Goal: Task Accomplishment & Management: Use online tool/utility

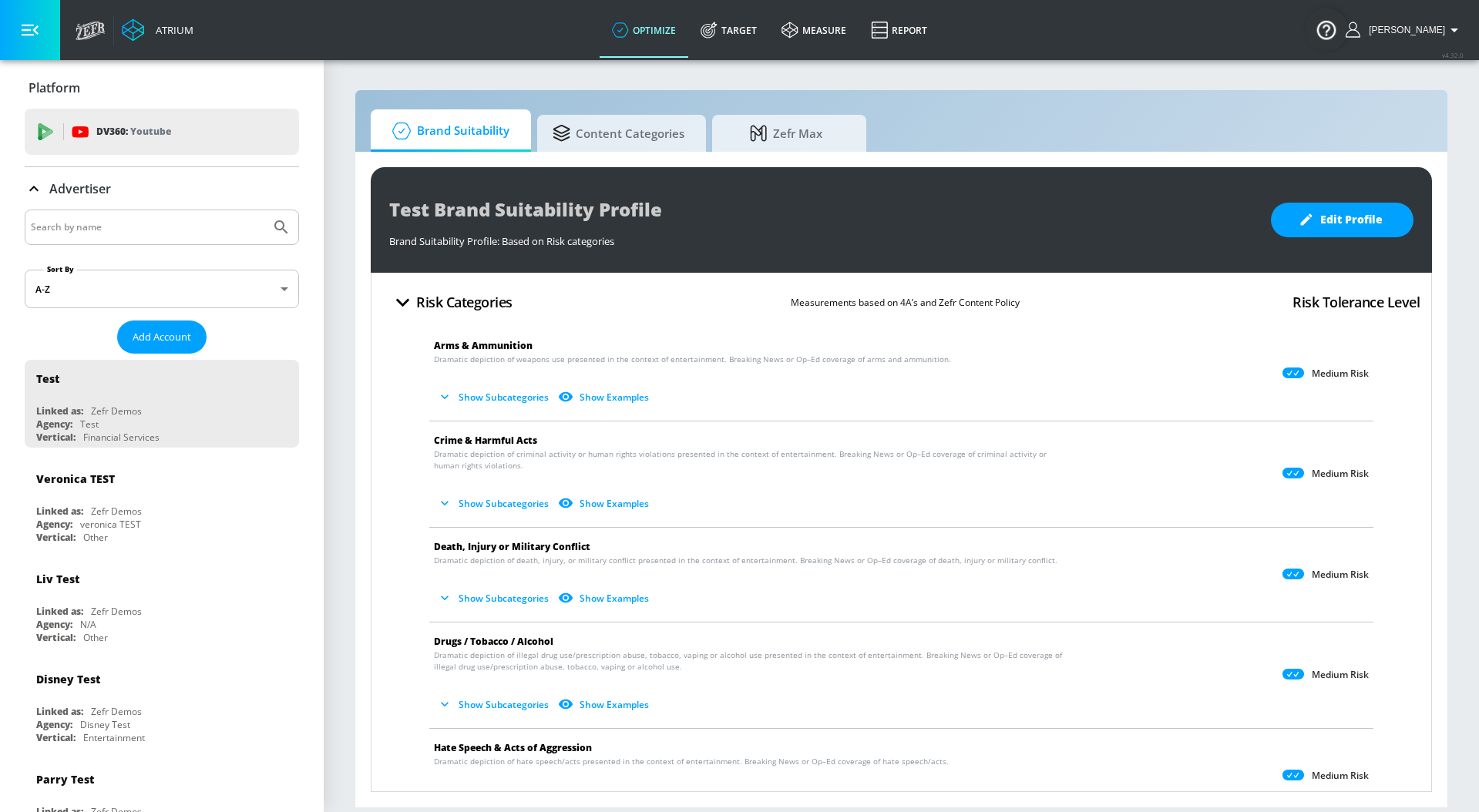
click at [184, 227] on input "Search by name" at bounding box center [147, 227] width 234 height 20
paste input "6140318654"
click at [176, 230] on input "6140318654" at bounding box center [147, 227] width 234 height 20
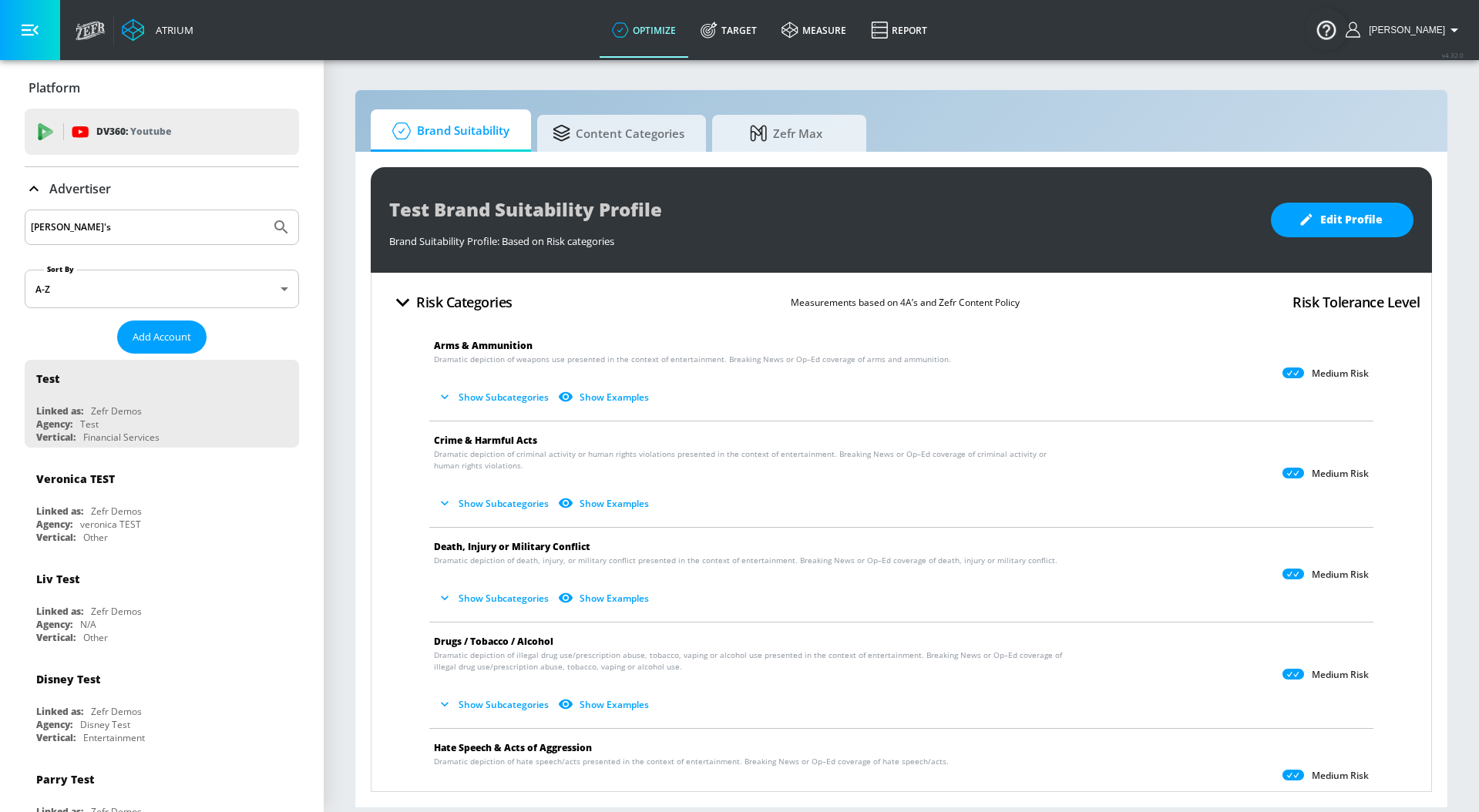
type input "[PERSON_NAME]'s"
click at [264, 210] on button "Submit Search" at bounding box center [281, 227] width 34 height 34
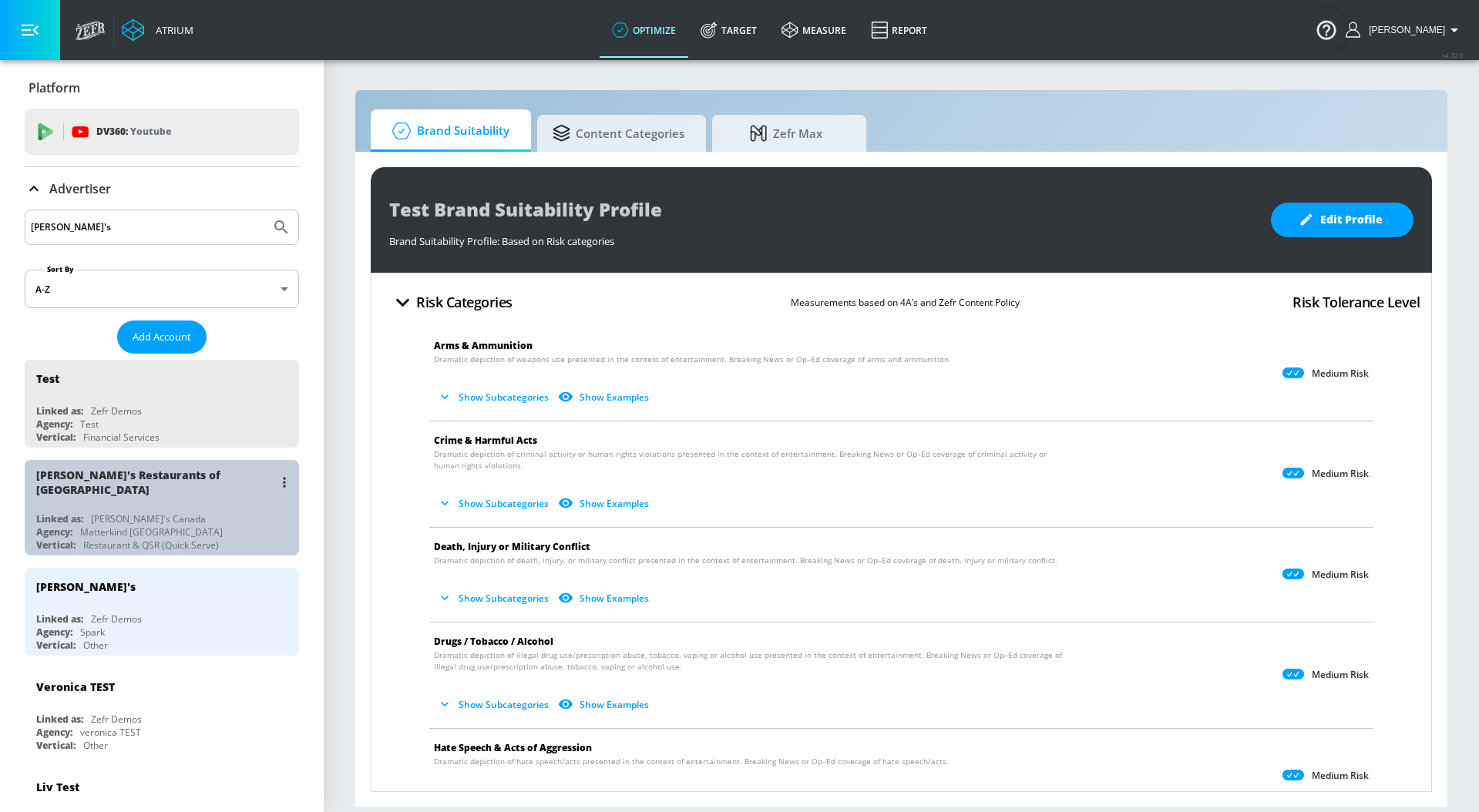
click at [208, 512] on div "Linked as: [PERSON_NAME]'s Canada" at bounding box center [165, 519] width 259 height 13
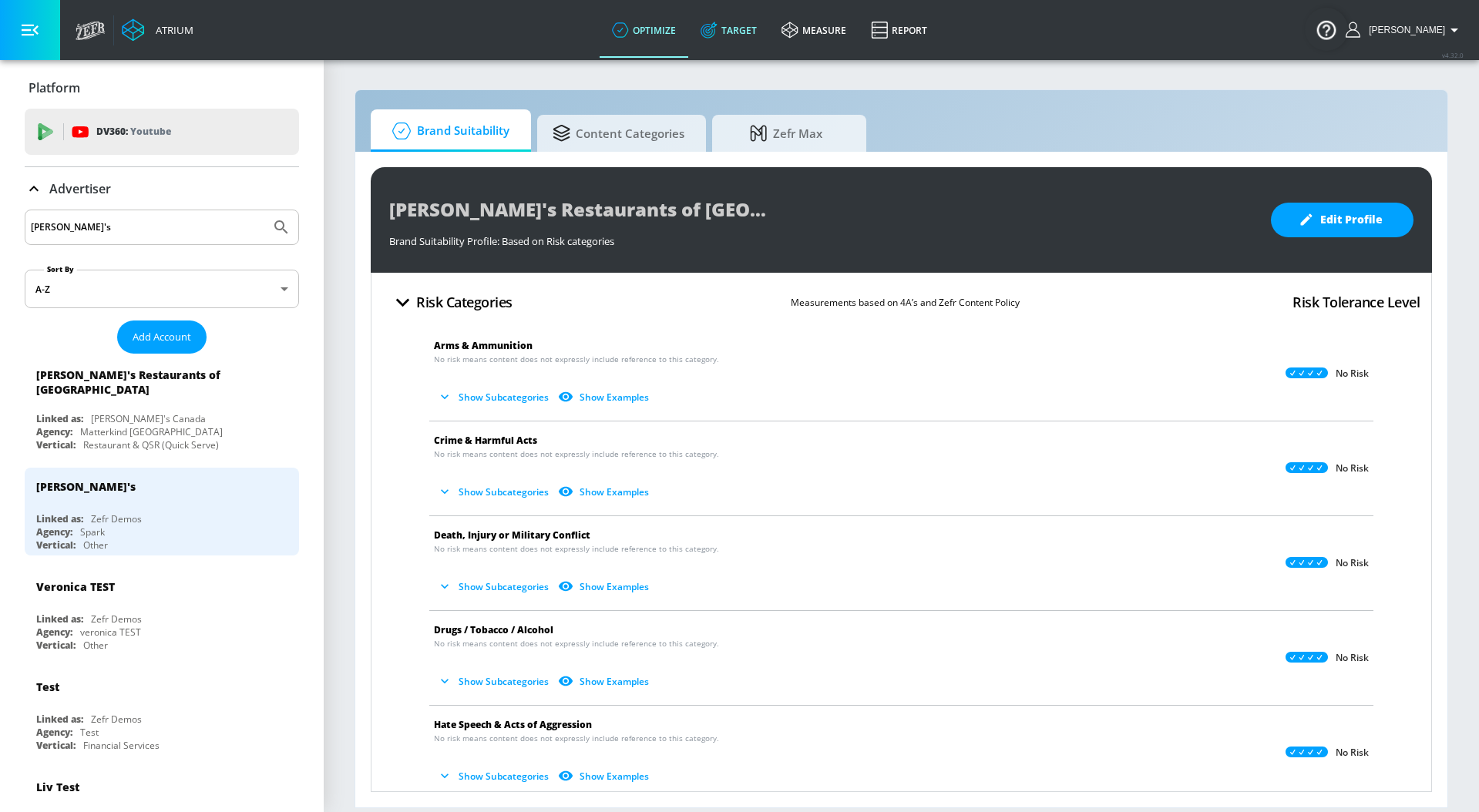
click at [756, 30] on link "Target" at bounding box center [728, 30] width 81 height 55
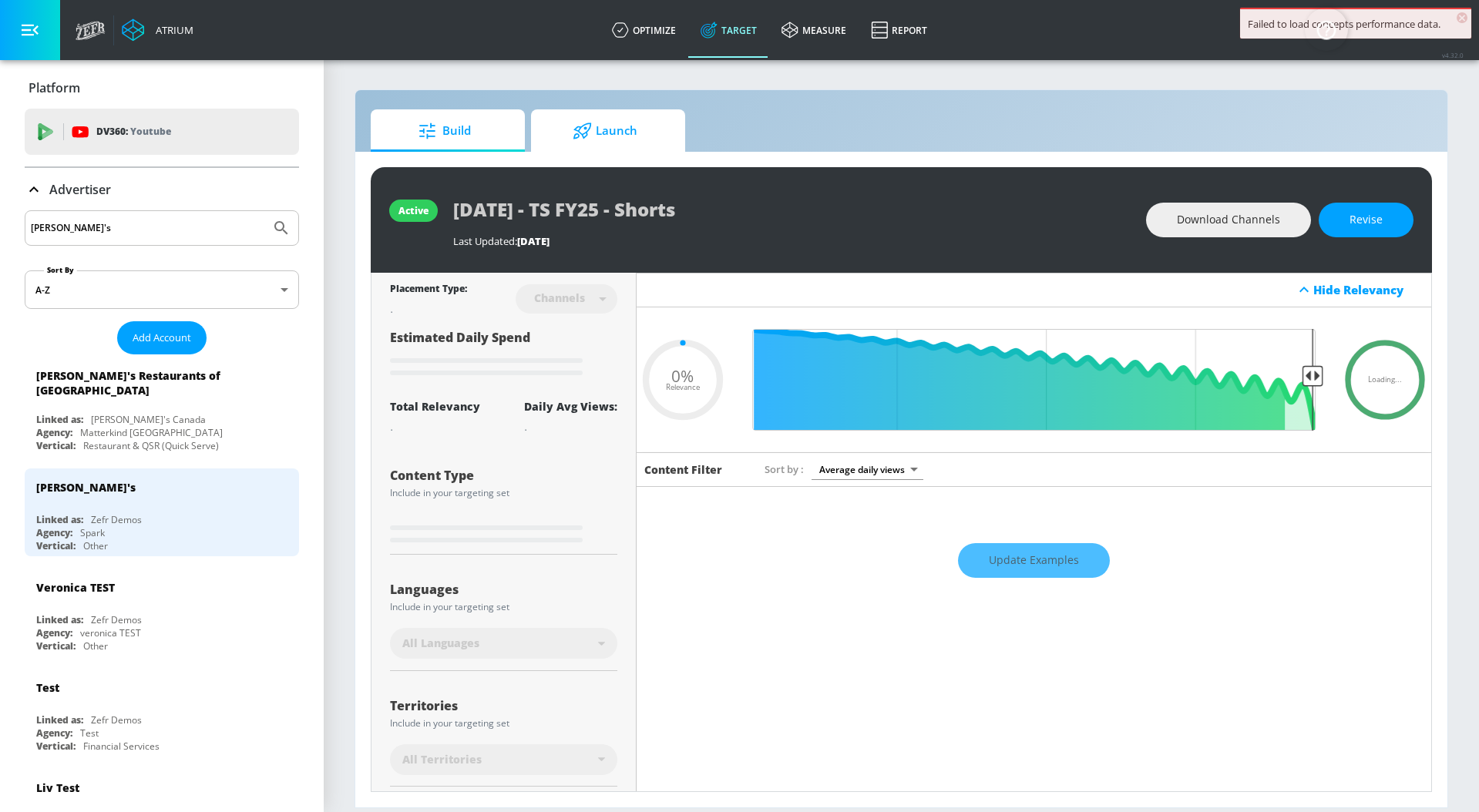
type input "0.05"
click at [618, 144] on span "Launch" at bounding box center [605, 131] width 117 height 37
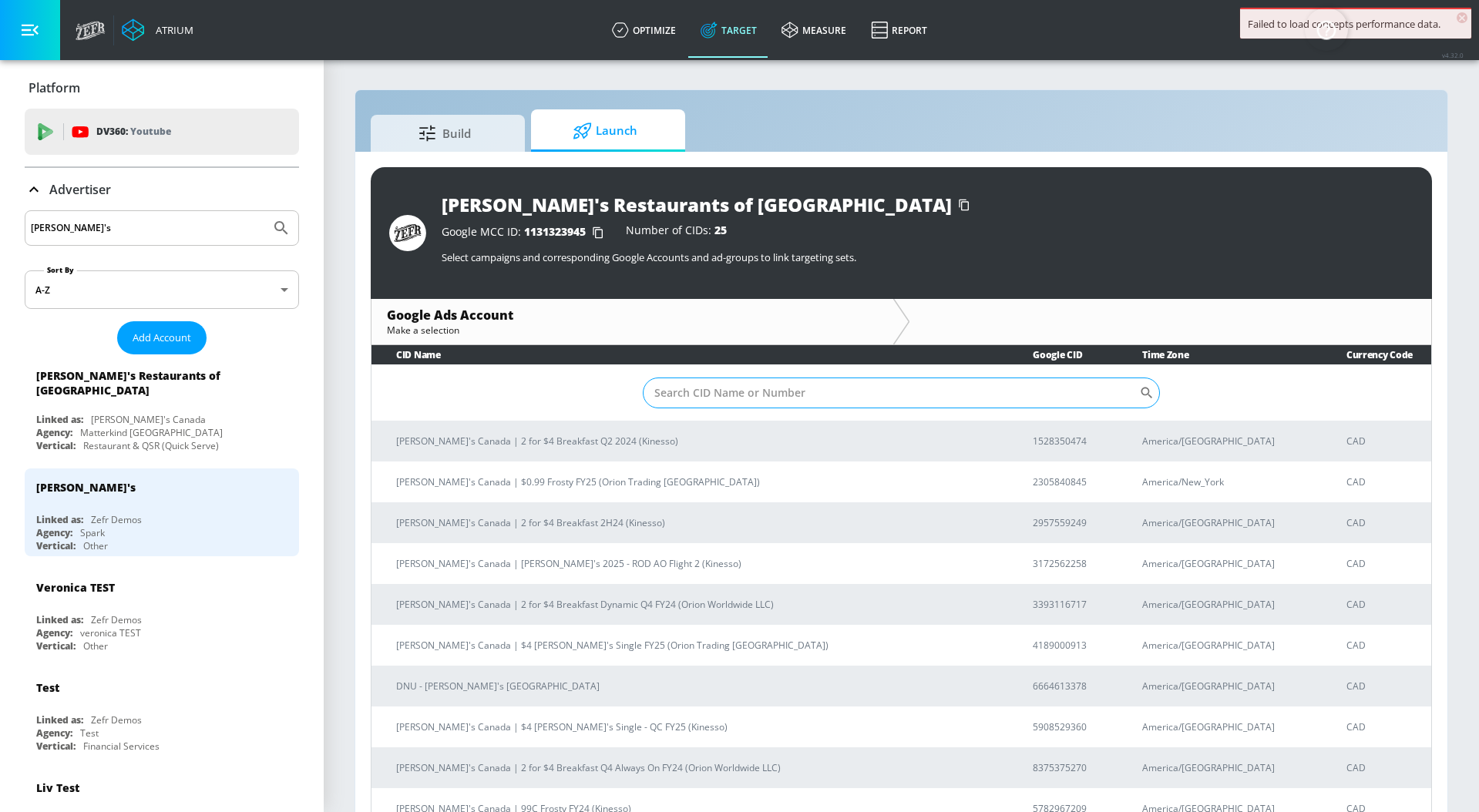
click at [687, 402] on input "Sort By" at bounding box center [890, 393] width 497 height 30
paste input "6140318654"
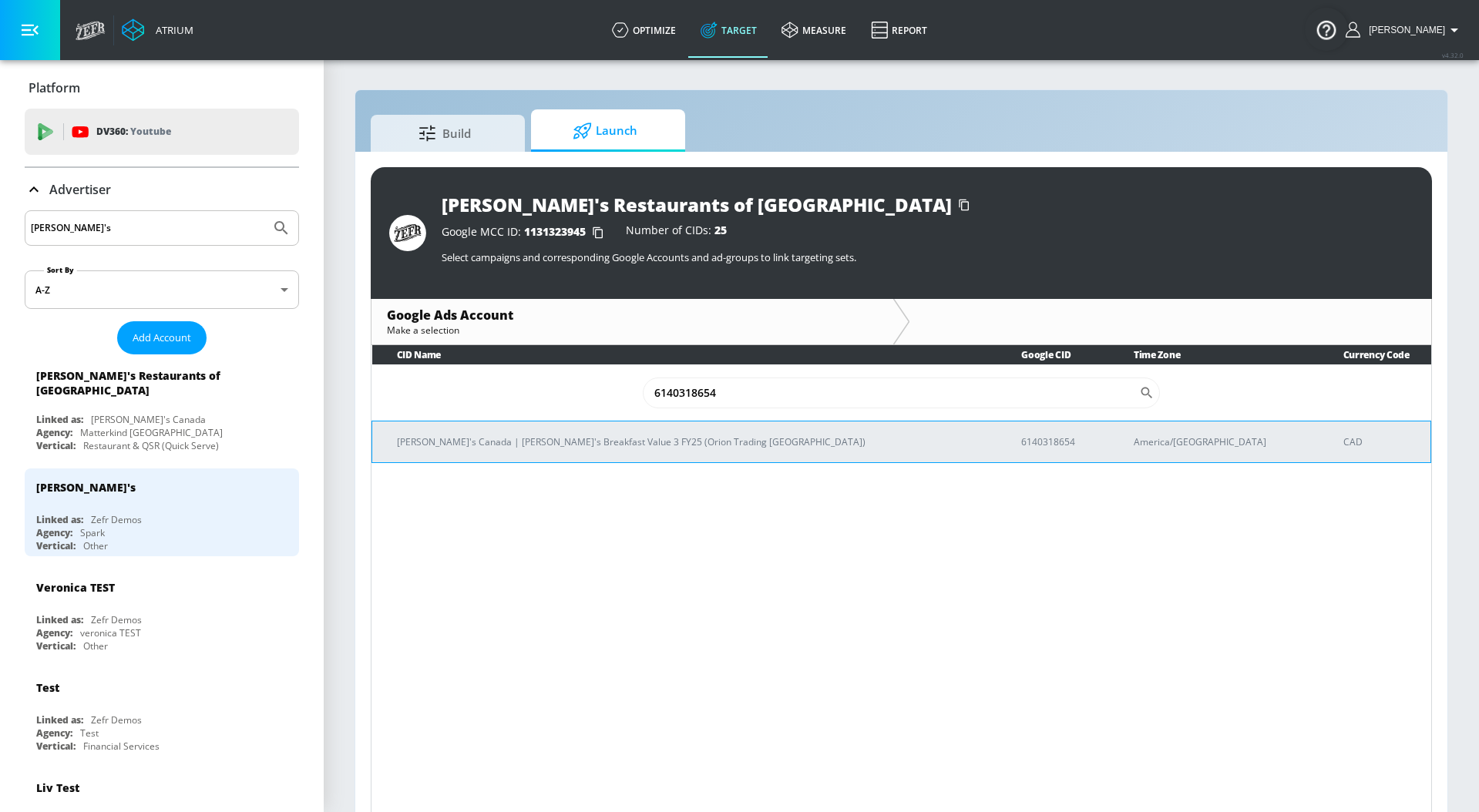
type input "6140318654"
click at [608, 443] on p "[PERSON_NAME]'s Canada | [PERSON_NAME]'s Breakfast Value 3 FY25 (Orion Trading …" at bounding box center [691, 442] width 587 height 16
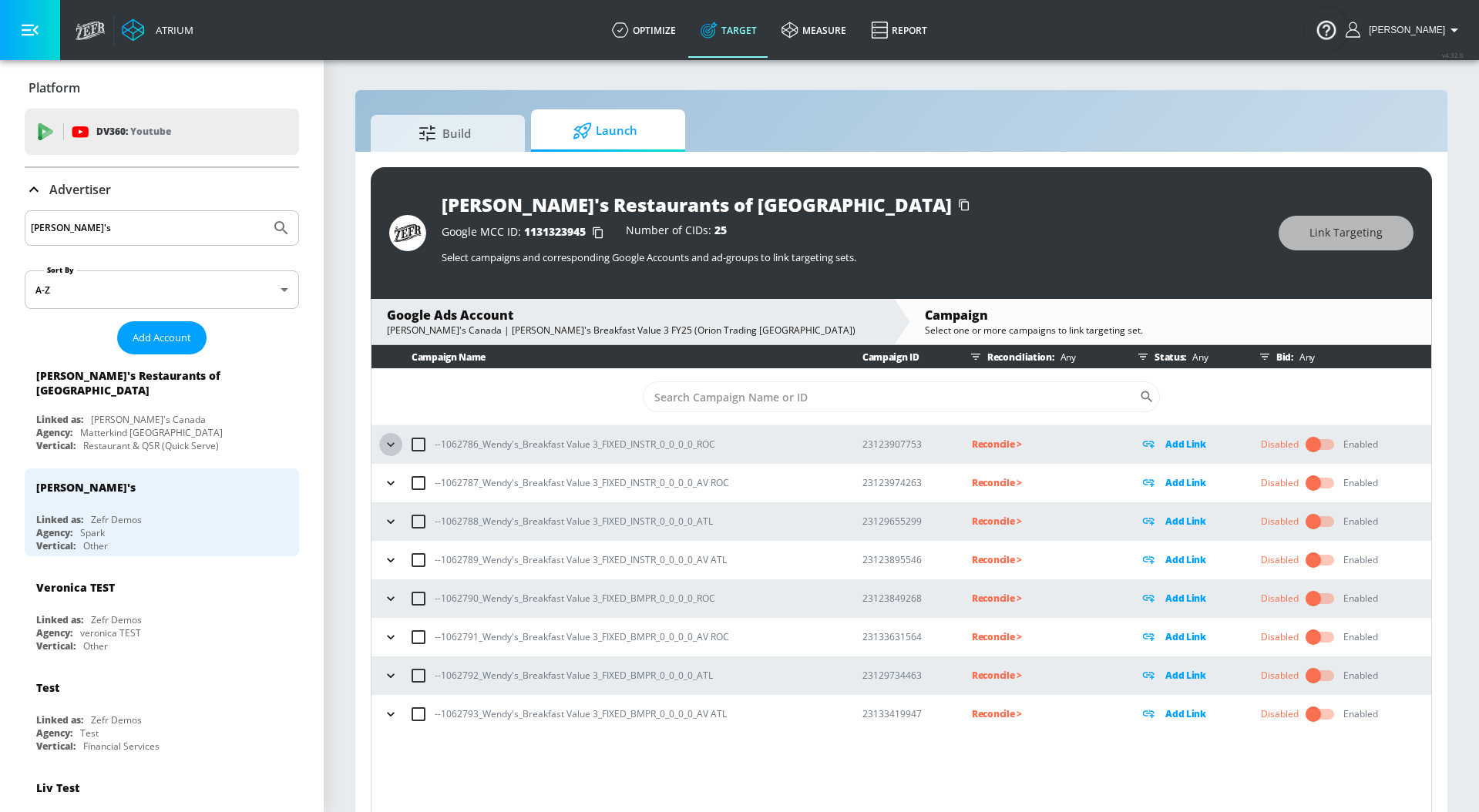
click at [387, 447] on icon "button" at bounding box center [390, 444] width 15 height 15
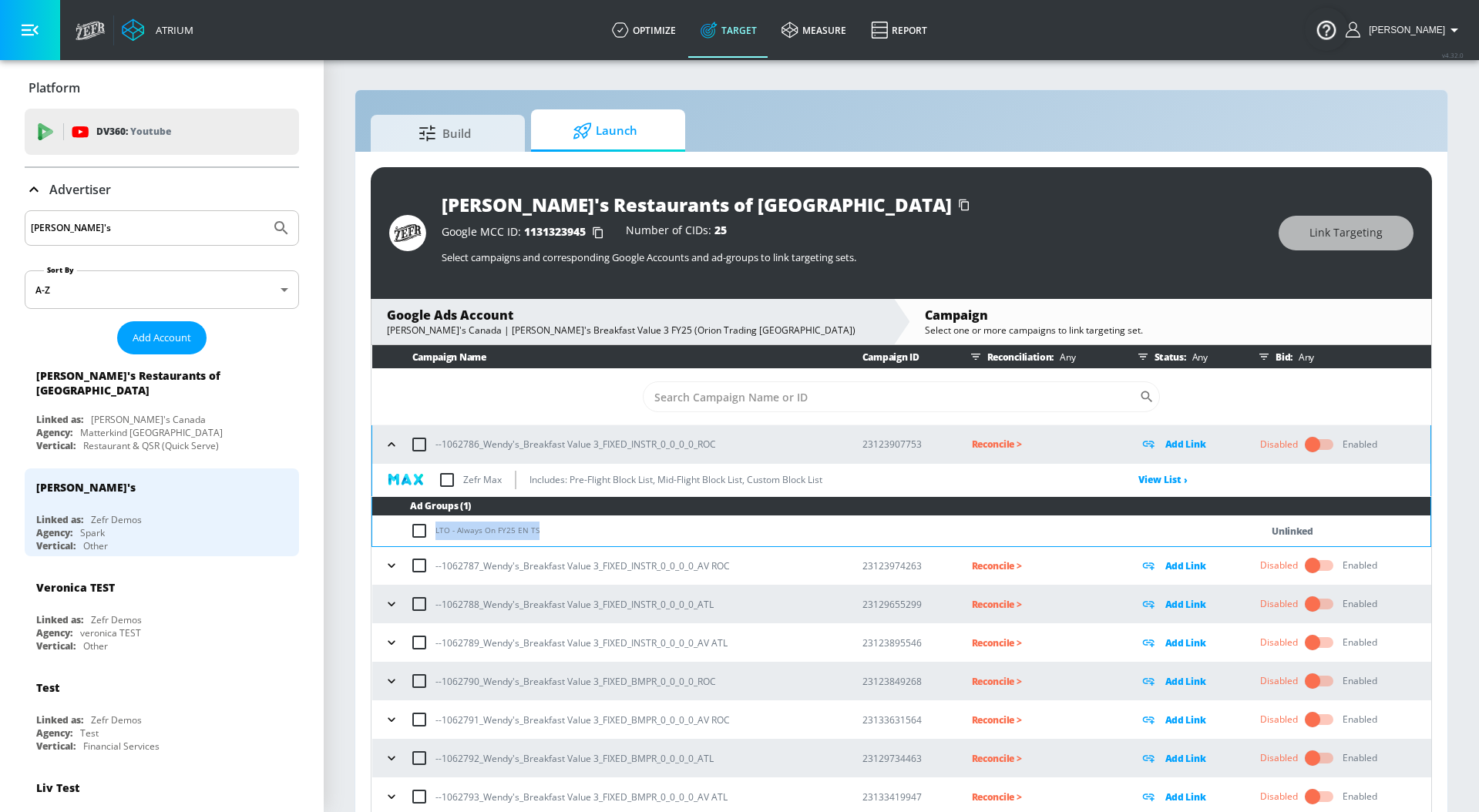
drag, startPoint x: 542, startPoint y: 533, endPoint x: 432, endPoint y: 534, distance: 110.0
click at [432, 534] on td "LTO - Always On FY25 EN TS" at bounding box center [801, 531] width 857 height 30
copy td "LTO - Always On FY25 EN TS"
click at [415, 532] on input "checkbox" at bounding box center [422, 530] width 25 height 19
checkbox input "true"
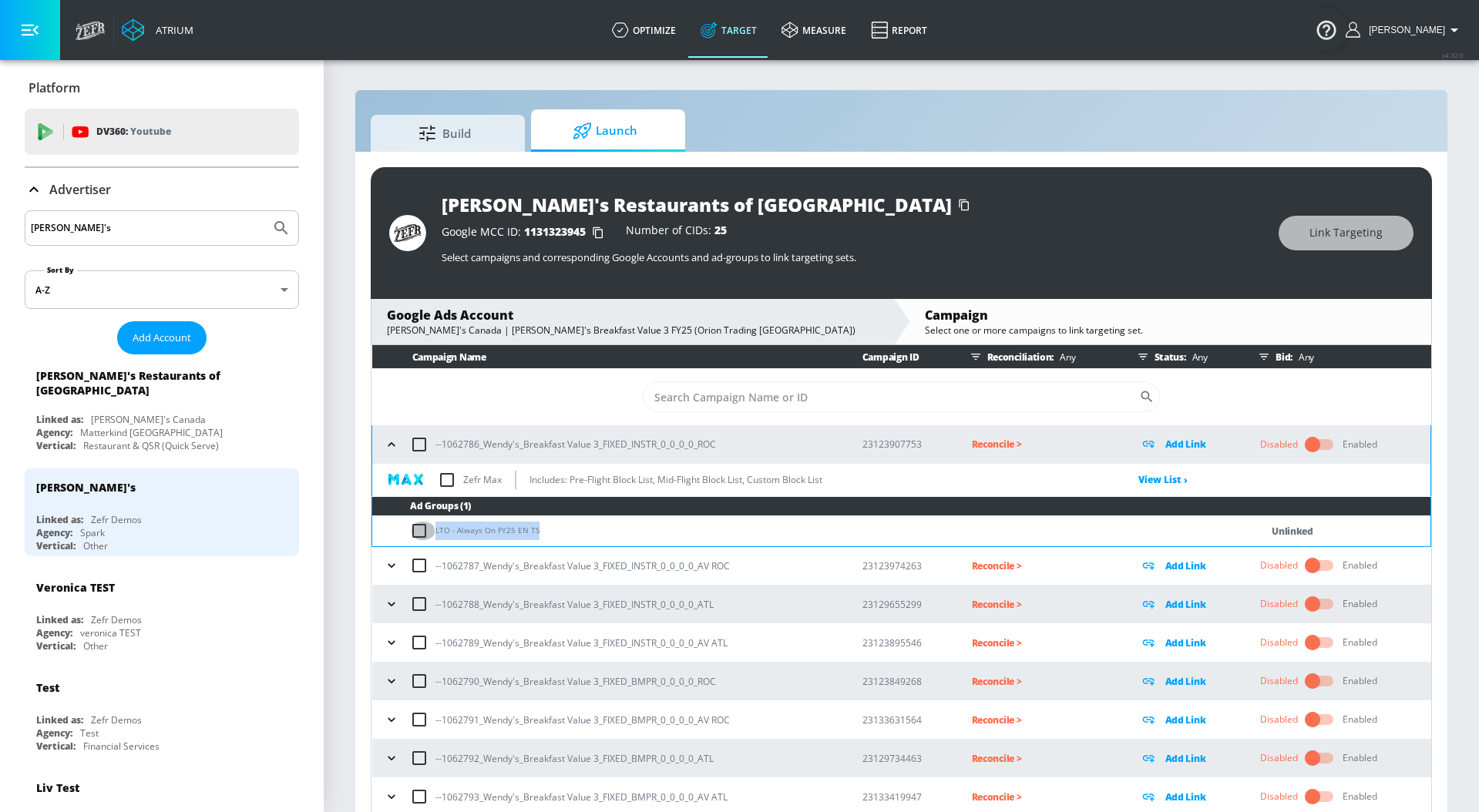
checkbox input "true"
click at [1367, 231] on span "Link Targeting" at bounding box center [1346, 233] width 73 height 20
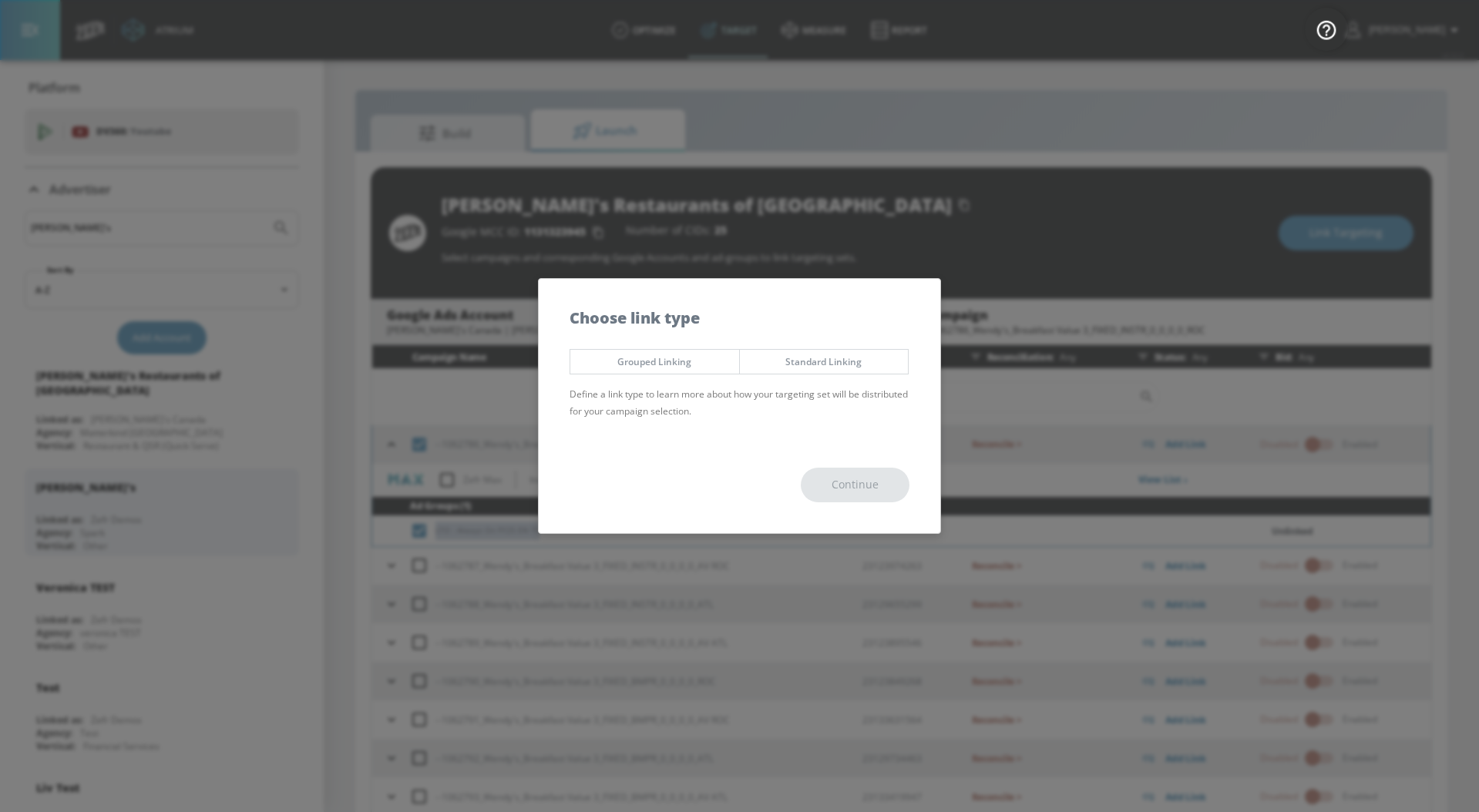
click at [818, 363] on span "Standard Linking" at bounding box center [824, 361] width 146 height 16
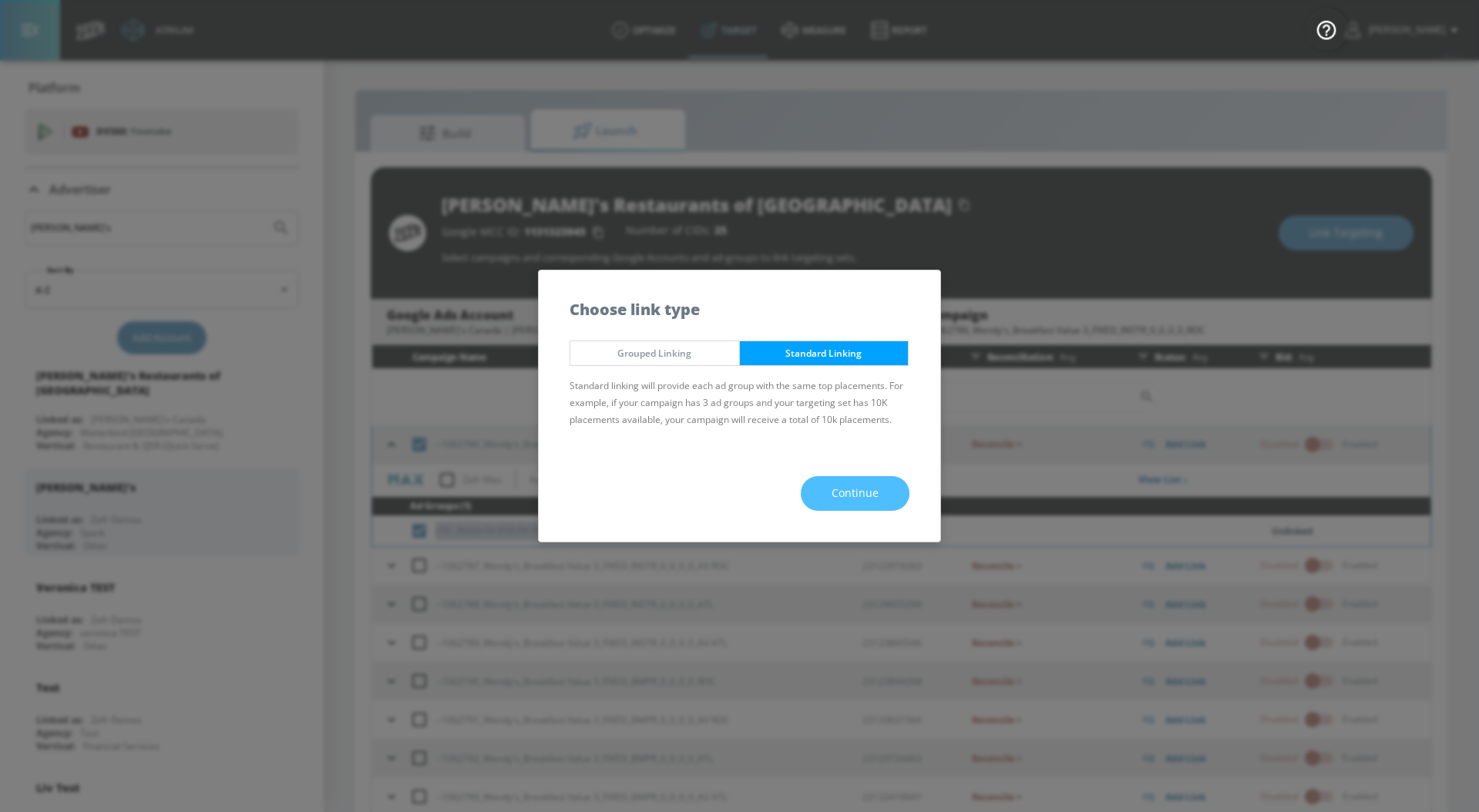
click at [844, 486] on span "Continue" at bounding box center [854, 494] width 47 height 20
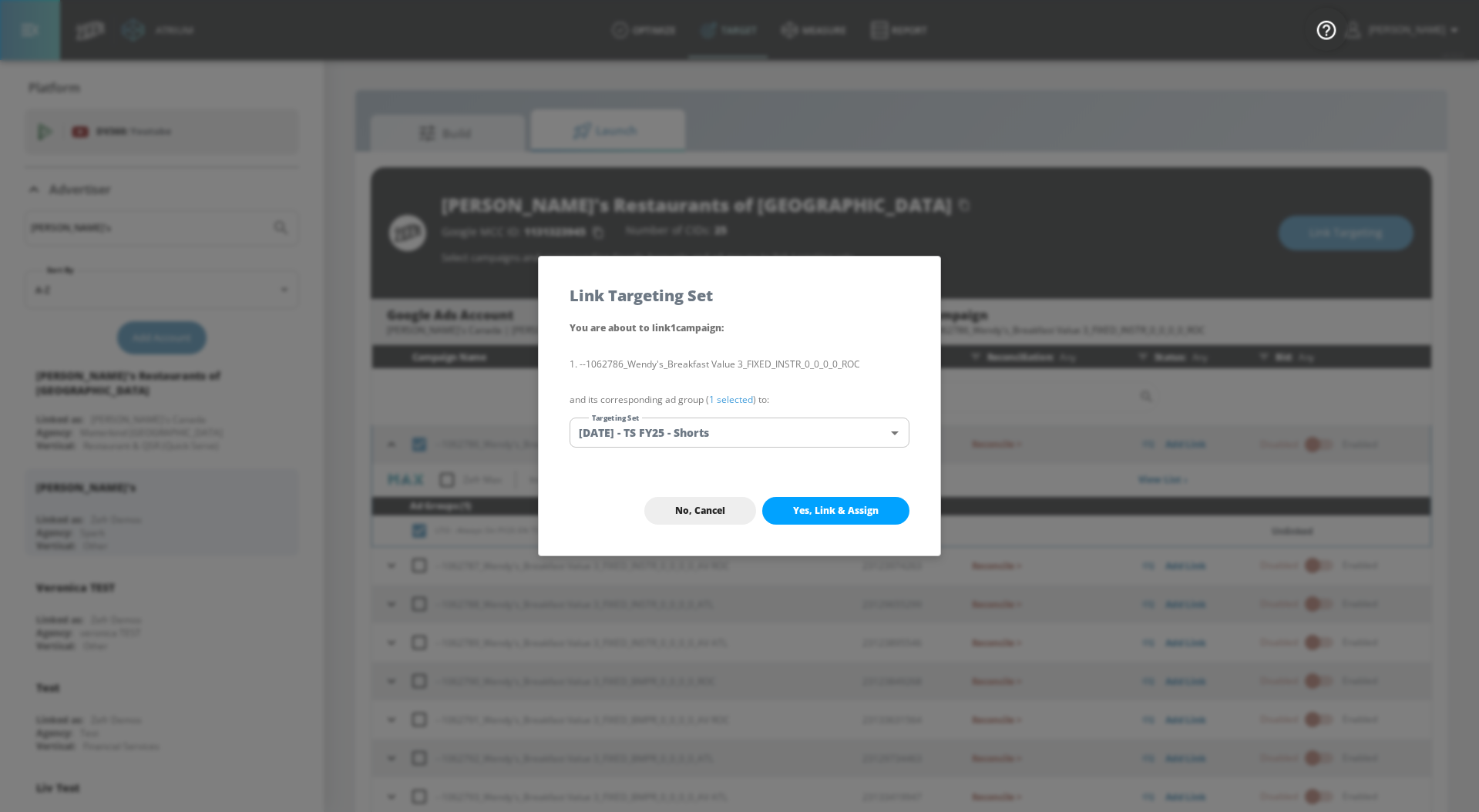
click at [727, 397] on link "1 selected" at bounding box center [730, 399] width 44 height 13
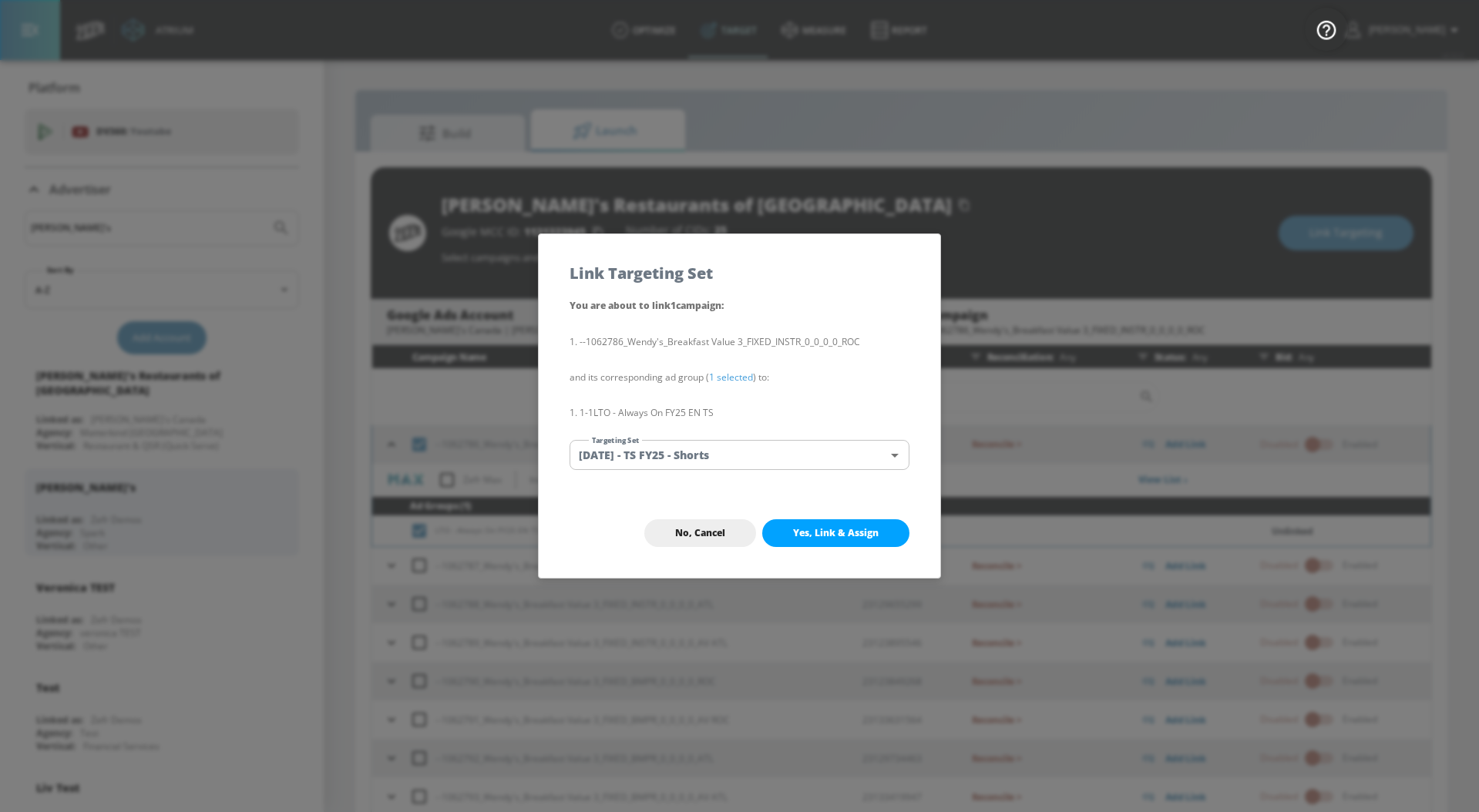
click at [714, 446] on body "Atrium optimize Target measure Report optimize Target measure Report v 4.32.0 […" at bounding box center [739, 417] width 1479 height 834
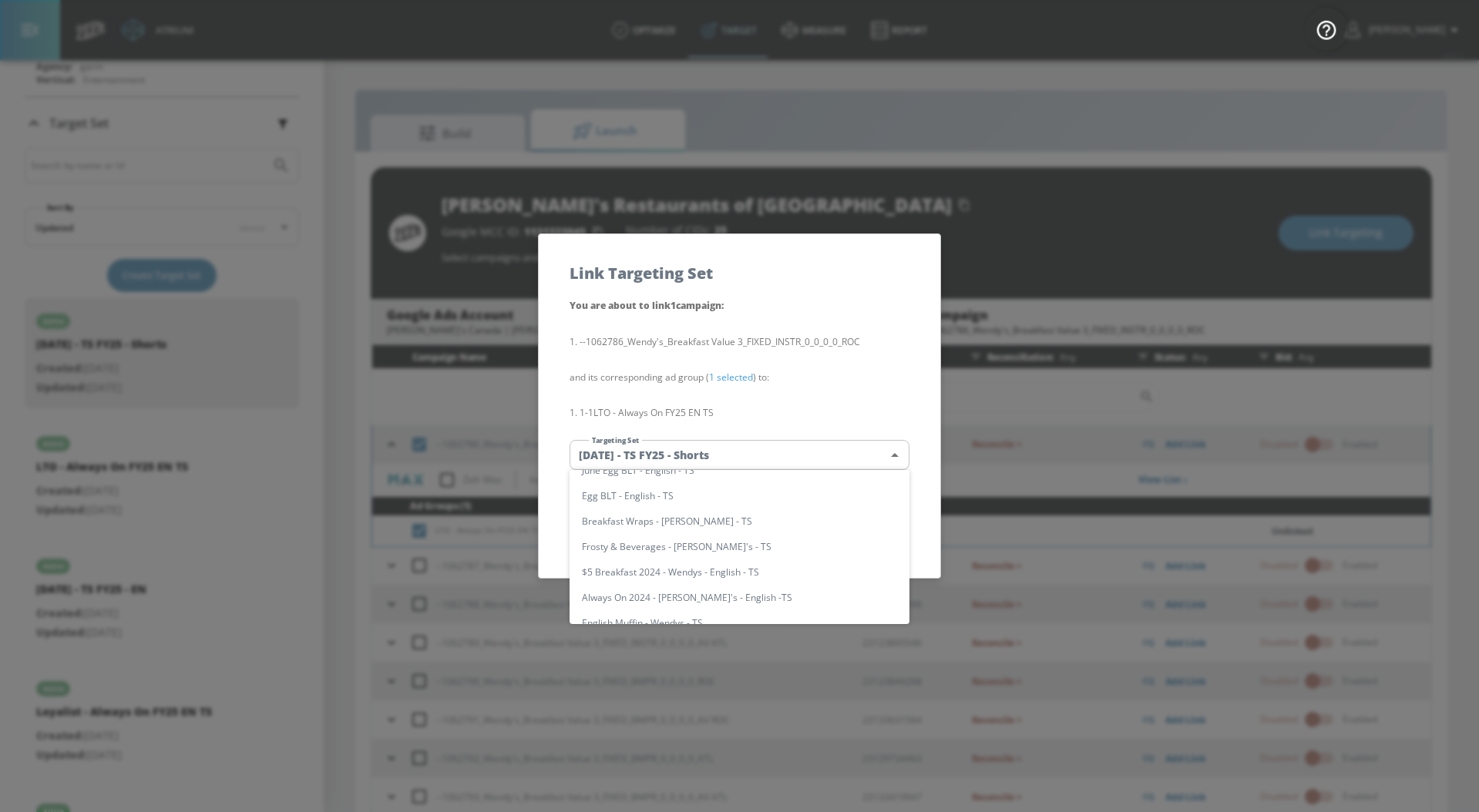
scroll to position [90, 0]
click at [691, 542] on li "LTO - Always On FY25 EN TS" at bounding box center [739, 546] width 340 height 25
type input "5534fa3c-4a70-4c8f-8ea9-0a099308b978"
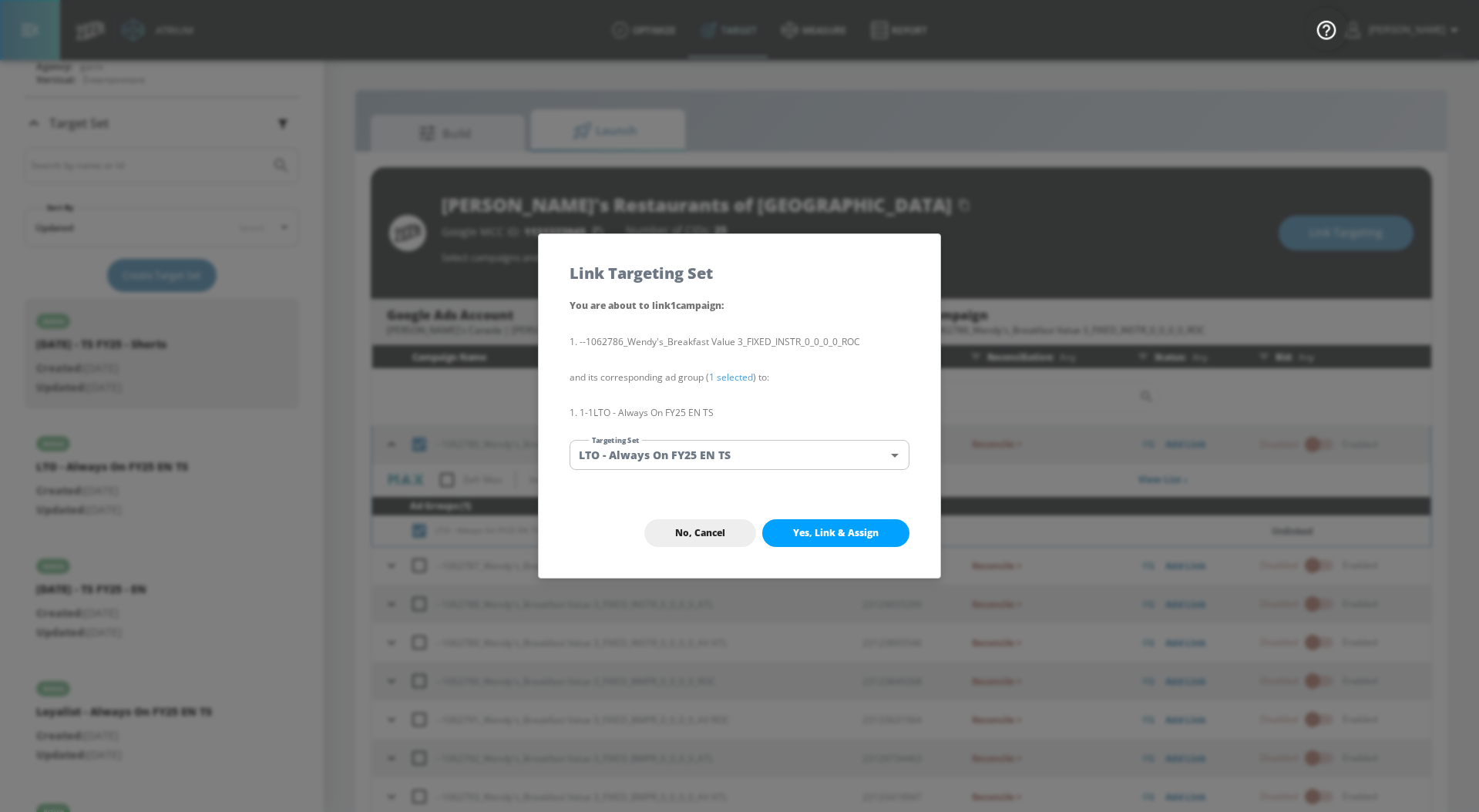
click at [838, 532] on span "Yes, Link & Assign" at bounding box center [836, 533] width 86 height 13
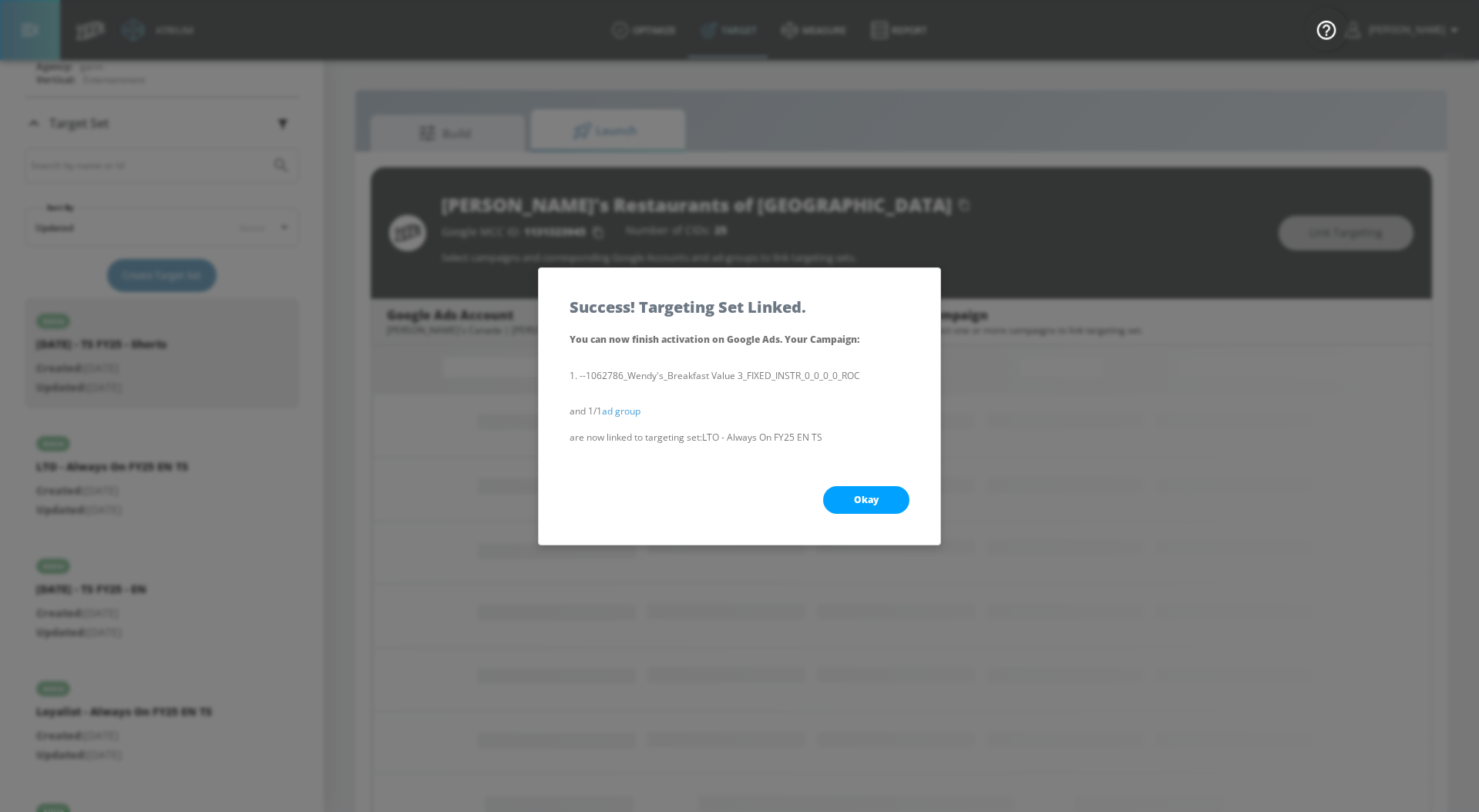
click at [862, 501] on span "Okay" at bounding box center [866, 500] width 25 height 13
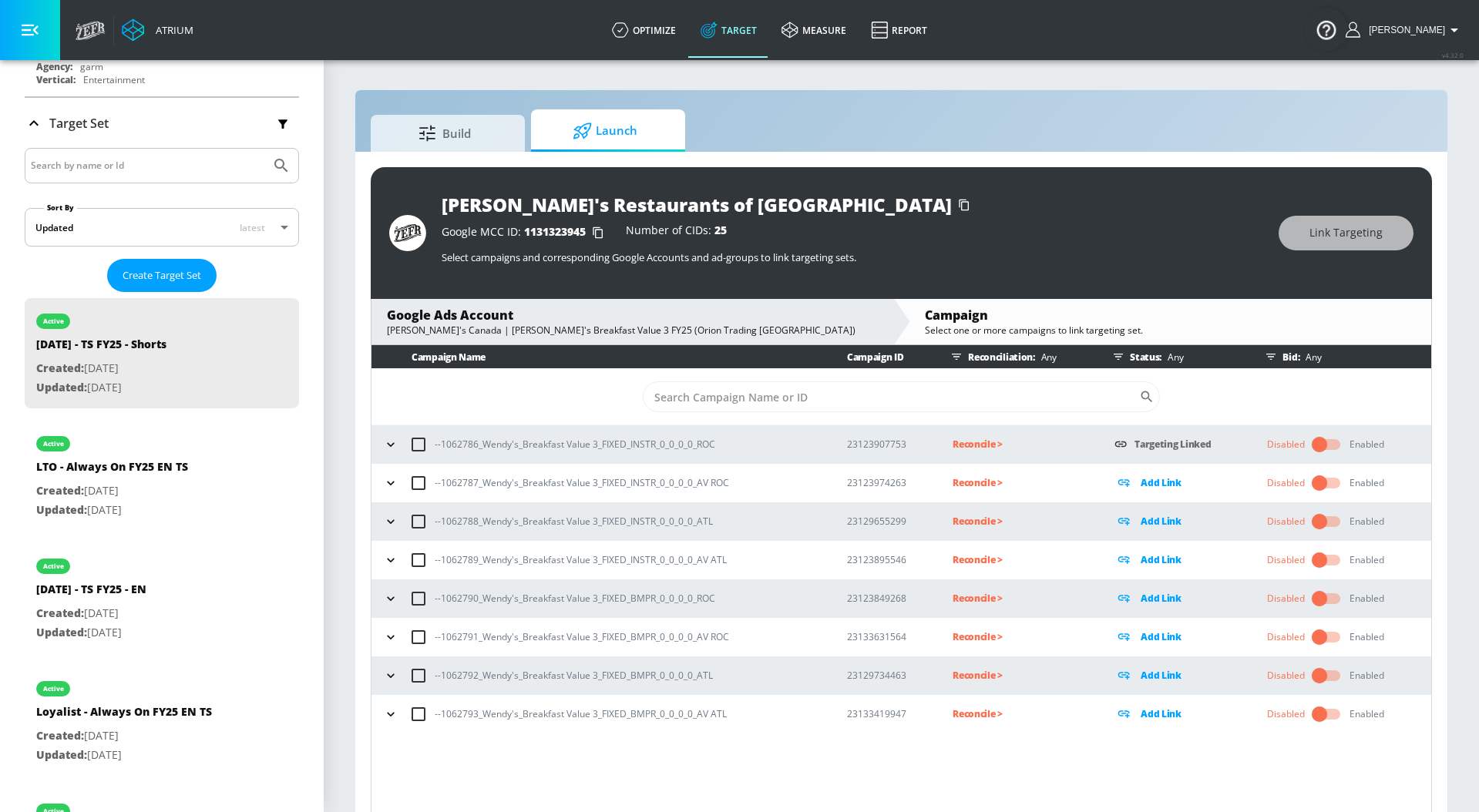
click at [394, 480] on icon "button" at bounding box center [390, 482] width 7 height 4
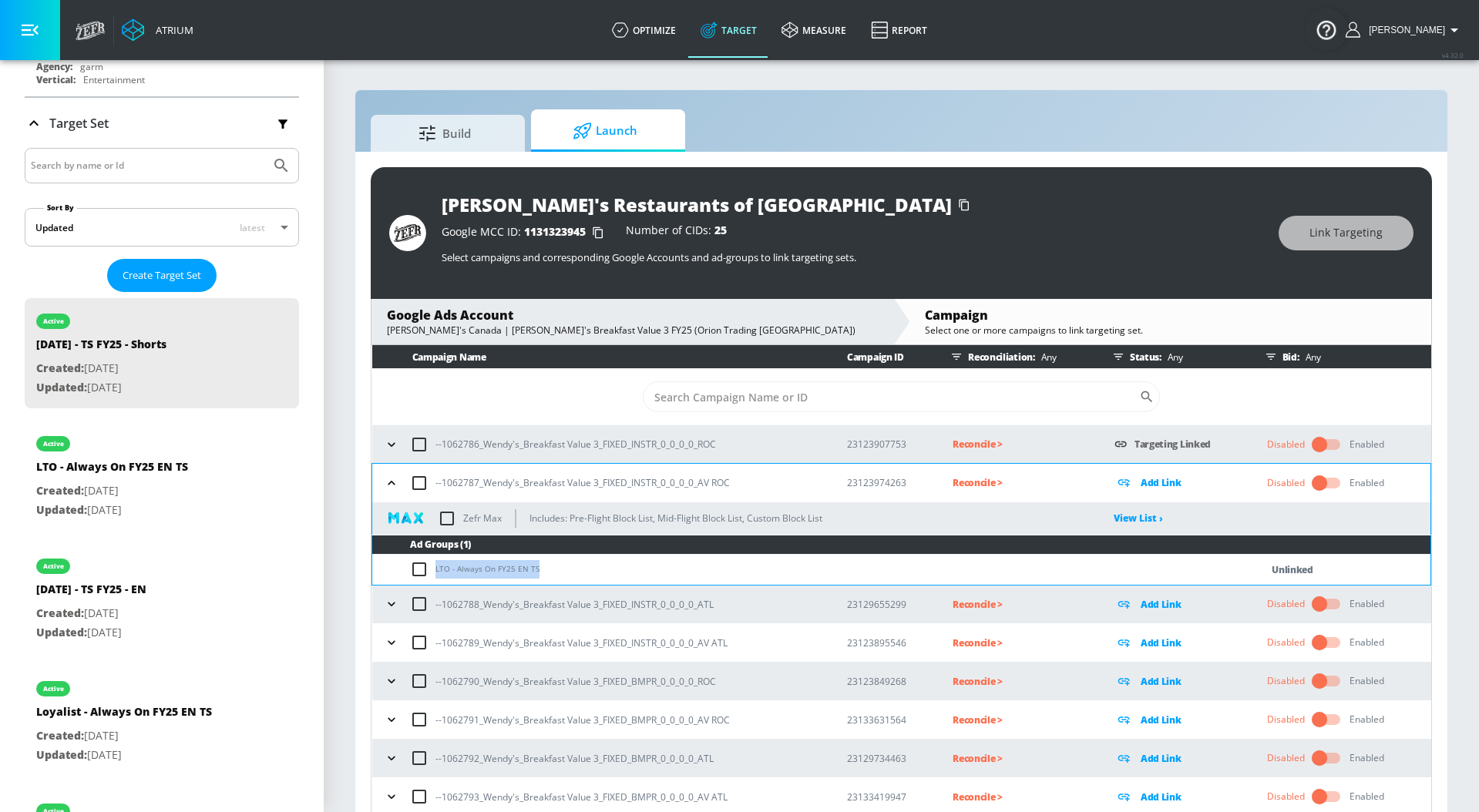
drag, startPoint x: 555, startPoint y: 571, endPoint x: 423, endPoint y: 571, distance: 132.0
click at [423, 571] on td "LTO - Always On FY25 EN TS" at bounding box center [801, 570] width 857 height 30
copy td "LTO - Always On FY25 EN TS"
click at [413, 571] on input "checkbox" at bounding box center [422, 569] width 25 height 19
checkbox input "true"
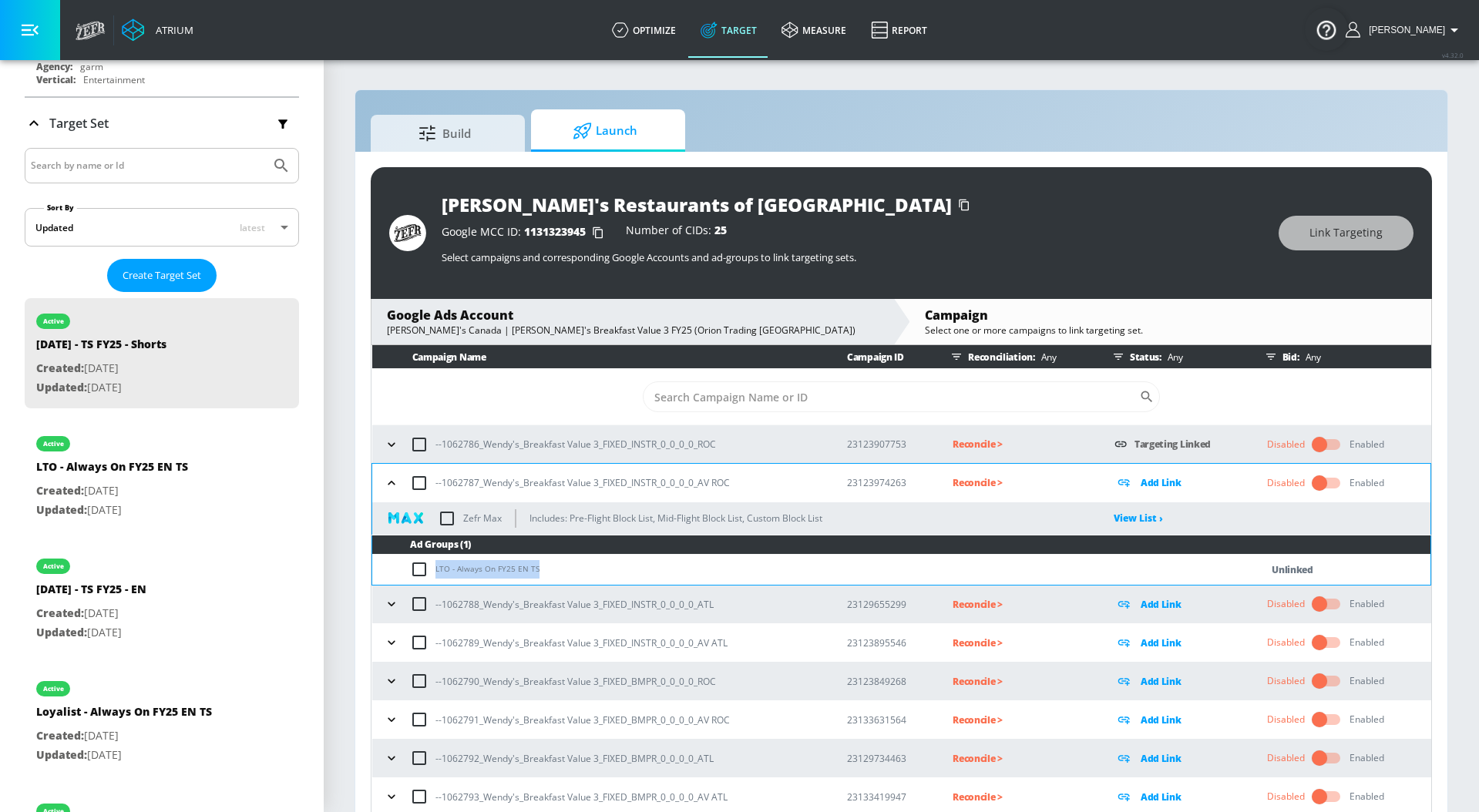
checkbox input "true"
click at [1380, 236] on span "Link Targeting" at bounding box center [1346, 233] width 73 height 20
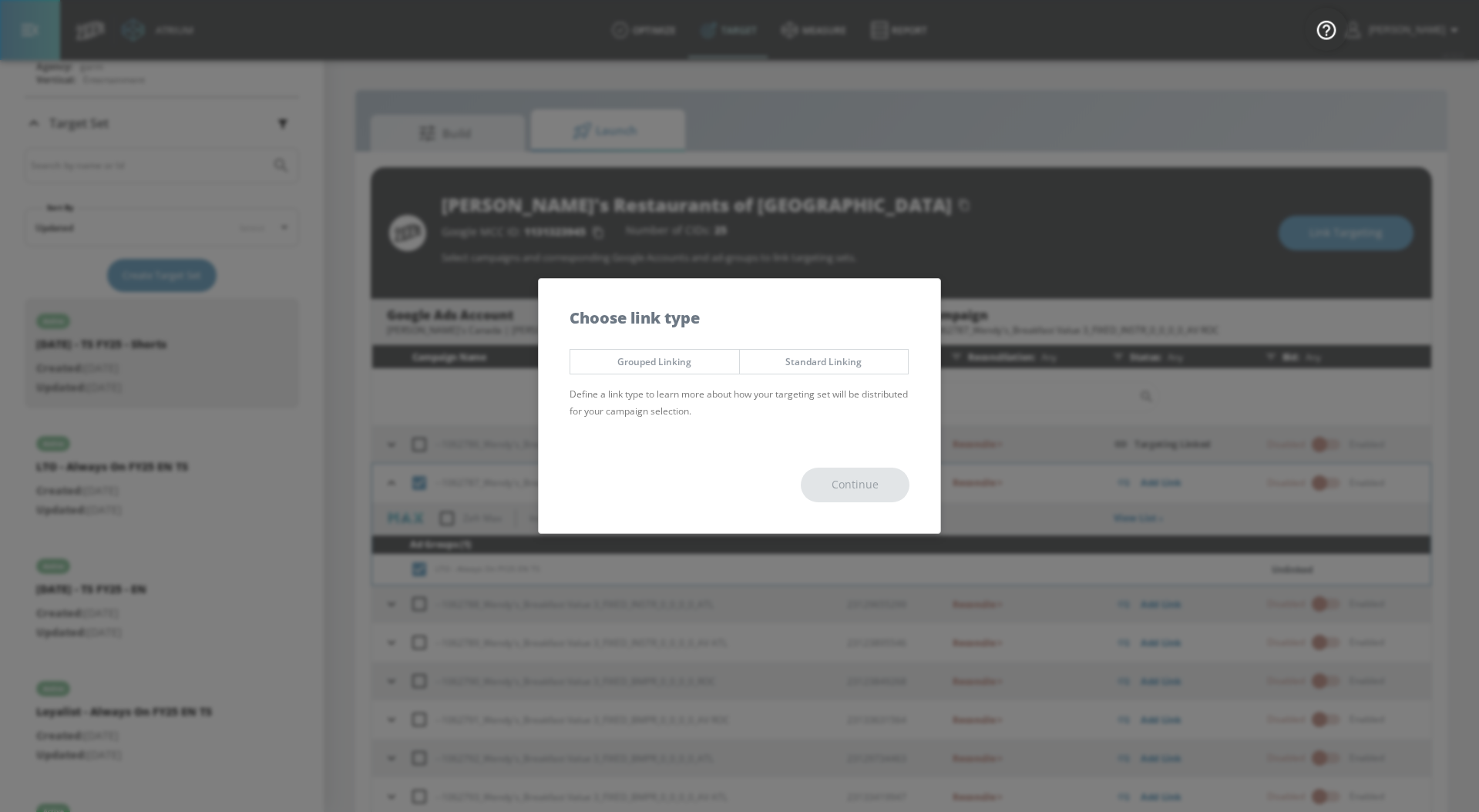
click at [835, 347] on div "Grouped Linking Standard Linking Define a link type to learn more about how you…" at bounding box center [739, 389] width 402 height 96
click at [833, 358] on span "Standard Linking" at bounding box center [824, 361] width 146 height 16
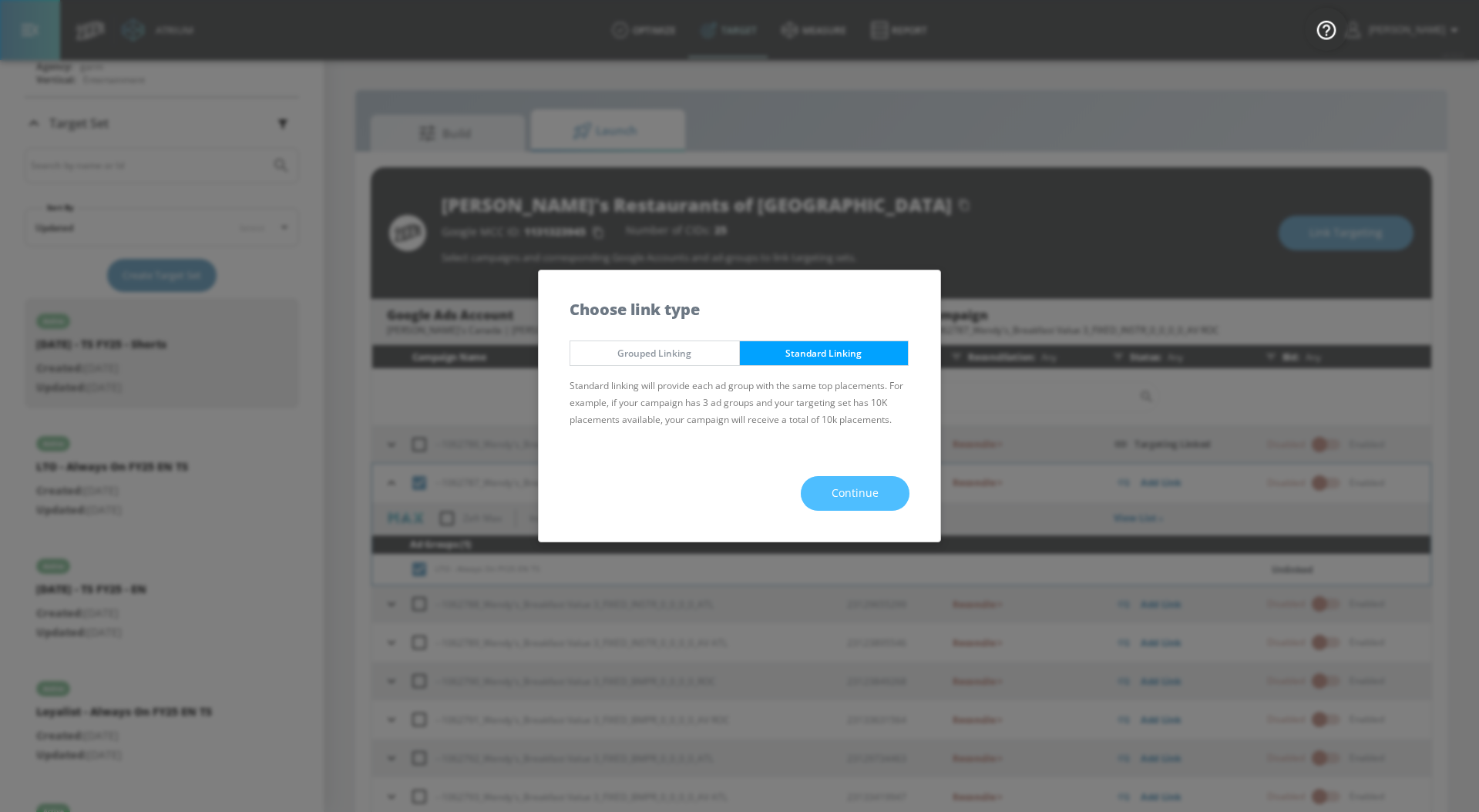
click at [829, 486] on button "Continue" at bounding box center [854, 493] width 108 height 35
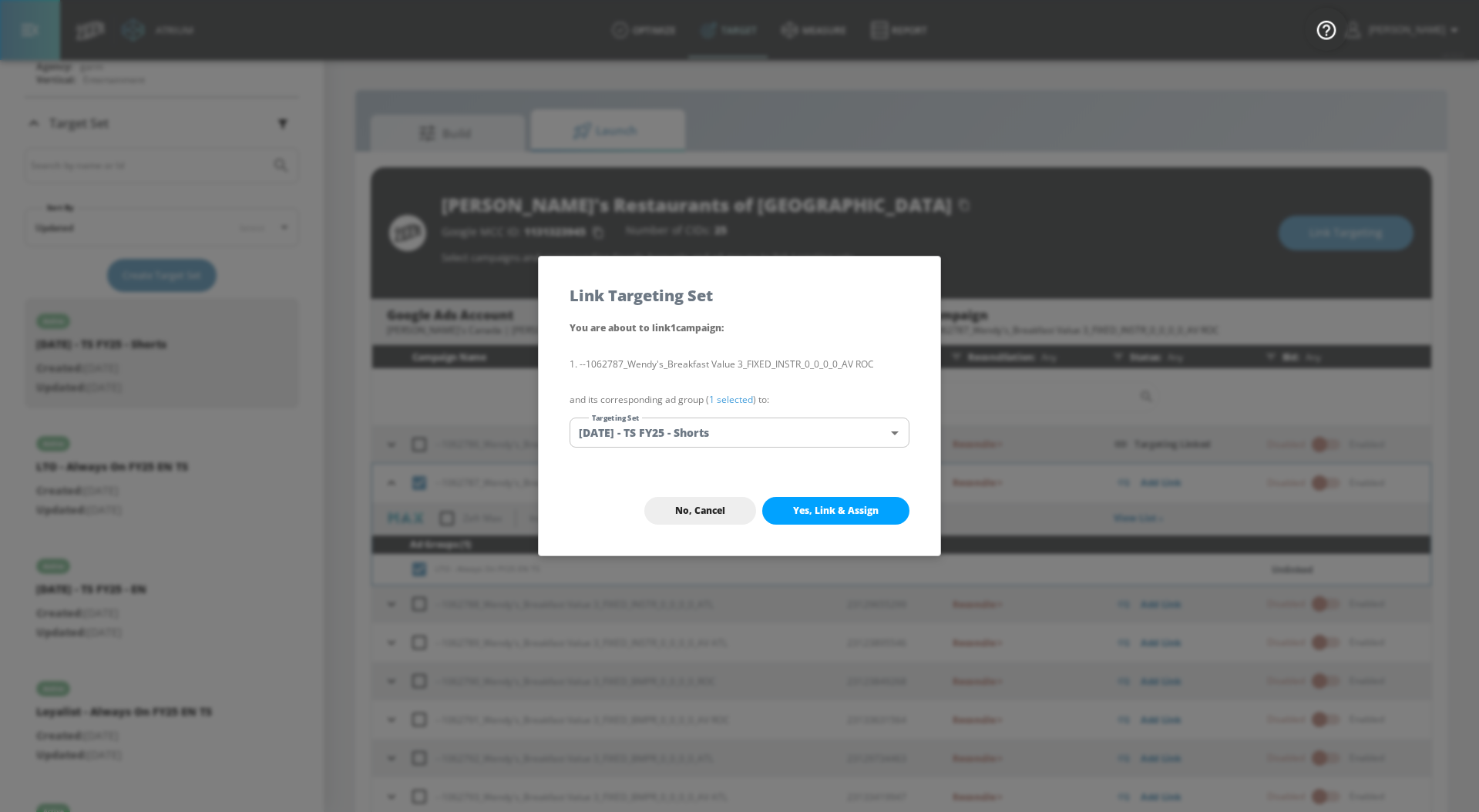
click at [740, 401] on link "1 selected" at bounding box center [730, 399] width 44 height 13
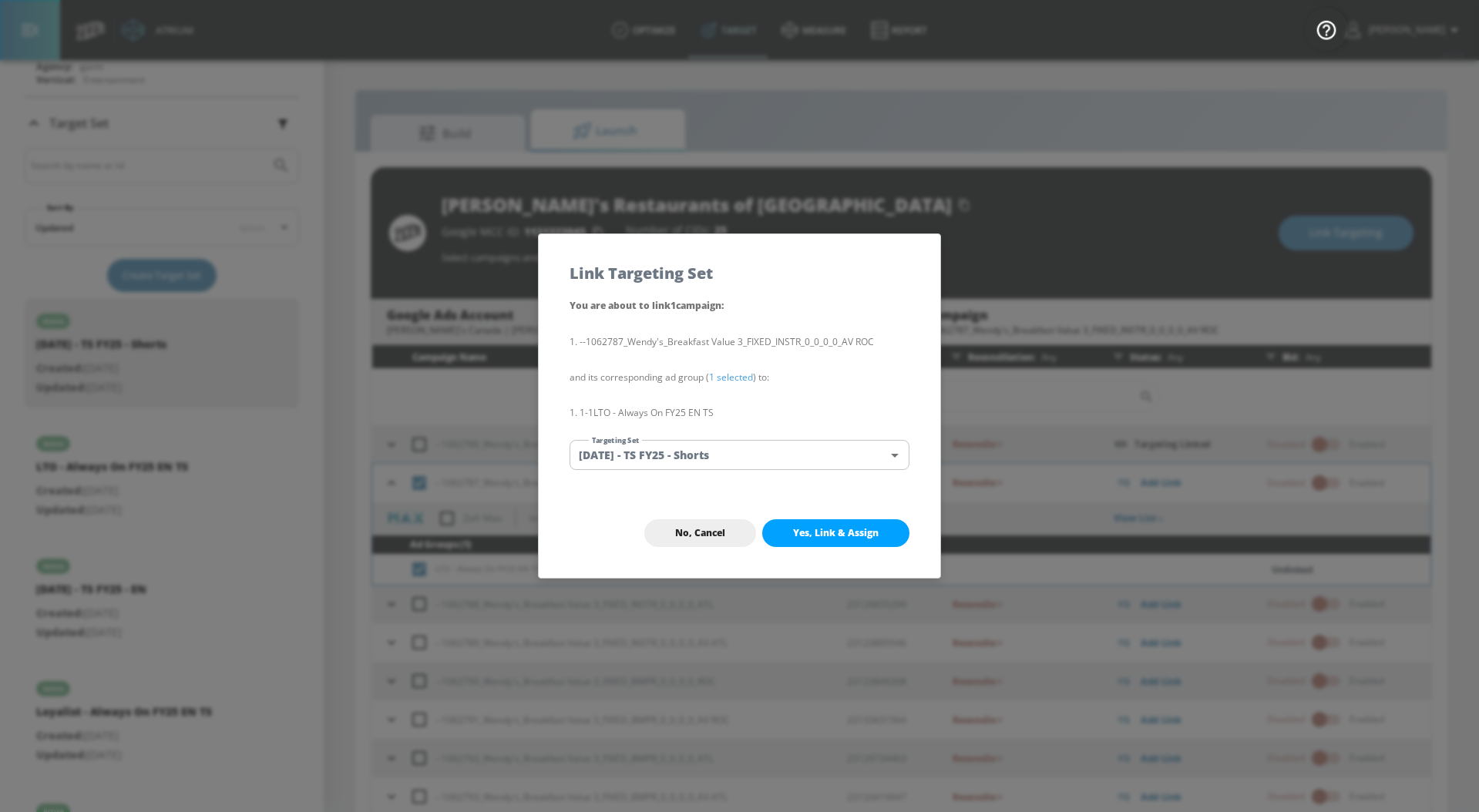
click at [740, 448] on body "Atrium optimize Target measure Report optimize Target measure Report v 4.32.0 […" at bounding box center [739, 417] width 1479 height 834
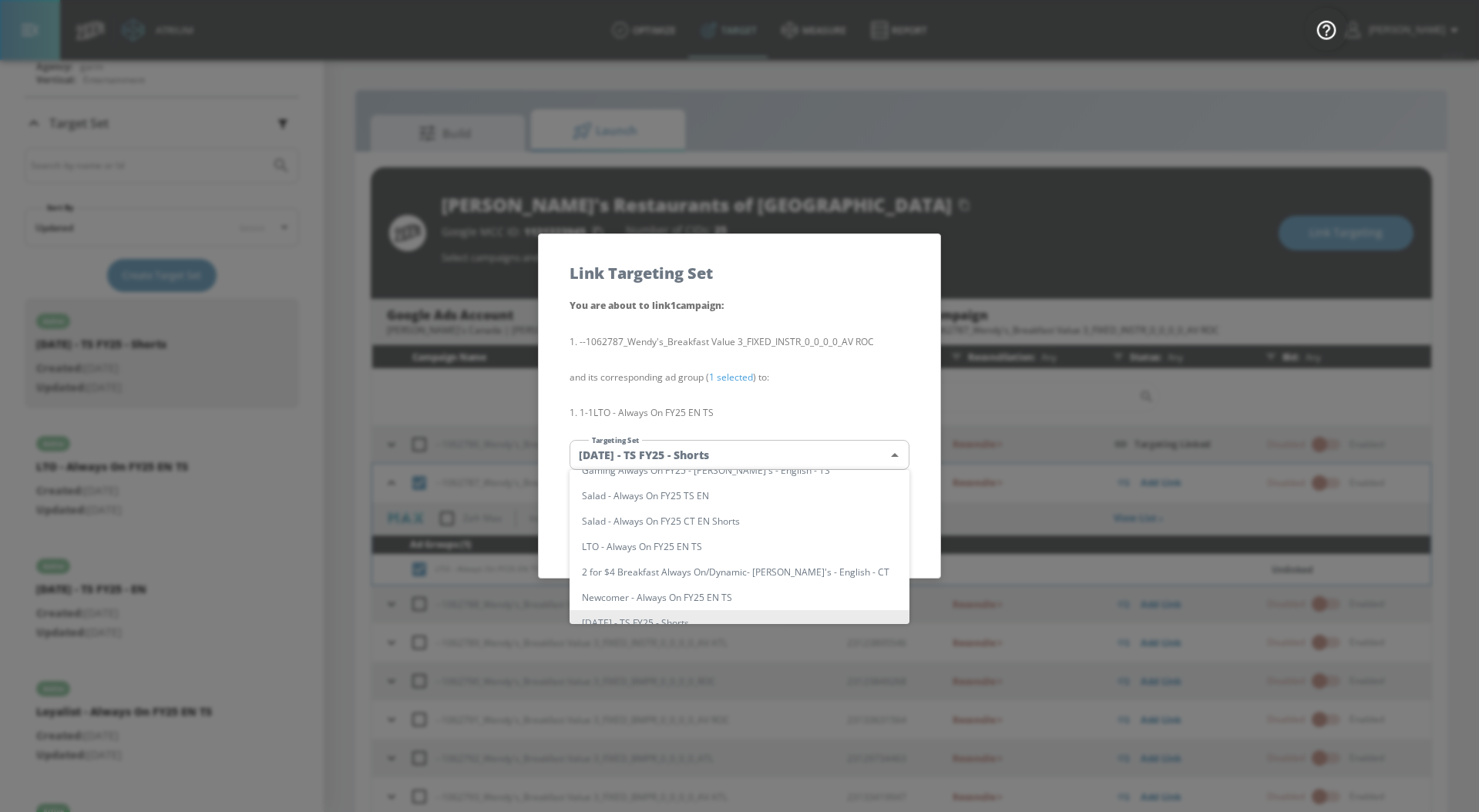
click at [759, 545] on li "LTO - Always On FY25 EN TS" at bounding box center [739, 546] width 340 height 25
type input "5534fa3c-4a70-4c8f-8ea9-0a099308b978"
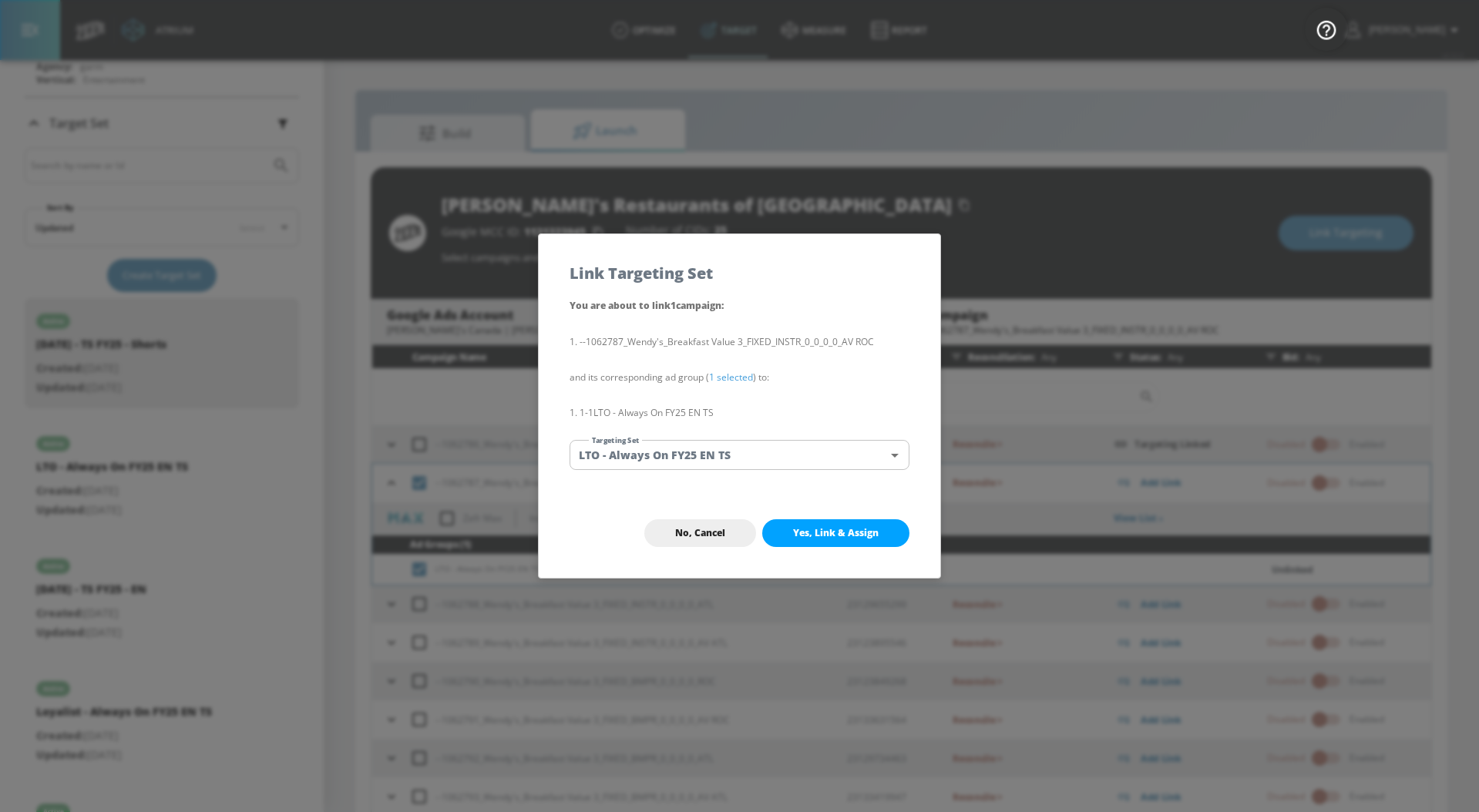
click at [759, 520] on li "LTO - Always On FY25 EN TS" at bounding box center [696, 513] width 255 height 14
click at [831, 536] on span "Yes, Link & Assign" at bounding box center [836, 533] width 86 height 13
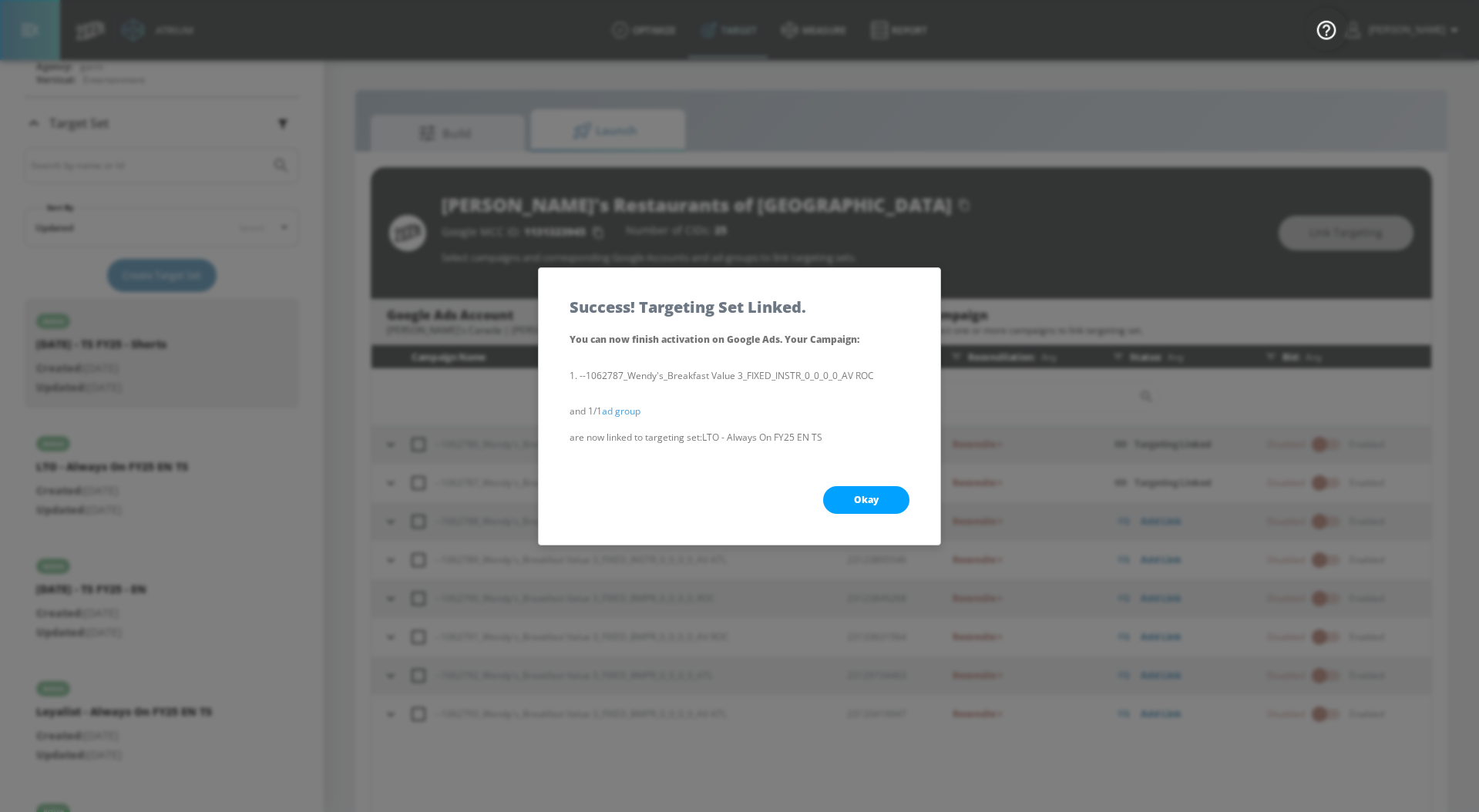
click at [859, 498] on span "Okay" at bounding box center [866, 500] width 25 height 13
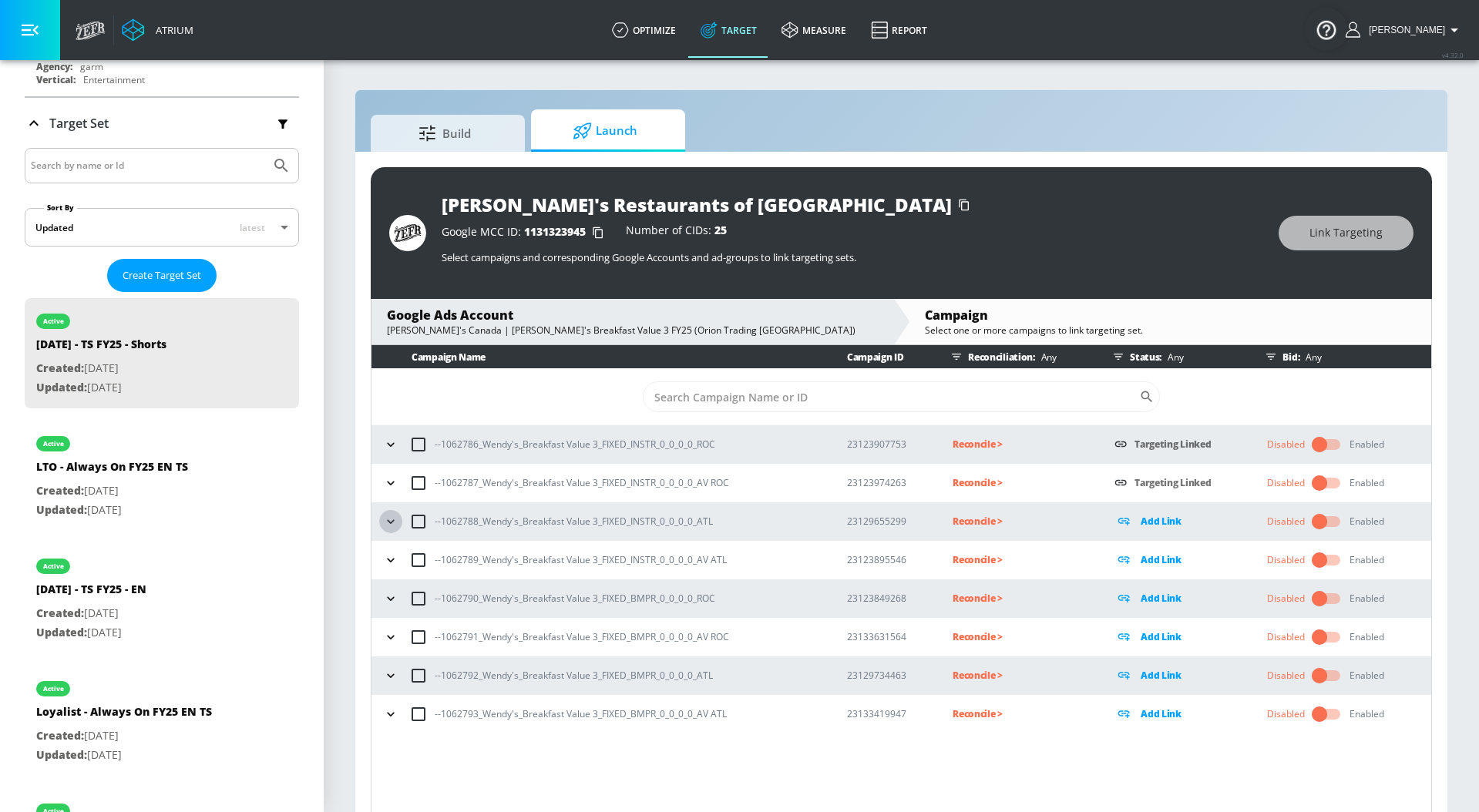
click at [389, 523] on icon "button" at bounding box center [390, 520] width 15 height 15
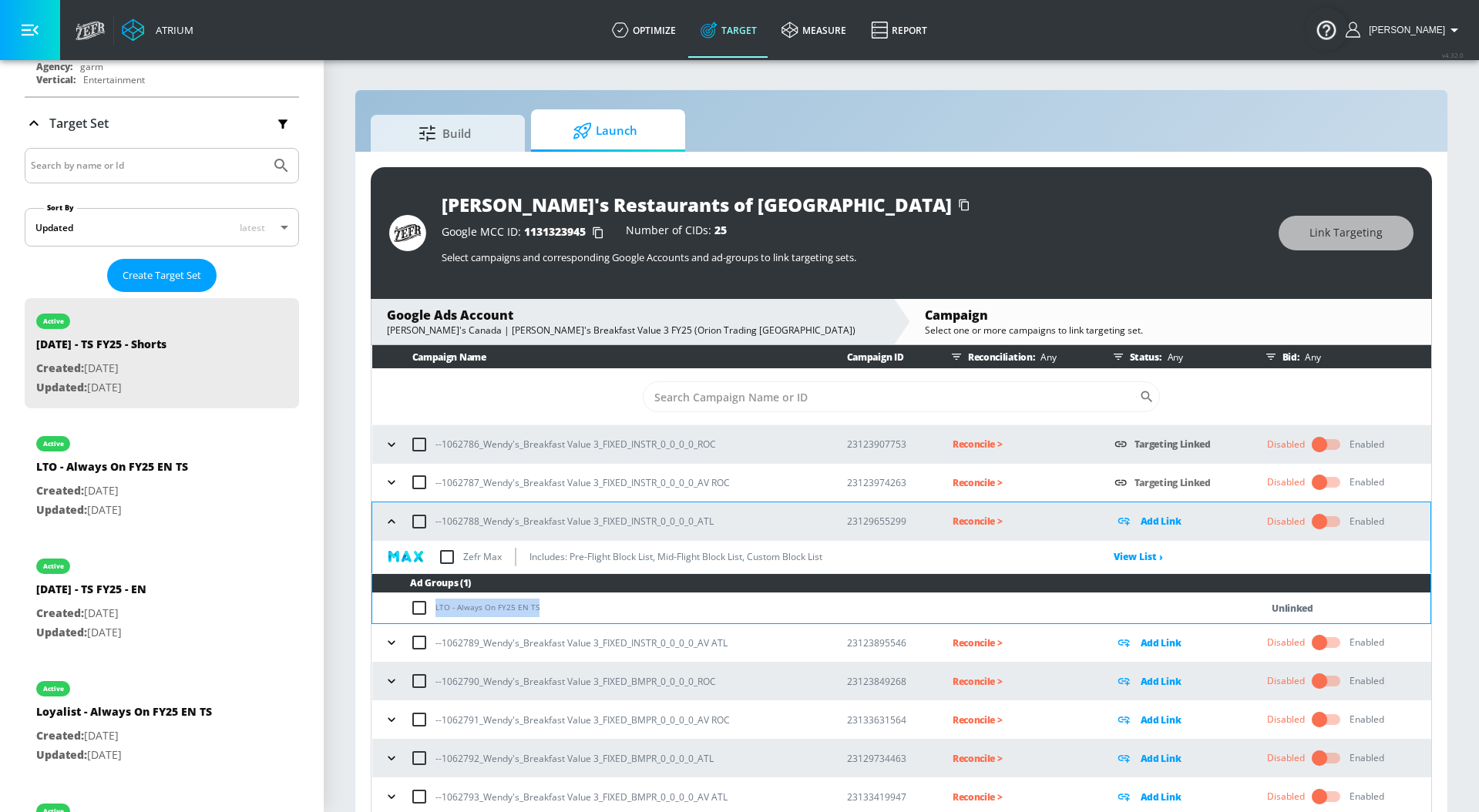
drag, startPoint x: 565, startPoint y: 613, endPoint x: 430, endPoint y: 617, distance: 135.1
click at [430, 617] on td "LTO - Always On FY25 EN TS" at bounding box center [801, 608] width 857 height 30
copy td "LTO - Always On FY25 EN TS"
click at [419, 611] on input "checkbox" at bounding box center [422, 607] width 25 height 19
checkbox input "true"
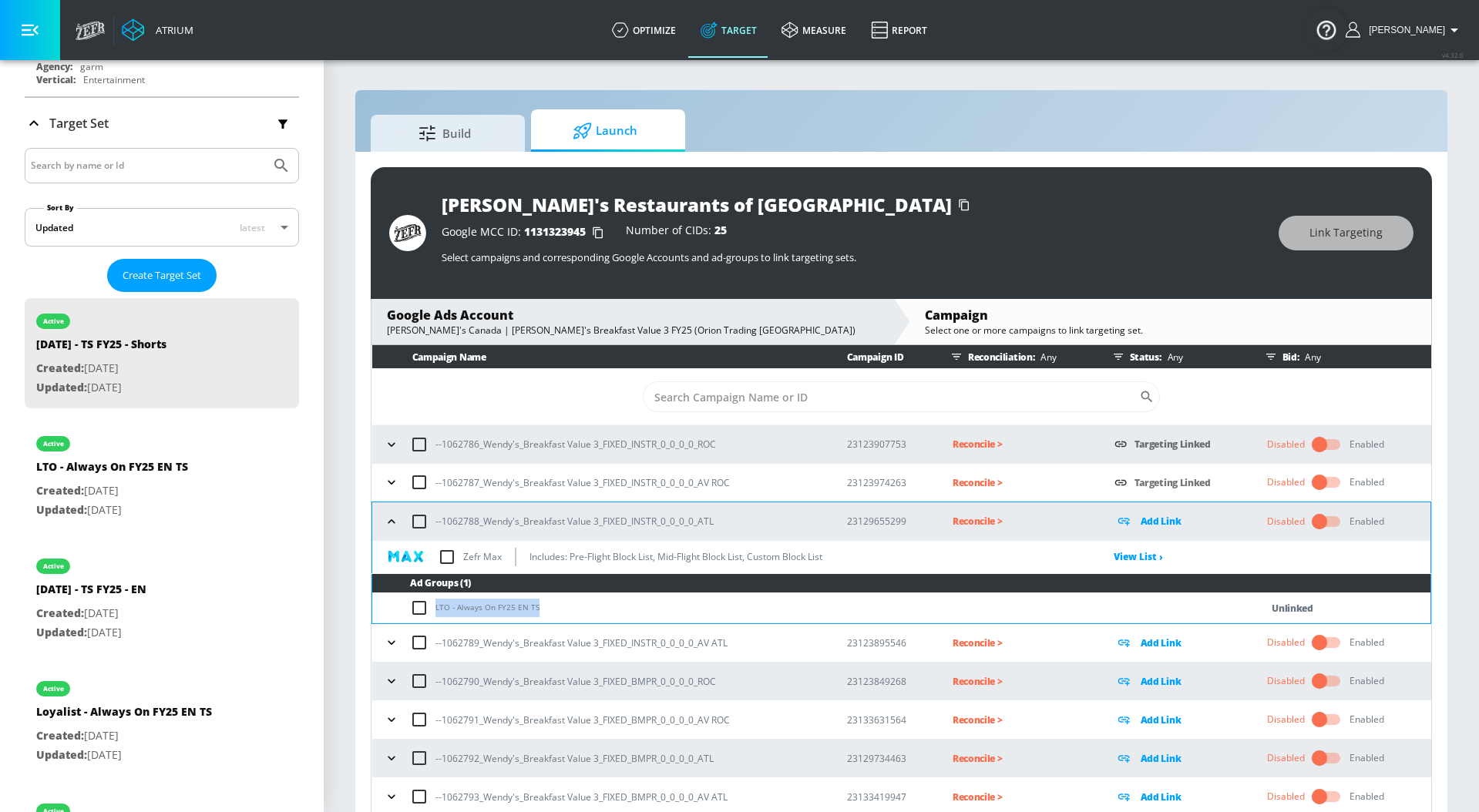
checkbox input "true"
click at [1347, 238] on span "Link Targeting" at bounding box center [1346, 233] width 73 height 20
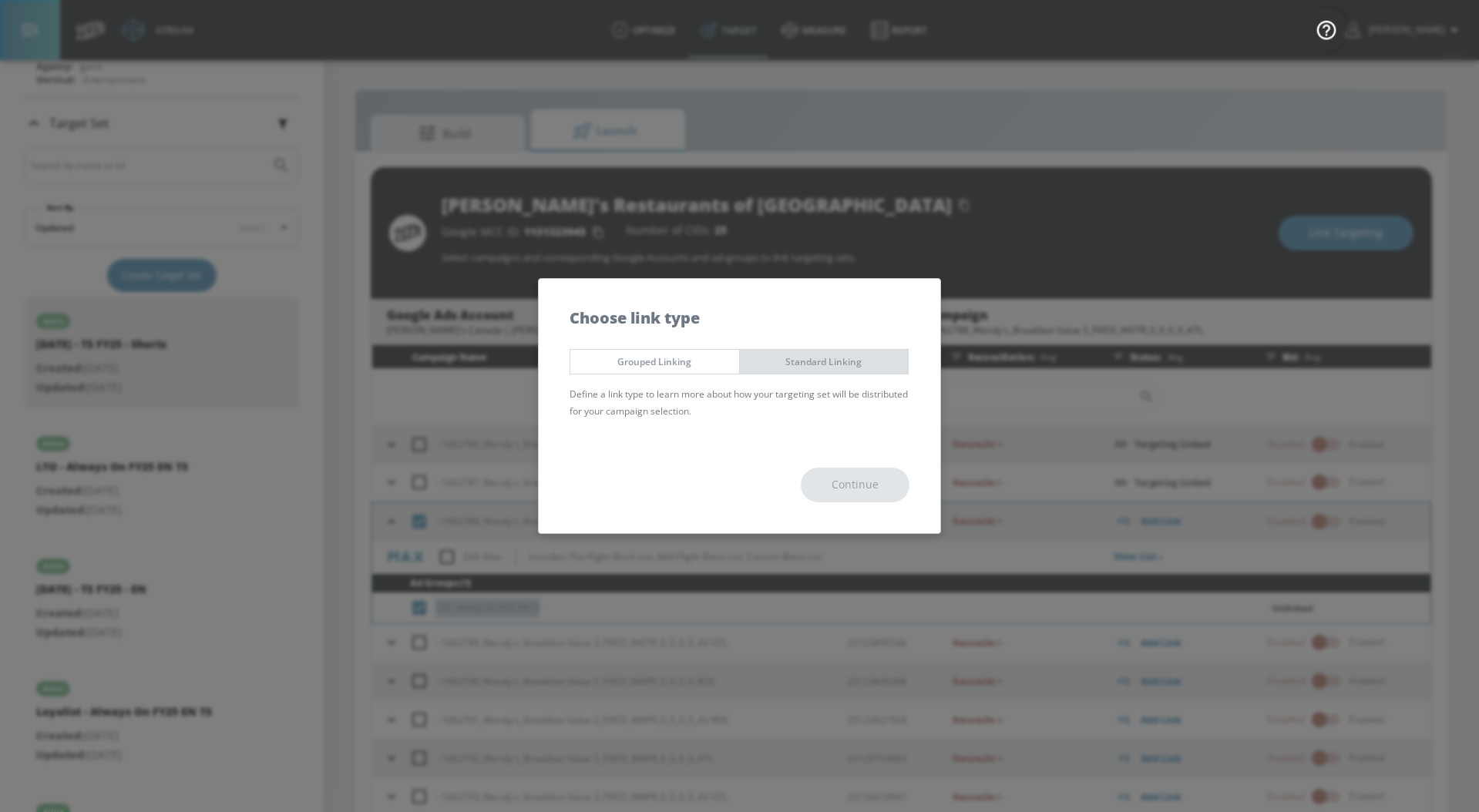
click at [829, 354] on span "Standard Linking" at bounding box center [824, 361] width 146 height 16
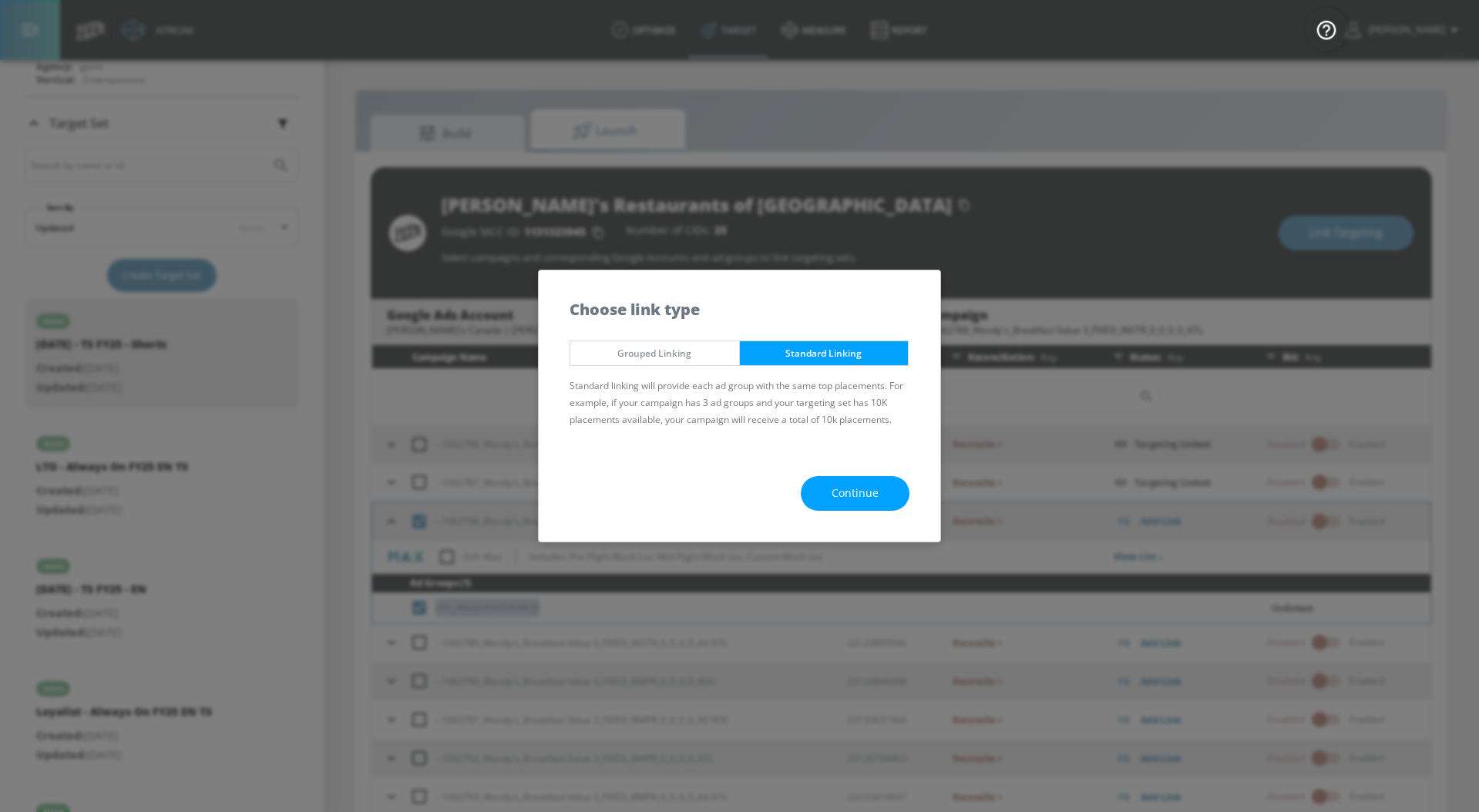
click at [824, 491] on button "Continue" at bounding box center [854, 493] width 108 height 35
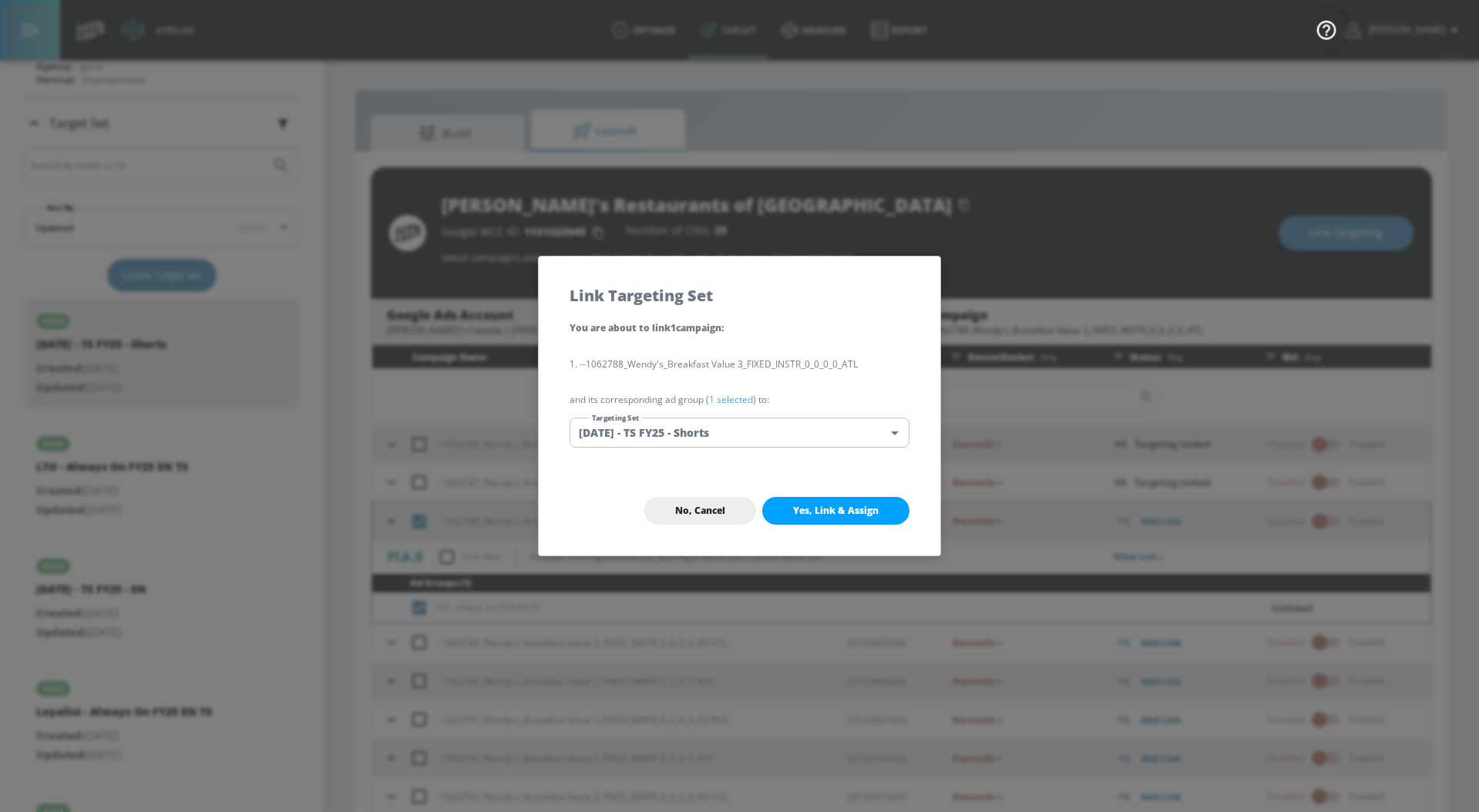
click at [735, 395] on link "1 selected" at bounding box center [730, 399] width 44 height 13
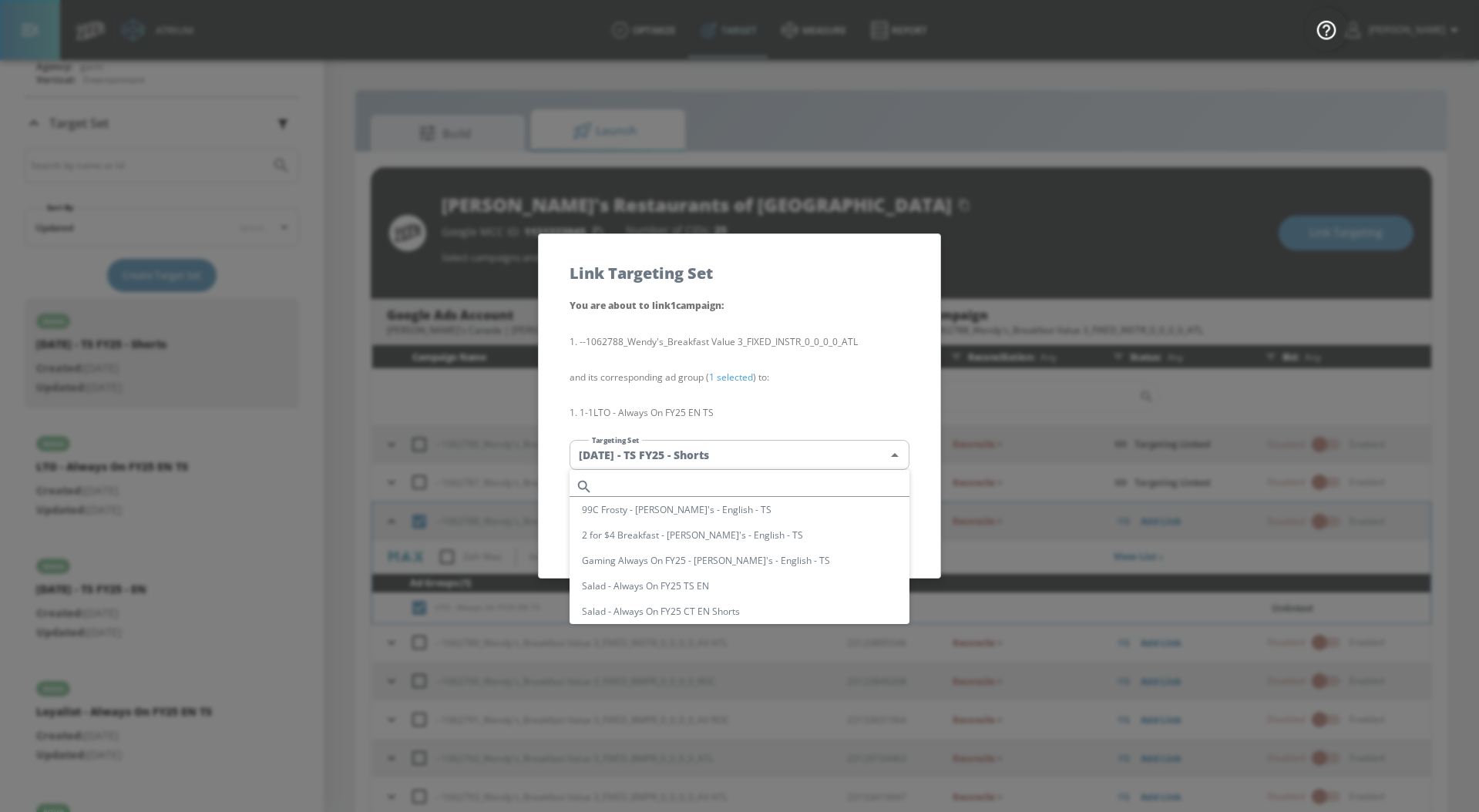
click at [735, 444] on body "Atrium optimize Target measure Report optimize Target measure Report v 4.32.0 […" at bounding box center [739, 417] width 1479 height 834
click at [755, 520] on li "LTO - Always On FY25 EN TS" at bounding box center [739, 522] width 340 height 25
type input "5534fa3c-4a70-4c8f-8ea9-0a099308b978"
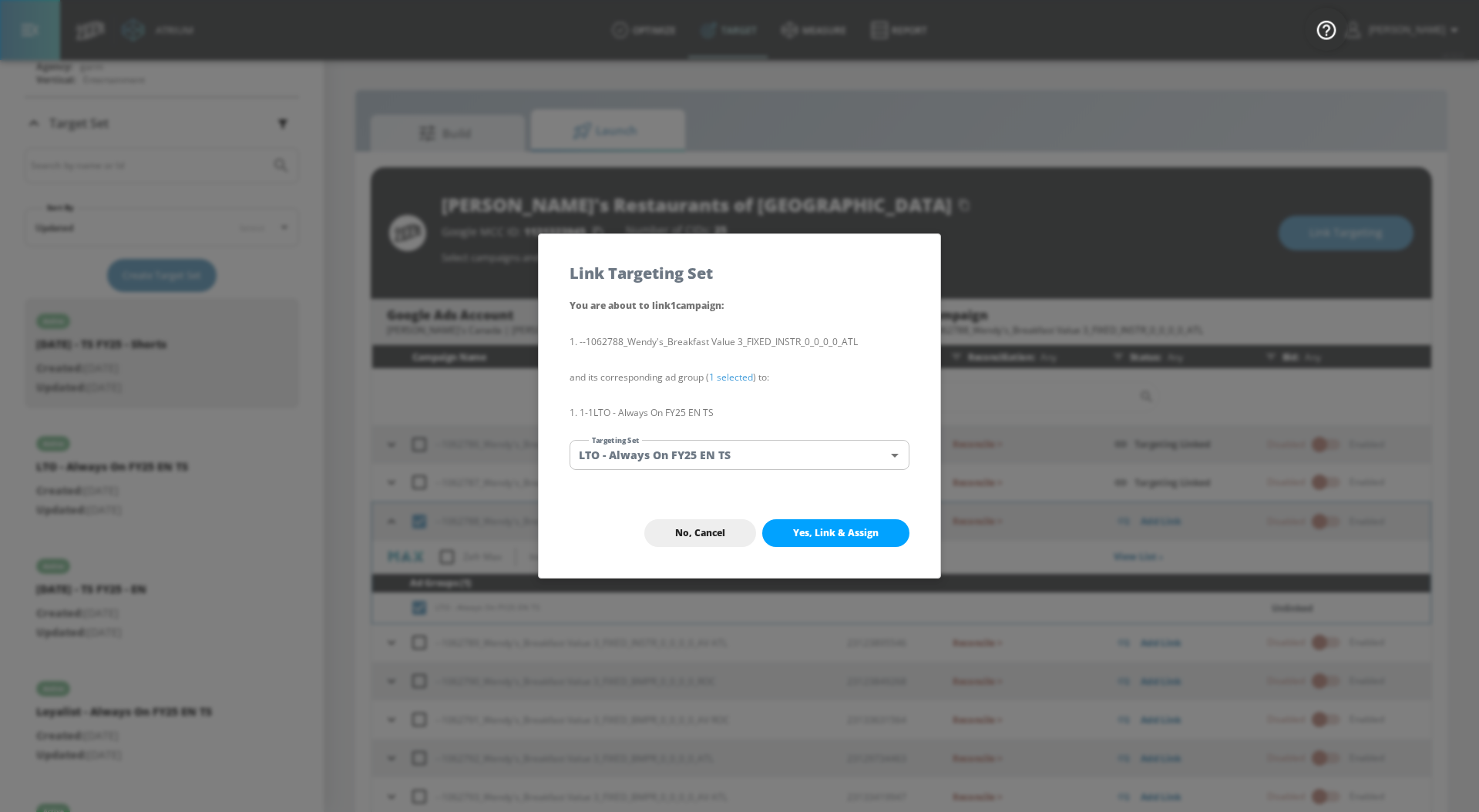
click at [827, 536] on span "Yes, Link & Assign" at bounding box center [836, 533] width 86 height 13
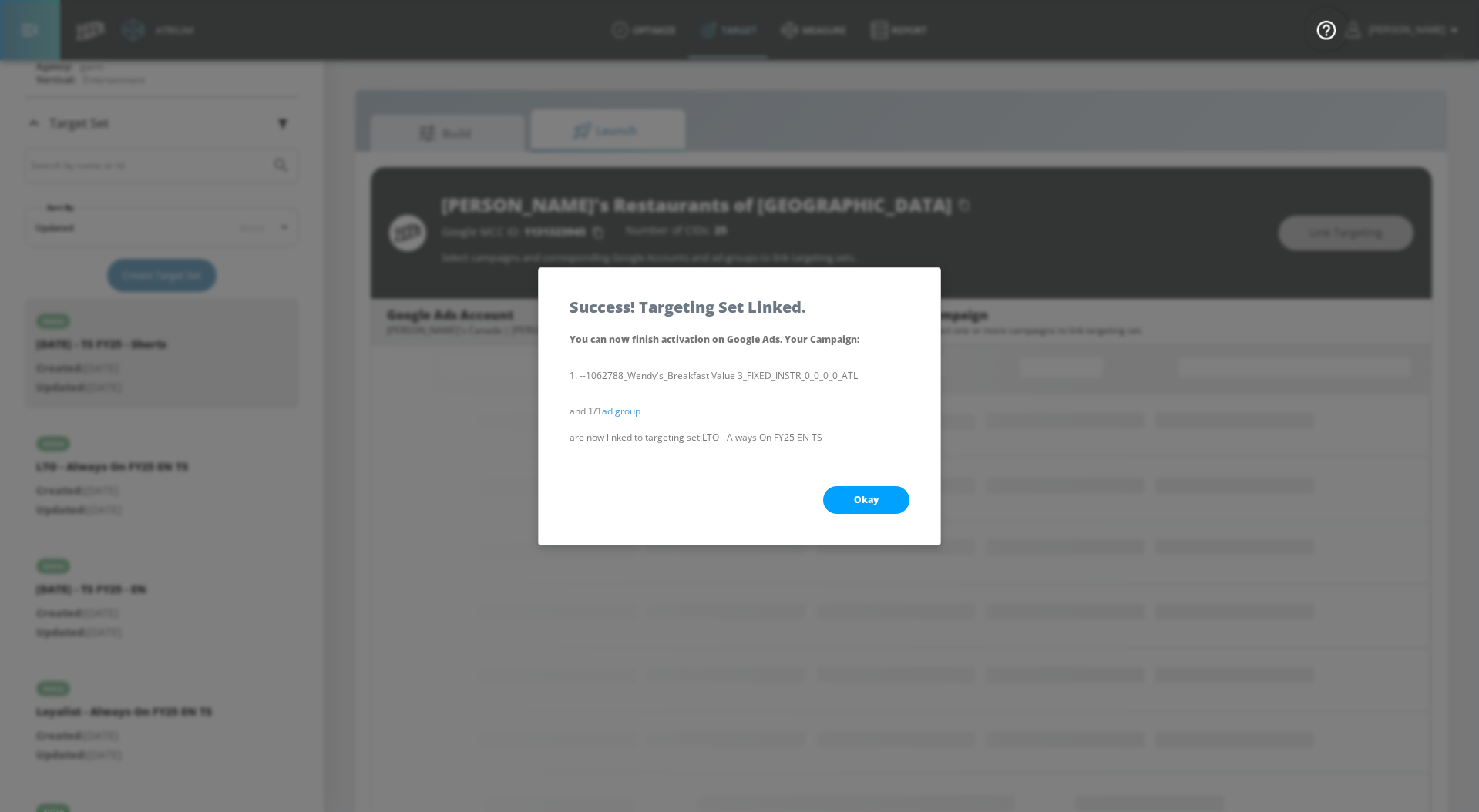
click at [854, 491] on button "Okay" at bounding box center [866, 499] width 86 height 28
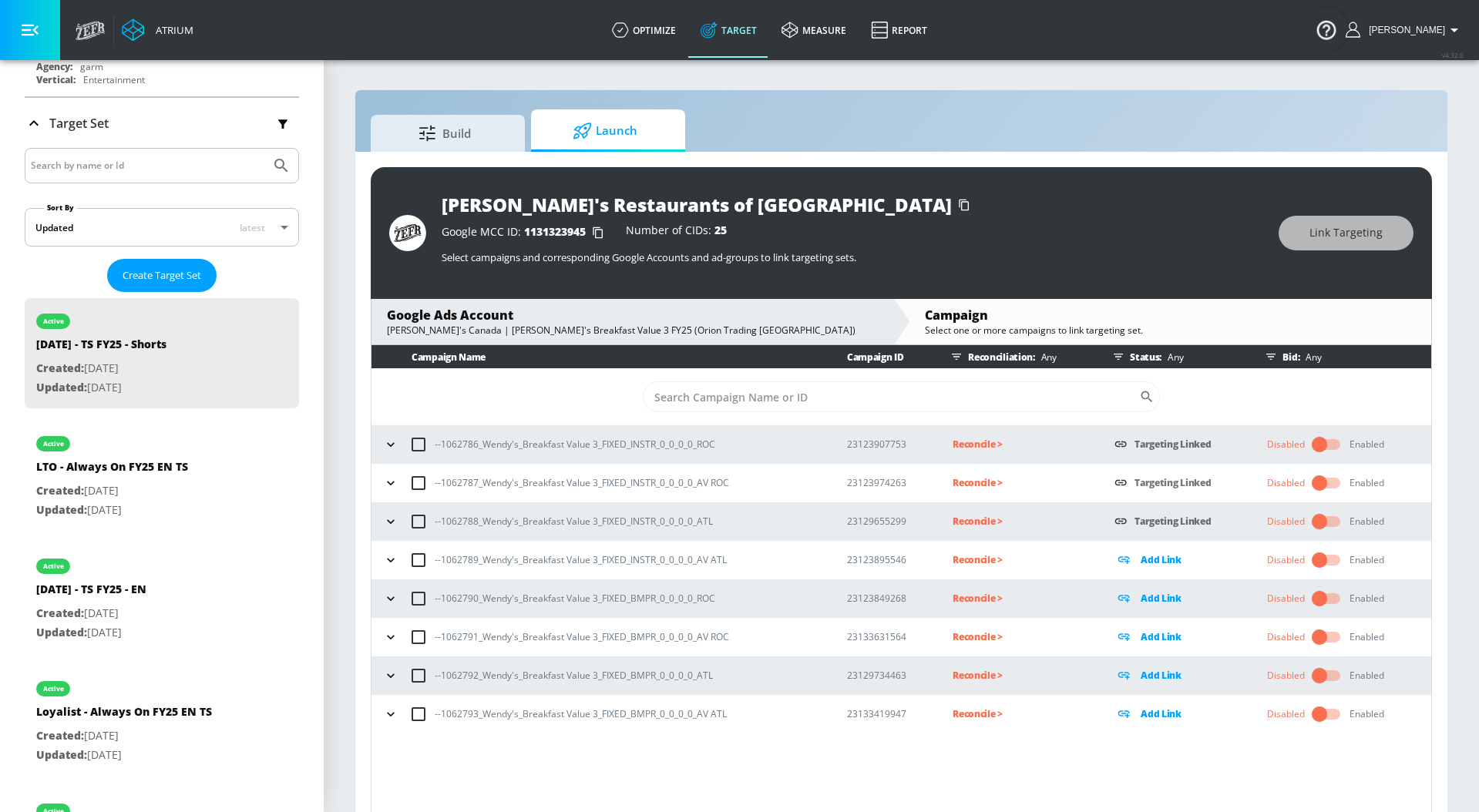
click at [387, 557] on icon "button" at bounding box center [390, 559] width 15 height 15
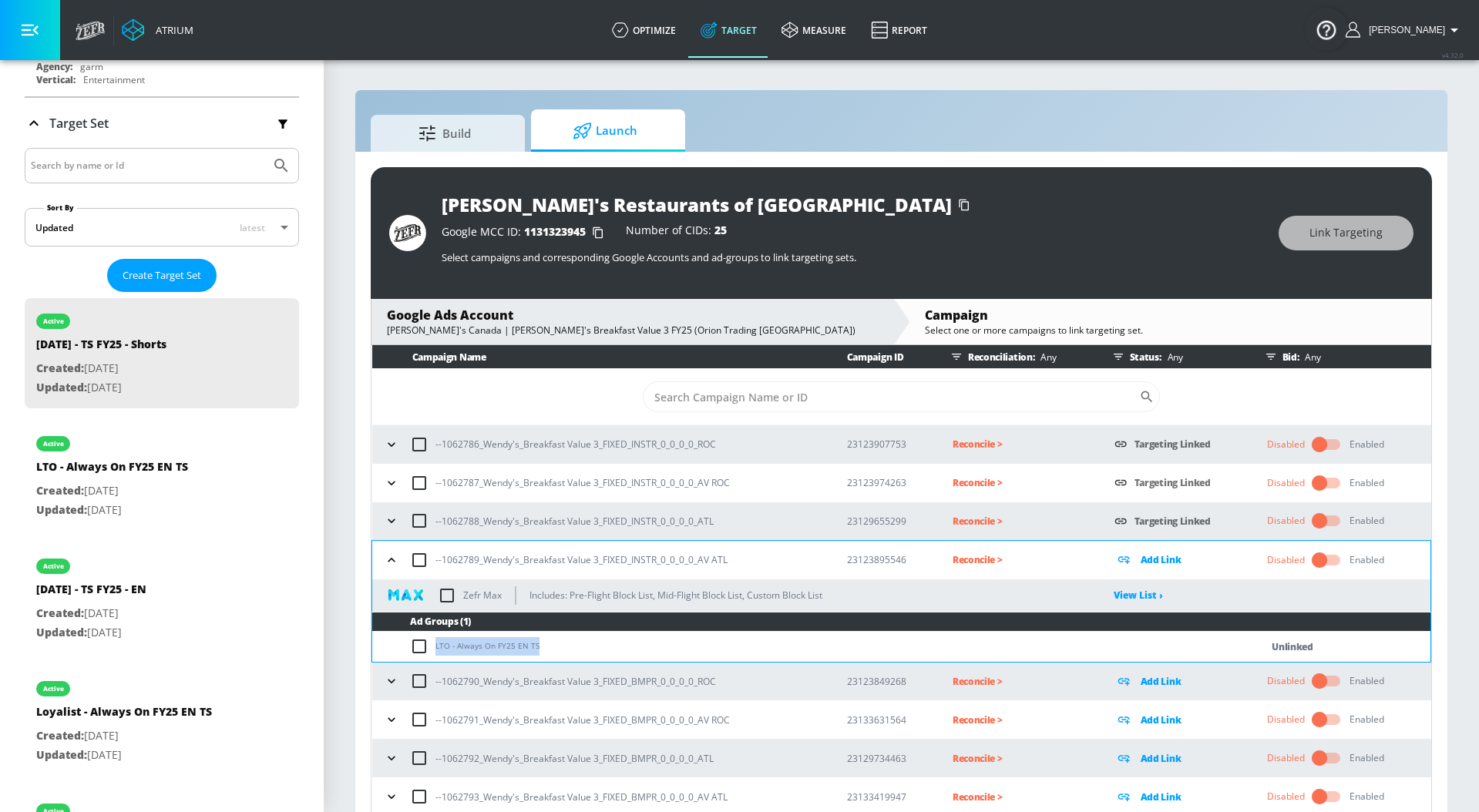
drag, startPoint x: 556, startPoint y: 641, endPoint x: 429, endPoint y: 642, distance: 127.0
click at [429, 642] on td "LTO - Always On FY25 EN TS" at bounding box center [801, 647] width 857 height 30
copy td "LTO - Always On FY25 EN TS"
click at [413, 646] on input "checkbox" at bounding box center [422, 646] width 25 height 19
checkbox input "true"
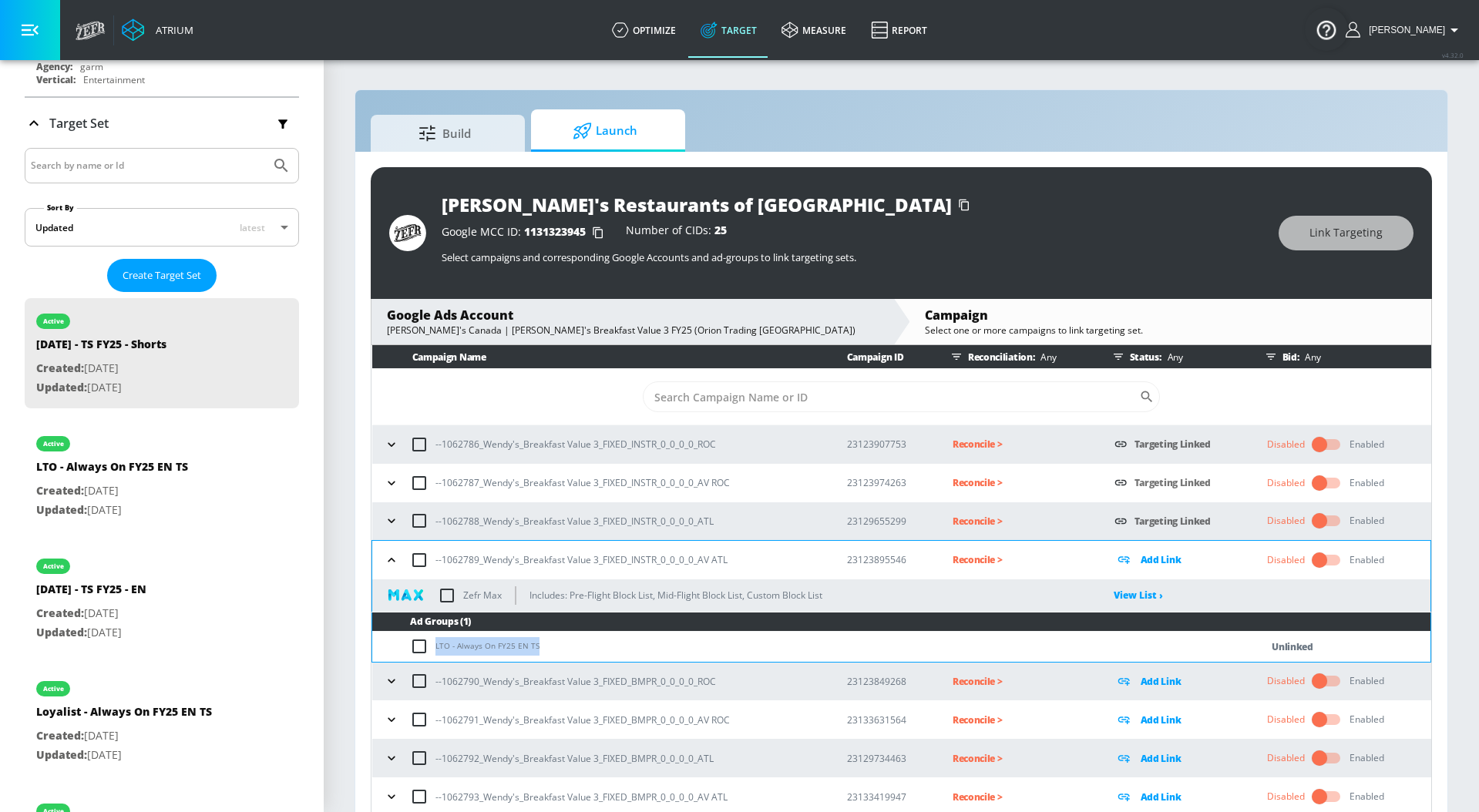
checkbox input "true"
click at [1366, 238] on span "Link Targeting" at bounding box center [1346, 233] width 73 height 20
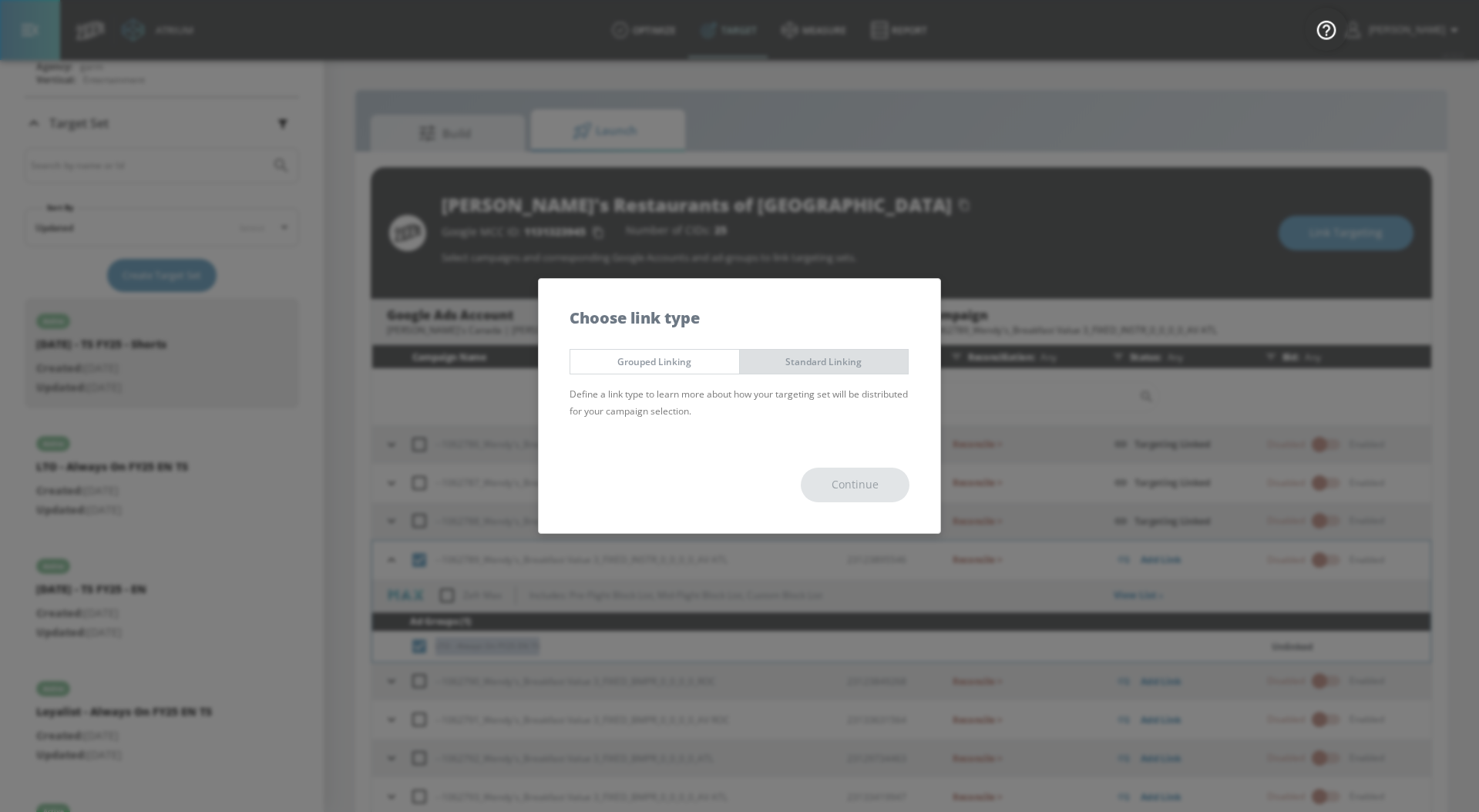
click at [836, 363] on span "Standard Linking" at bounding box center [824, 361] width 146 height 16
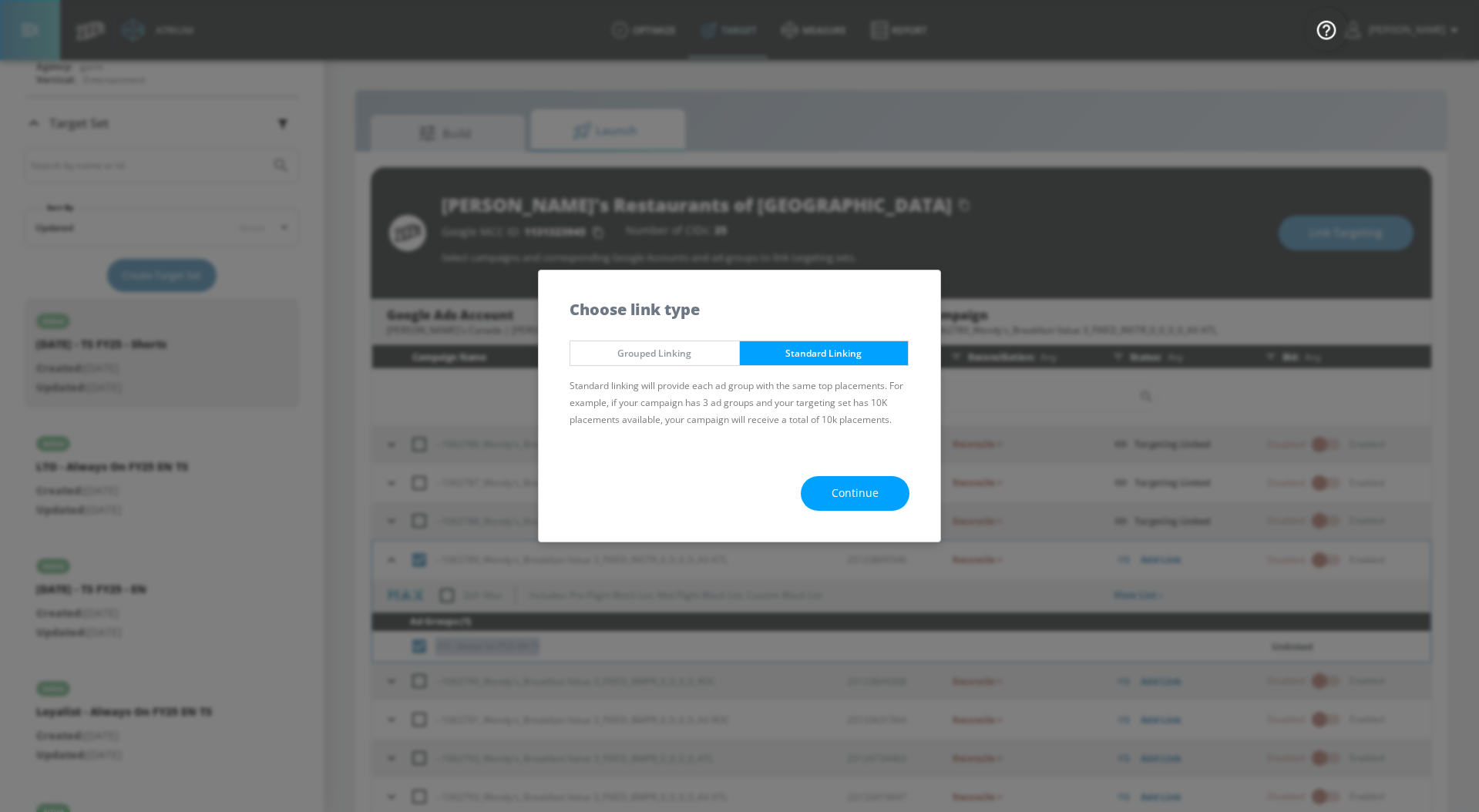
click at [837, 499] on span "Continue" at bounding box center [854, 494] width 47 height 20
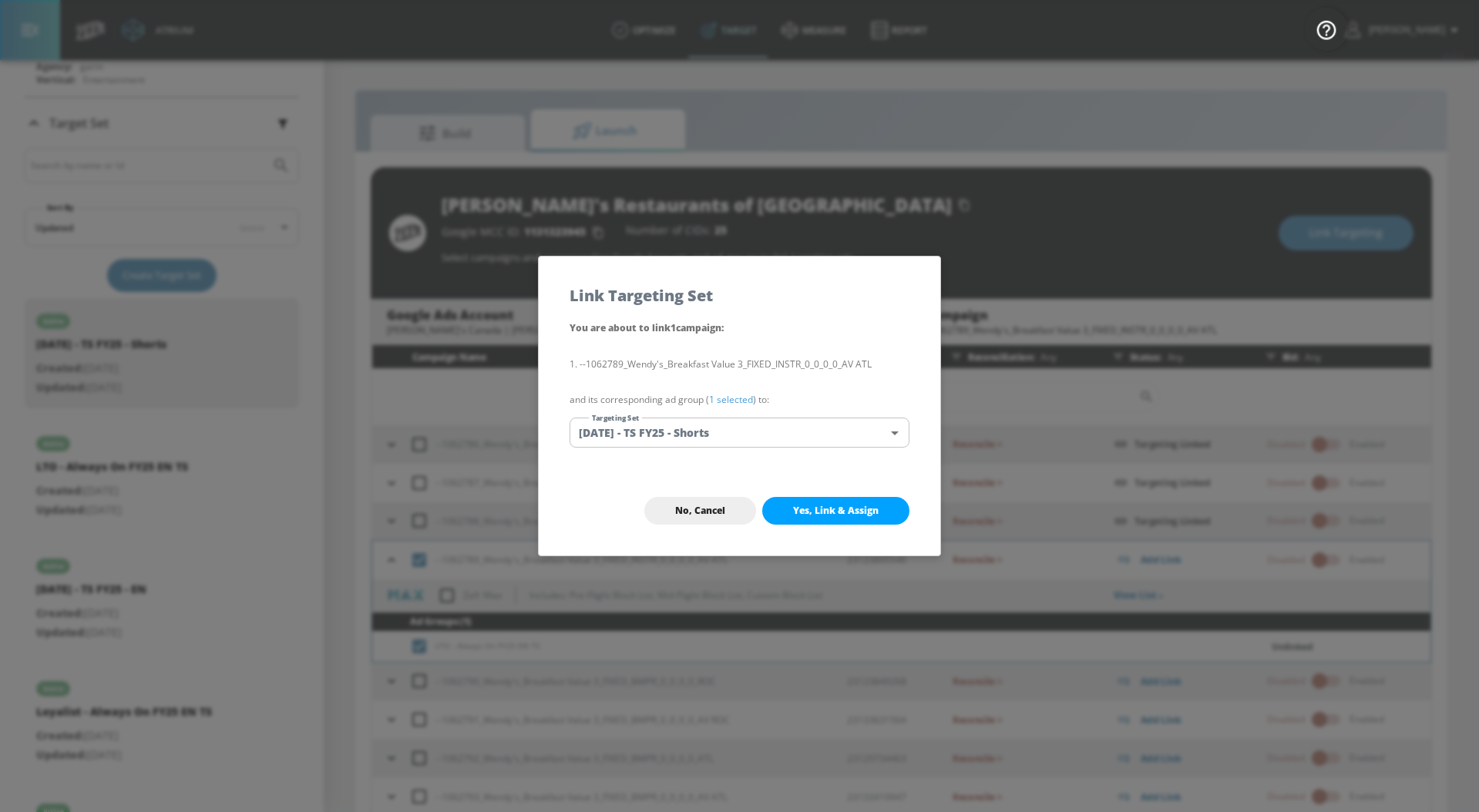
click at [732, 400] on link "1 selected" at bounding box center [730, 399] width 44 height 13
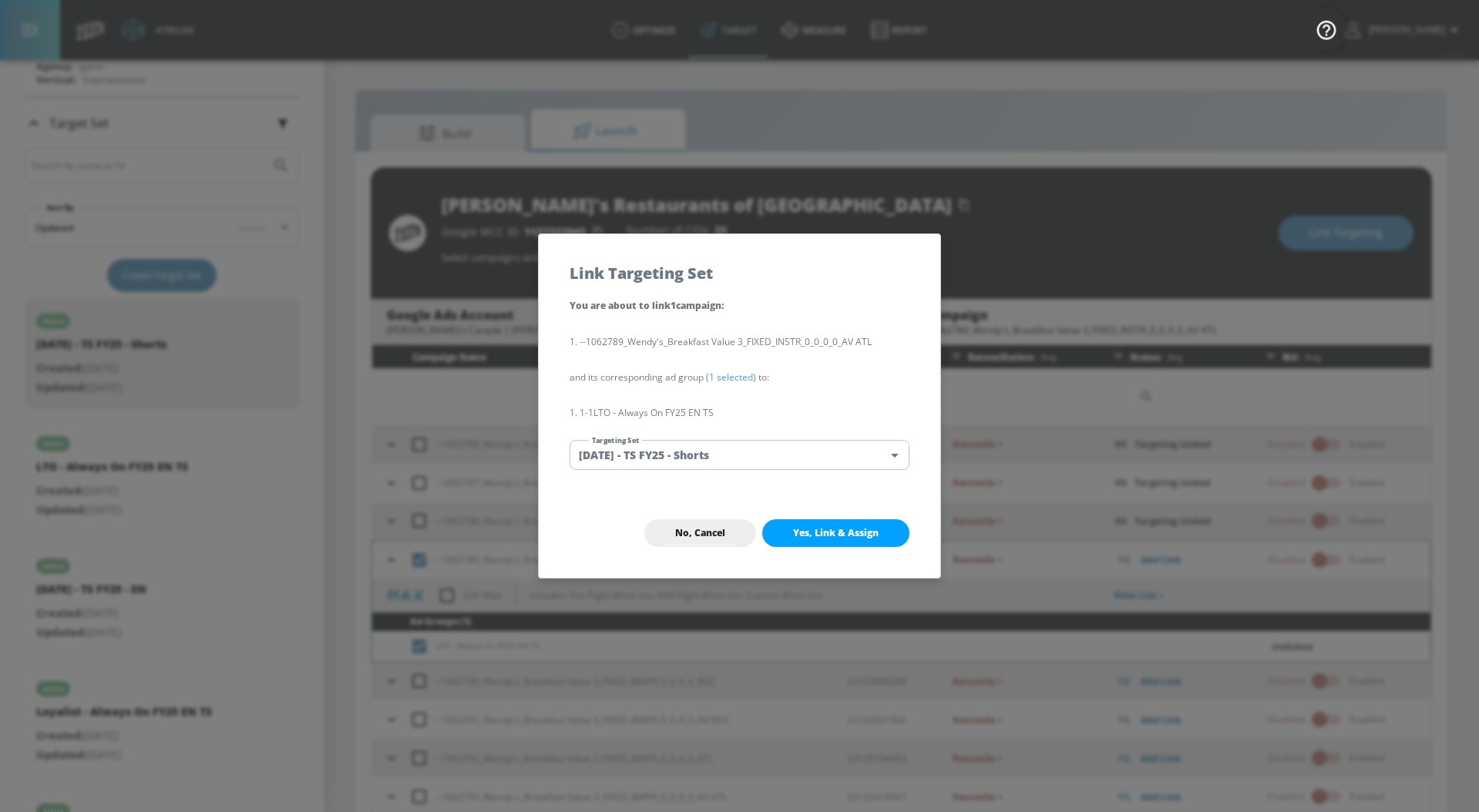
click at [732, 457] on body "Atrium optimize Target measure Report optimize Target measure Report v 4.32.0 […" at bounding box center [739, 417] width 1479 height 834
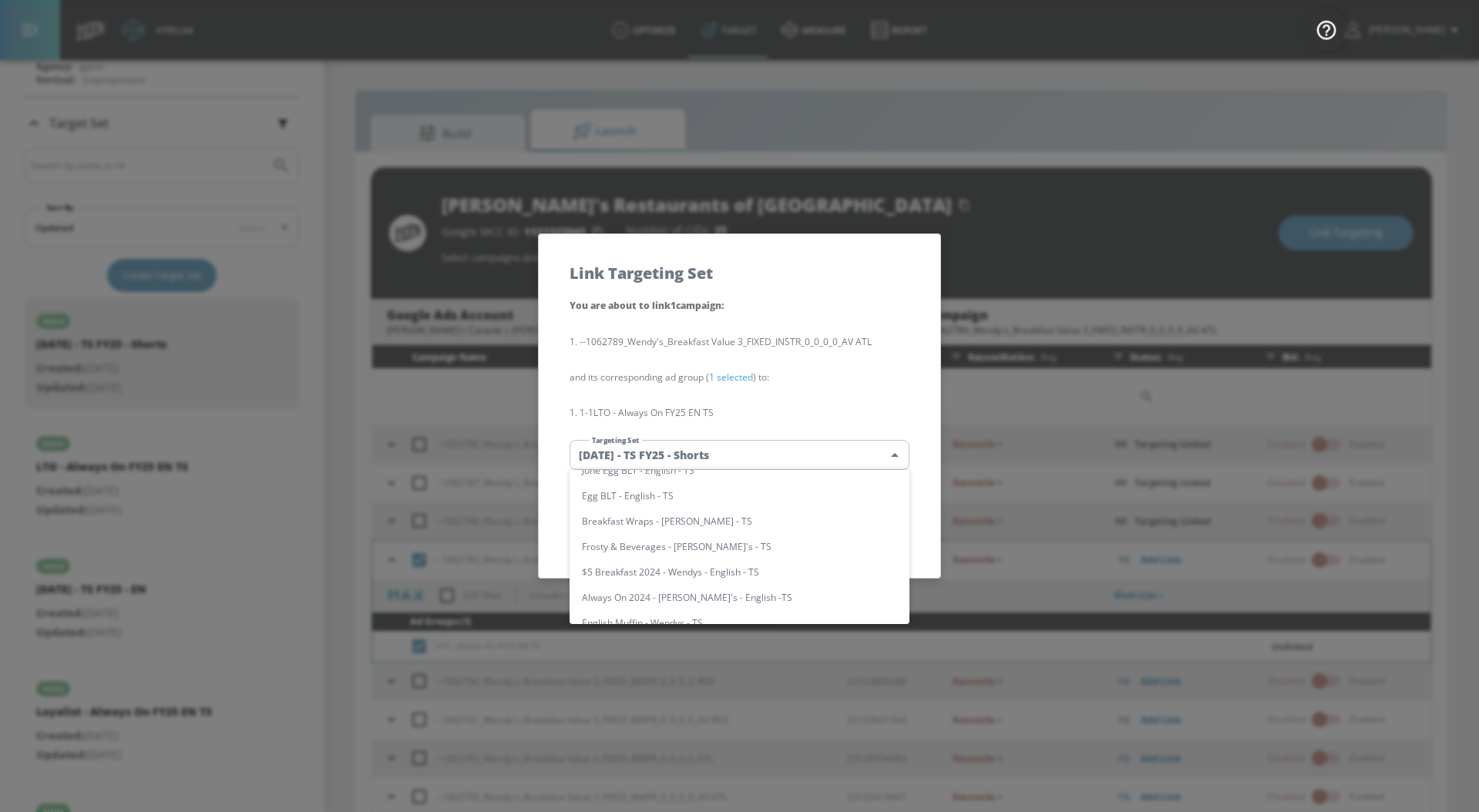
scroll to position [90, 0]
click at [800, 550] on li "LTO - Always On FY25 EN TS" at bounding box center [739, 546] width 340 height 25
type input "5534fa3c-4a70-4c8f-8ea9-0a099308b978"
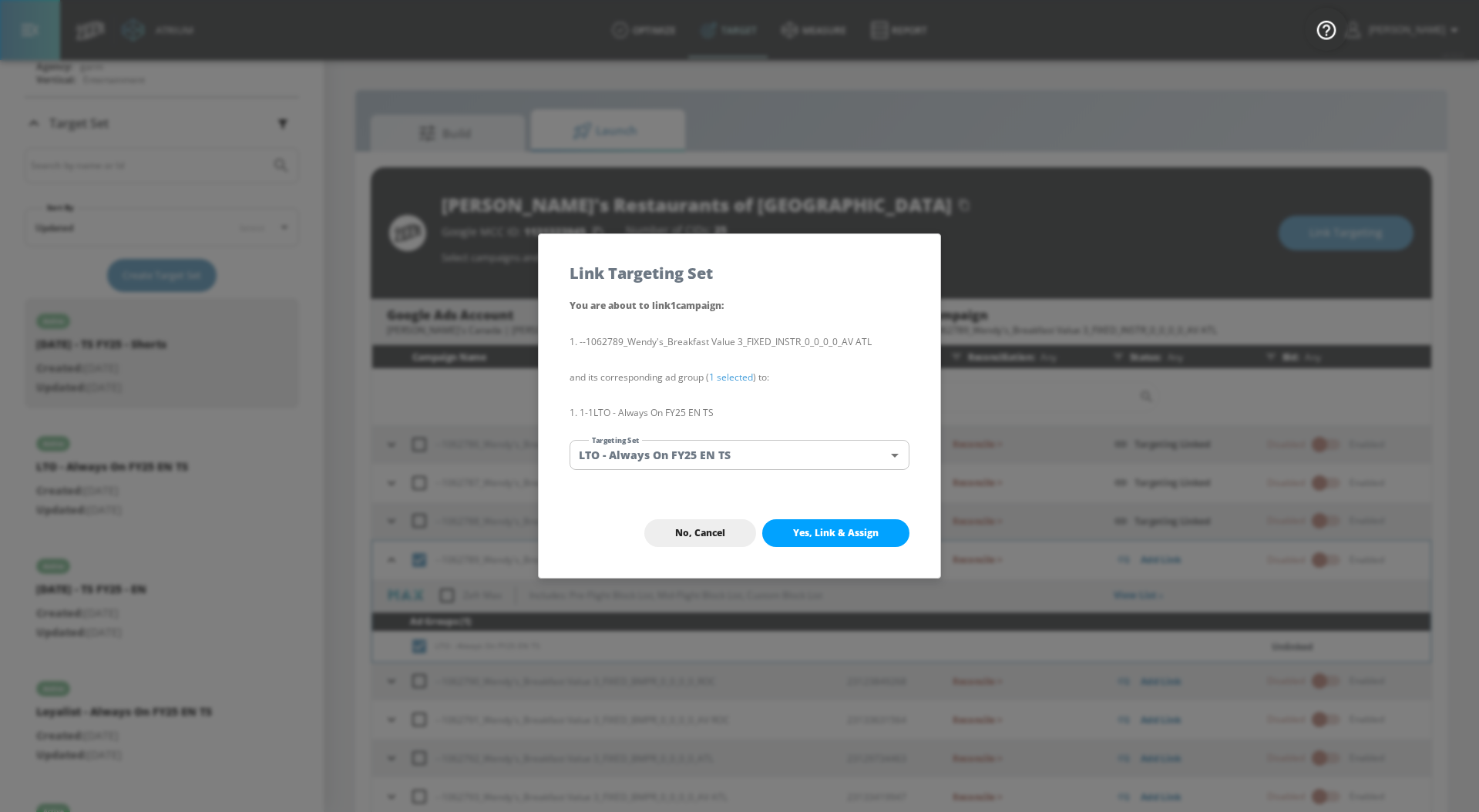
click at [800, 520] on li "LTO - Always On FY25 EN TS" at bounding box center [696, 513] width 255 height 14
click at [837, 535] on span "Yes, Link & Assign" at bounding box center [836, 533] width 86 height 13
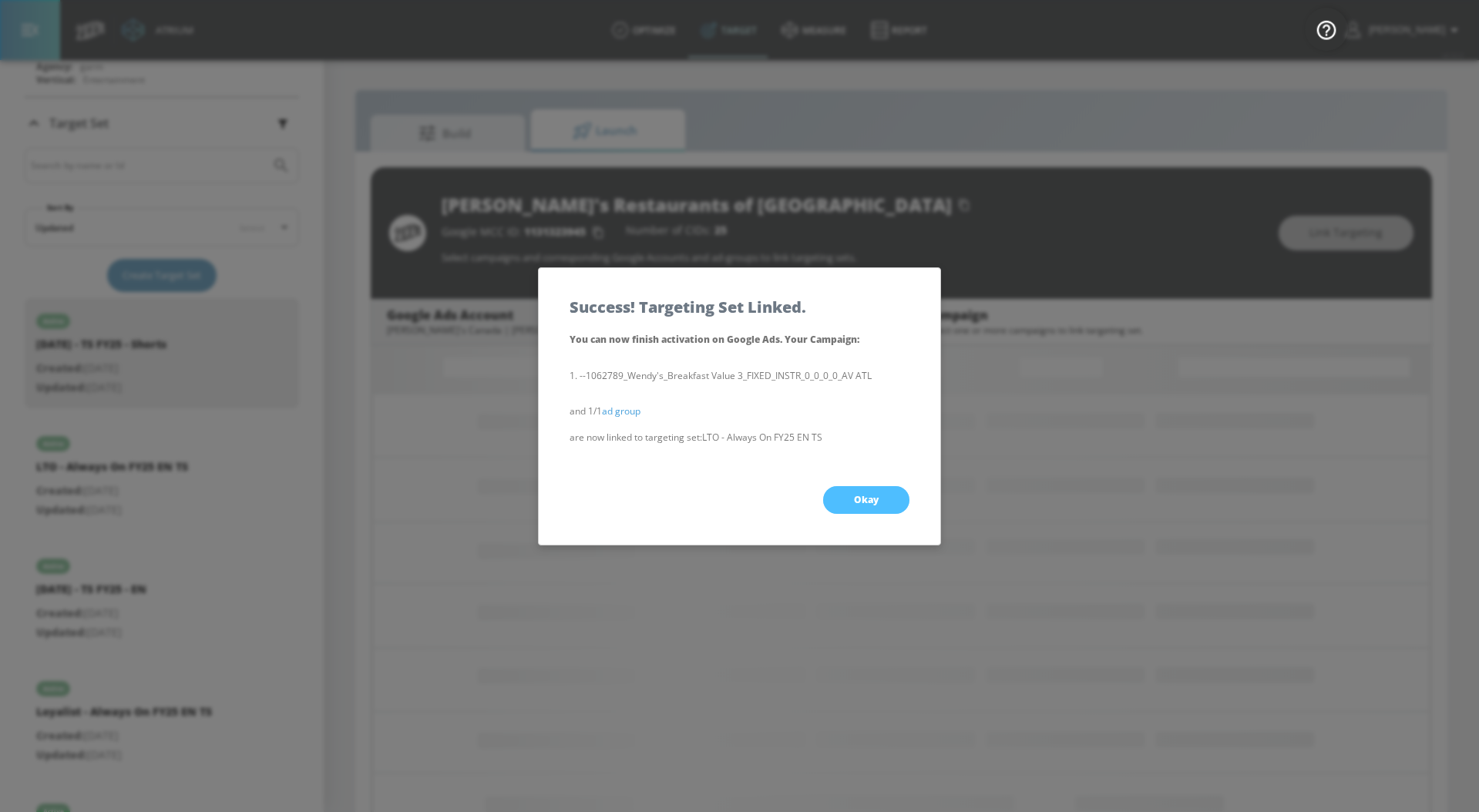
click at [866, 499] on span "Okay" at bounding box center [866, 500] width 25 height 13
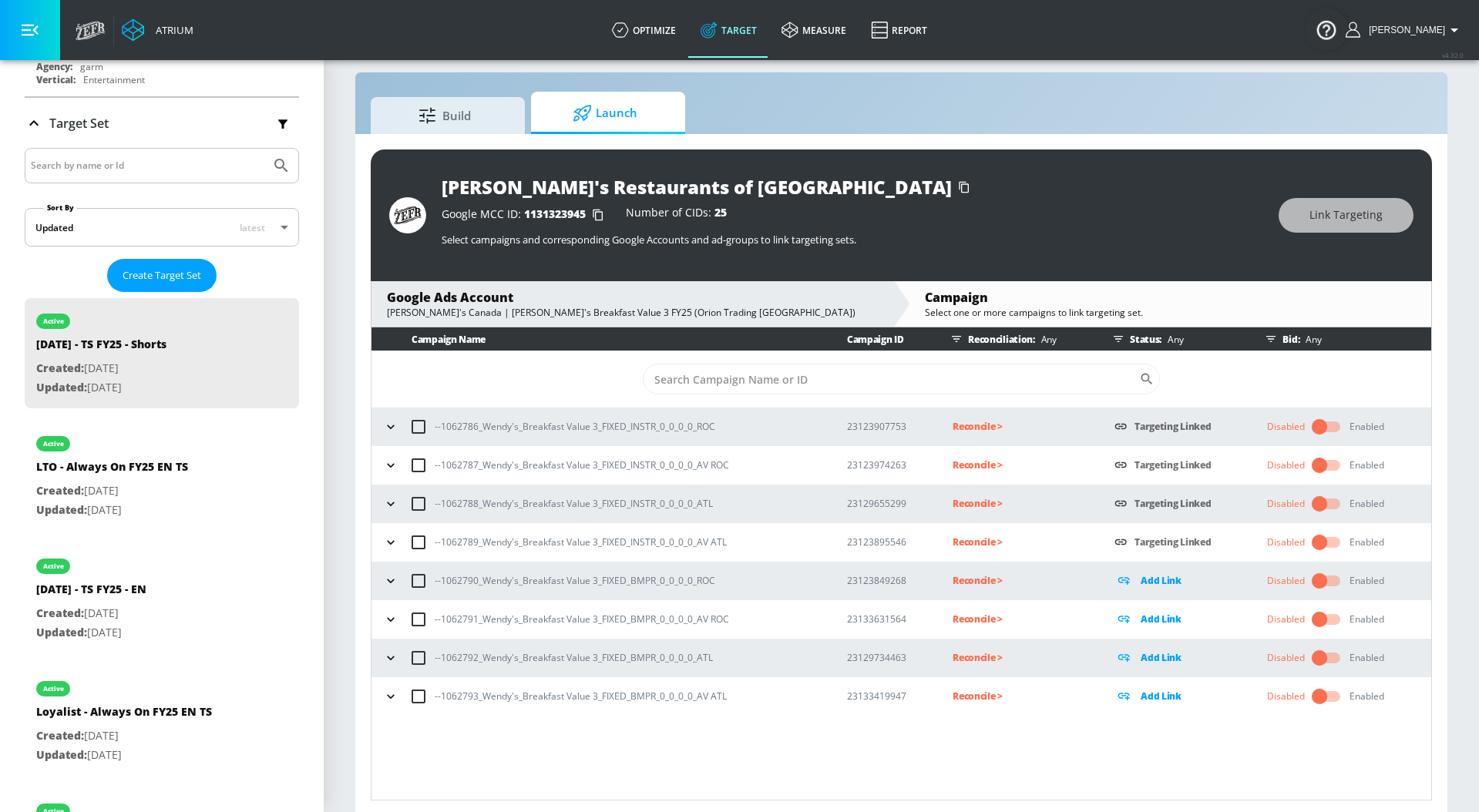
scroll to position [22, 0]
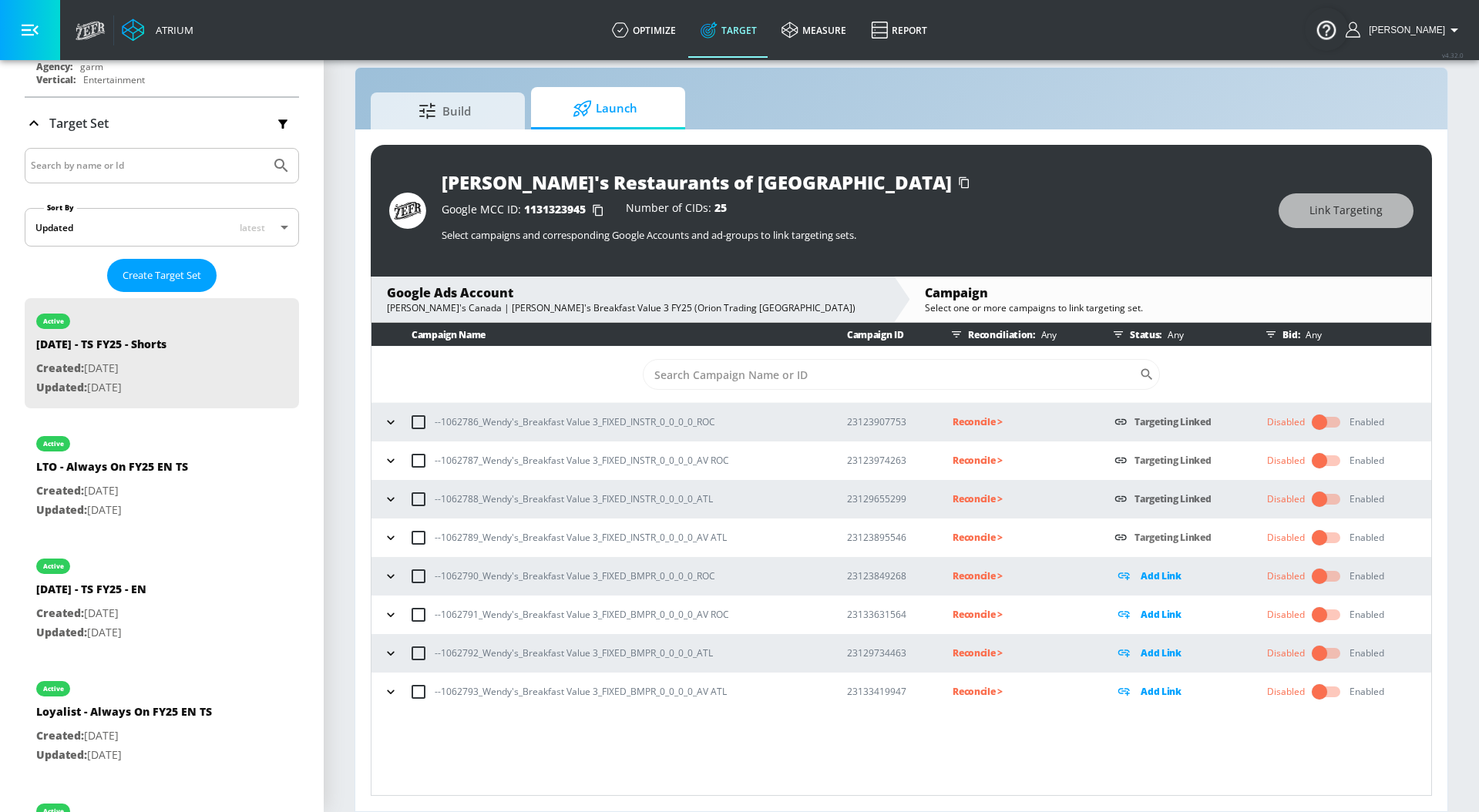
click at [388, 579] on icon "button" at bounding box center [390, 576] width 15 height 15
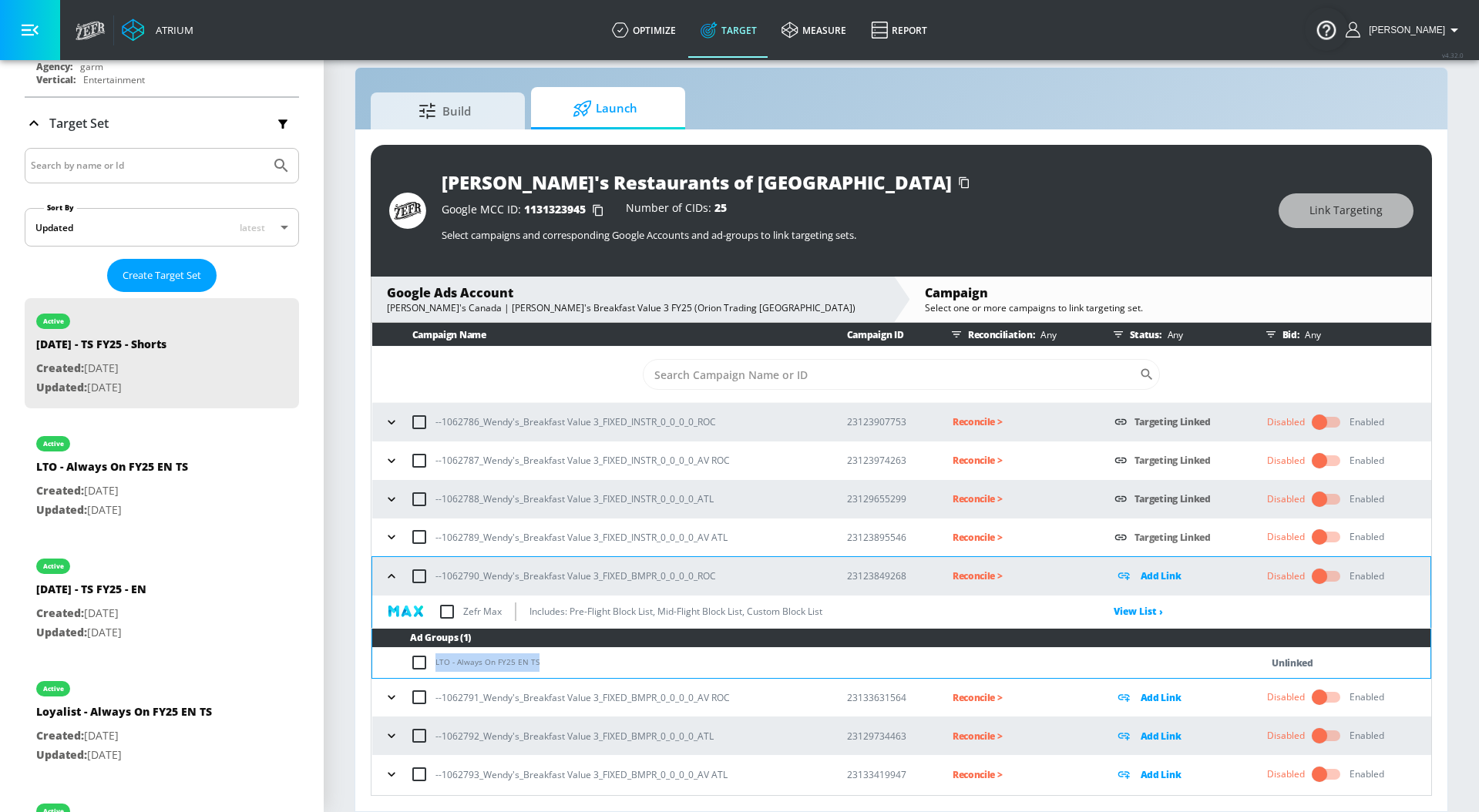
drag, startPoint x: 554, startPoint y: 668, endPoint x: 433, endPoint y: 670, distance: 121.0
click at [433, 670] on td "LTO - Always On FY25 EN TS" at bounding box center [801, 663] width 857 height 30
copy td "LTO - Always On FY25 EN TS"
click at [419, 658] on input "checkbox" at bounding box center [422, 662] width 25 height 19
checkbox input "true"
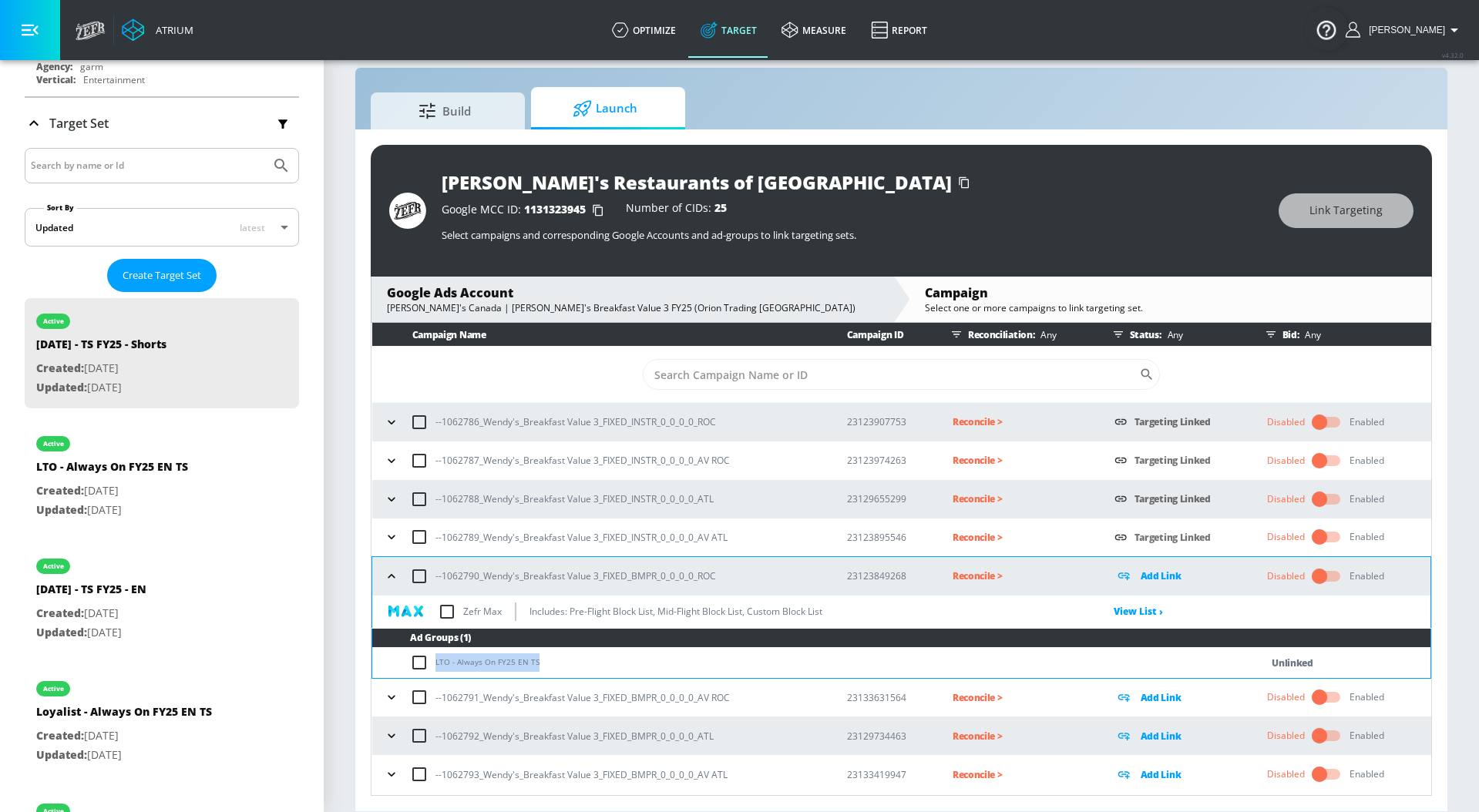
checkbox input "true"
click at [1333, 224] on button "Link Targeting" at bounding box center [1346, 210] width 135 height 35
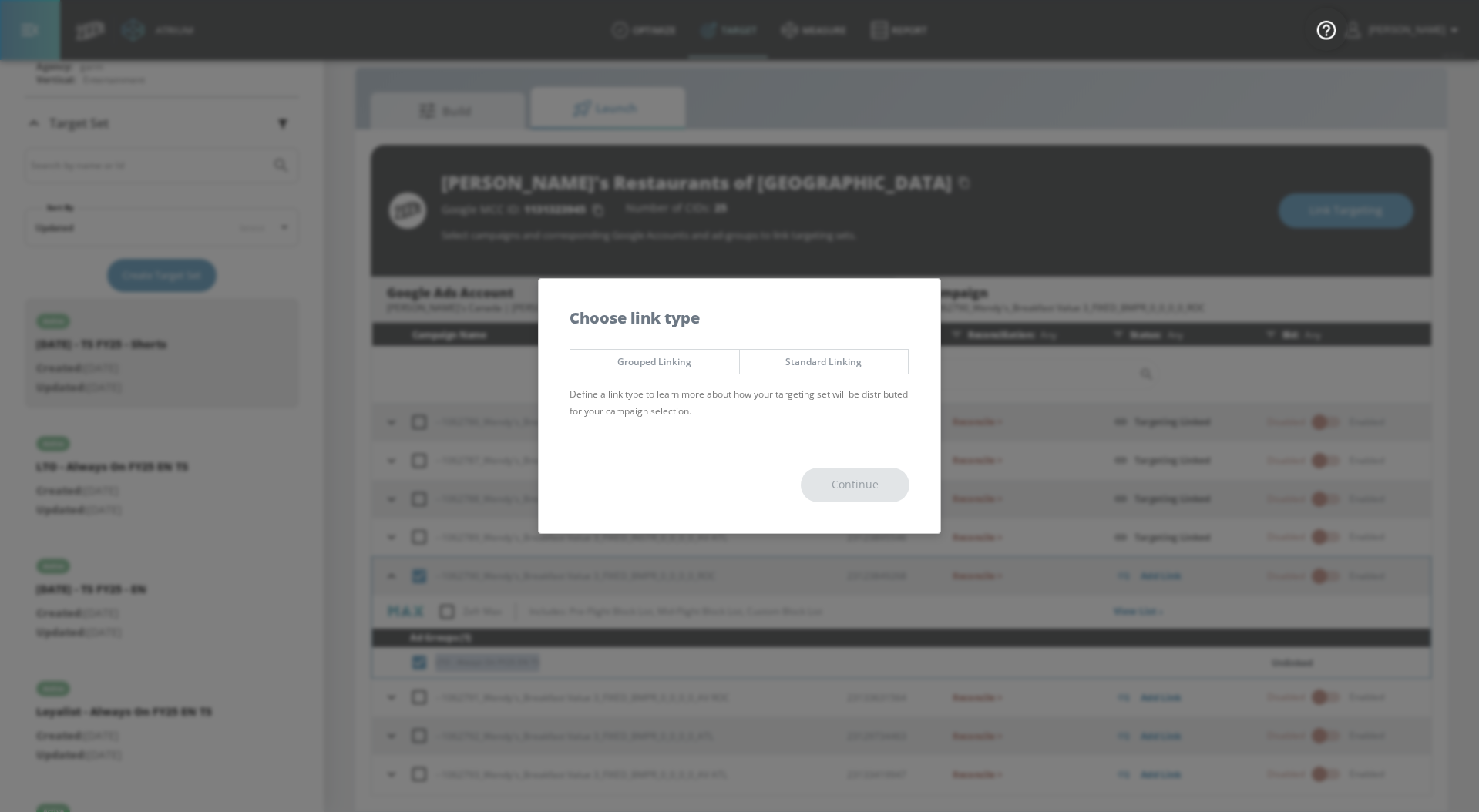
click at [855, 362] on span "Standard Linking" at bounding box center [824, 361] width 146 height 16
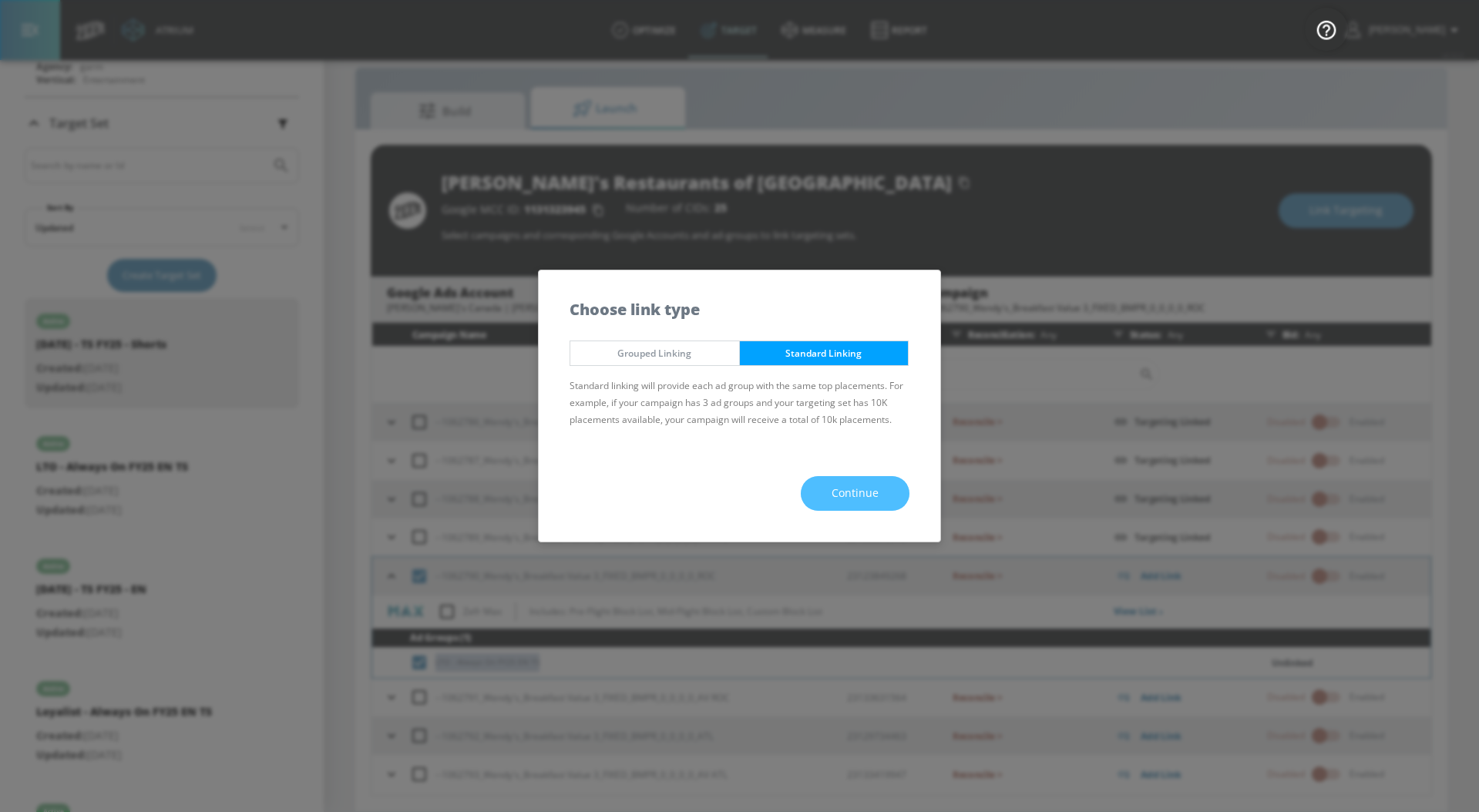
click at [815, 503] on button "Continue" at bounding box center [854, 493] width 108 height 35
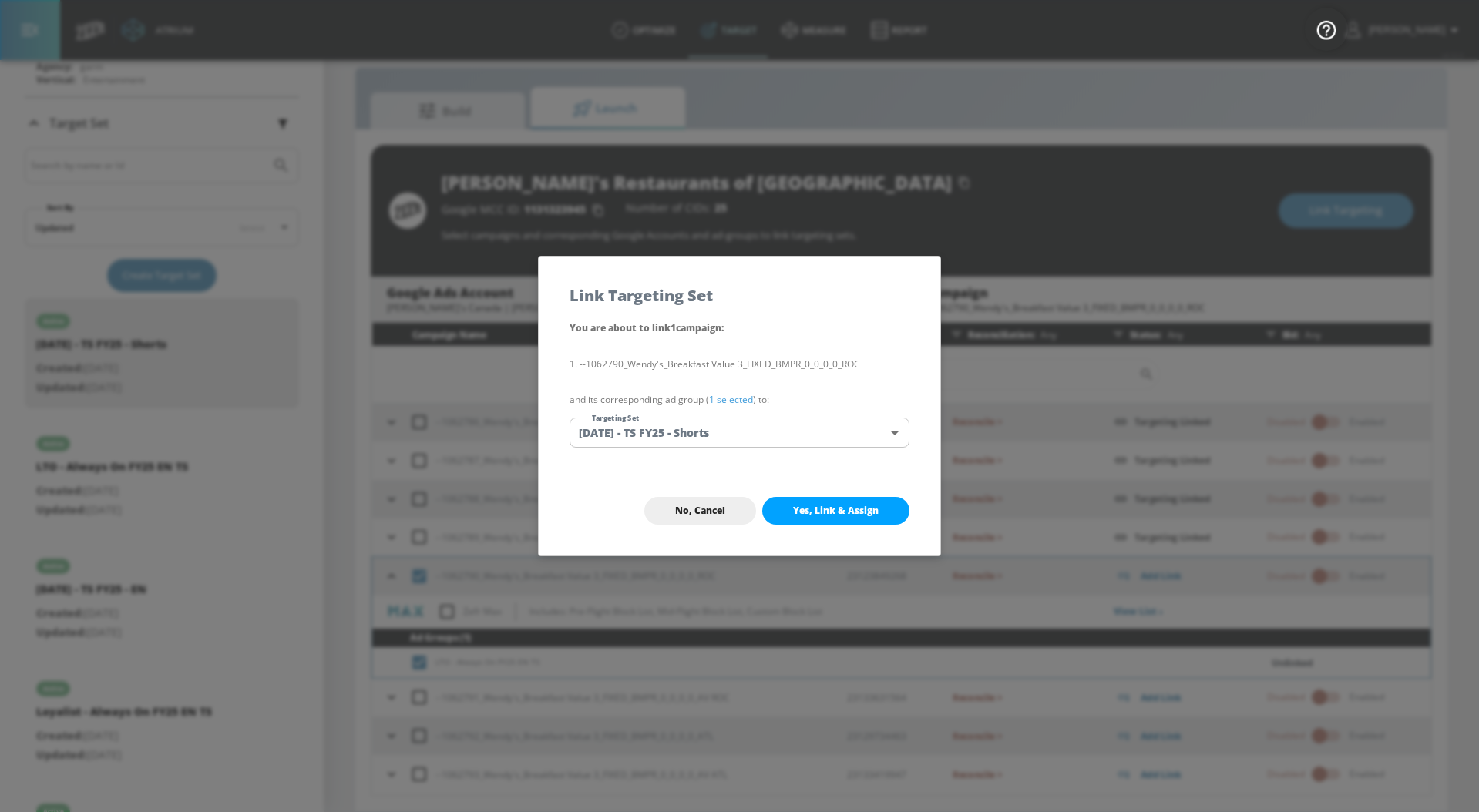
click at [738, 388] on div "You are about to link 1 campaign : --1062790_Wendy's_Breakfast Value 3_FIXED_BM…" at bounding box center [739, 393] width 402 height 147
click at [738, 397] on link "1 selected" at bounding box center [730, 399] width 44 height 13
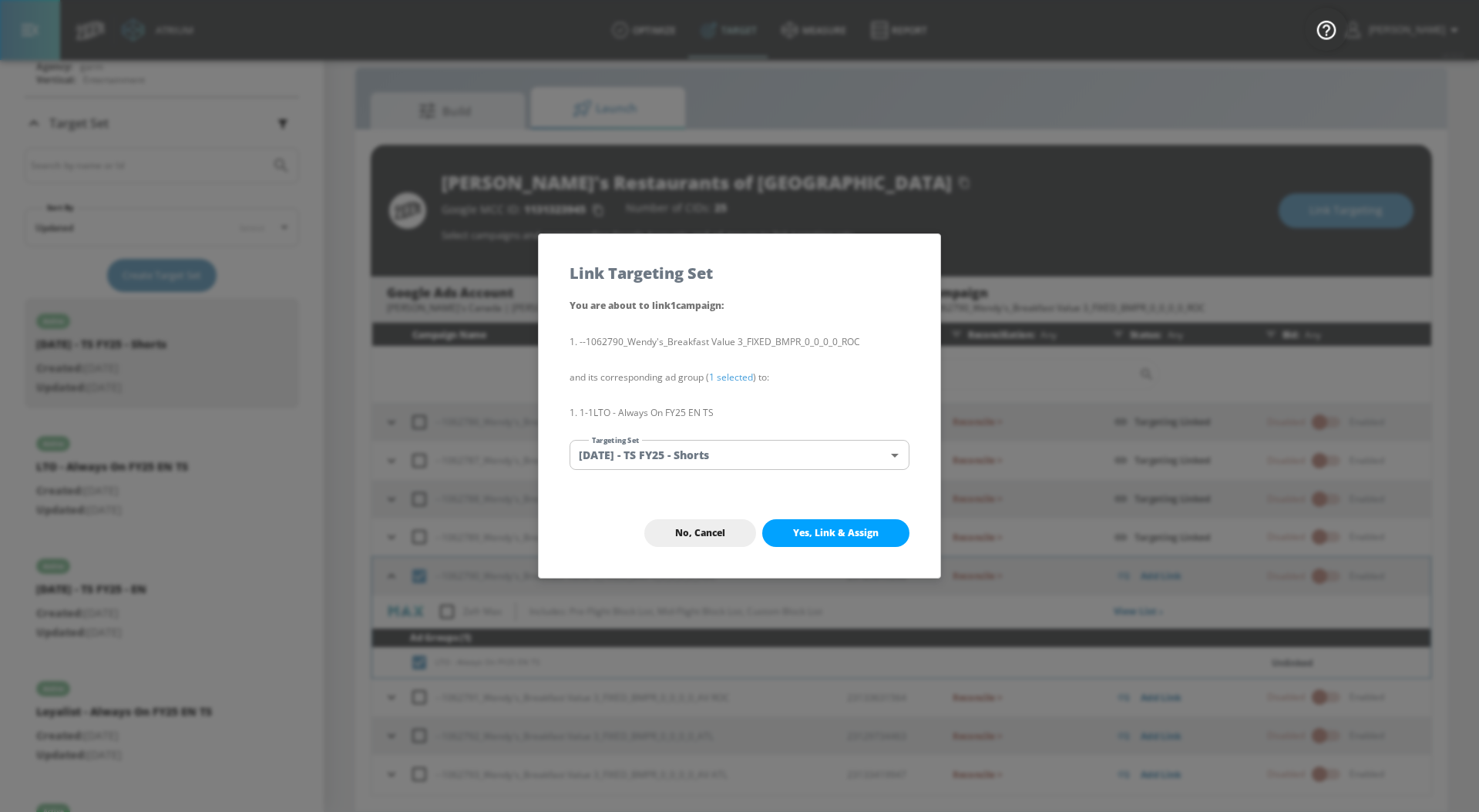
click at [738, 453] on body "Atrium optimize Target measure Report optimize Target measure Report v 4.32.0 […" at bounding box center [739, 394] width 1479 height 834
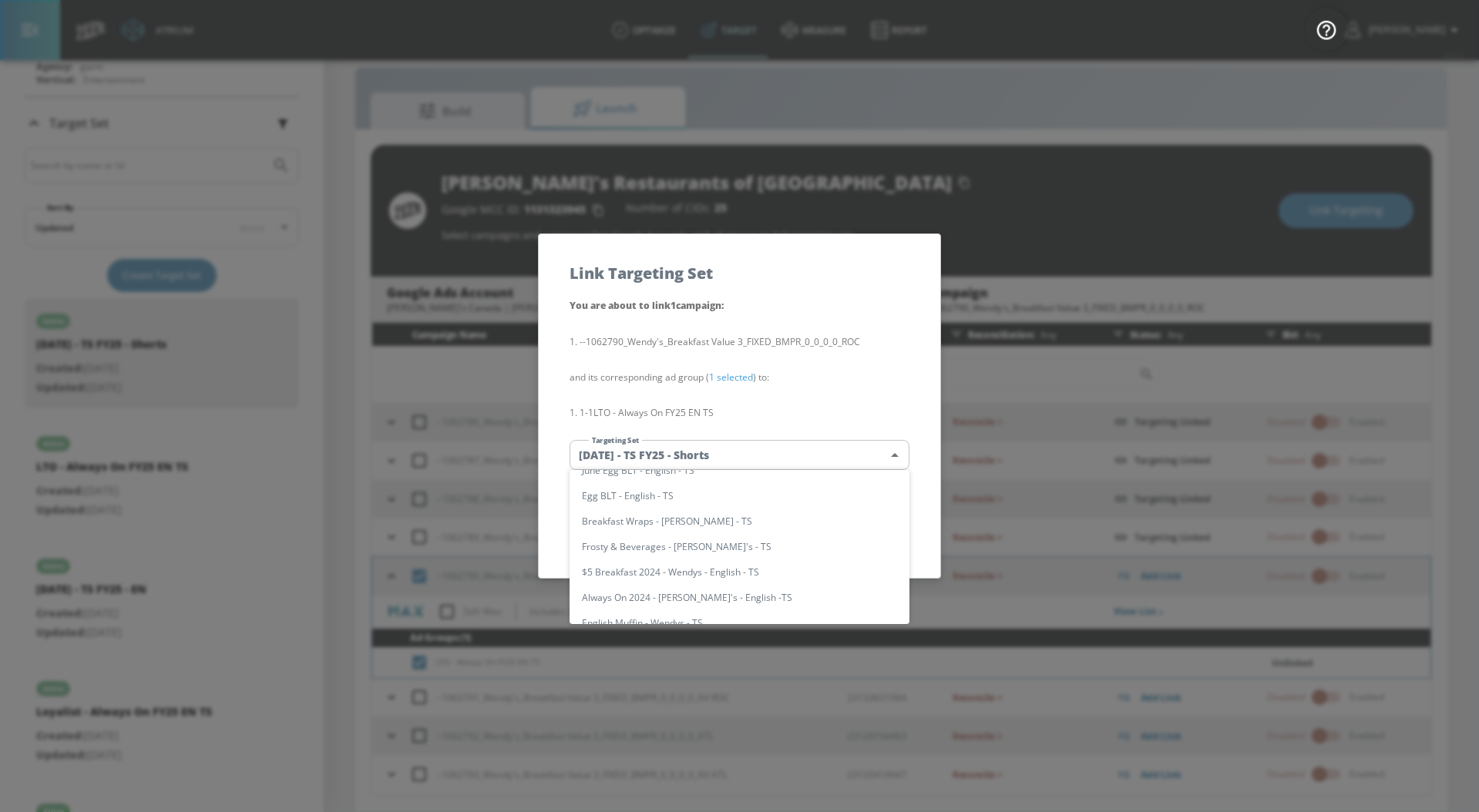
scroll to position [90, 0]
click at [735, 543] on li "LTO - Always On FY25 EN TS" at bounding box center [739, 546] width 340 height 25
type input "5534fa3c-4a70-4c8f-8ea9-0a099308b978"
click at [735, 543] on li "LTO - Always On FY25 EN TS" at bounding box center [739, 546] width 340 height 25
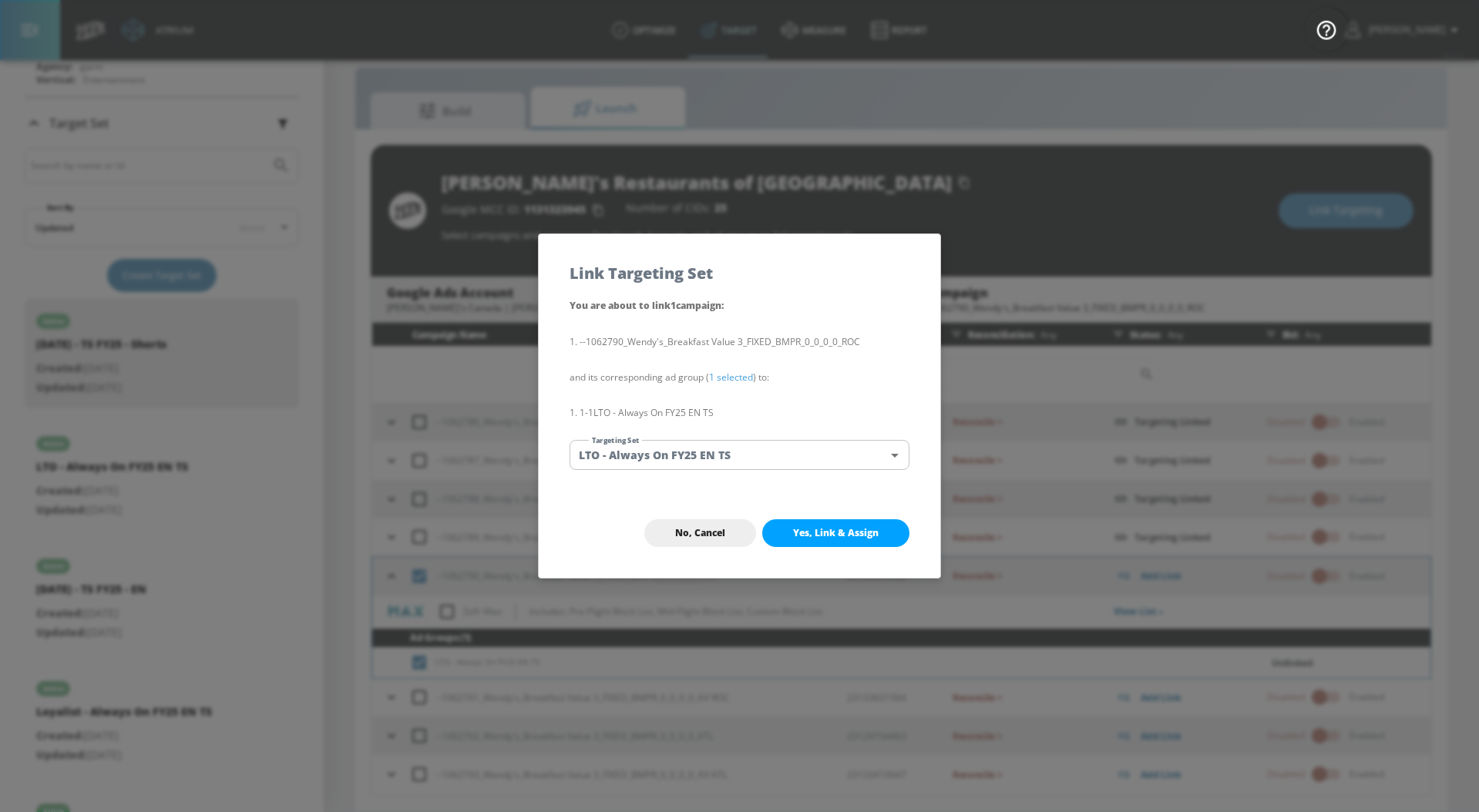
click at [796, 534] on span "Yes, Link & Assign" at bounding box center [836, 533] width 86 height 13
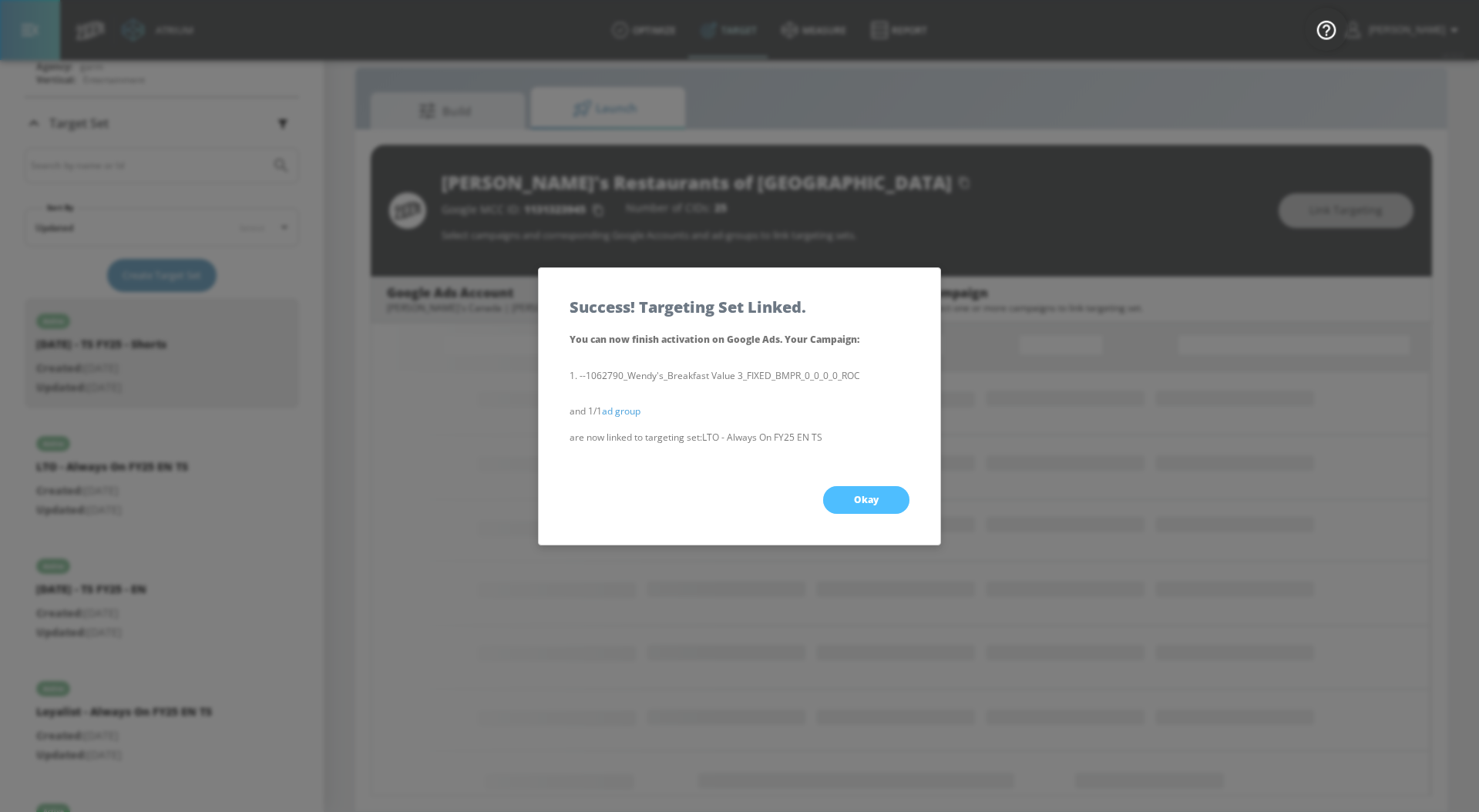
click at [848, 501] on button "Okay" at bounding box center [866, 499] width 86 height 28
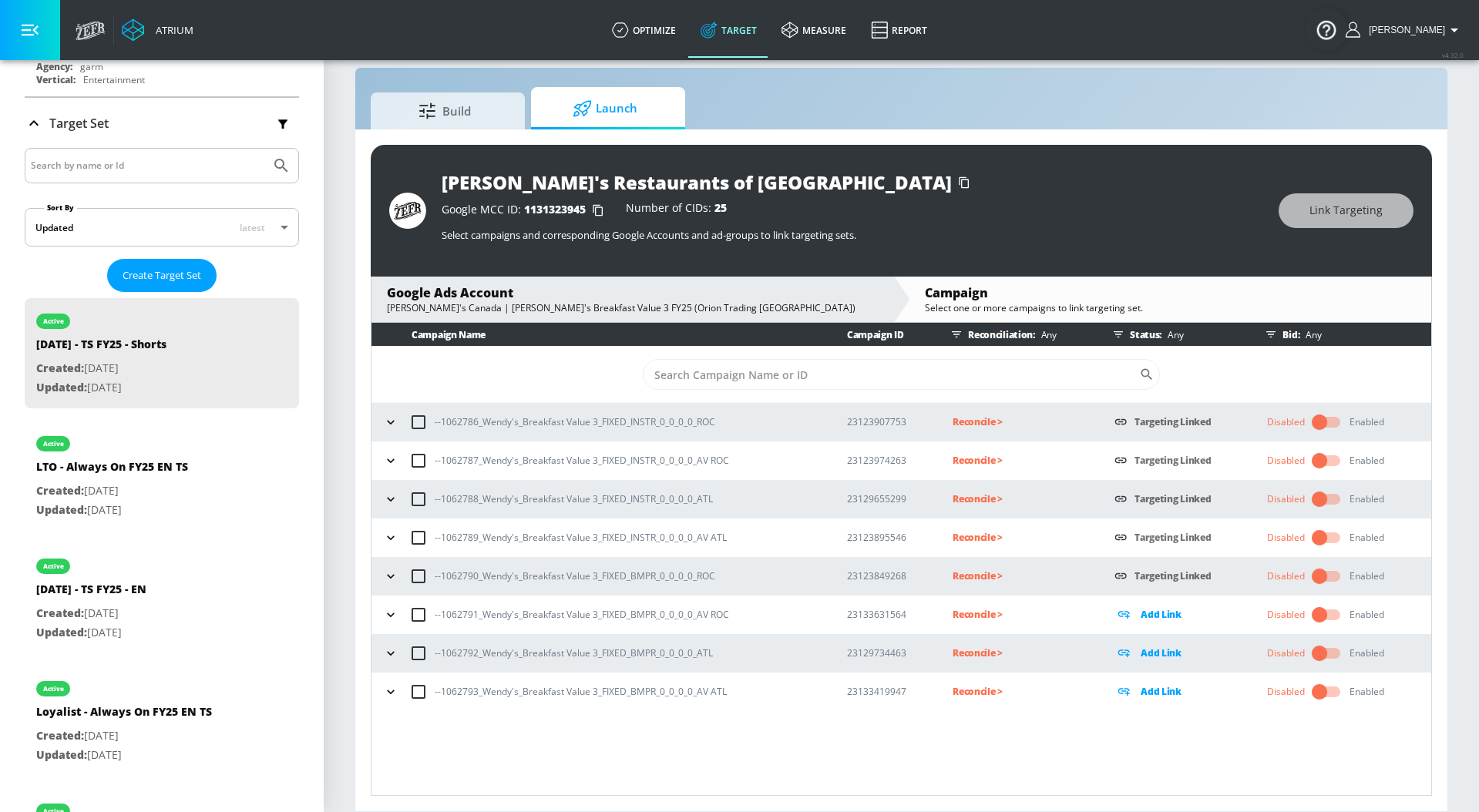
click at [393, 618] on icon "button" at bounding box center [390, 614] width 15 height 15
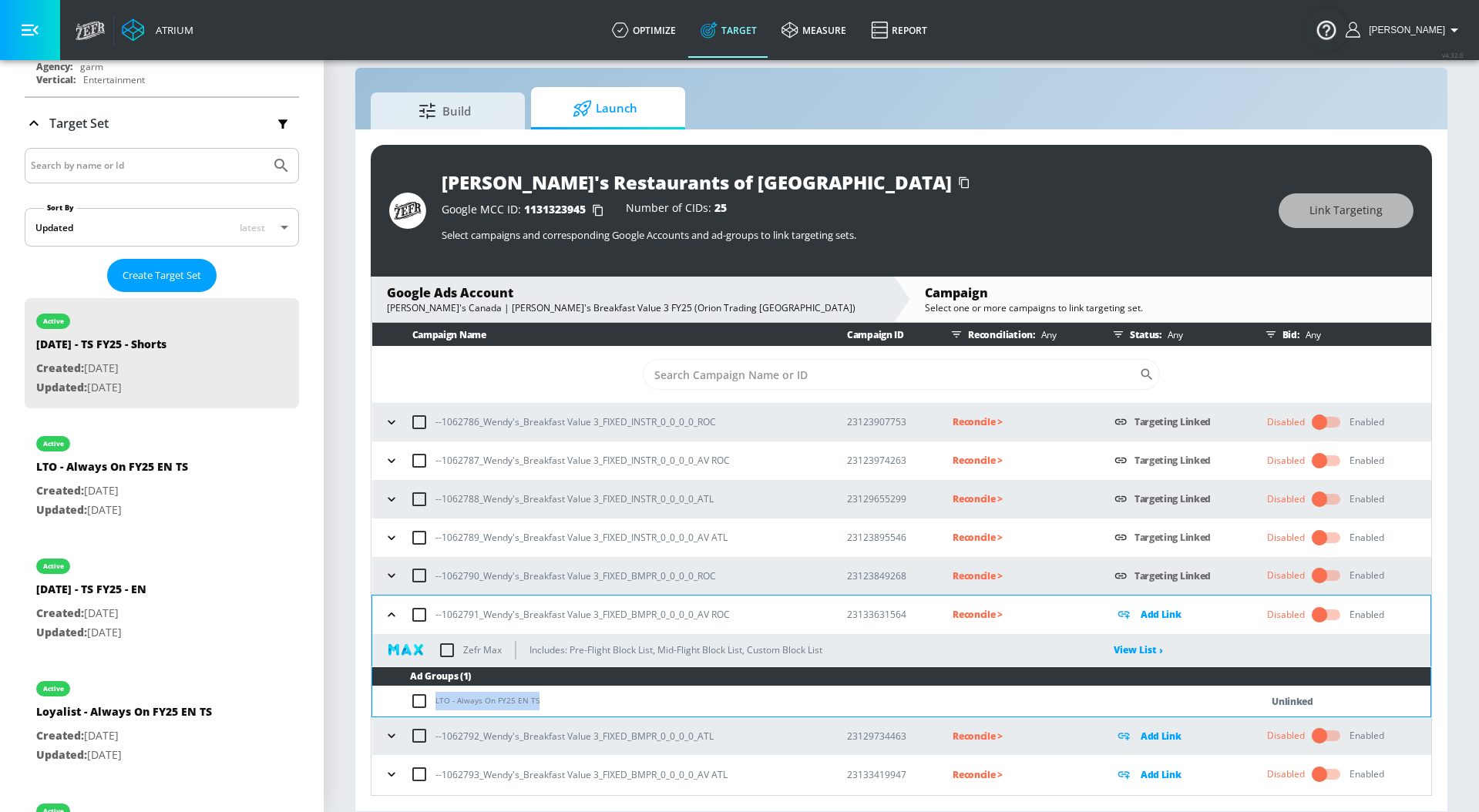
drag, startPoint x: 550, startPoint y: 697, endPoint x: 426, endPoint y: 697, distance: 124.0
click at [426, 697] on td "LTO - Always On FY25 EN TS" at bounding box center [801, 701] width 857 height 30
copy td "LTO - Always On FY25 EN TS"
click at [422, 698] on input "checkbox" at bounding box center [422, 700] width 25 height 19
checkbox input "true"
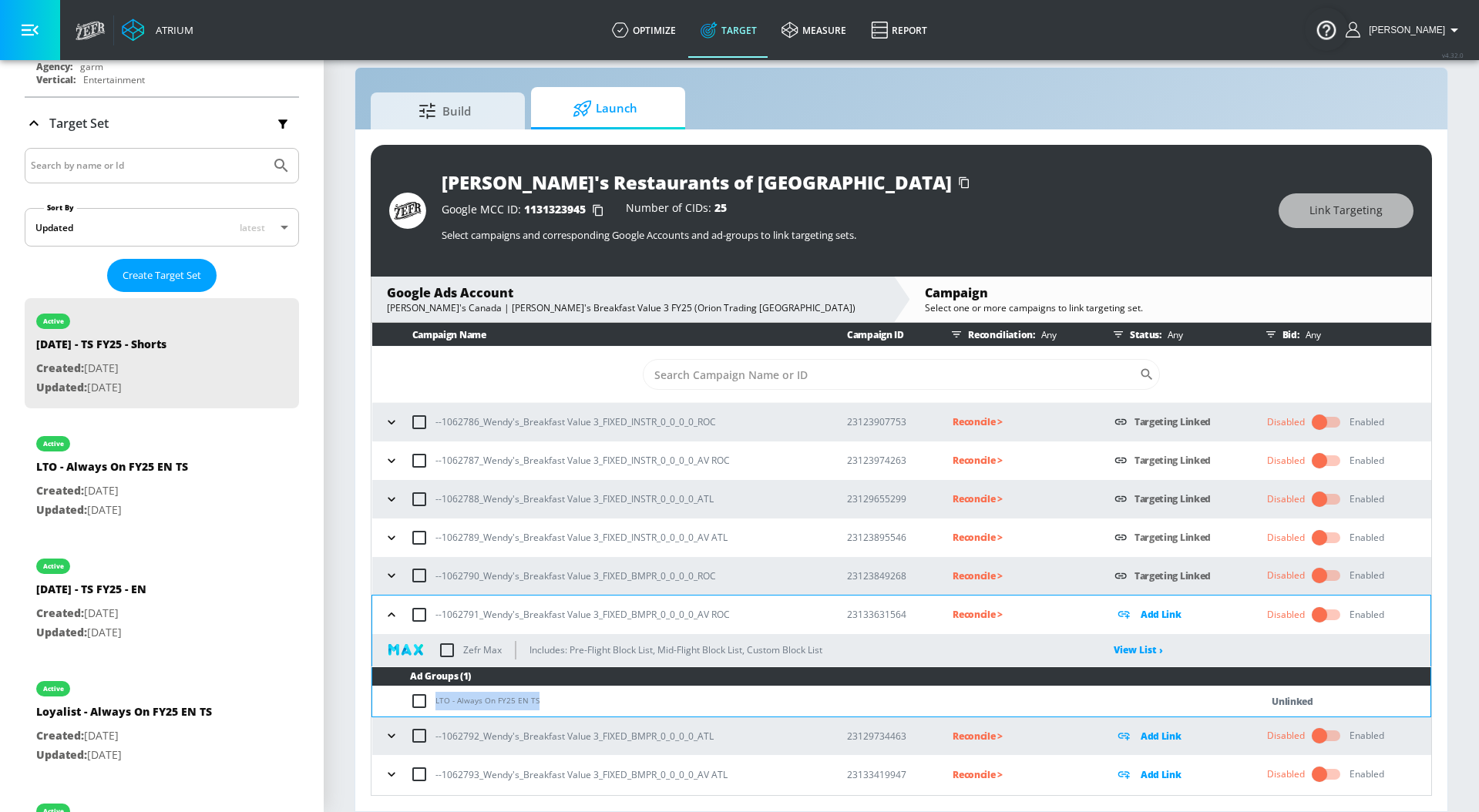
checkbox input "true"
click at [1385, 228] on div "[PERSON_NAME]'s Restaurants of [GEOGRAPHIC_DATA] Google MCC ID: 1131323945 Numb…" at bounding box center [901, 210] width 1061 height 131
click at [1378, 216] on span "Link Targeting" at bounding box center [1346, 211] width 73 height 20
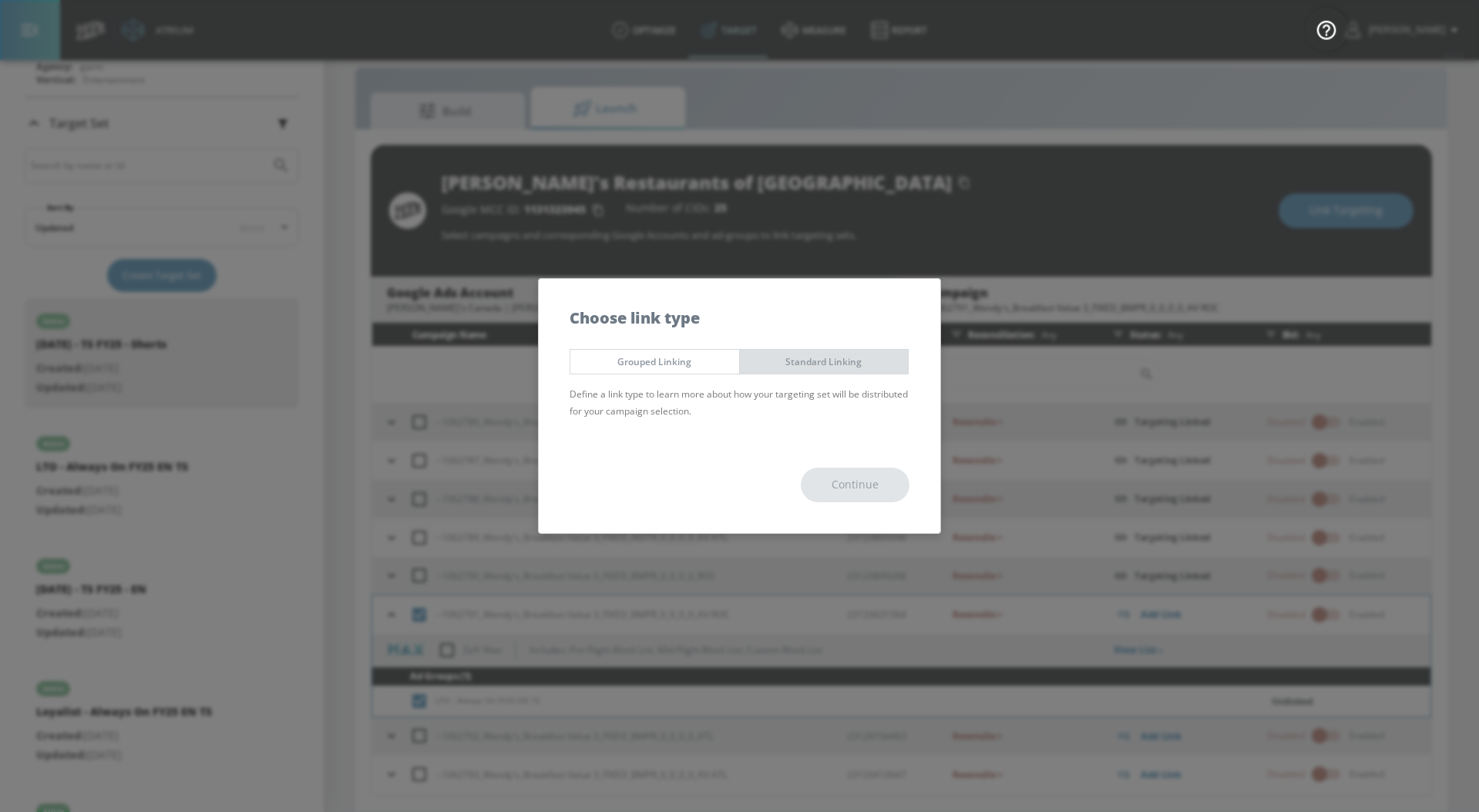
click at [872, 358] on span "Standard Linking" at bounding box center [824, 361] width 146 height 16
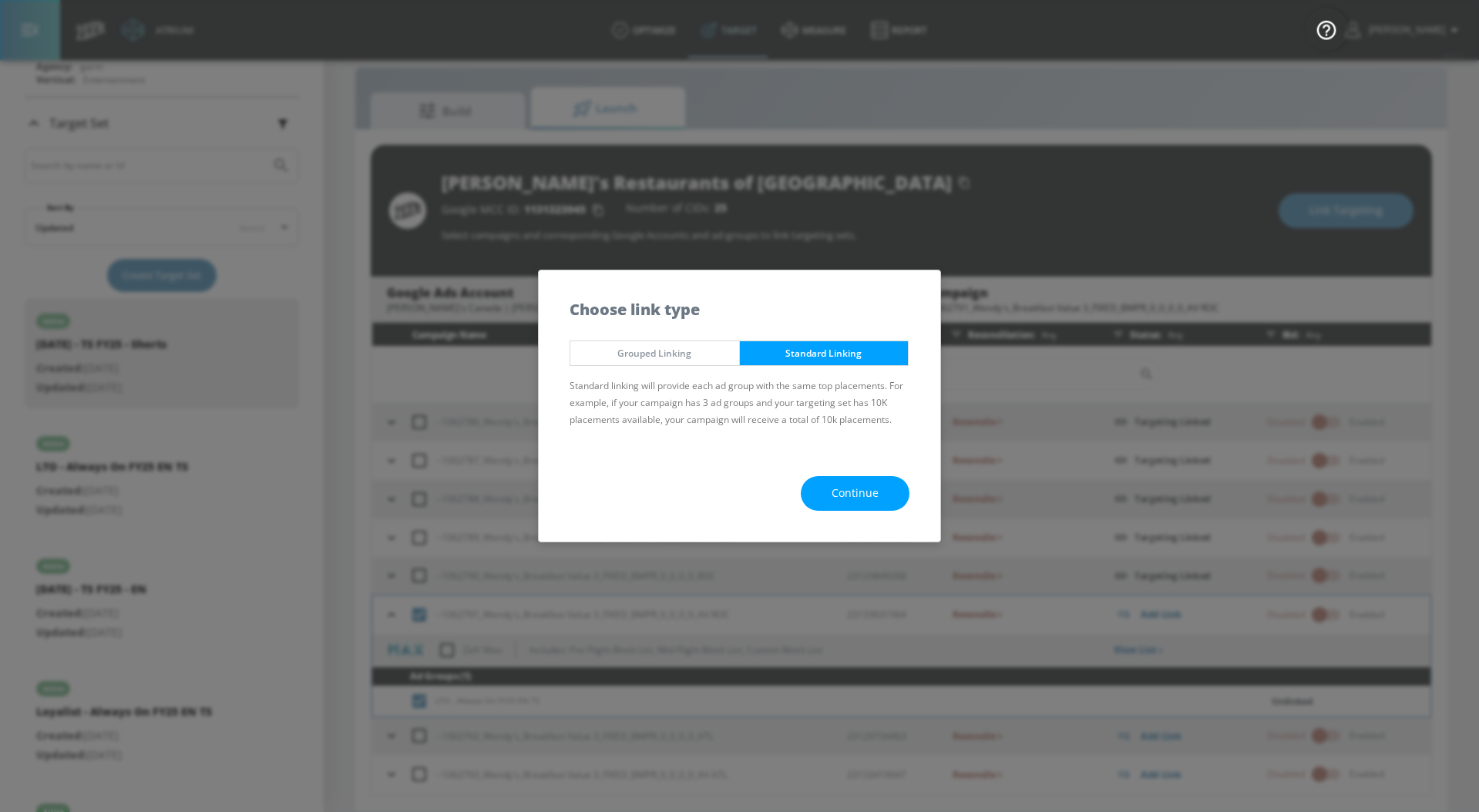
click at [838, 501] on span "Continue" at bounding box center [854, 494] width 47 height 20
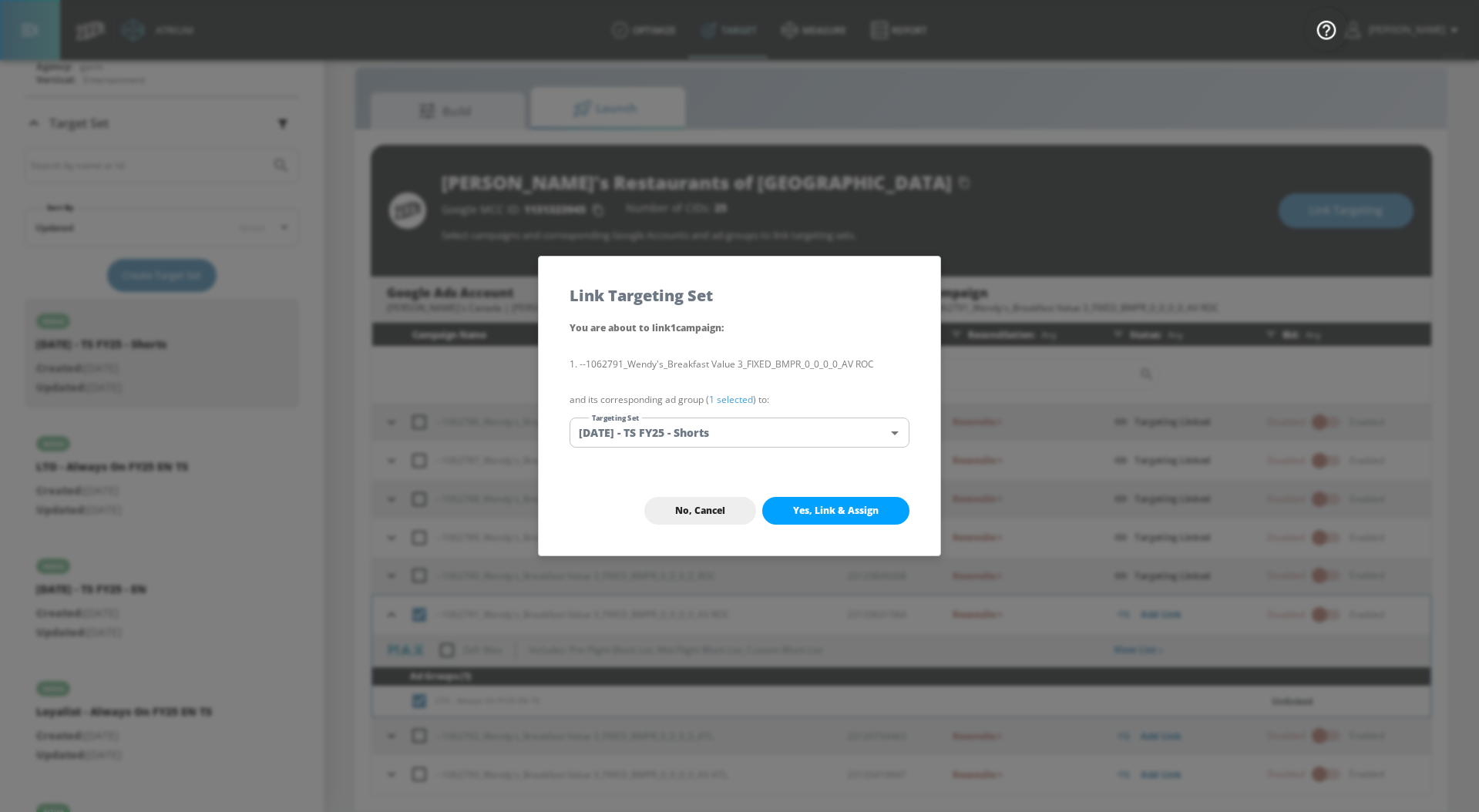
click at [737, 396] on link "1 selected" at bounding box center [730, 399] width 44 height 13
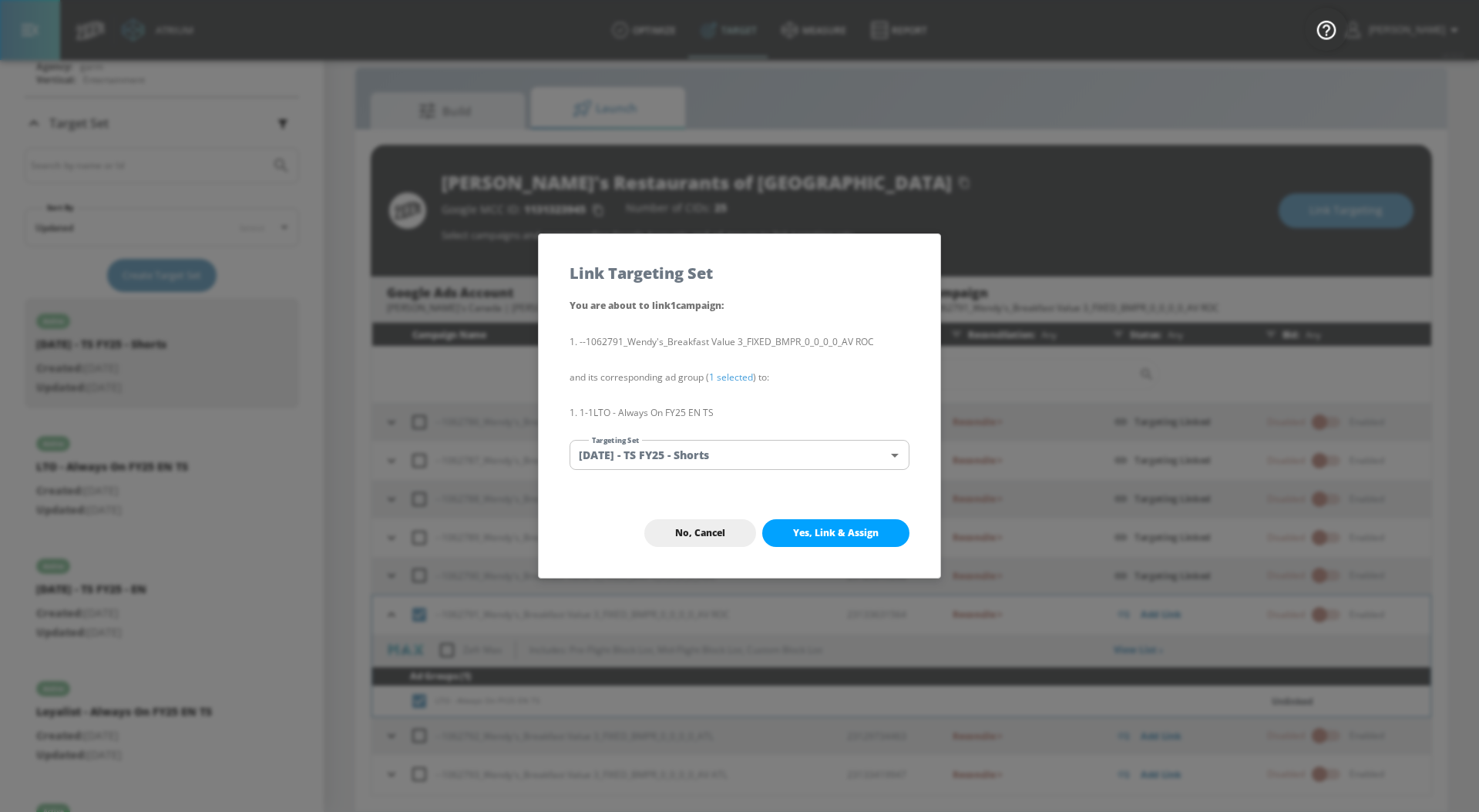
click at [737, 453] on body "Atrium optimize Target measure Report optimize Target measure Report v 4.32.0 […" at bounding box center [739, 394] width 1479 height 834
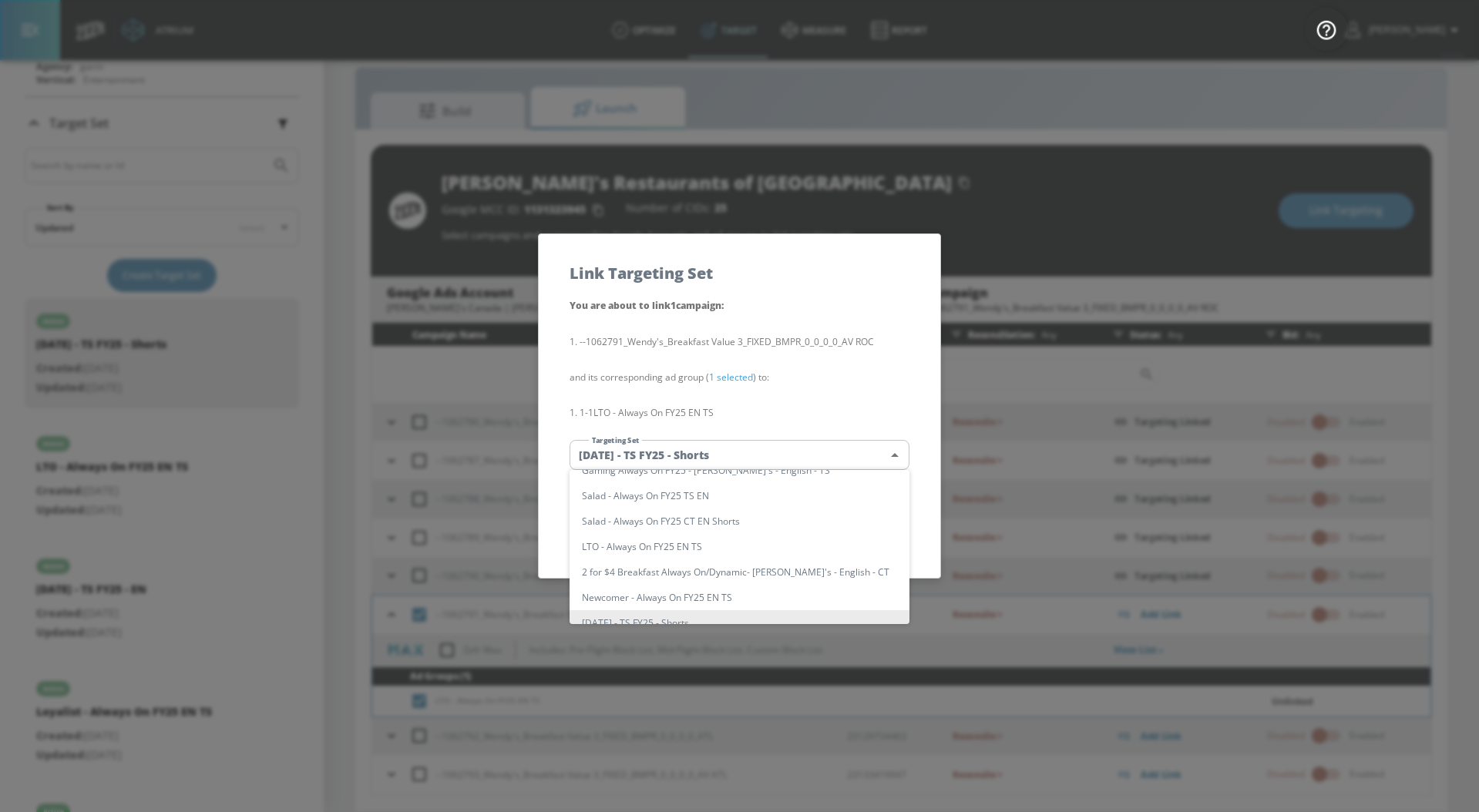
click at [741, 548] on li "LTO - Always On FY25 EN TS" at bounding box center [739, 546] width 340 height 25
type input "5534fa3c-4a70-4c8f-8ea9-0a099308b978"
click at [741, 548] on li "LTO - Always On FY25 EN TS" at bounding box center [739, 546] width 340 height 25
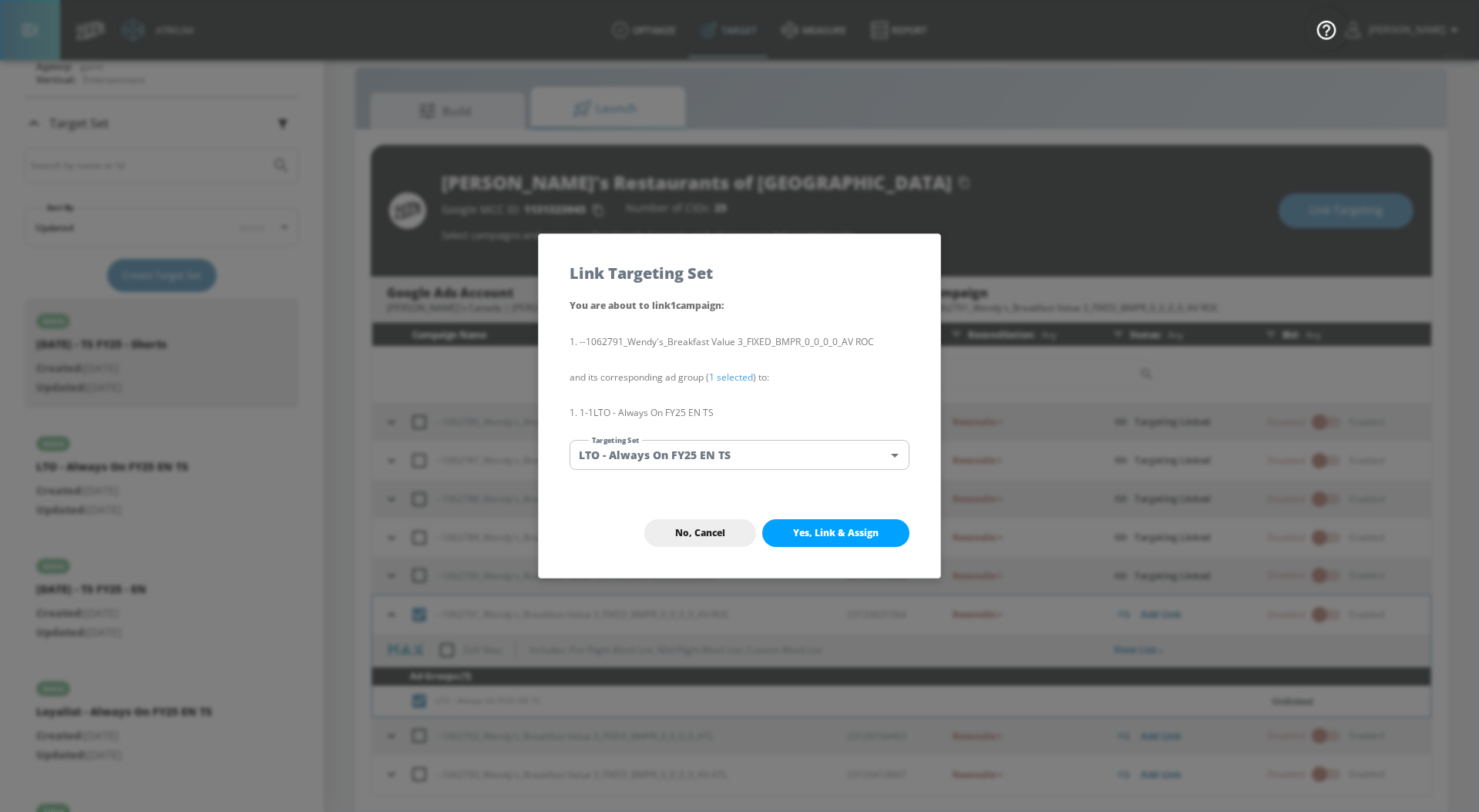
click at [812, 531] on span "Yes, Link & Assign" at bounding box center [836, 533] width 86 height 13
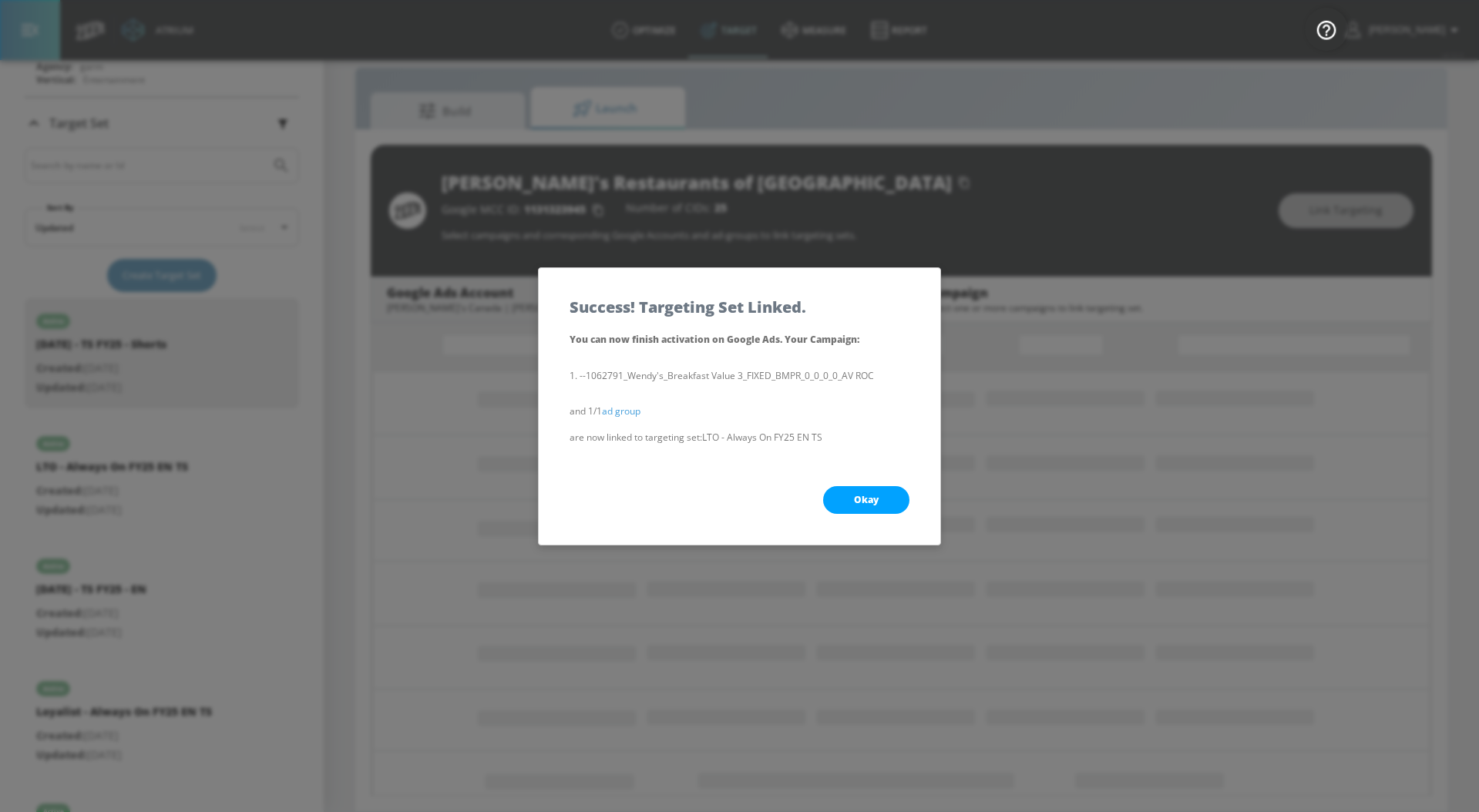
click at [858, 505] on button "Okay" at bounding box center [866, 499] width 86 height 28
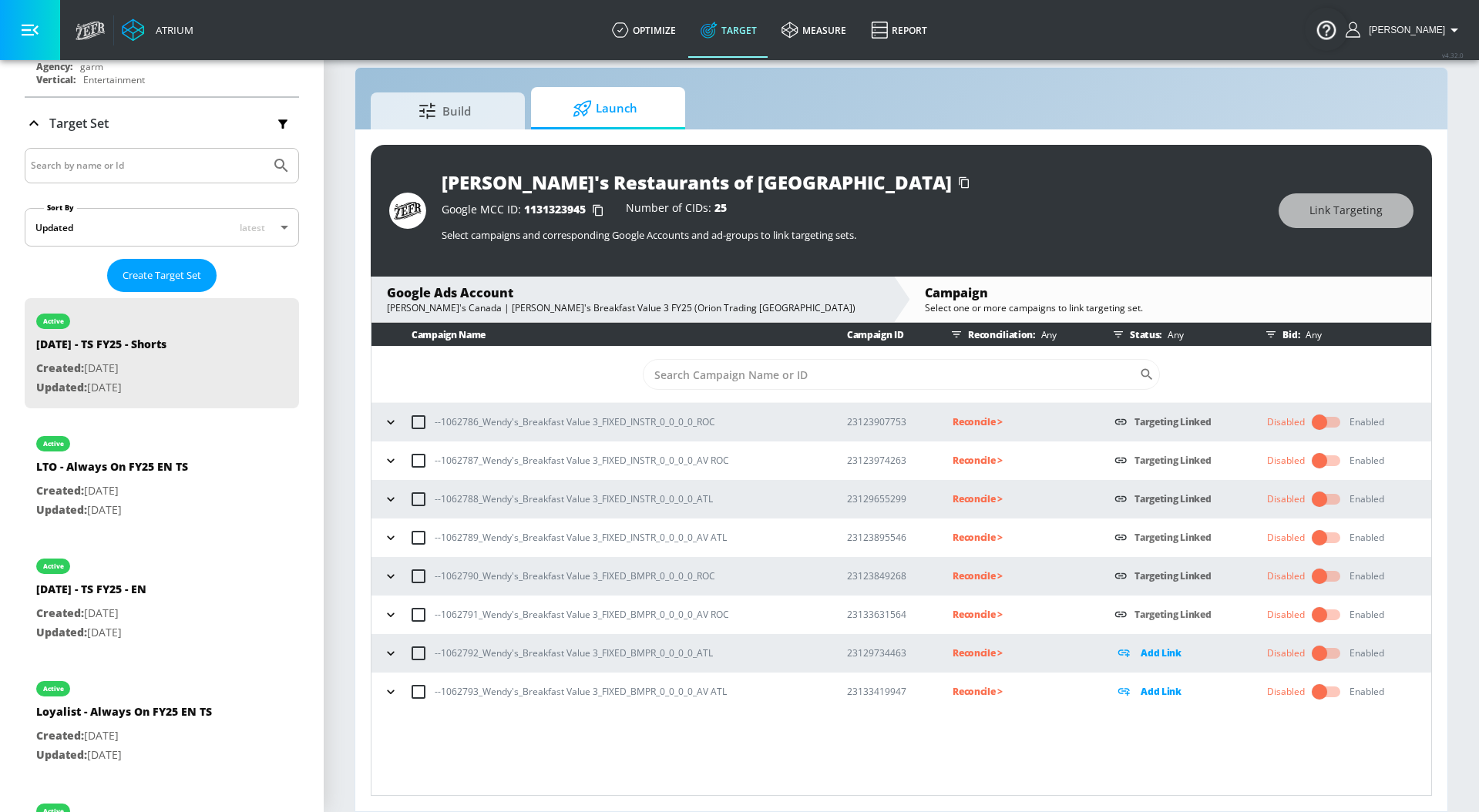
click at [393, 656] on icon "button" at bounding box center [390, 653] width 15 height 15
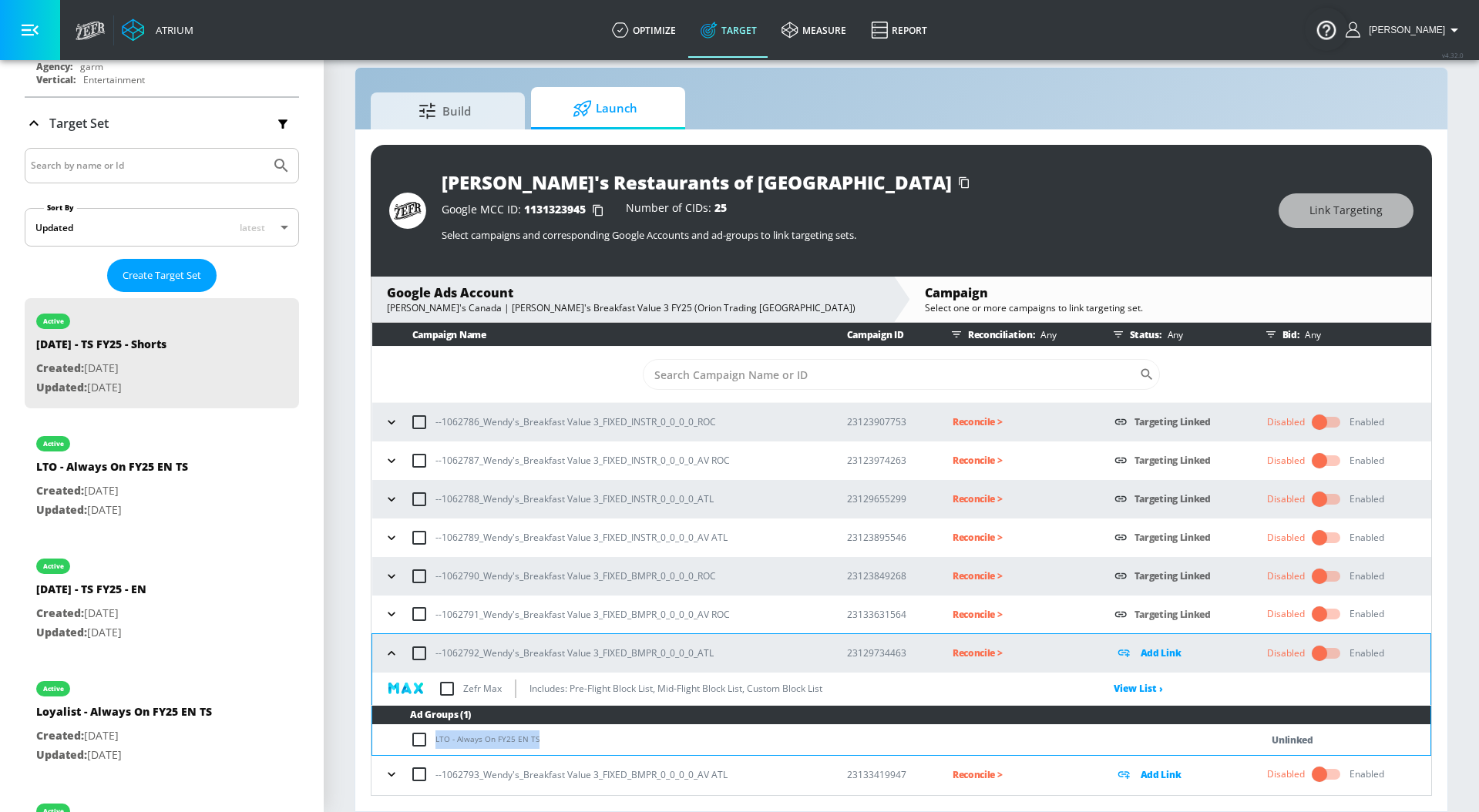
drag, startPoint x: 565, startPoint y: 740, endPoint x: 432, endPoint y: 743, distance: 133.0
click at [432, 743] on td "LTO - Always On FY25 EN TS" at bounding box center [801, 740] width 857 height 30
copy td "LTO - Always On FY25 EN TS"
click at [422, 740] on input "checkbox" at bounding box center [422, 739] width 25 height 19
checkbox input "true"
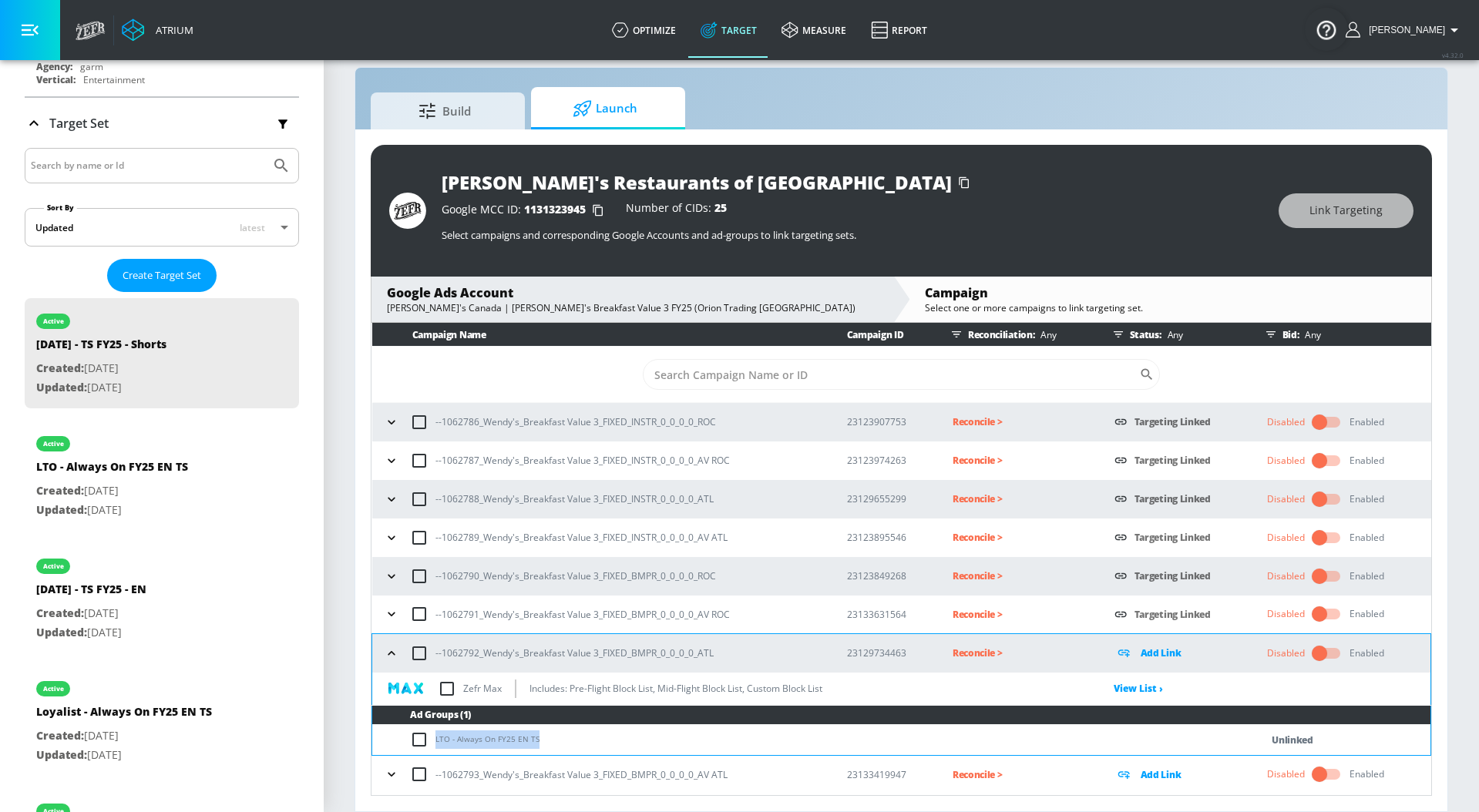
checkbox input "true"
click at [1336, 210] on span "Link Targeting" at bounding box center [1346, 211] width 73 height 20
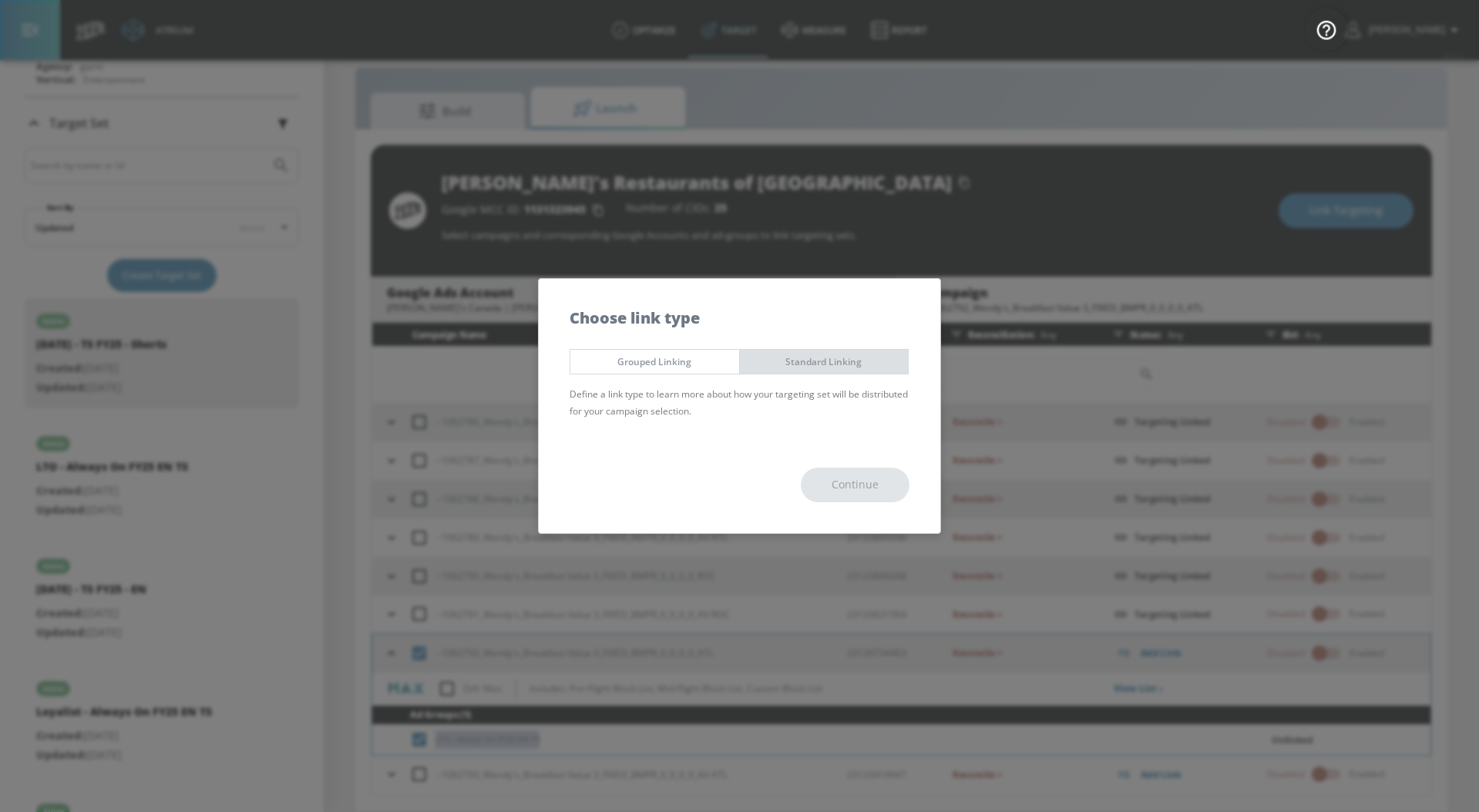
click at [859, 357] on span "Standard Linking" at bounding box center [824, 361] width 146 height 16
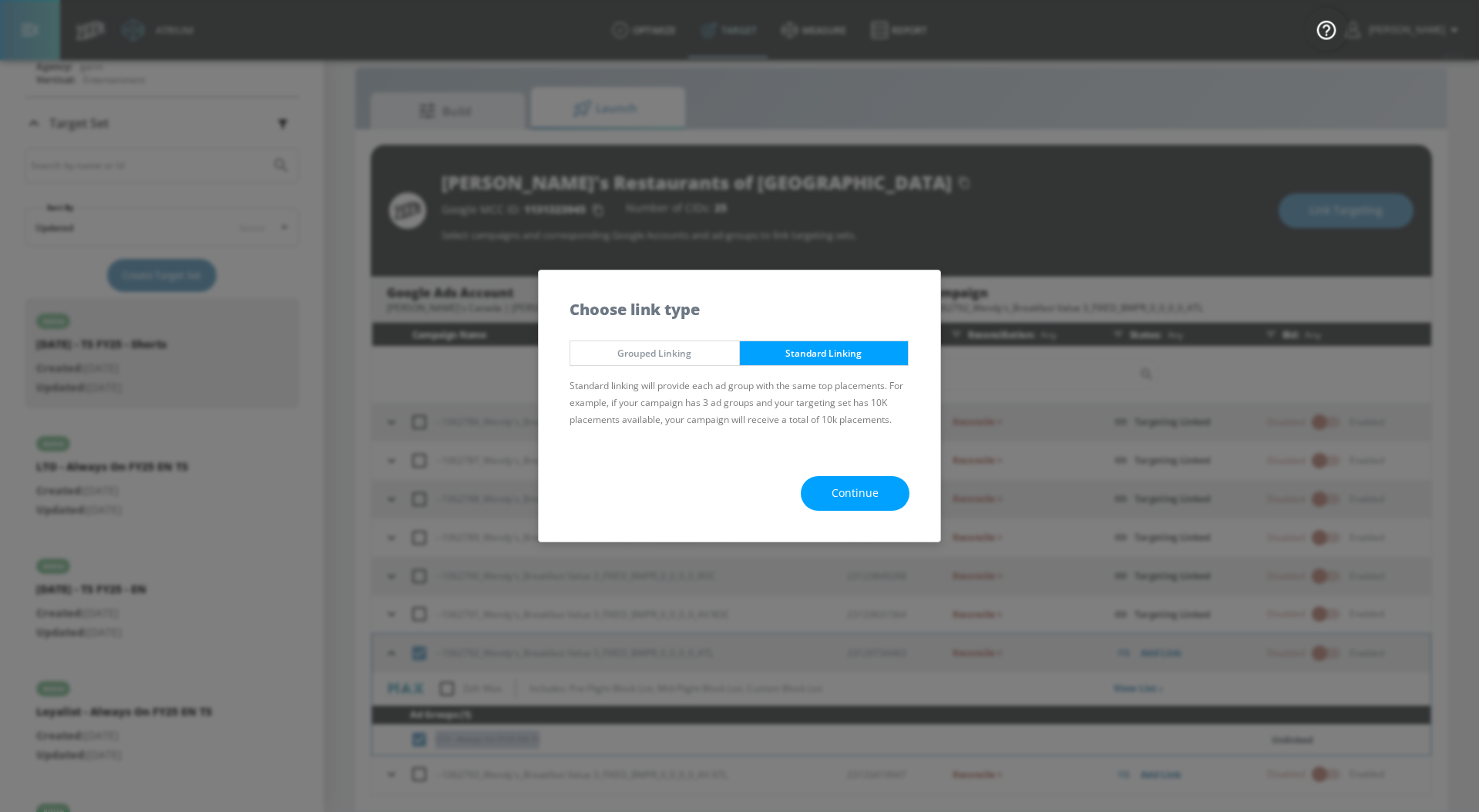
click at [825, 498] on button "Continue" at bounding box center [854, 493] width 108 height 35
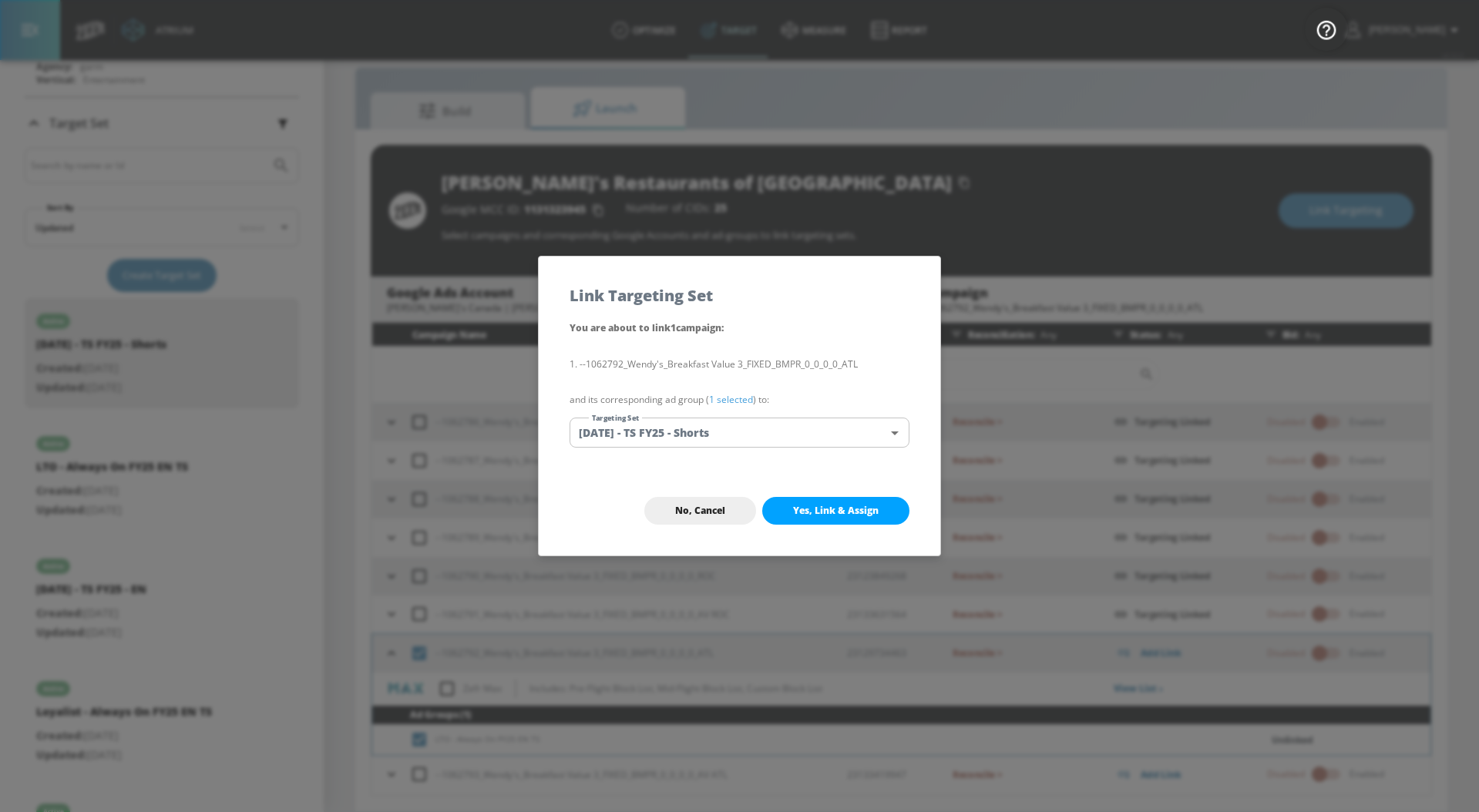
click at [727, 404] on link "1 selected" at bounding box center [730, 399] width 44 height 13
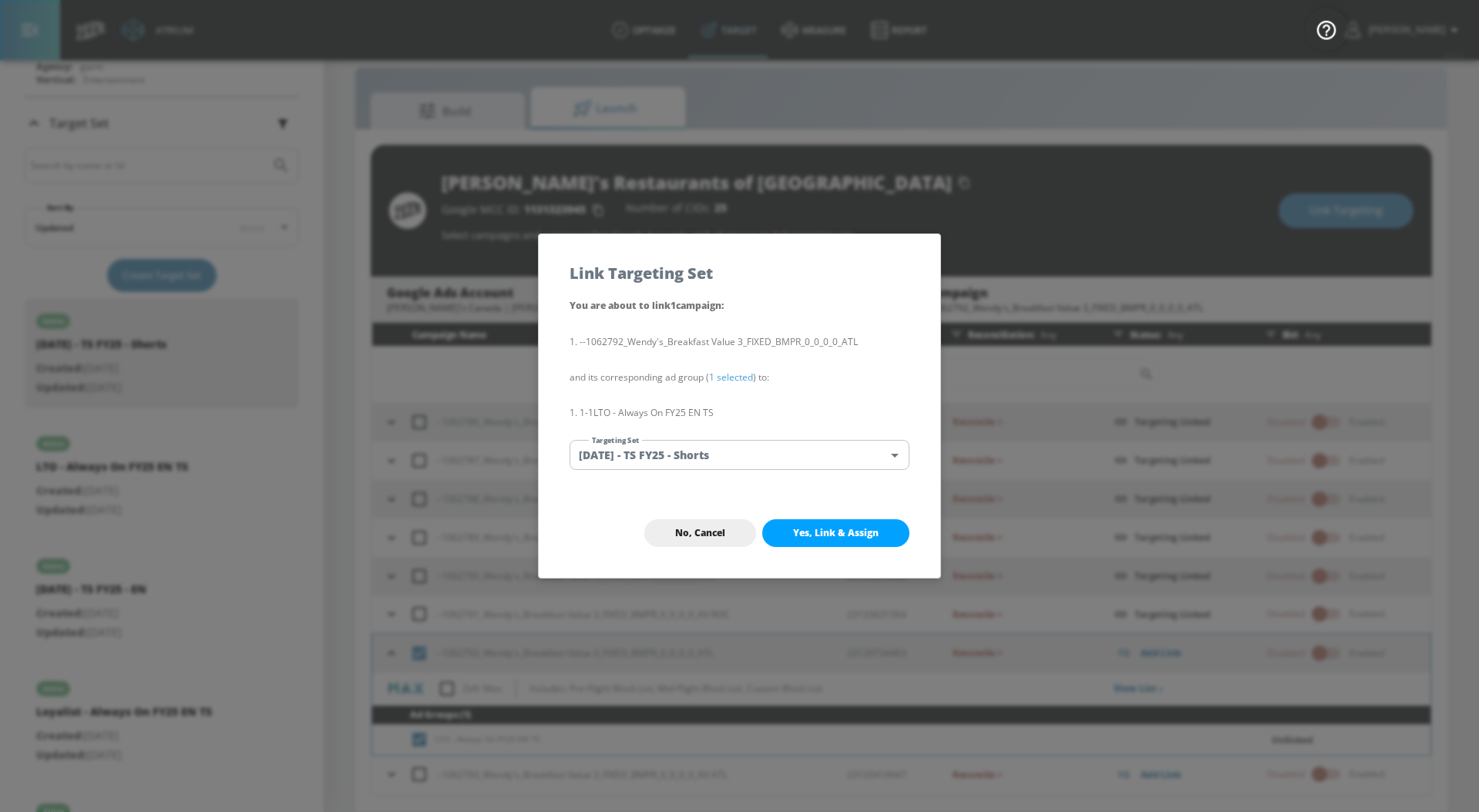
click at [728, 458] on body "Atrium optimize Target measure Report optimize Target measure Report v 4.32.0 […" at bounding box center [739, 394] width 1479 height 834
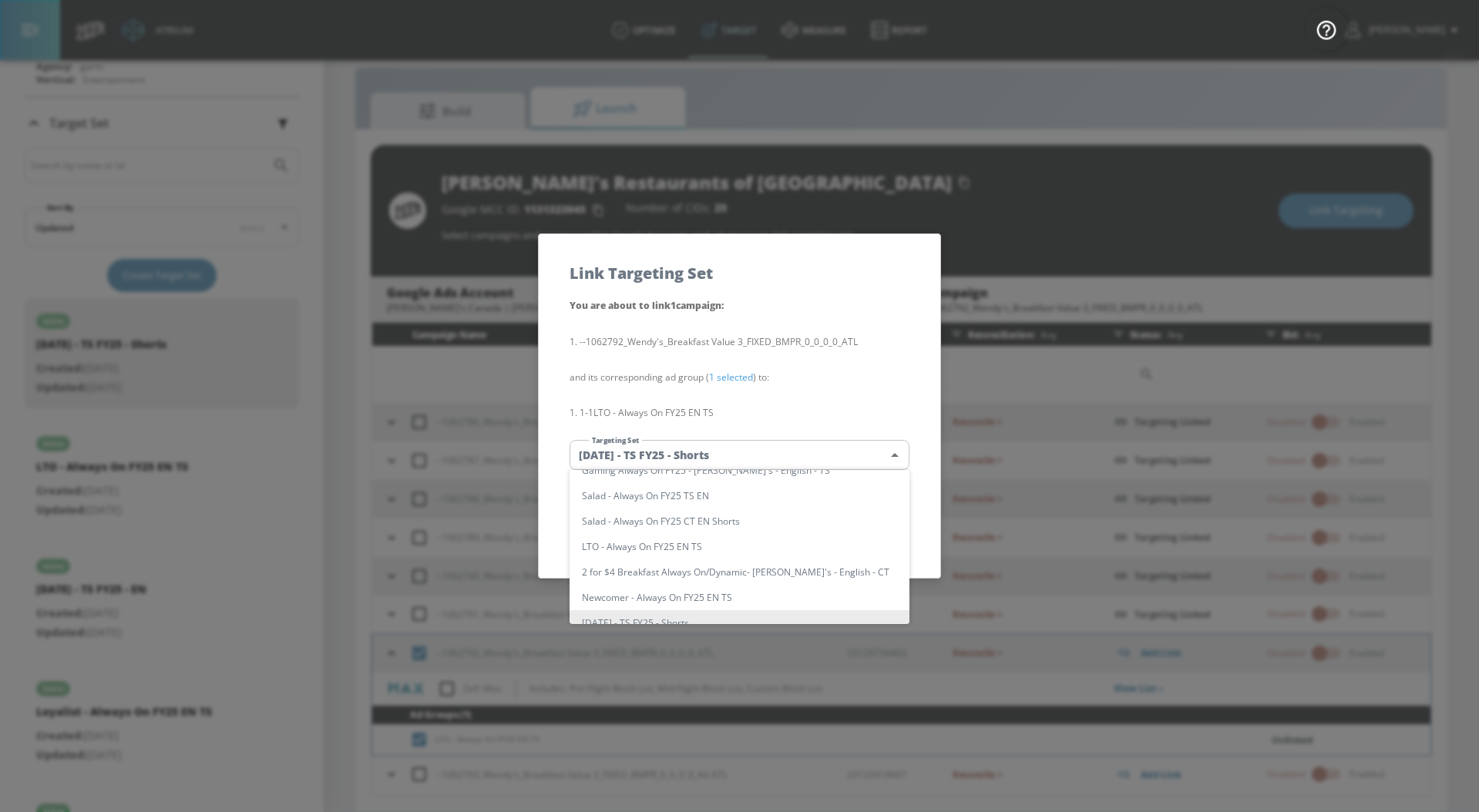
click at [749, 547] on li "LTO - Always On FY25 EN TS" at bounding box center [739, 546] width 340 height 25
type input "5534fa3c-4a70-4c8f-8ea9-0a099308b978"
click at [749, 547] on li "LTO - Always On FY25 EN TS" at bounding box center [739, 546] width 340 height 25
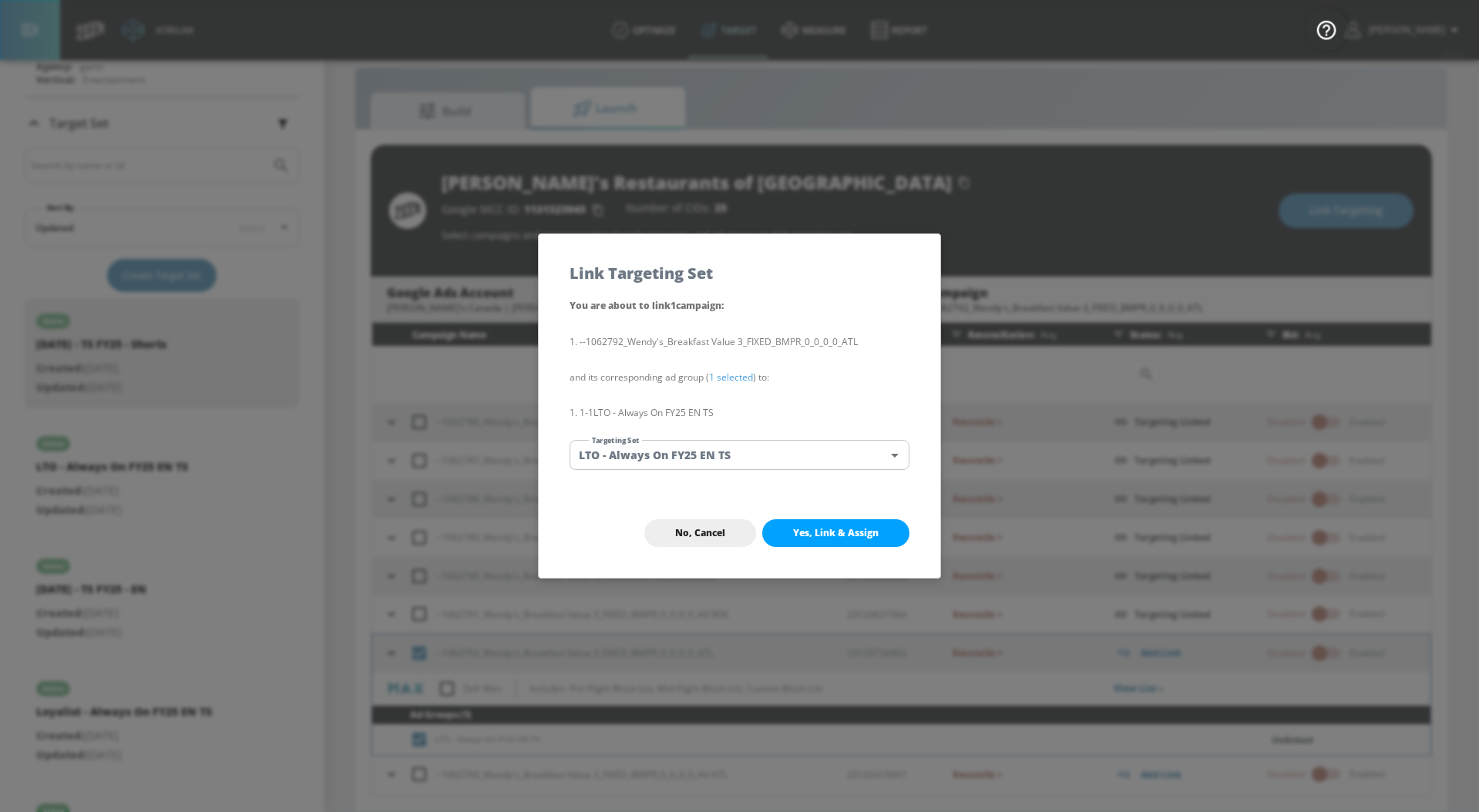
click at [806, 533] on span "Yes, Link & Assign" at bounding box center [836, 533] width 86 height 13
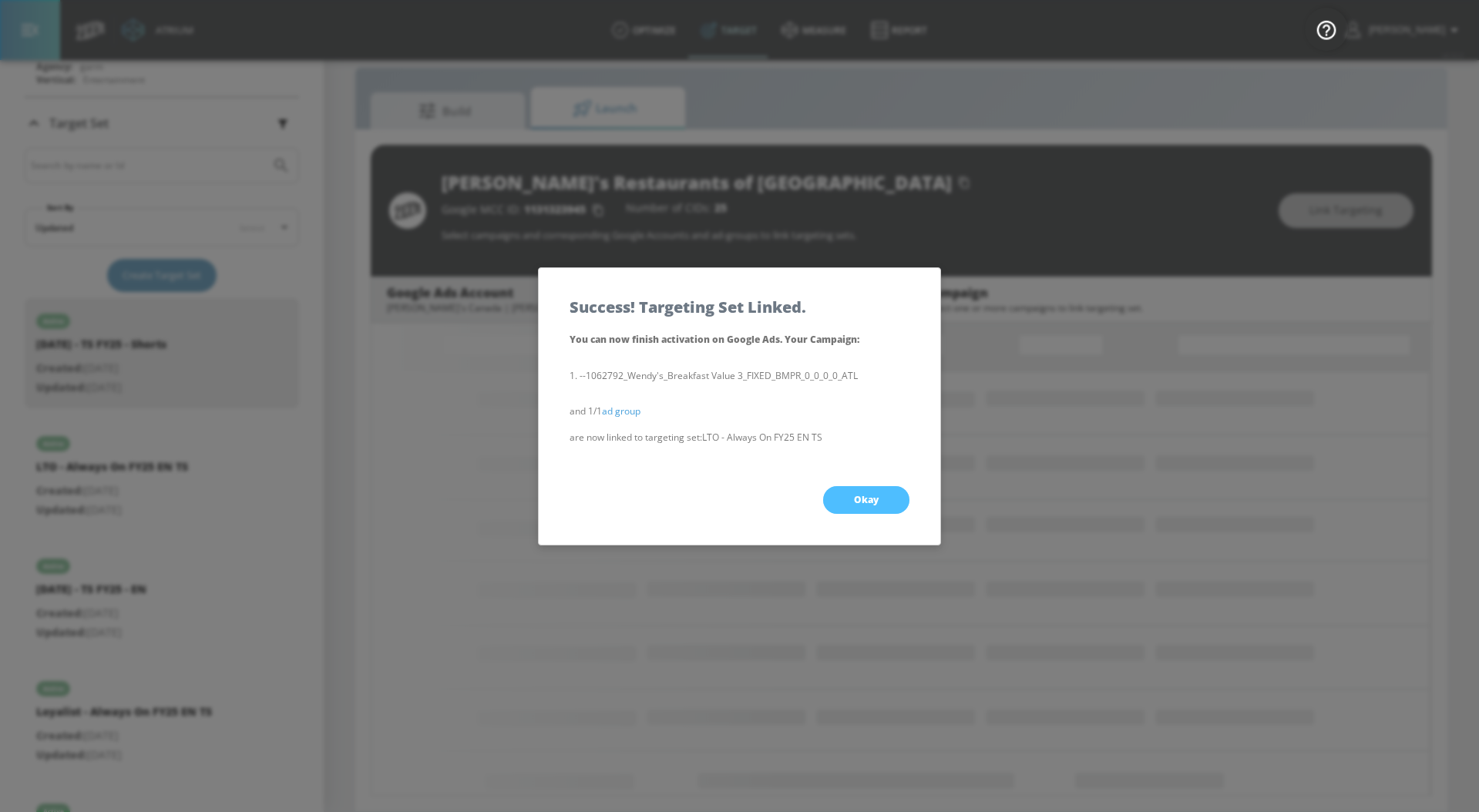
click at [849, 501] on button "Okay" at bounding box center [866, 499] width 86 height 28
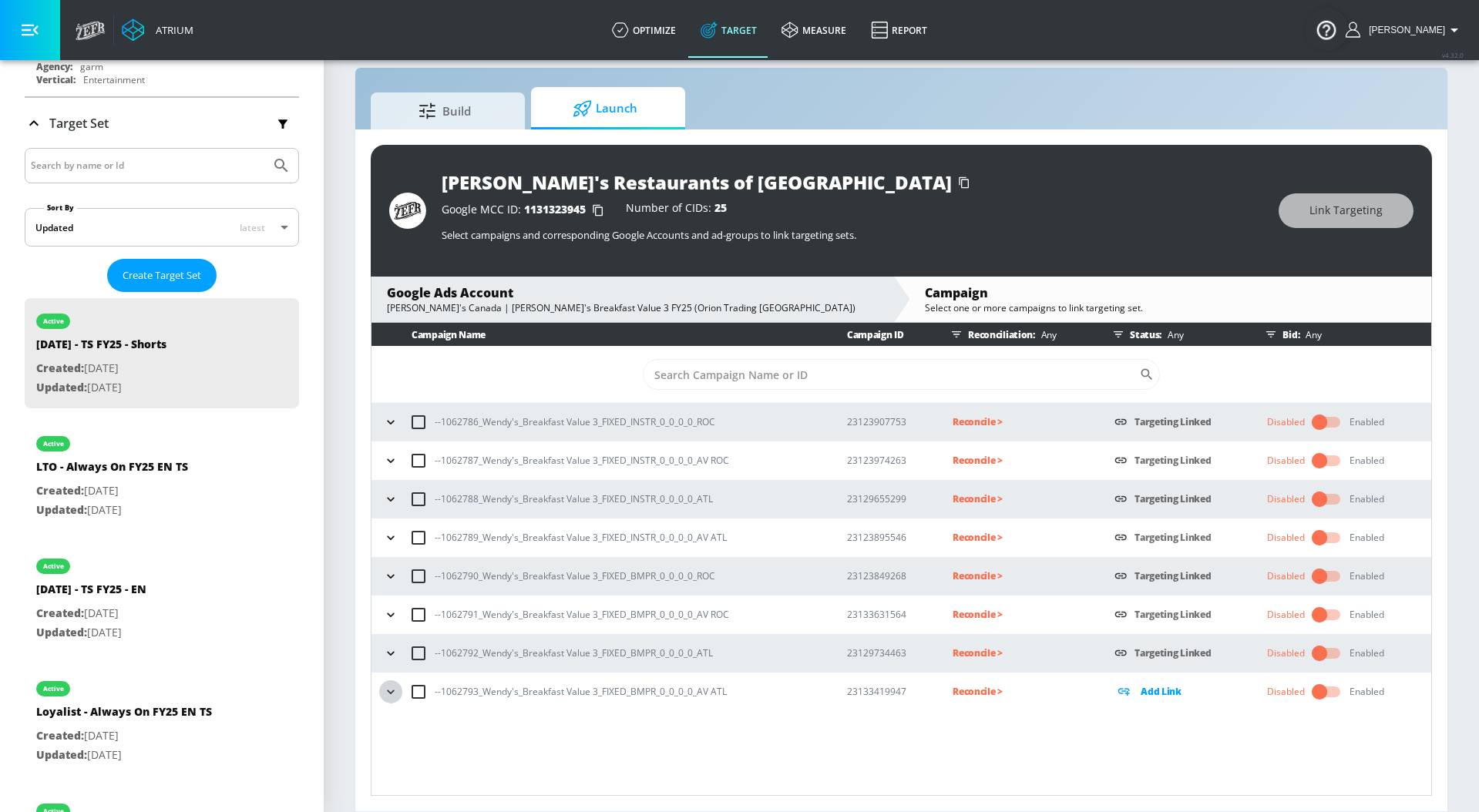
click at [384, 690] on icon "button" at bounding box center [390, 691] width 15 height 15
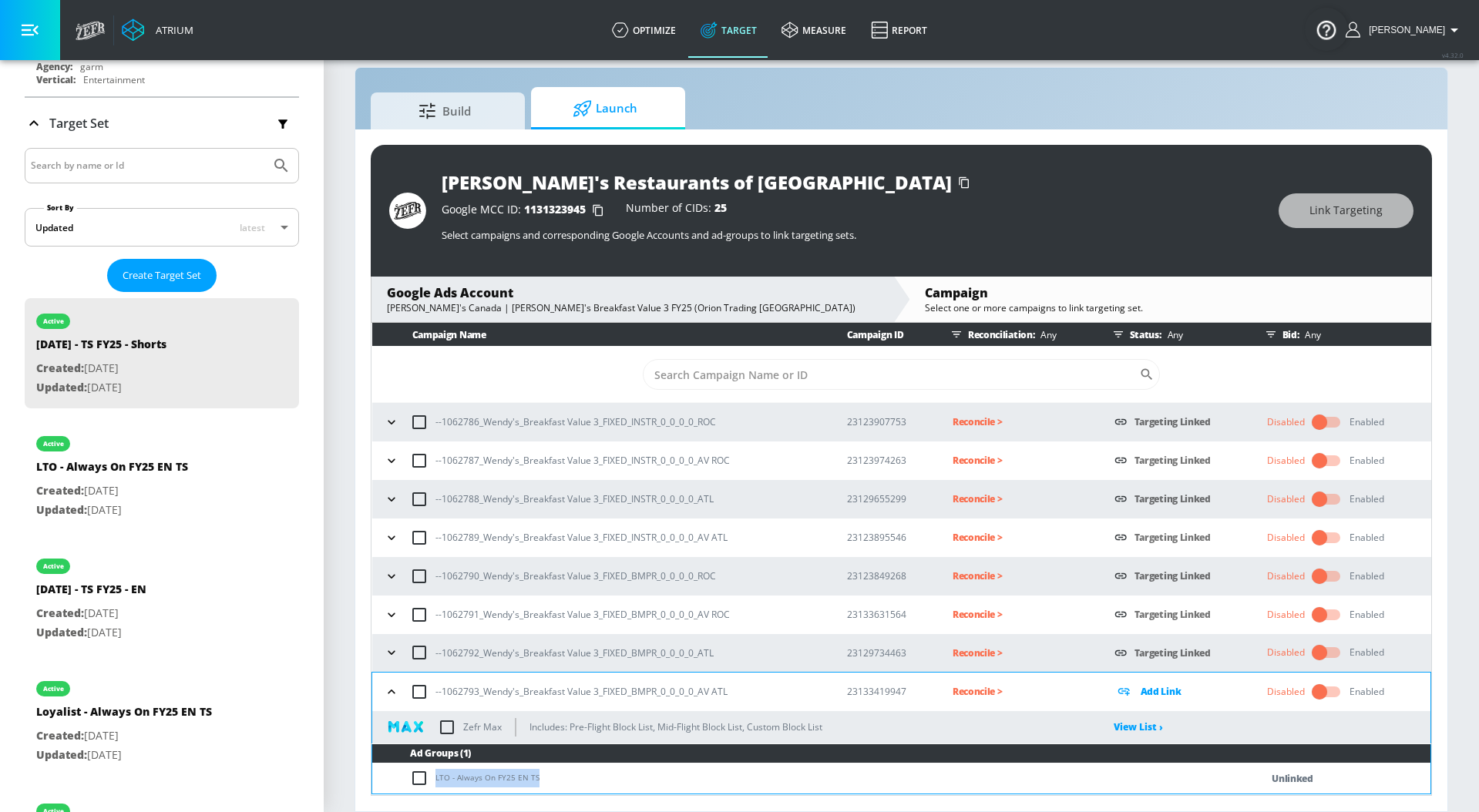
drag, startPoint x: 545, startPoint y: 774, endPoint x: 432, endPoint y: 774, distance: 113.0
click at [432, 774] on td "LTO - Always On FY25 EN TS" at bounding box center [801, 778] width 857 height 30
copy td "LTO - Always On FY25 EN TS"
click at [419, 777] on input "checkbox" at bounding box center [422, 777] width 25 height 19
checkbox input "true"
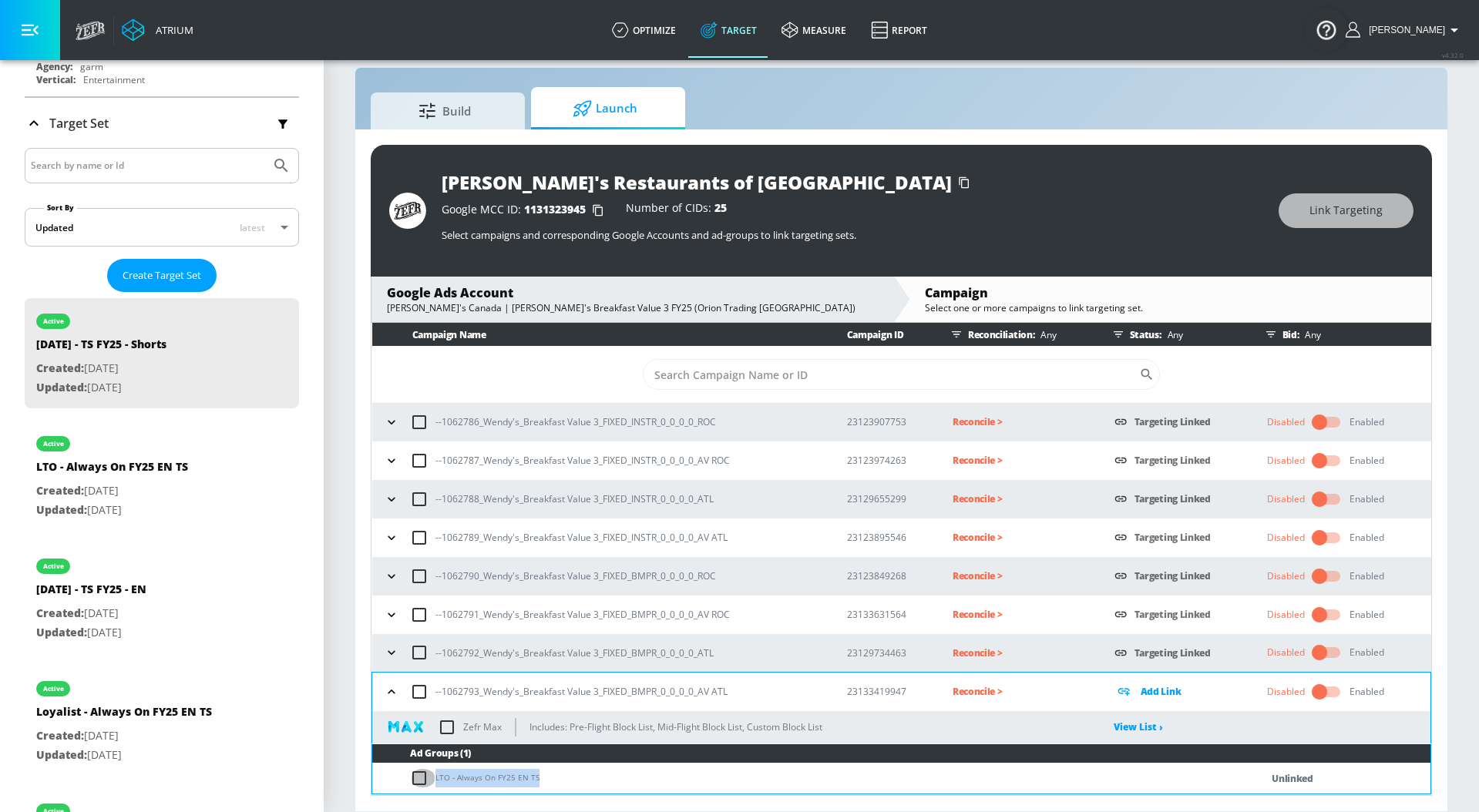
checkbox input "true"
click at [1290, 204] on button "Link Targeting" at bounding box center [1346, 210] width 135 height 35
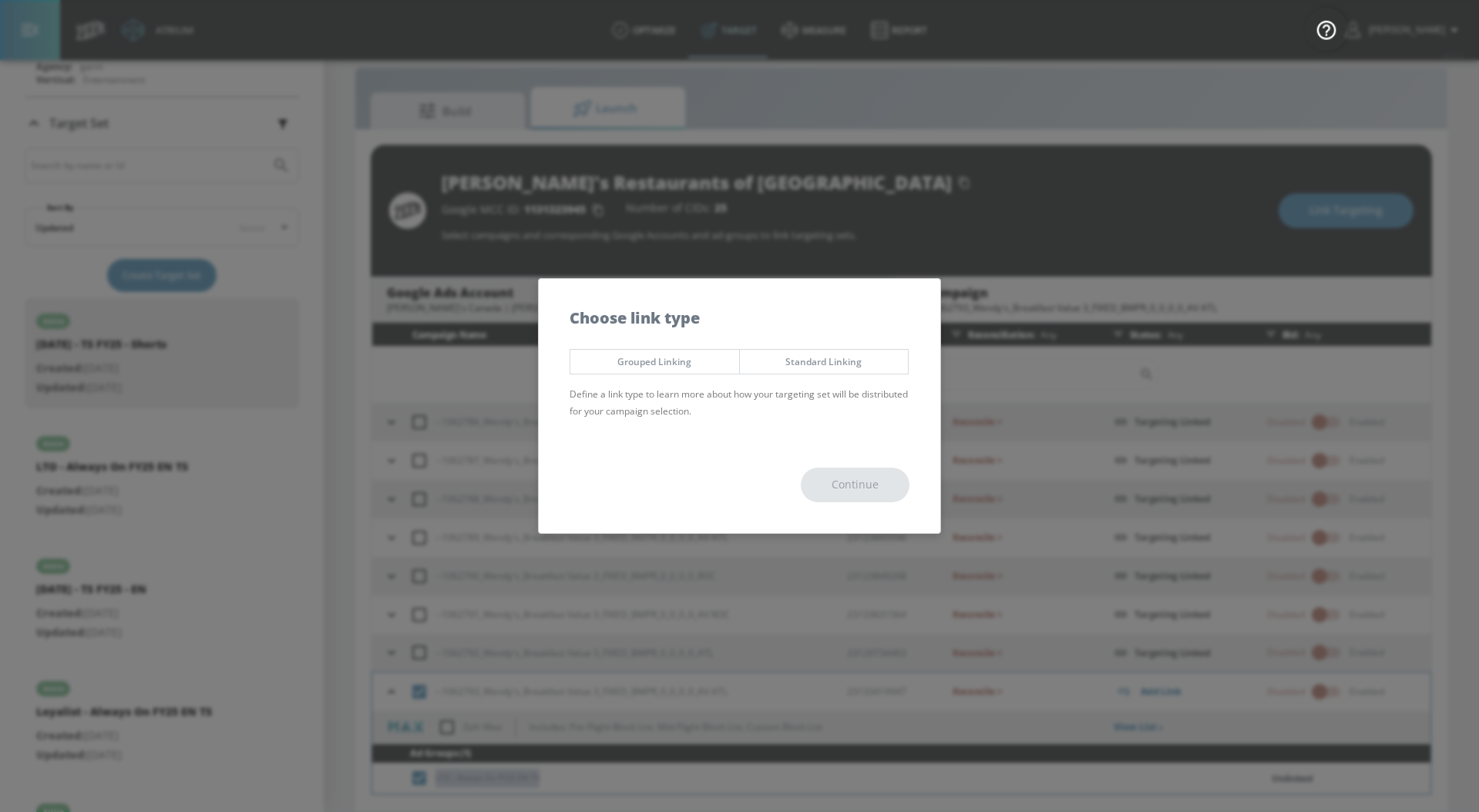
click at [857, 363] on span "Standard Linking" at bounding box center [824, 361] width 146 height 16
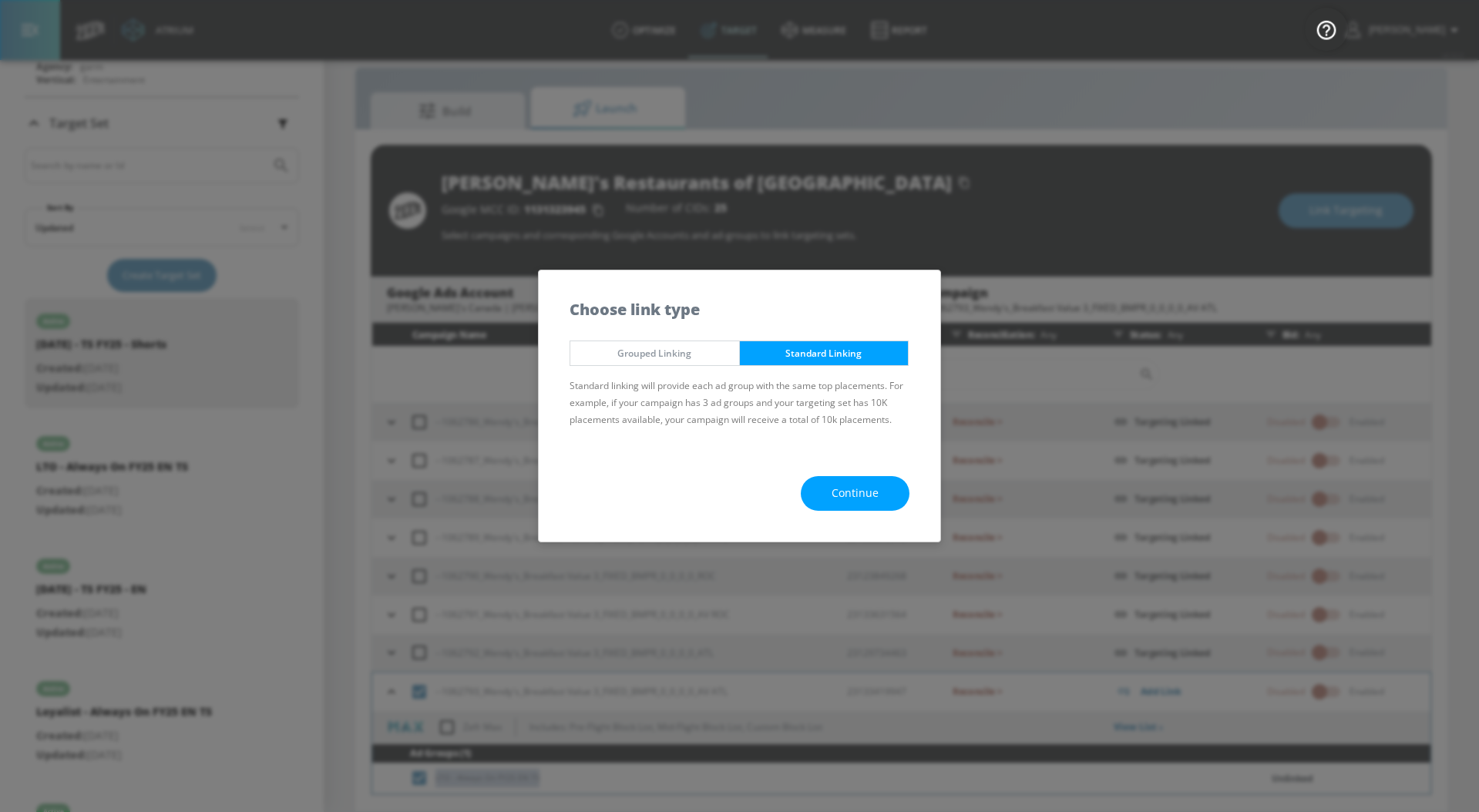
click at [856, 497] on span "Continue" at bounding box center [854, 494] width 47 height 20
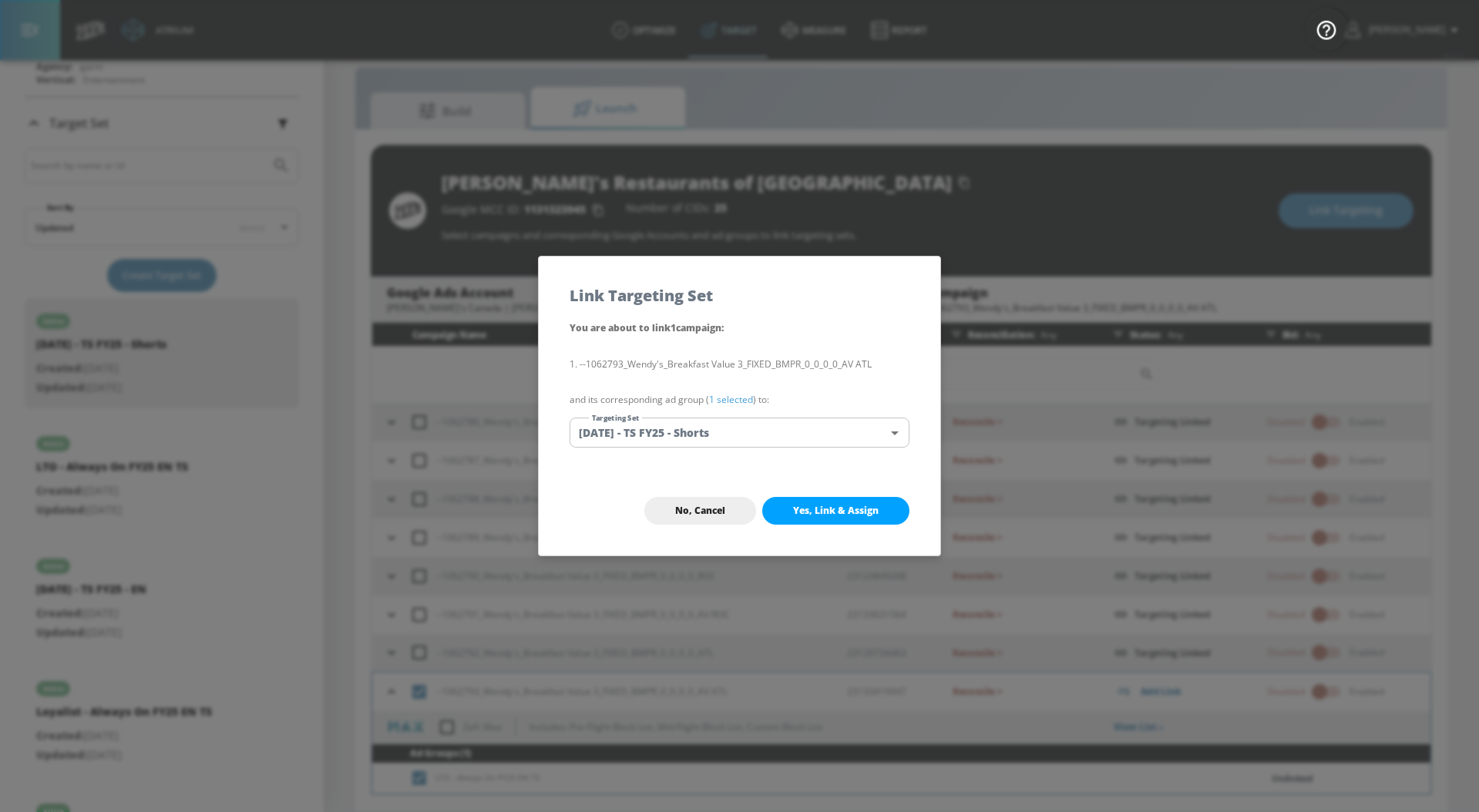
click at [718, 402] on link "1 selected" at bounding box center [730, 399] width 44 height 13
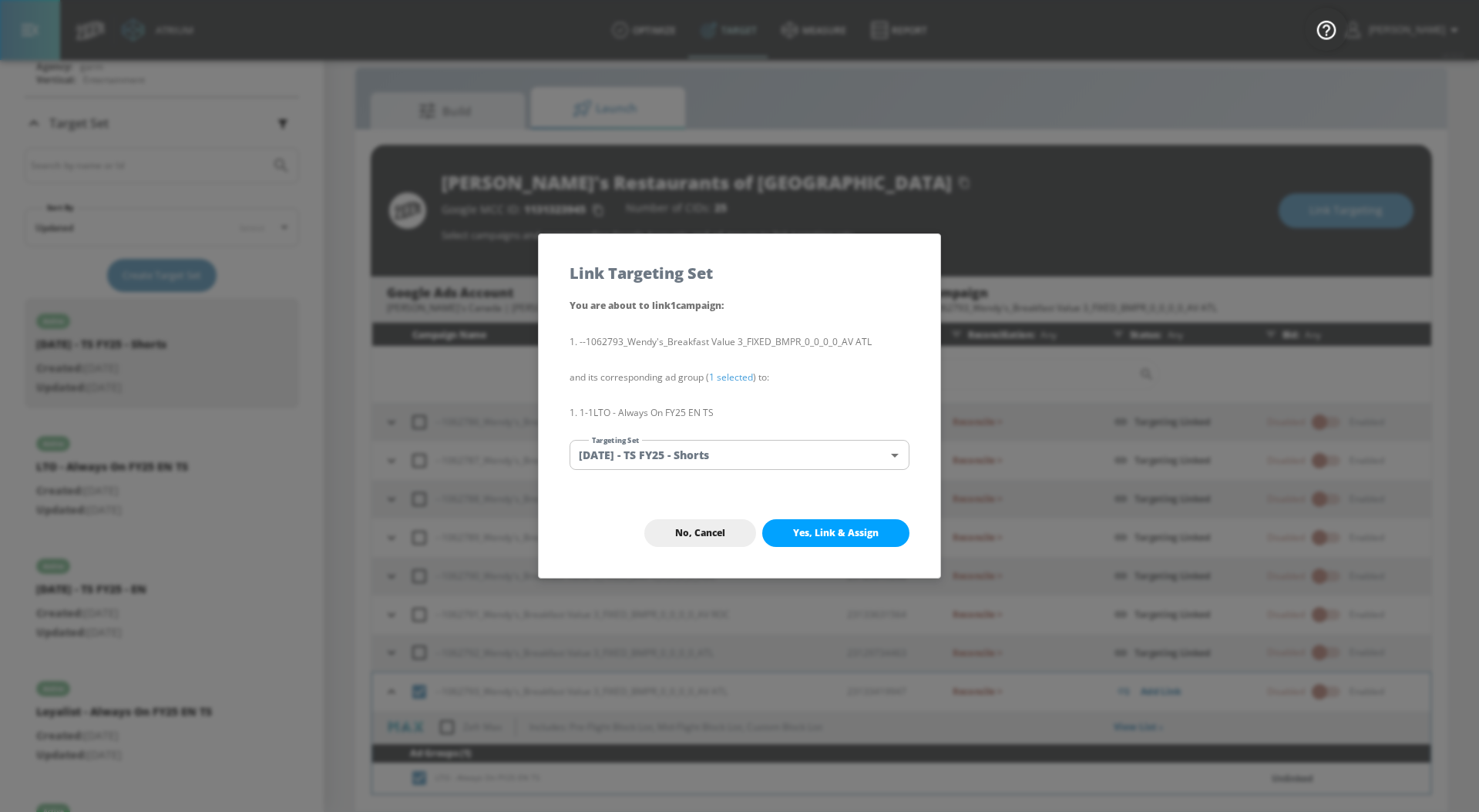
click at [720, 458] on body "Atrium optimize Target measure Report optimize Target measure Report v 4.32.0 […" at bounding box center [739, 394] width 1479 height 834
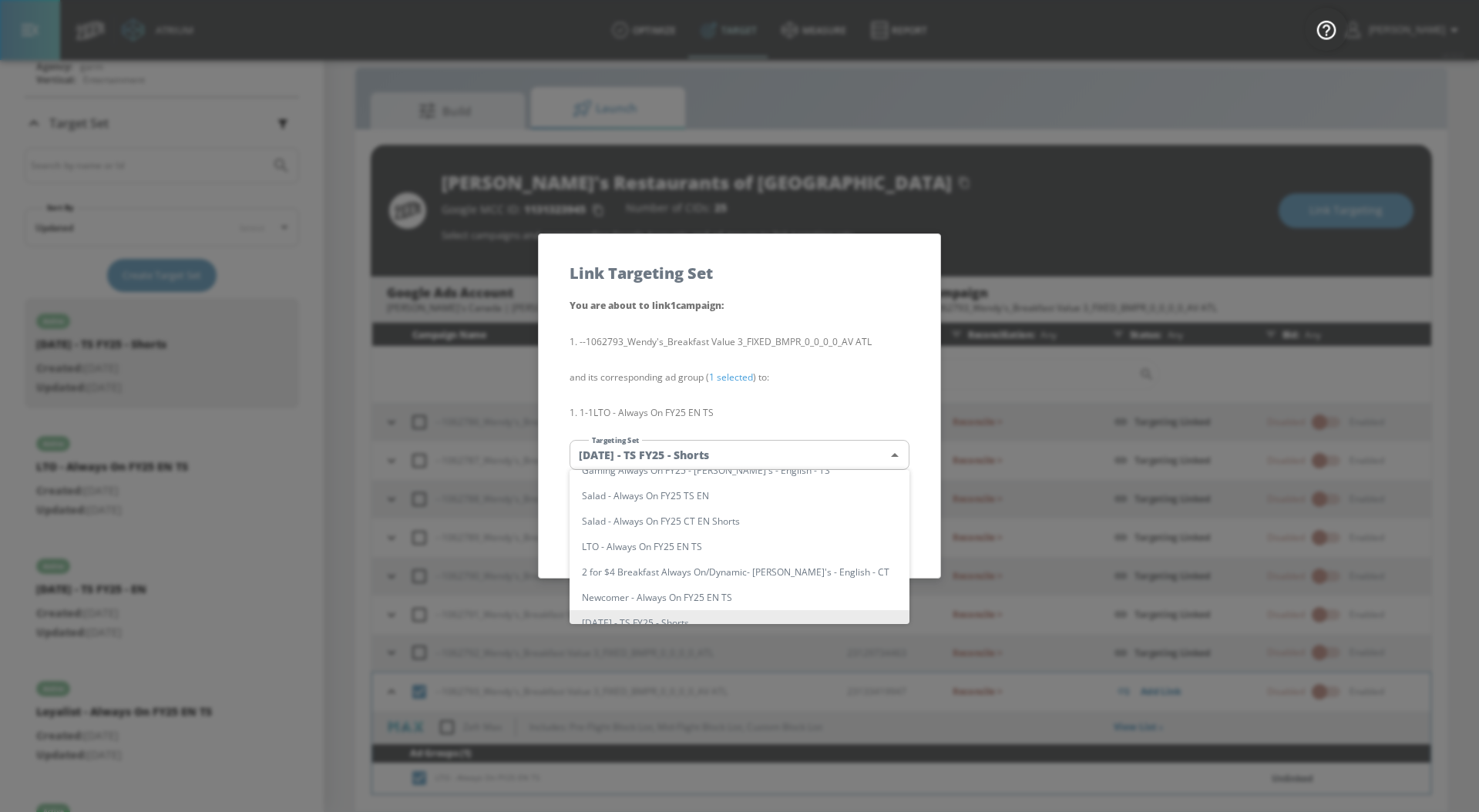
click at [689, 547] on li "LTO - Always On FY25 EN TS" at bounding box center [739, 546] width 340 height 25
type input "5534fa3c-4a70-4c8f-8ea9-0a099308b978"
click at [689, 547] on li "LTO - Always On FY25 EN TS" at bounding box center [739, 546] width 340 height 25
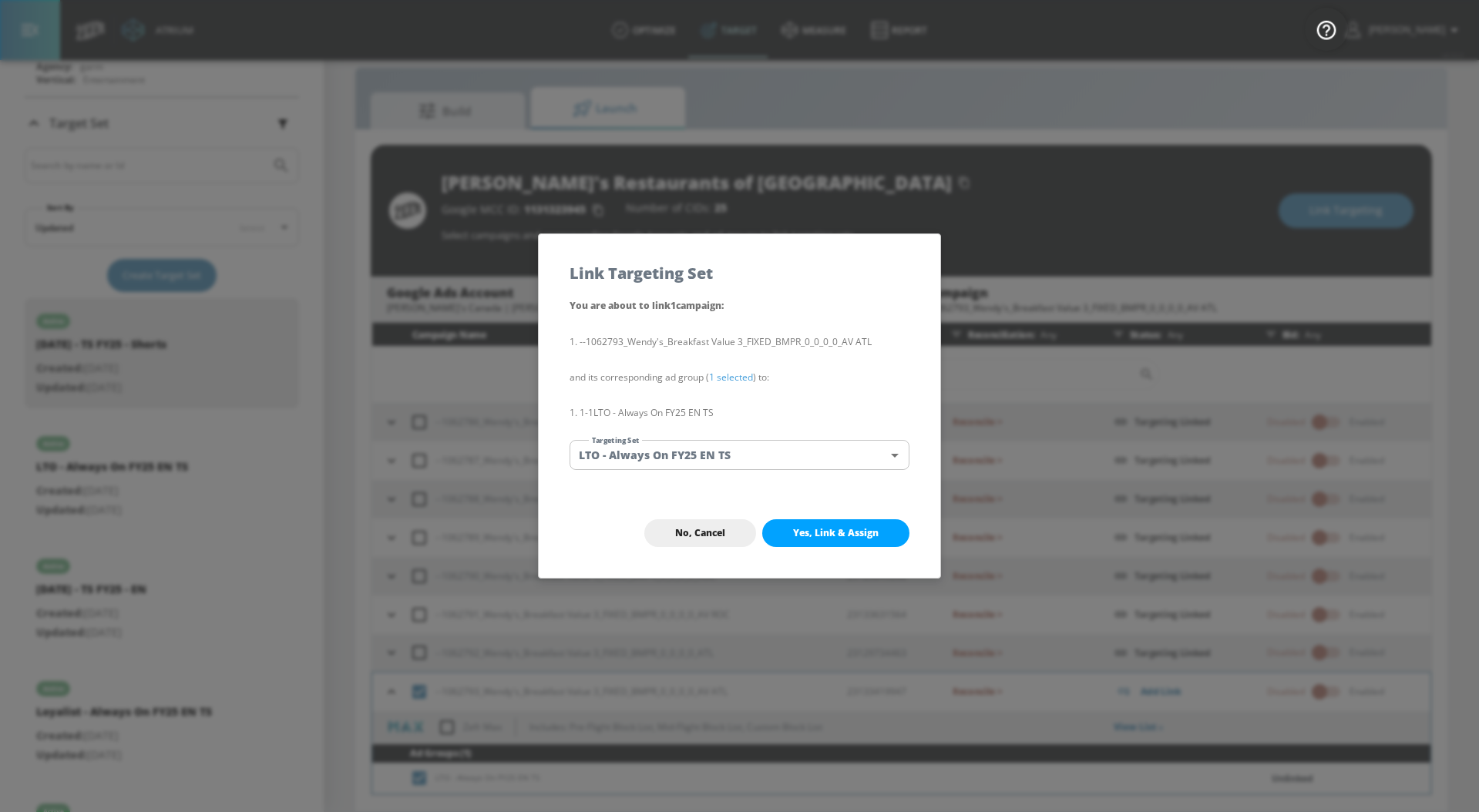
click at [811, 529] on span "Yes, Link & Assign" at bounding box center [836, 533] width 86 height 13
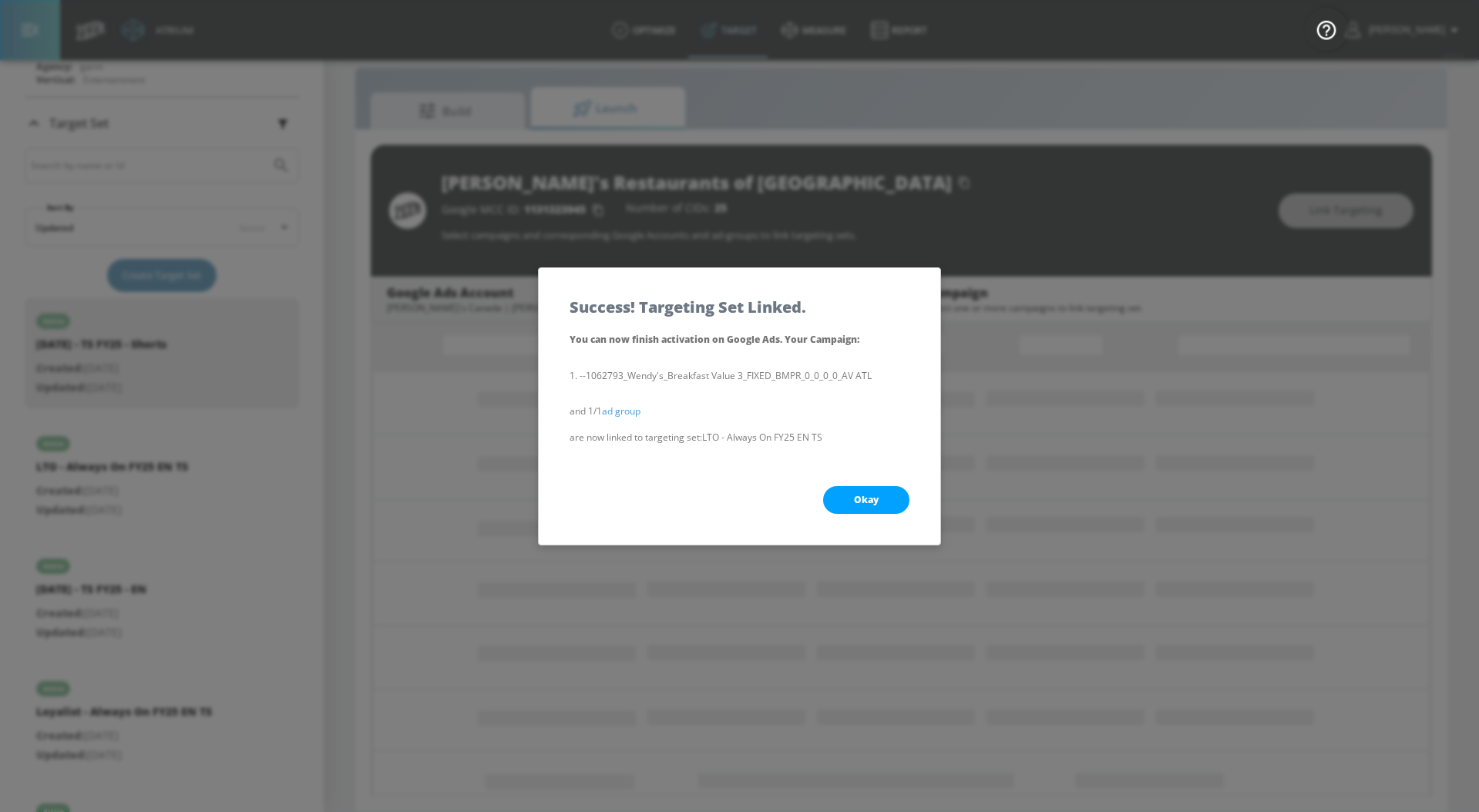
click at [864, 497] on span "Okay" at bounding box center [866, 500] width 25 height 13
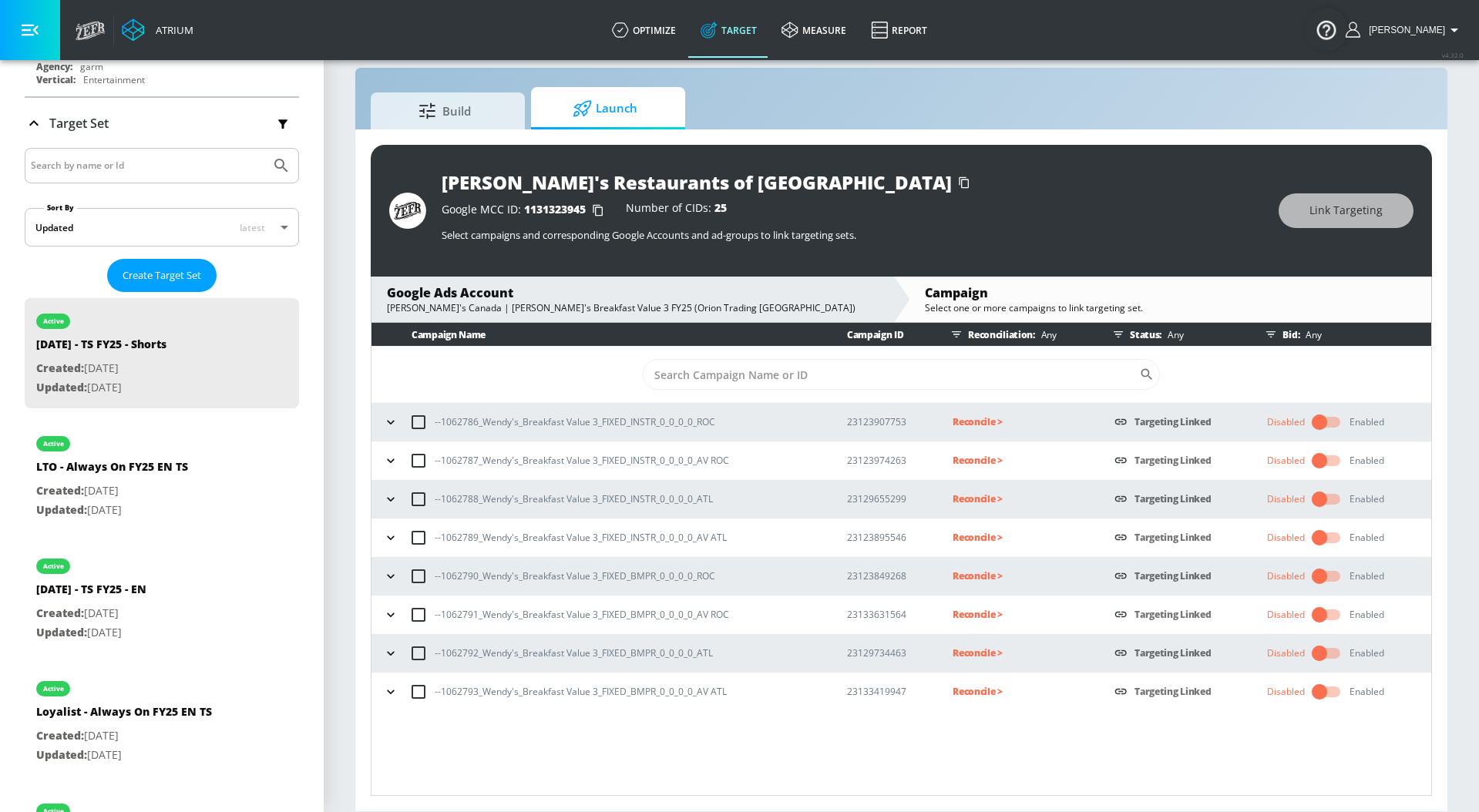
click at [973, 419] on p "Reconcile >" at bounding box center [1020, 422] width 137 height 18
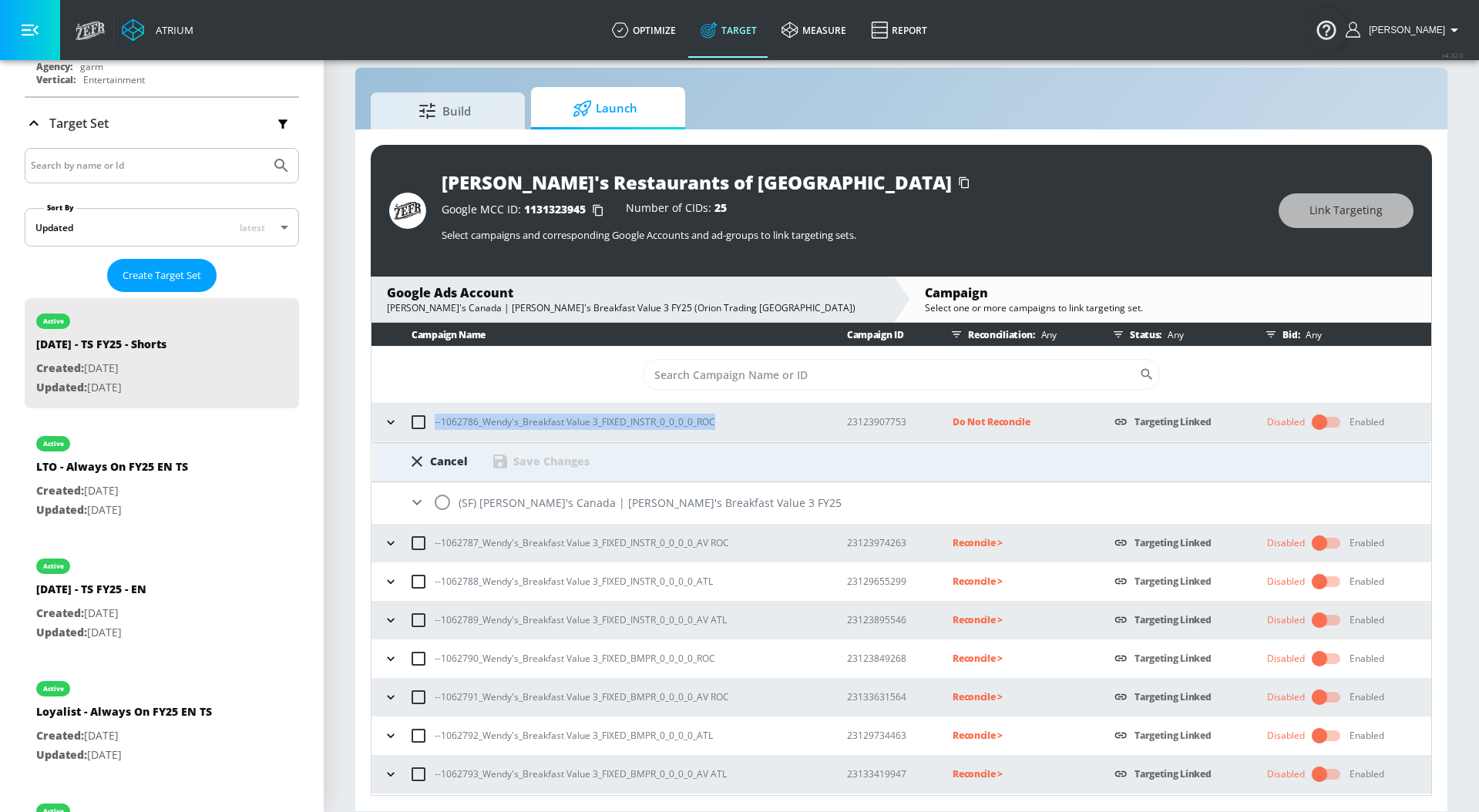
drag, startPoint x: 718, startPoint y: 421, endPoint x: 428, endPoint y: 426, distance: 290.0
click at [429, 427] on div "--1062786_Wendy's_Breakfast Value 3_FIXED_INSTR_0_0_0_0_ROC" at bounding box center [600, 422] width 443 height 32
copy p "--1062786_Wendy's_Breakfast Value 3_FIXED_INSTR_0_0_0_0_ROC"
click at [442, 497] on input "radio" at bounding box center [442, 502] width 32 height 32
radio input "true"
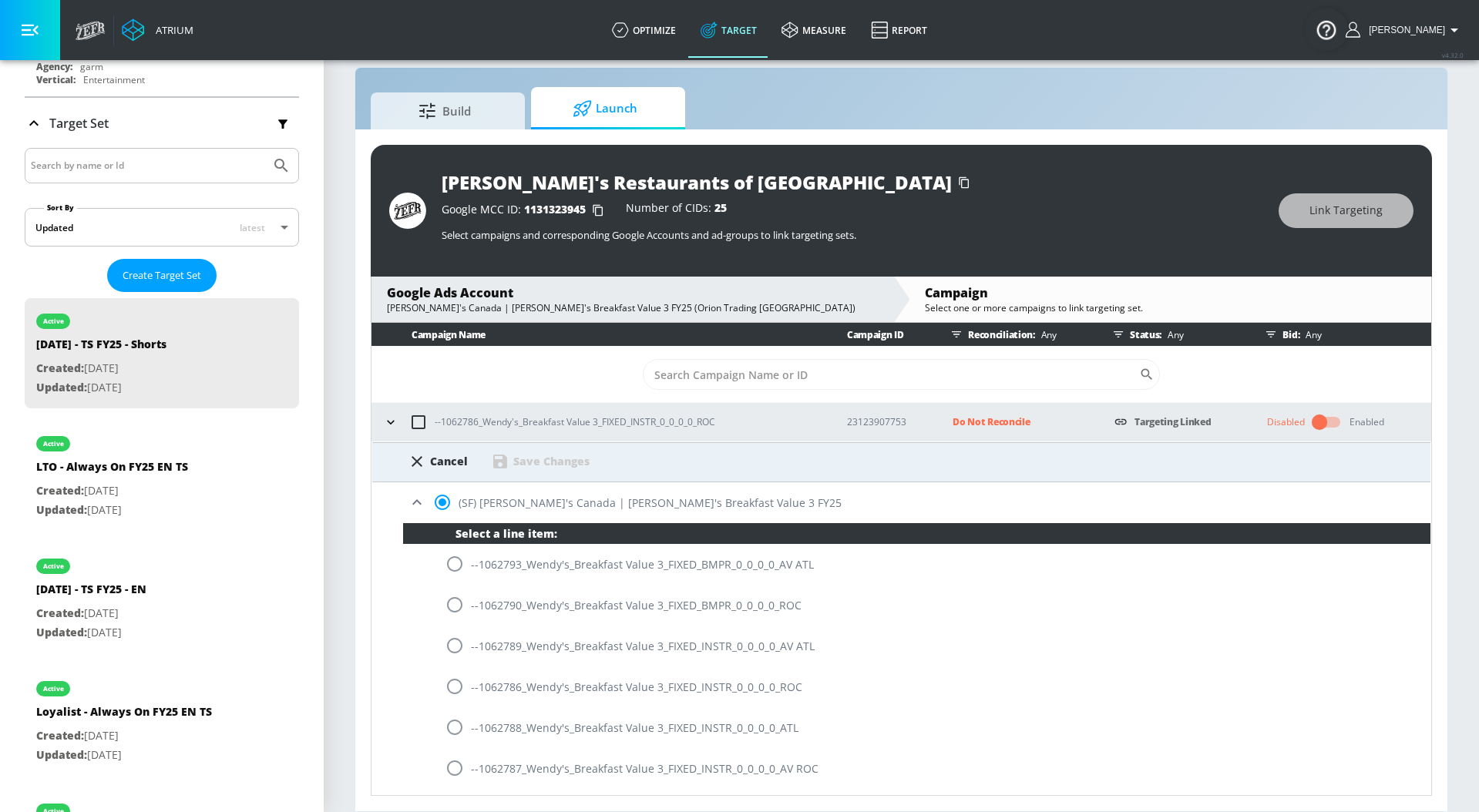
click at [455, 685] on input "radio" at bounding box center [455, 686] width 32 height 32
radio input "true"
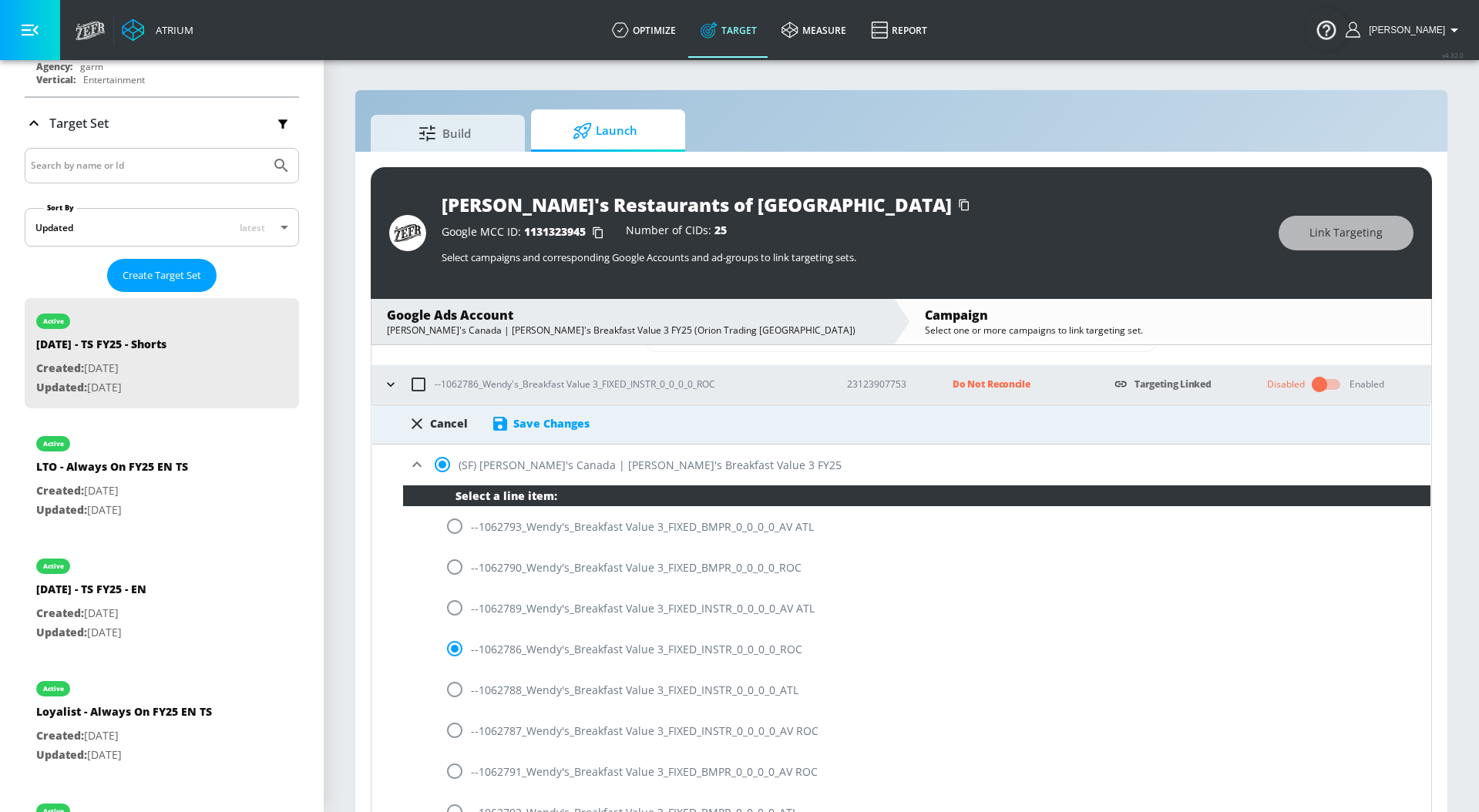
scroll to position [30, 0]
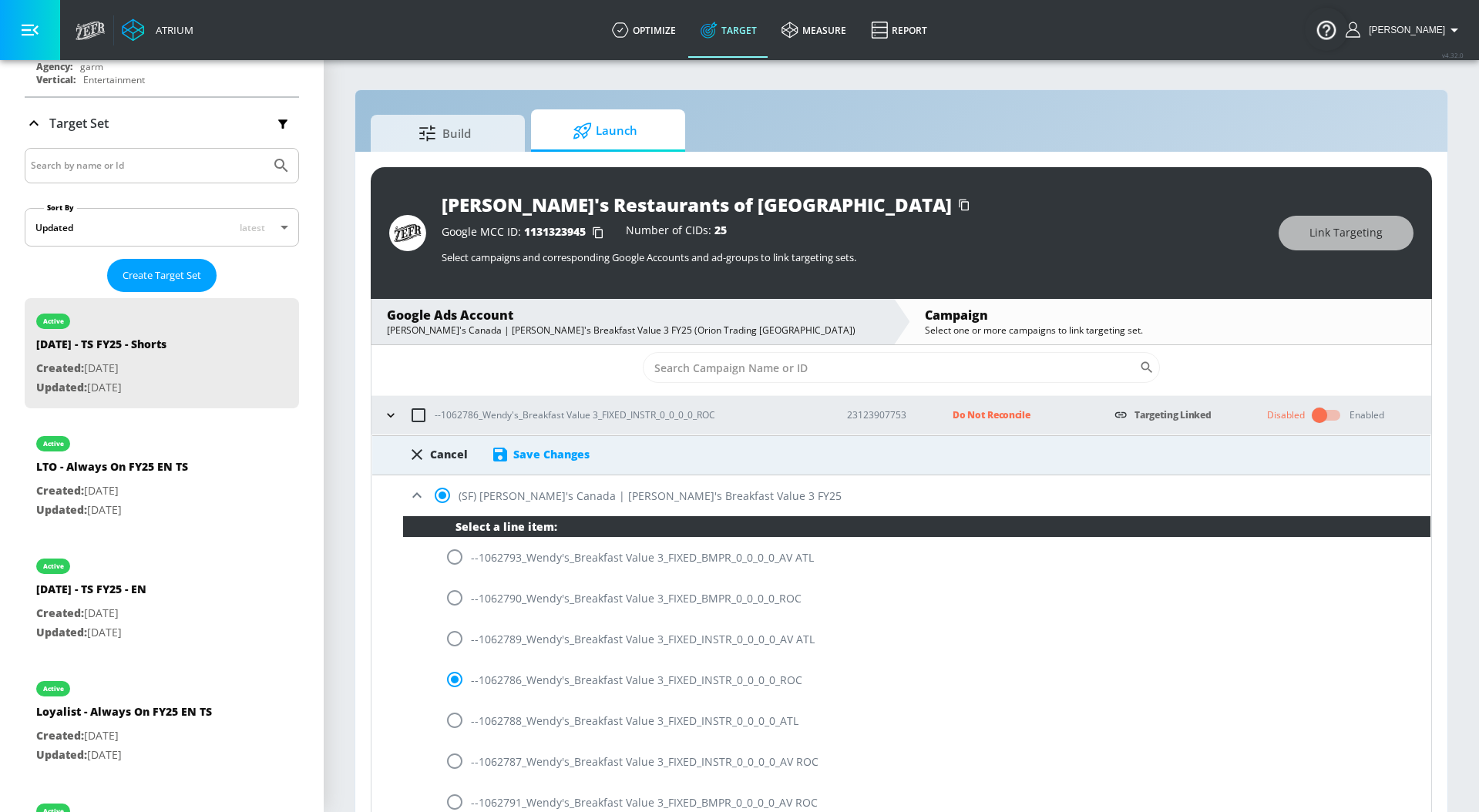
click at [548, 462] on div "Save Changes" at bounding box center [540, 454] width 98 height 19
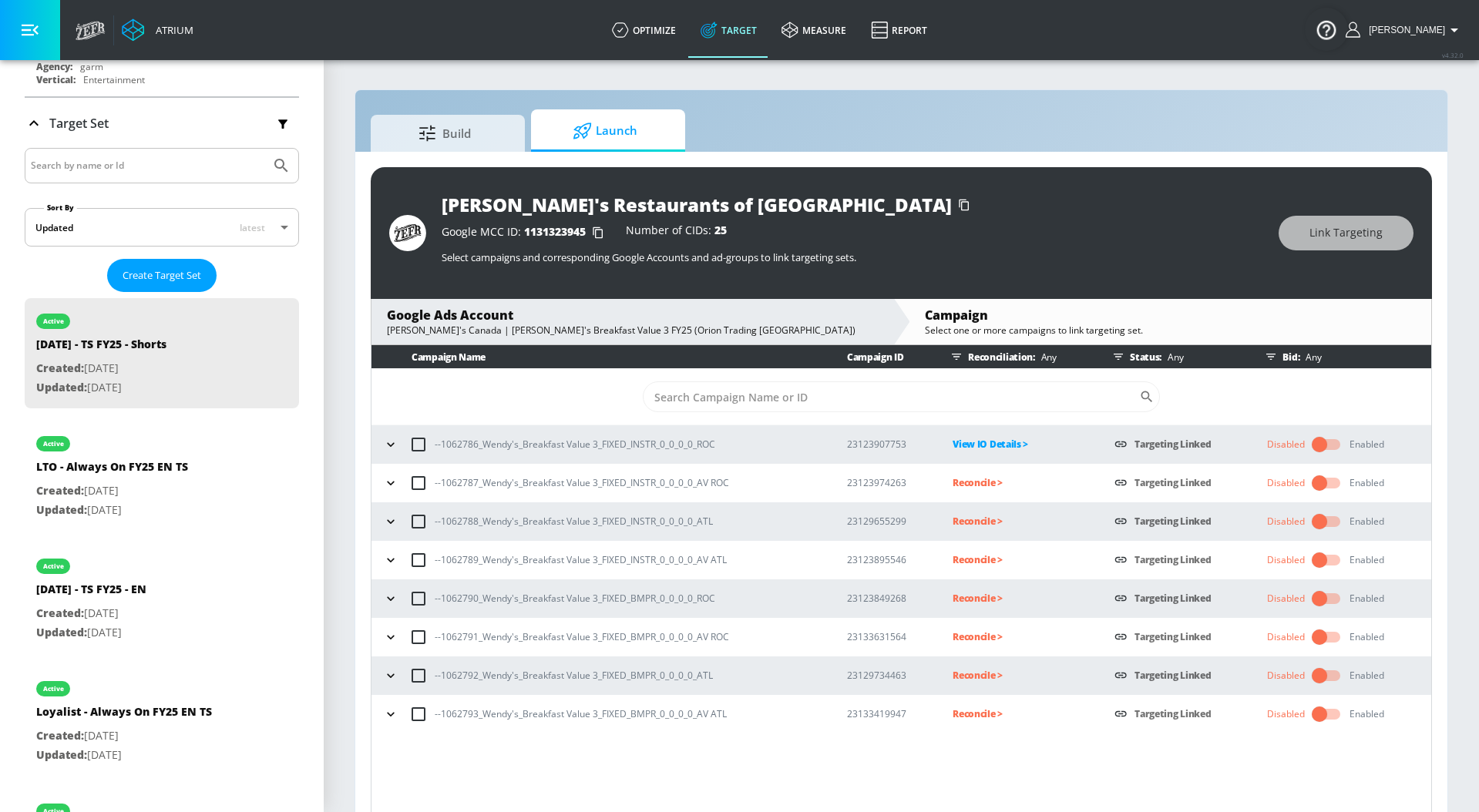
scroll to position [0, 0]
drag, startPoint x: 734, startPoint y: 481, endPoint x: 425, endPoint y: 480, distance: 309.0
click at [425, 480] on div "--1062787_Wendy's_Breakfast Value 3_FIXED_INSTR_0_0_0_0_AV ROC" at bounding box center [600, 483] width 443 height 32
copy p "--1062787_Wendy's_Breakfast Value 3_FIXED_INSTR_0_0_0_0_AV ROC"
click at [995, 486] on p "Reconcile >" at bounding box center [1020, 483] width 137 height 18
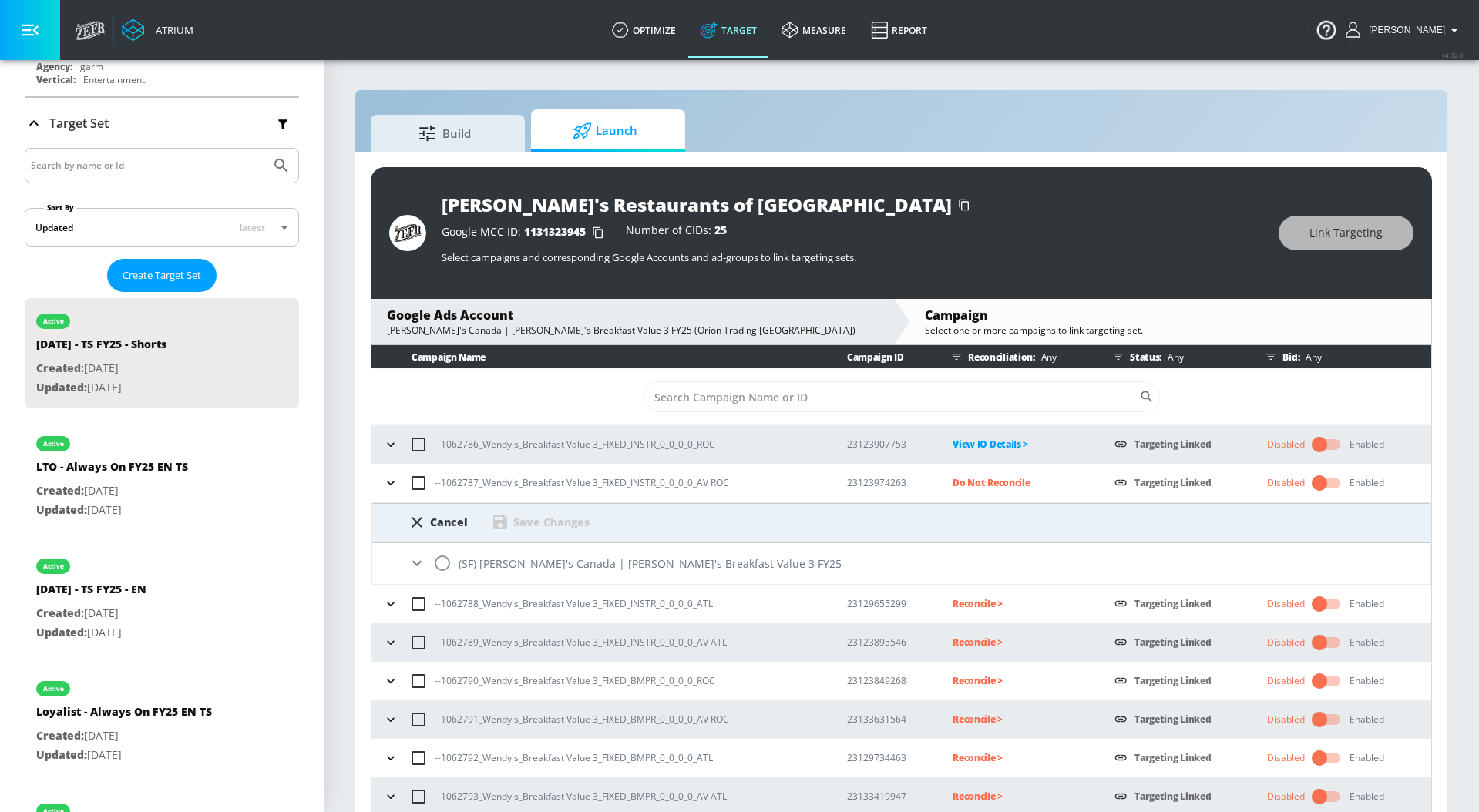
click at [441, 562] on input "radio" at bounding box center [442, 562] width 32 height 32
radio input "true"
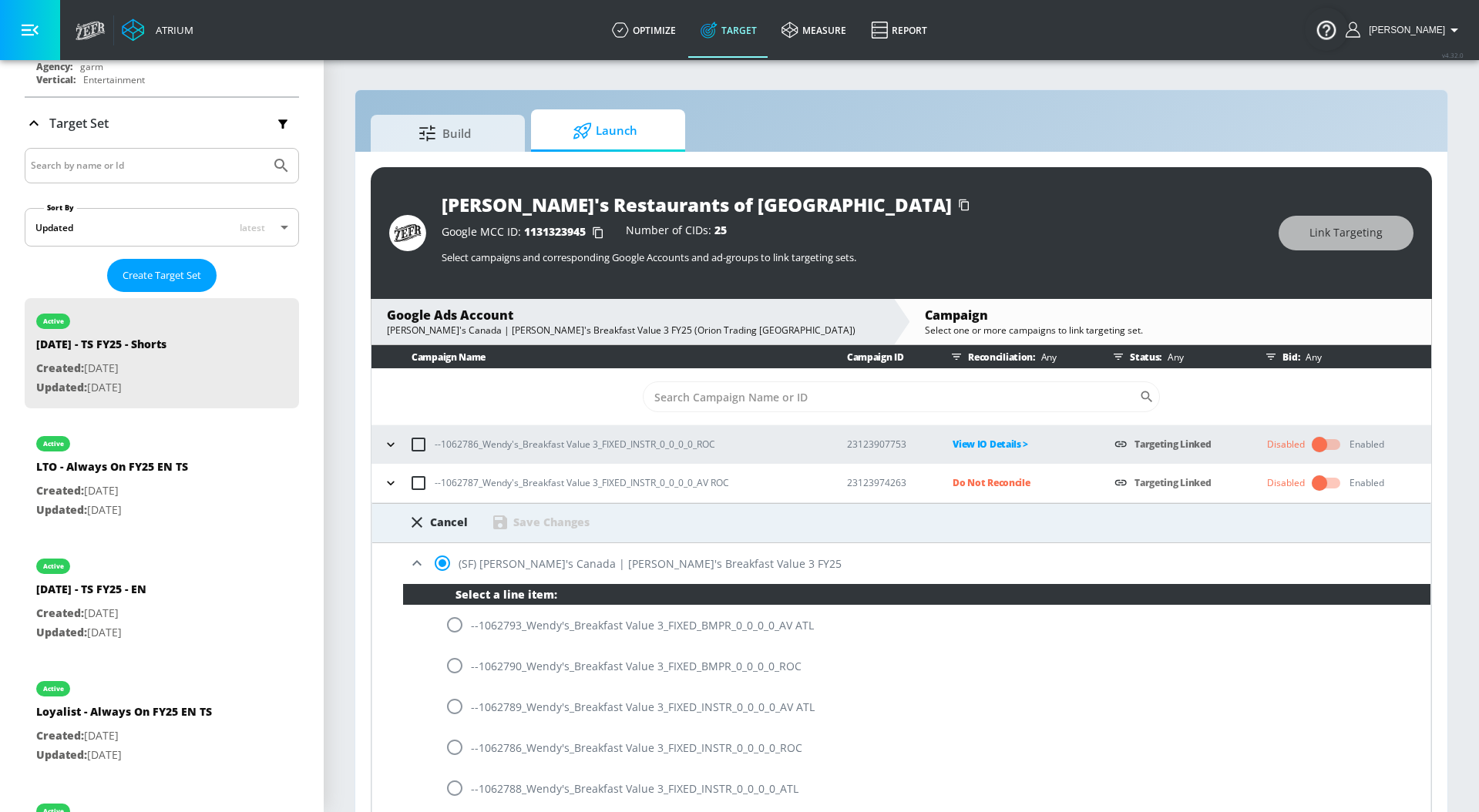
scroll to position [248, 0]
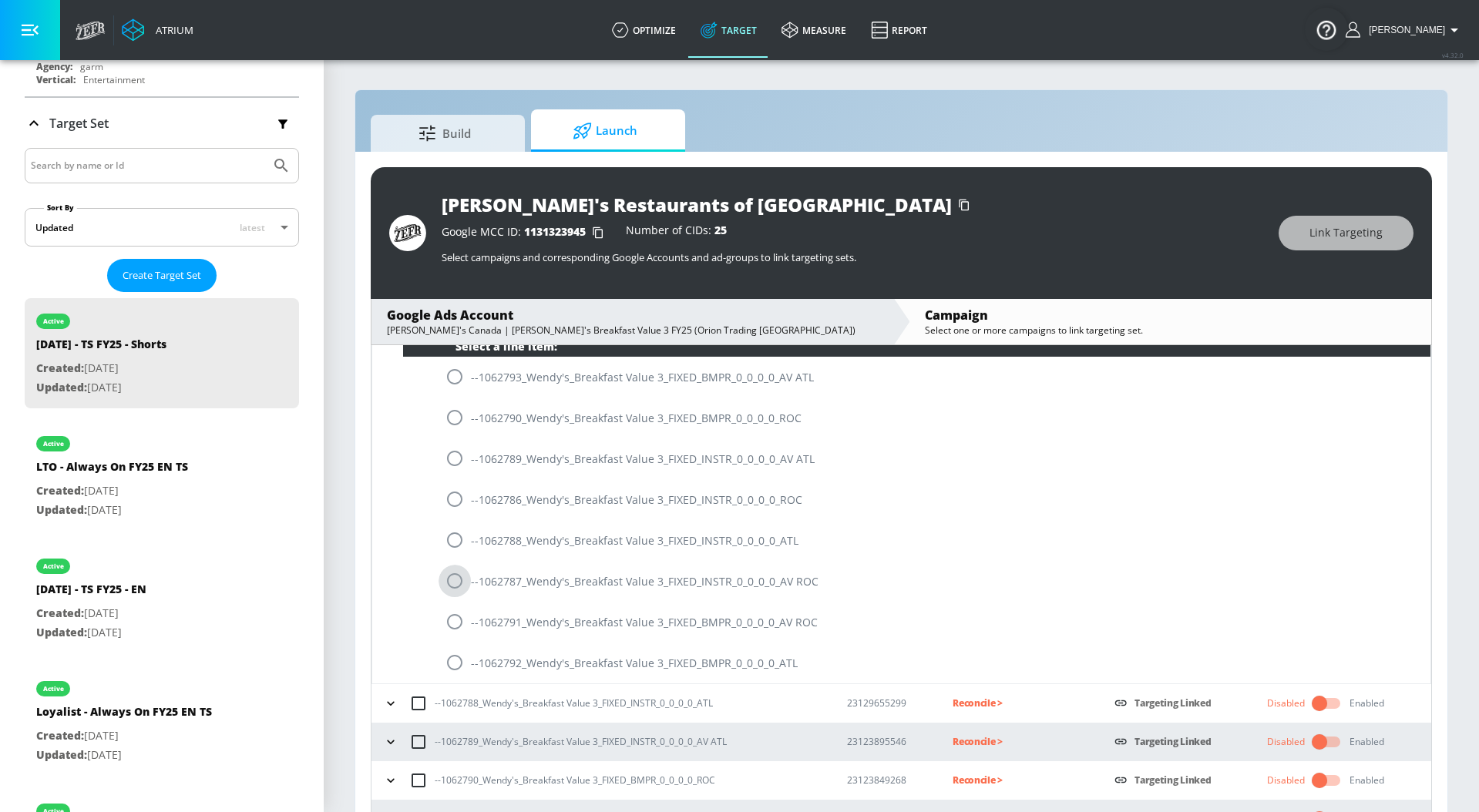
click at [456, 585] on input "radio" at bounding box center [455, 580] width 32 height 32
radio input "true"
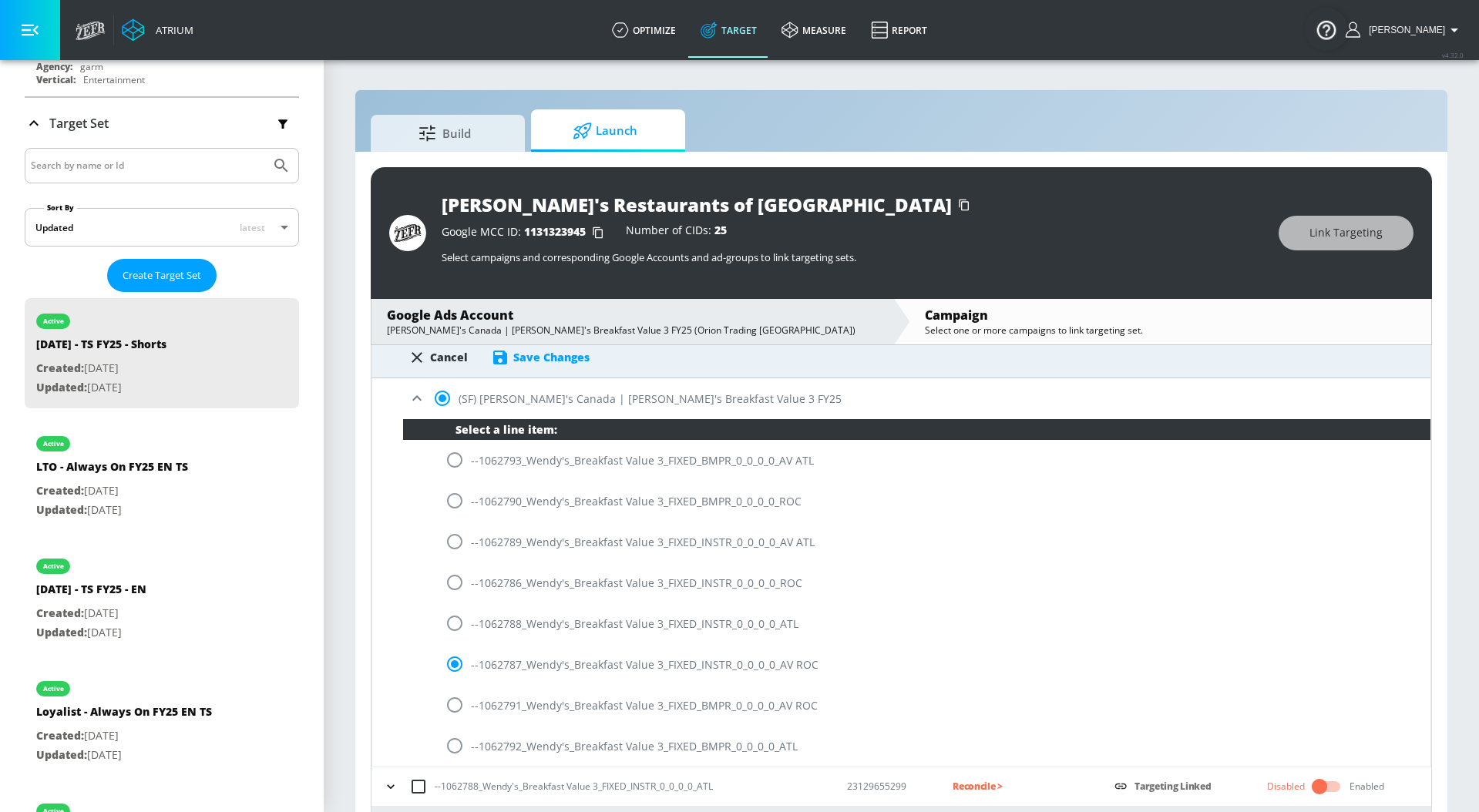
scroll to position [125, 0]
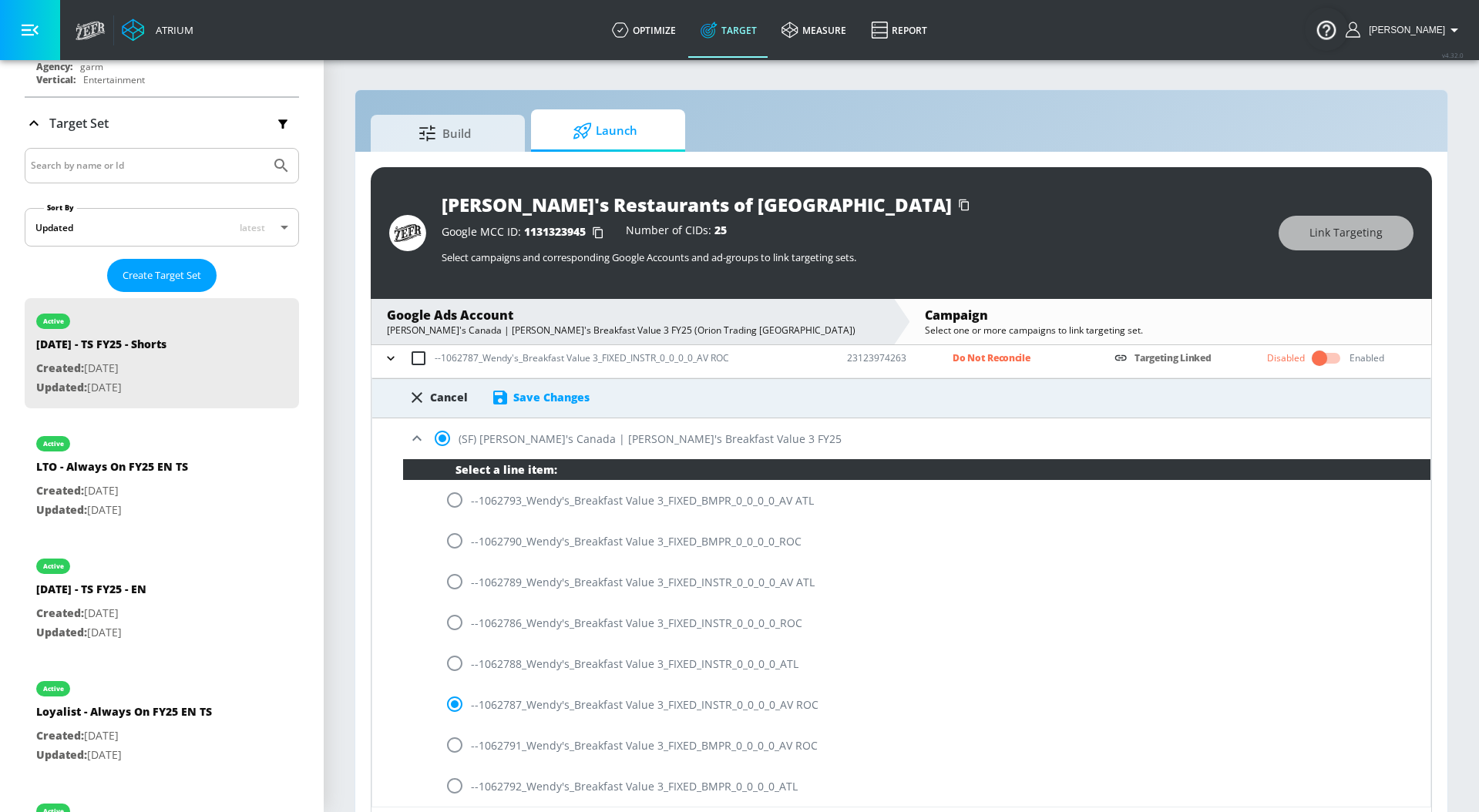
click at [542, 395] on div "Save Changes" at bounding box center [551, 397] width 76 height 14
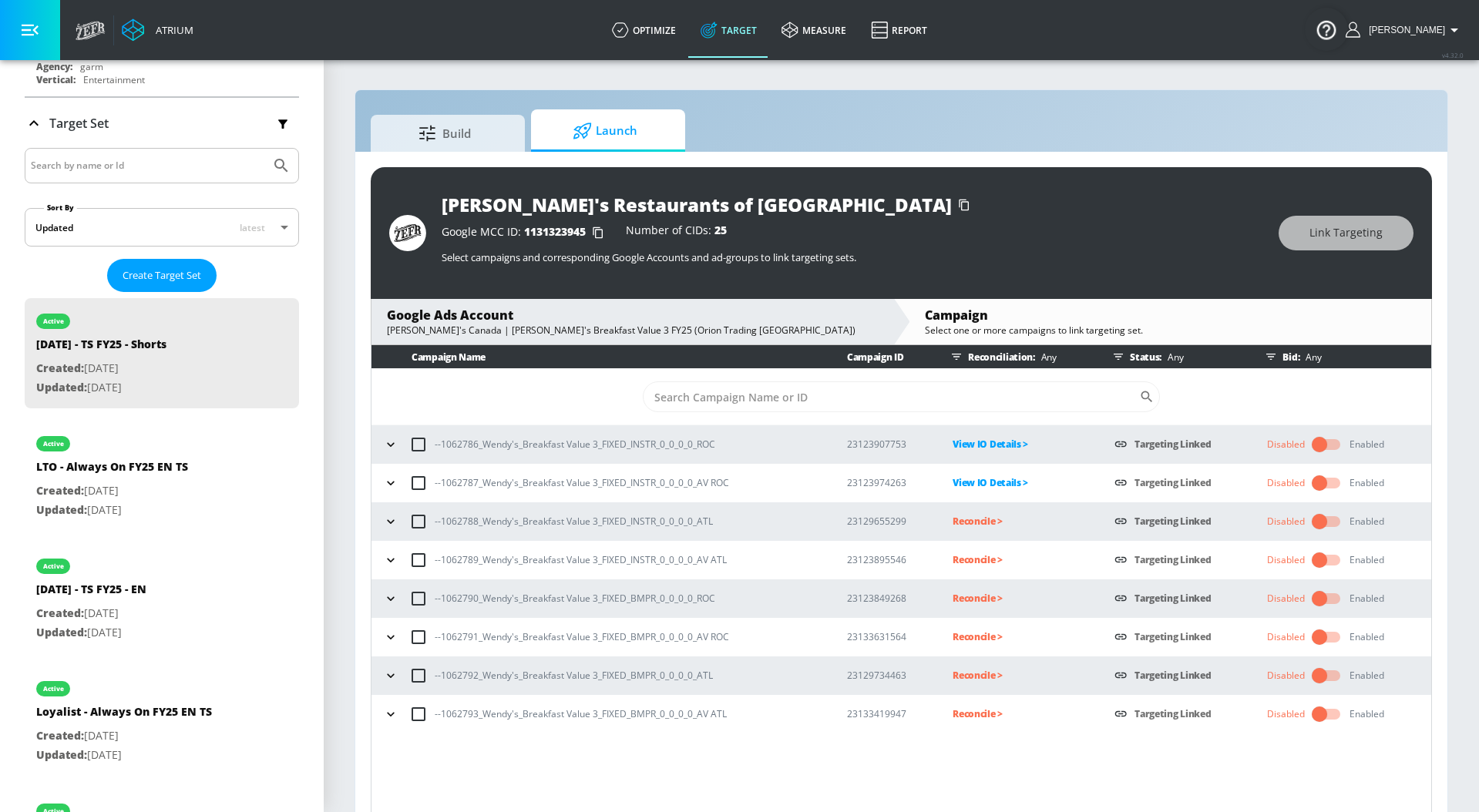
scroll to position [0, 0]
drag, startPoint x: 718, startPoint y: 527, endPoint x: 429, endPoint y: 518, distance: 289.1
click at [429, 518] on div "--1062788_Wendy's_Breakfast Value 3_FIXED_INSTR_0_0_0_0_ATL" at bounding box center [600, 521] width 443 height 32
drag, startPoint x: 736, startPoint y: 513, endPoint x: 414, endPoint y: 520, distance: 322.1
click at [414, 520] on div "--1062788_Wendy's_Breakfast Value 3_FIXED_INSTR_0_0_0_0_ATL" at bounding box center [600, 521] width 443 height 32
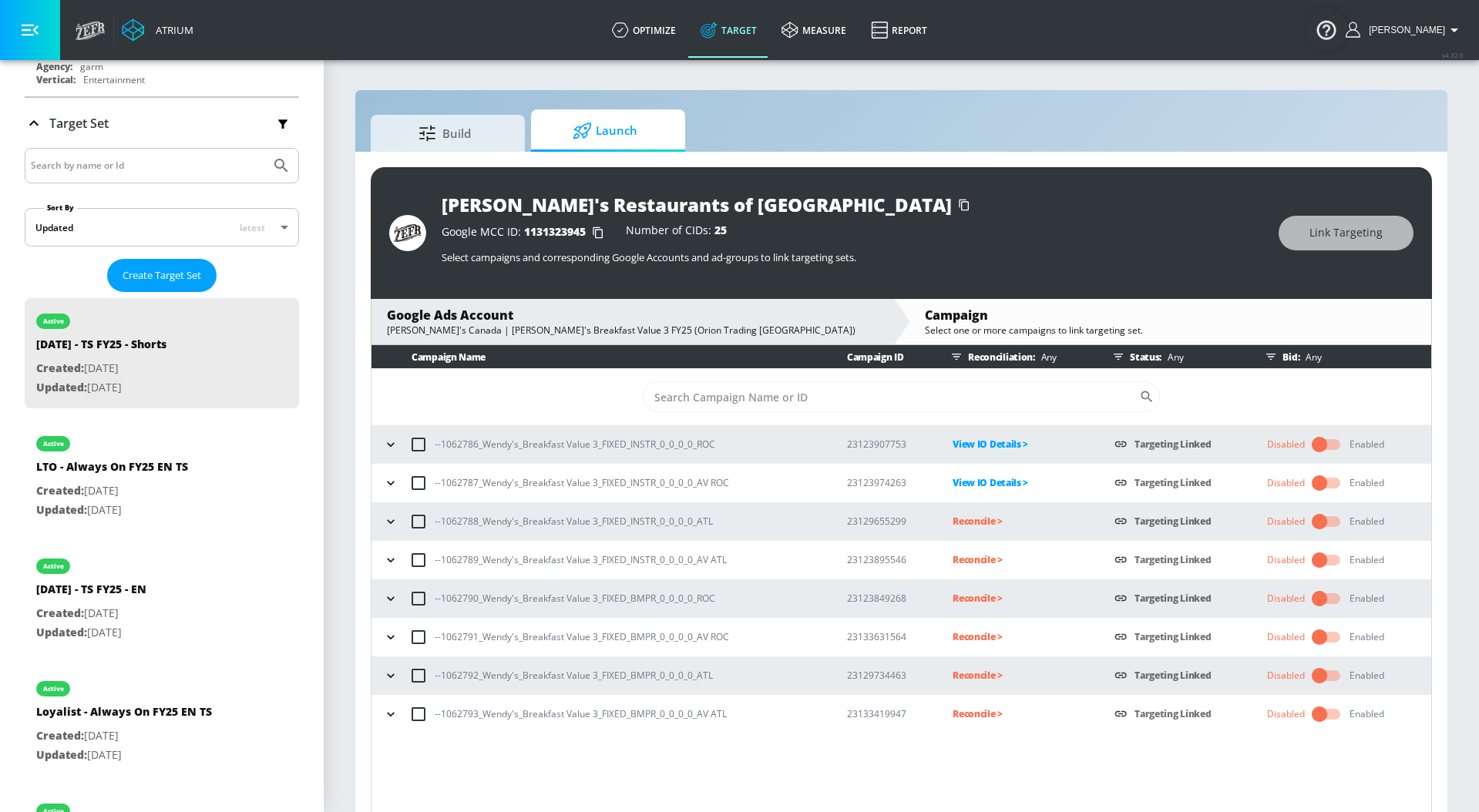
click at [965, 520] on p "Reconcile >" at bounding box center [1020, 521] width 137 height 18
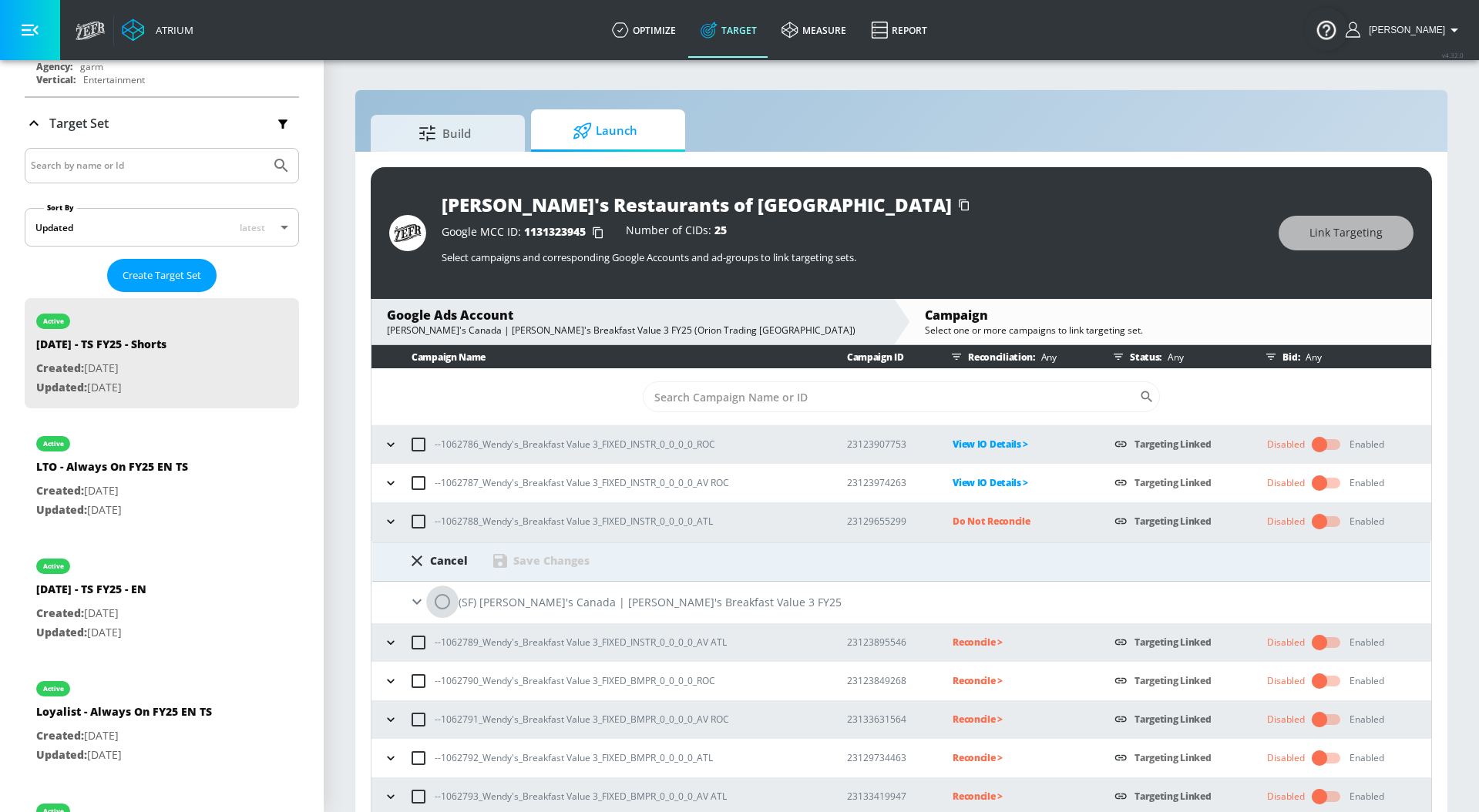
click at [446, 602] on input "radio" at bounding box center [442, 601] width 32 height 32
radio input "true"
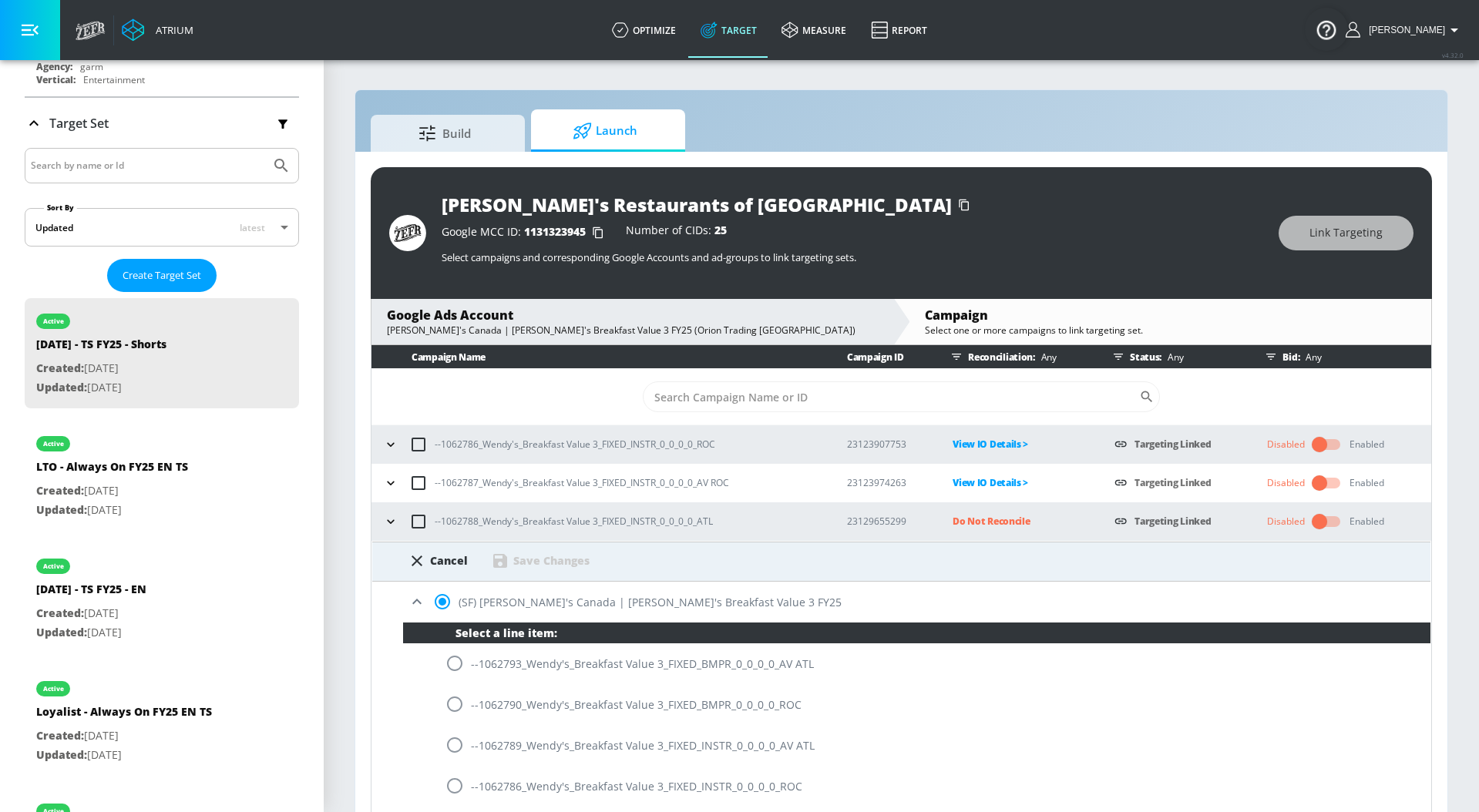
scroll to position [246, 0]
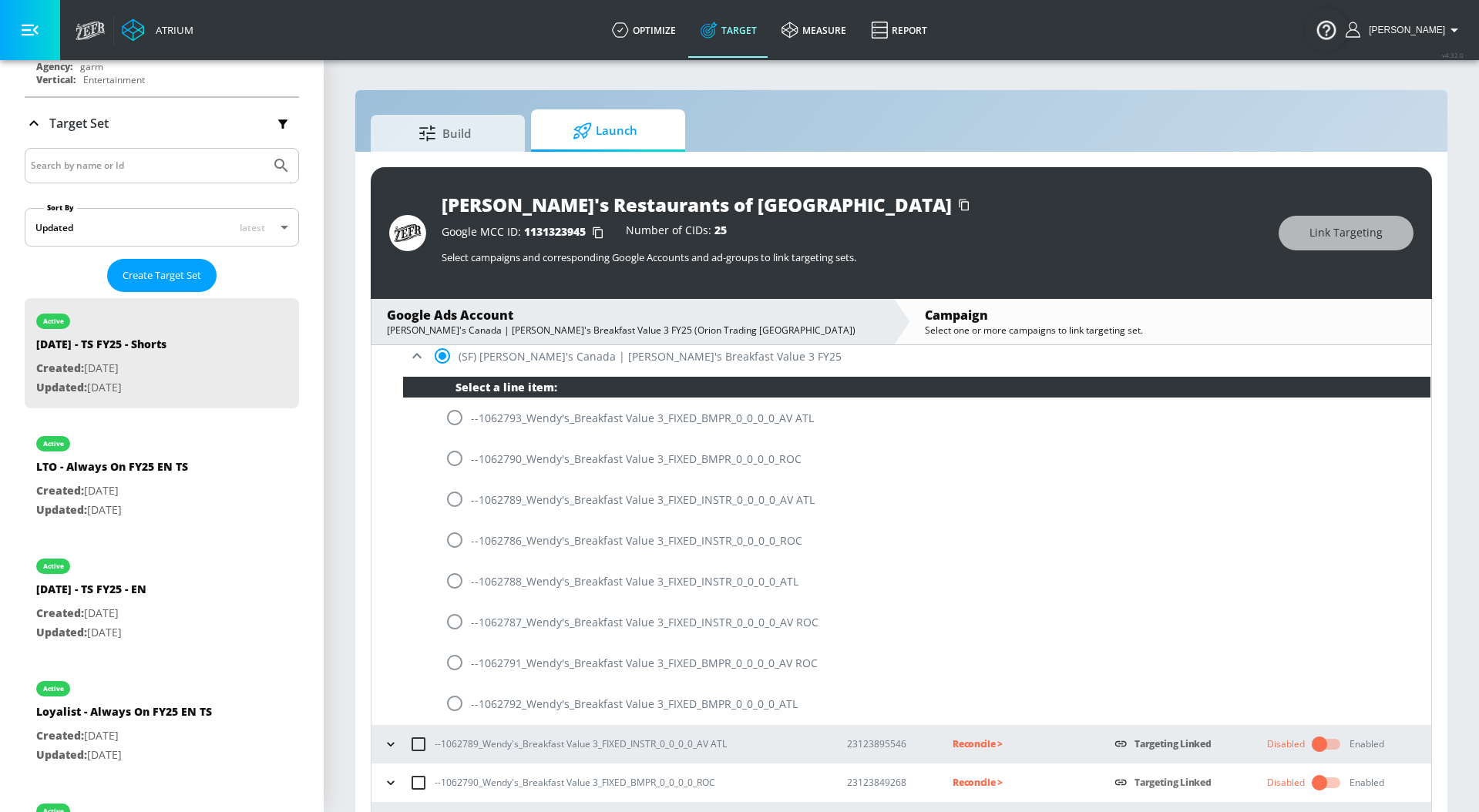
click at [455, 587] on input "radio" at bounding box center [455, 580] width 32 height 32
radio input "true"
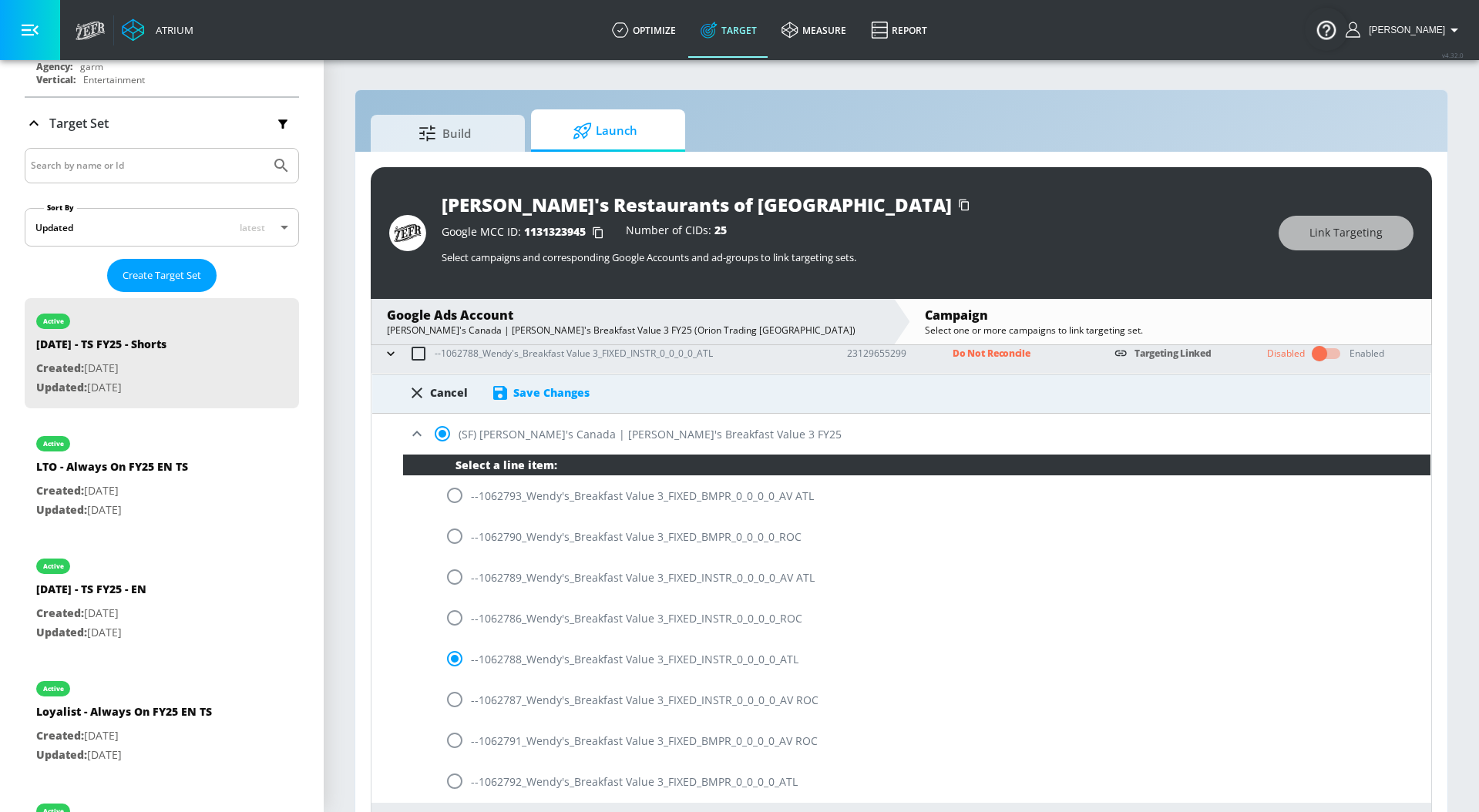
scroll to position [165, 0]
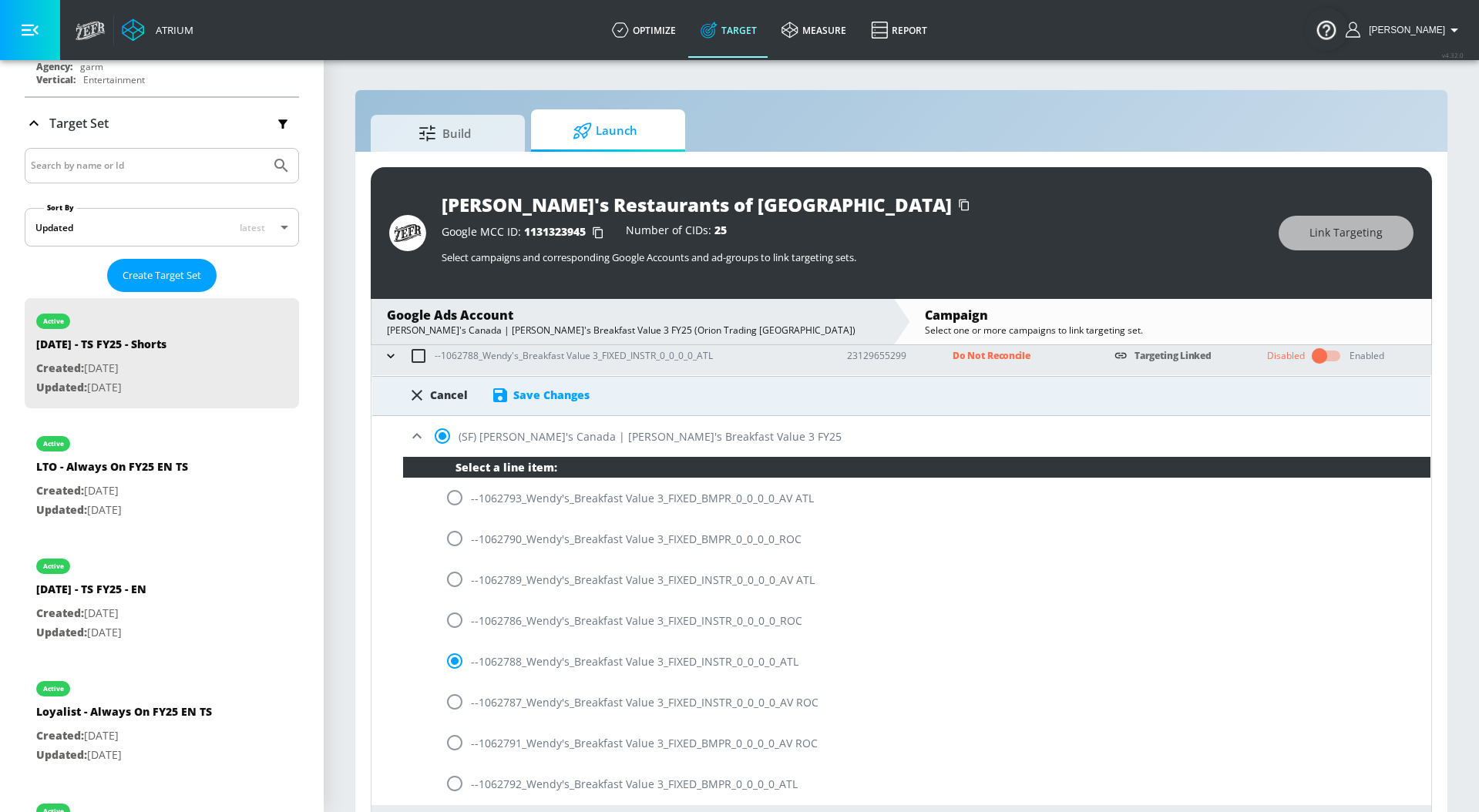
click at [504, 397] on icon at bounding box center [500, 395] width 14 height 14
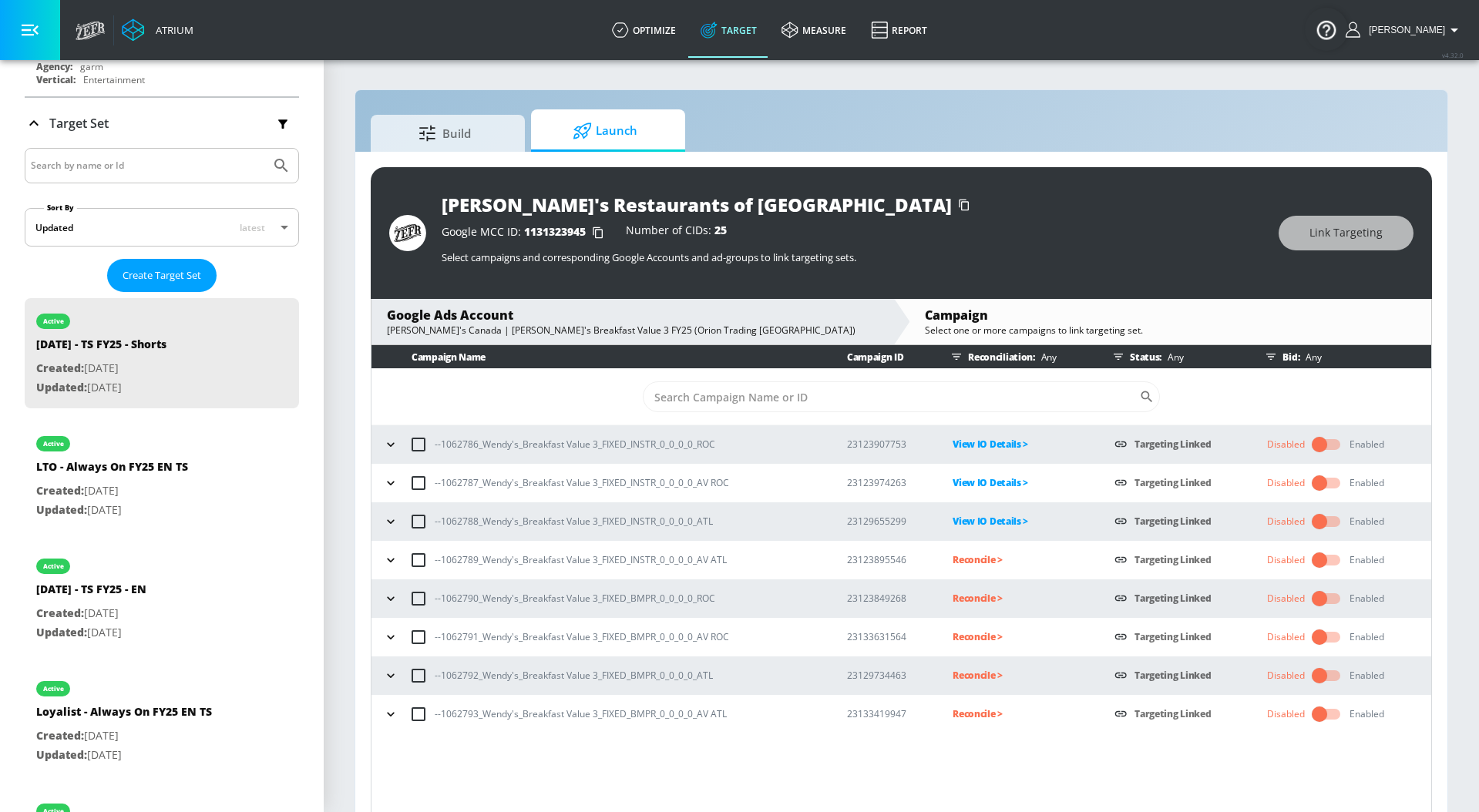
scroll to position [0, 0]
drag, startPoint x: 738, startPoint y: 562, endPoint x: 429, endPoint y: 569, distance: 309.1
click at [429, 569] on div "--1062789_Wendy's_Breakfast Value 3_FIXED_INSTR_0_0_0_0_AV ATL" at bounding box center [600, 560] width 443 height 32
click at [991, 551] on p "Reconcile >" at bounding box center [1020, 560] width 137 height 18
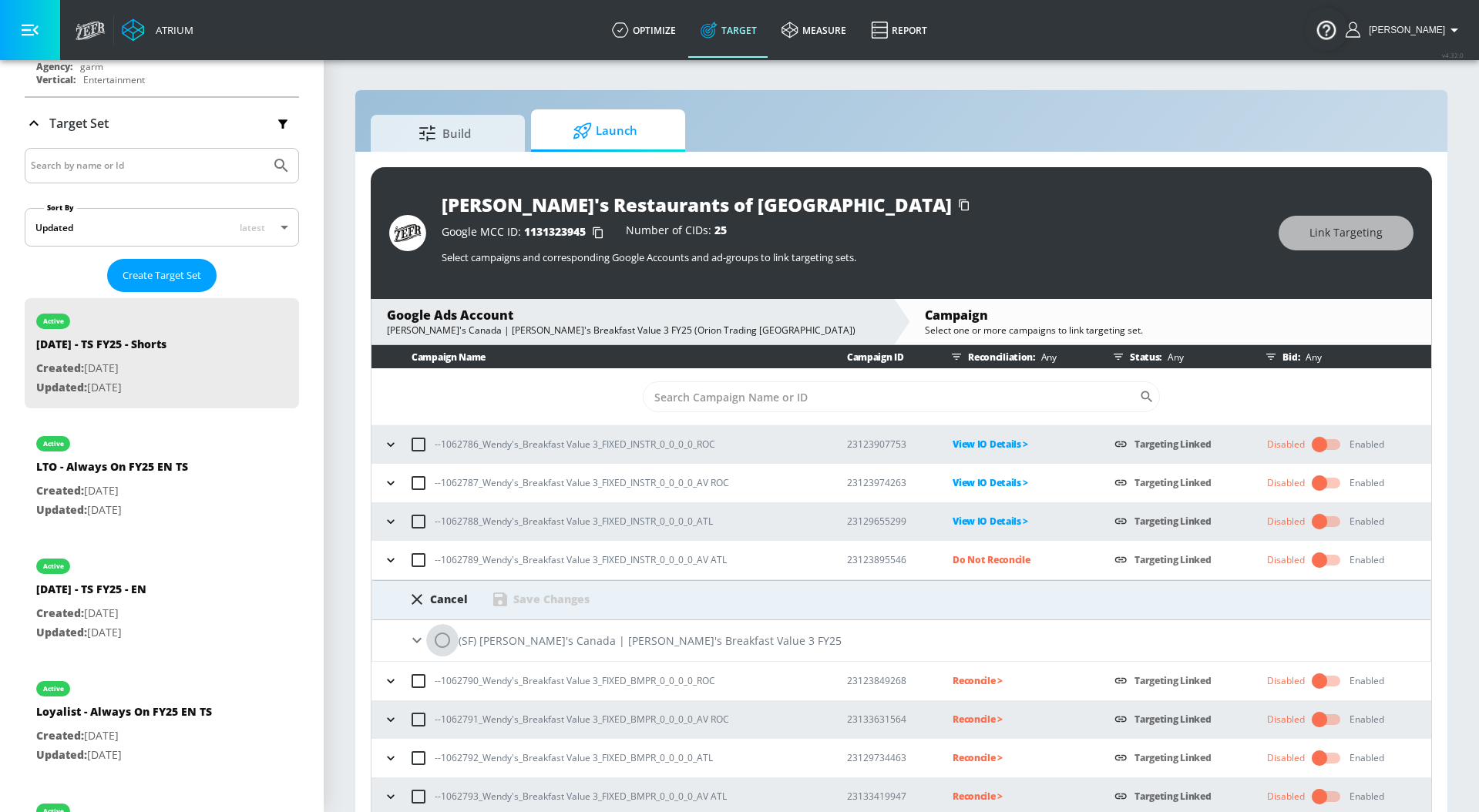
click at [446, 641] on input "radio" at bounding box center [442, 640] width 32 height 32
radio input "true"
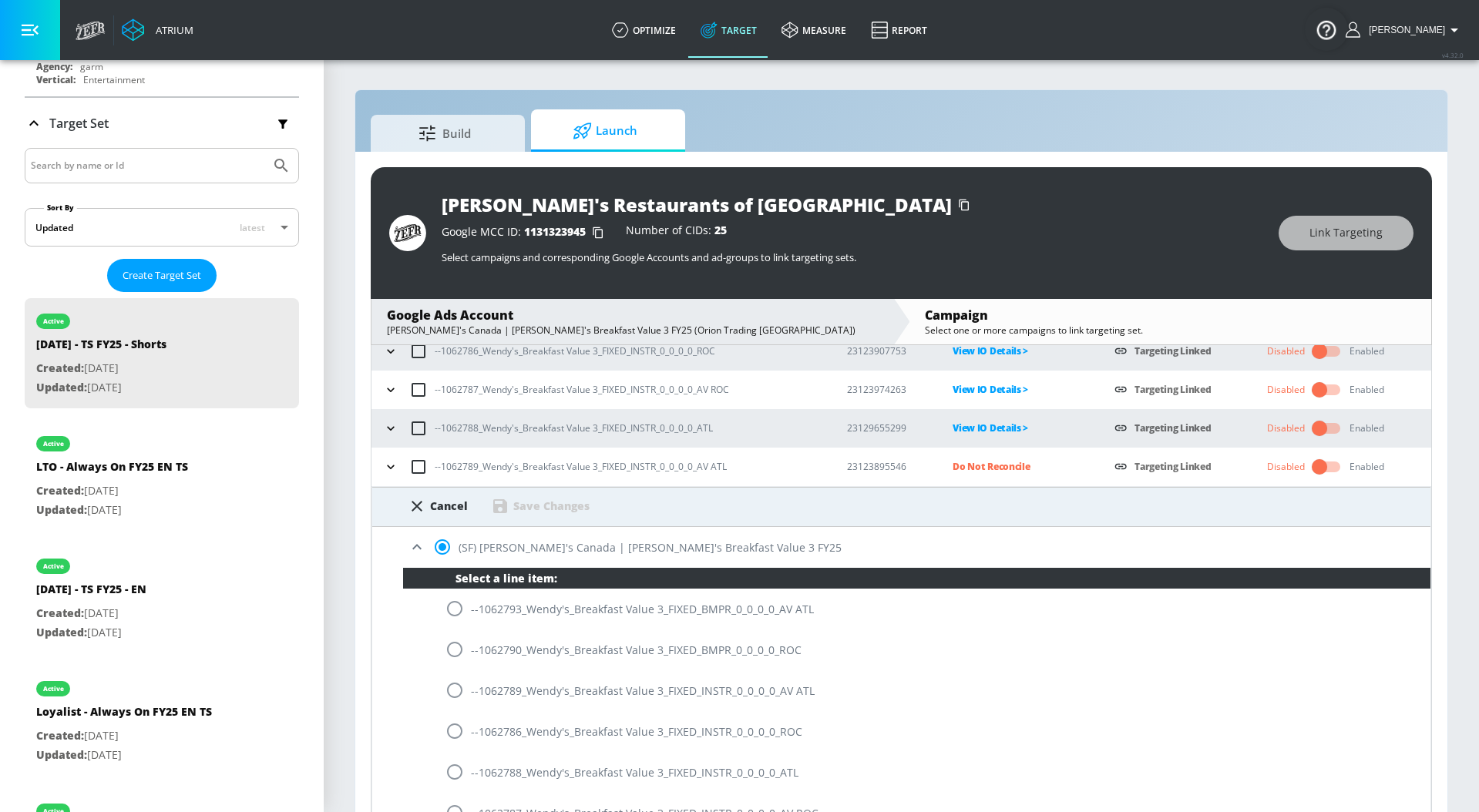
scroll to position [120, 0]
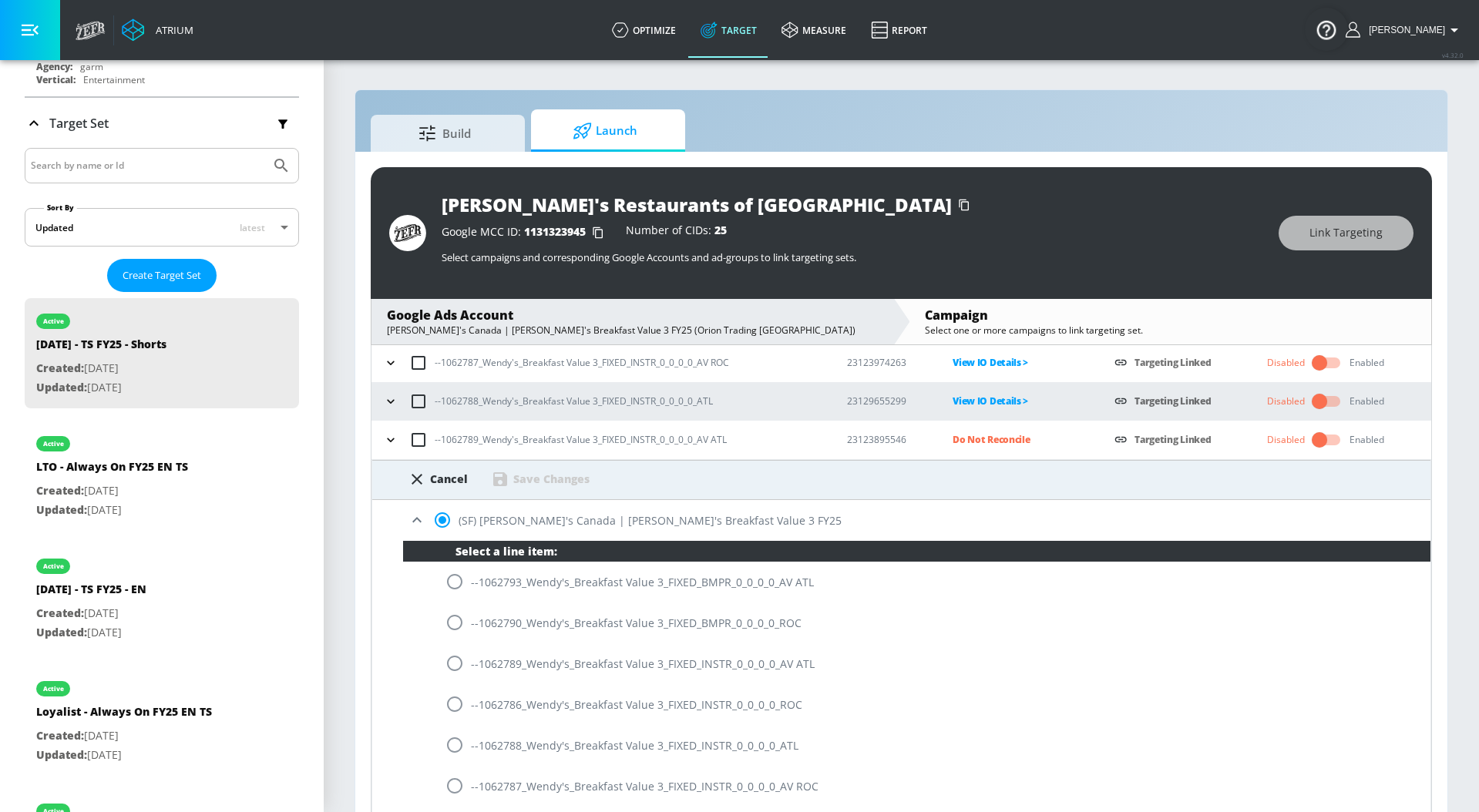
click at [460, 665] on input "radio" at bounding box center [455, 663] width 32 height 32
radio input "true"
click at [528, 482] on div "Save Changes" at bounding box center [551, 478] width 76 height 14
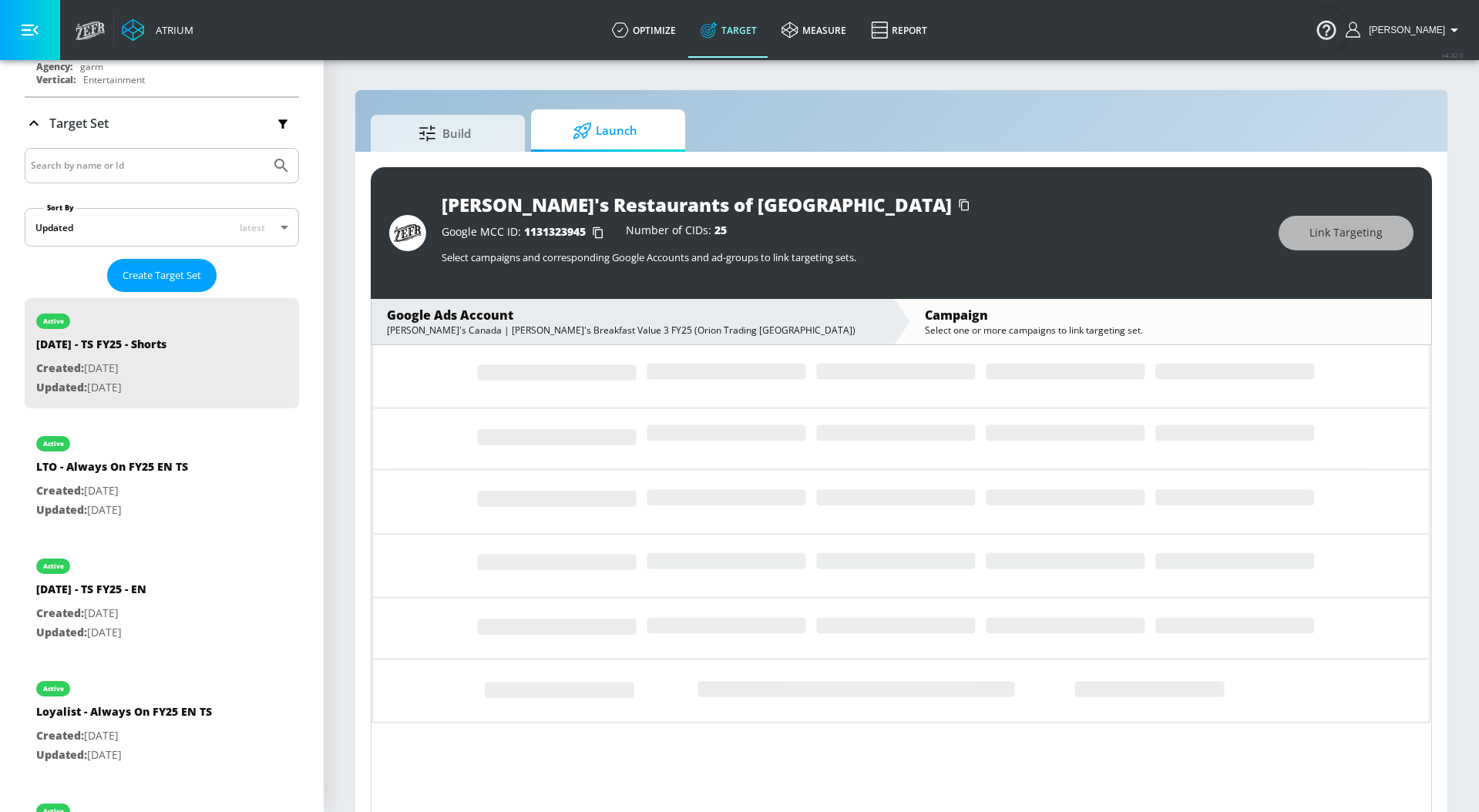
scroll to position [0, 0]
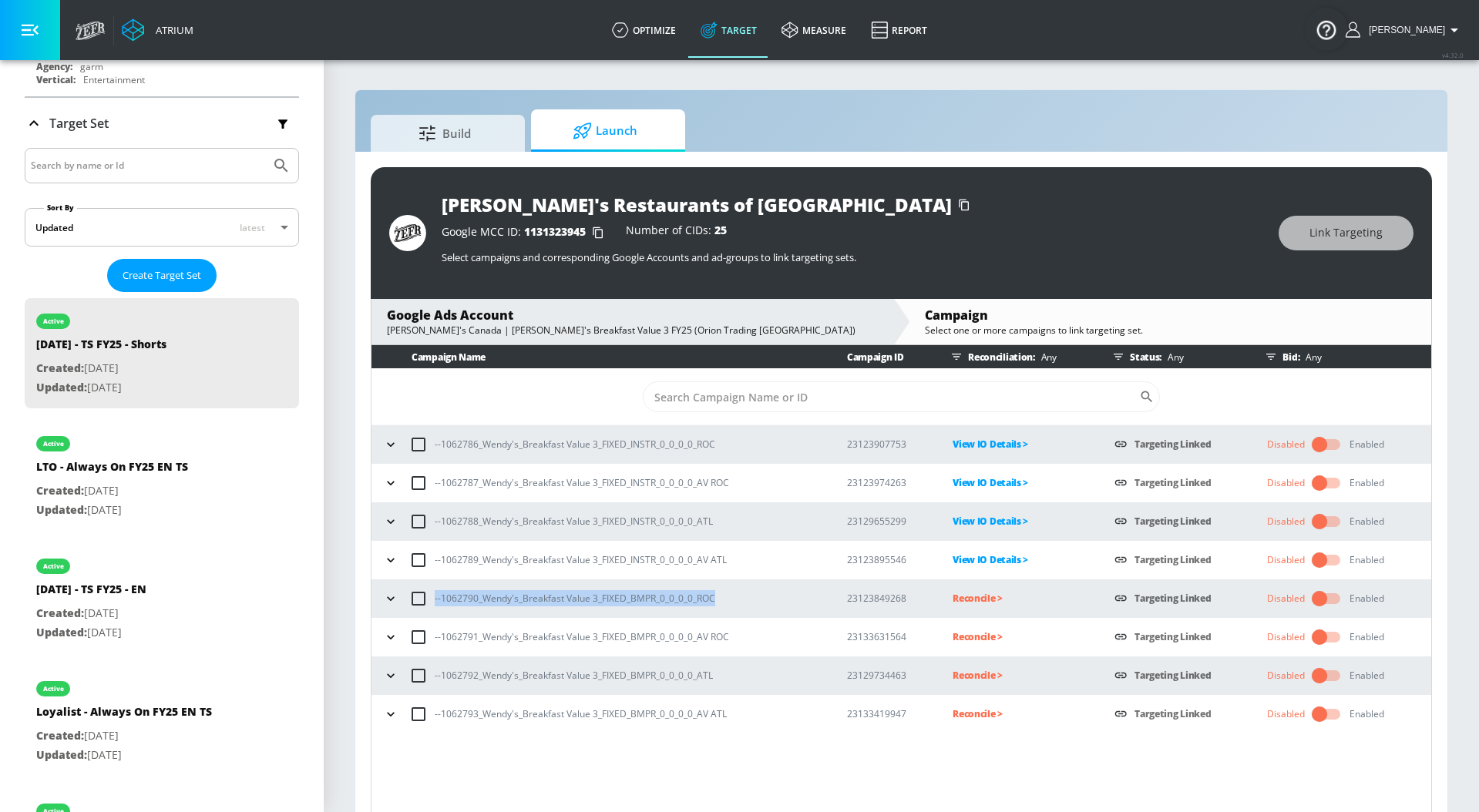
drag, startPoint x: 720, startPoint y: 597, endPoint x: 416, endPoint y: 600, distance: 304.0
click at [416, 600] on div "--1062790_Wendy's_Breakfast Value 3_FIXED_BMPR_0_0_0_0_ROC" at bounding box center [600, 598] width 443 height 32
click at [980, 594] on p "Reconcile >" at bounding box center [1020, 598] width 137 height 18
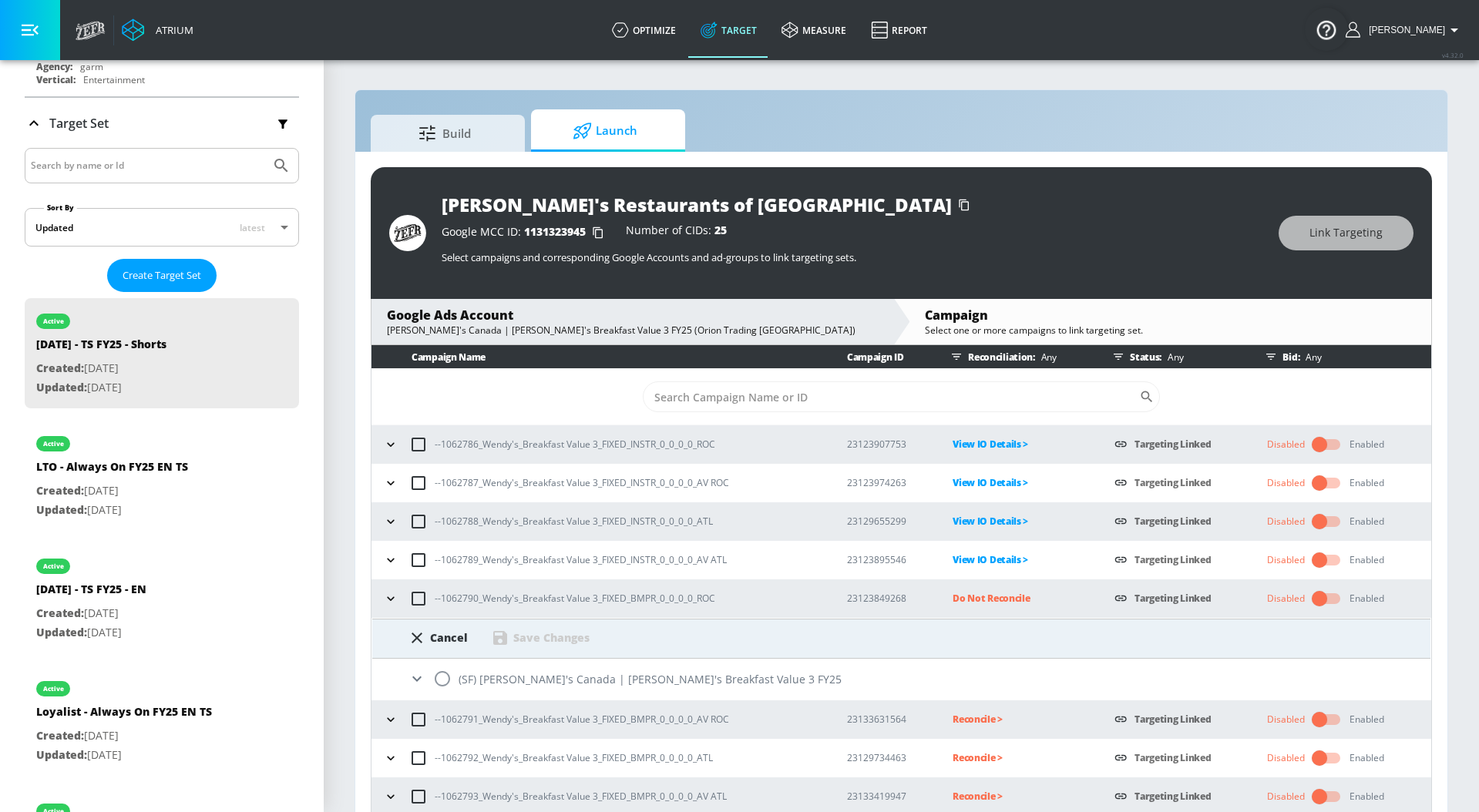
click at [446, 678] on input "radio" at bounding box center [442, 679] width 32 height 32
radio input "true"
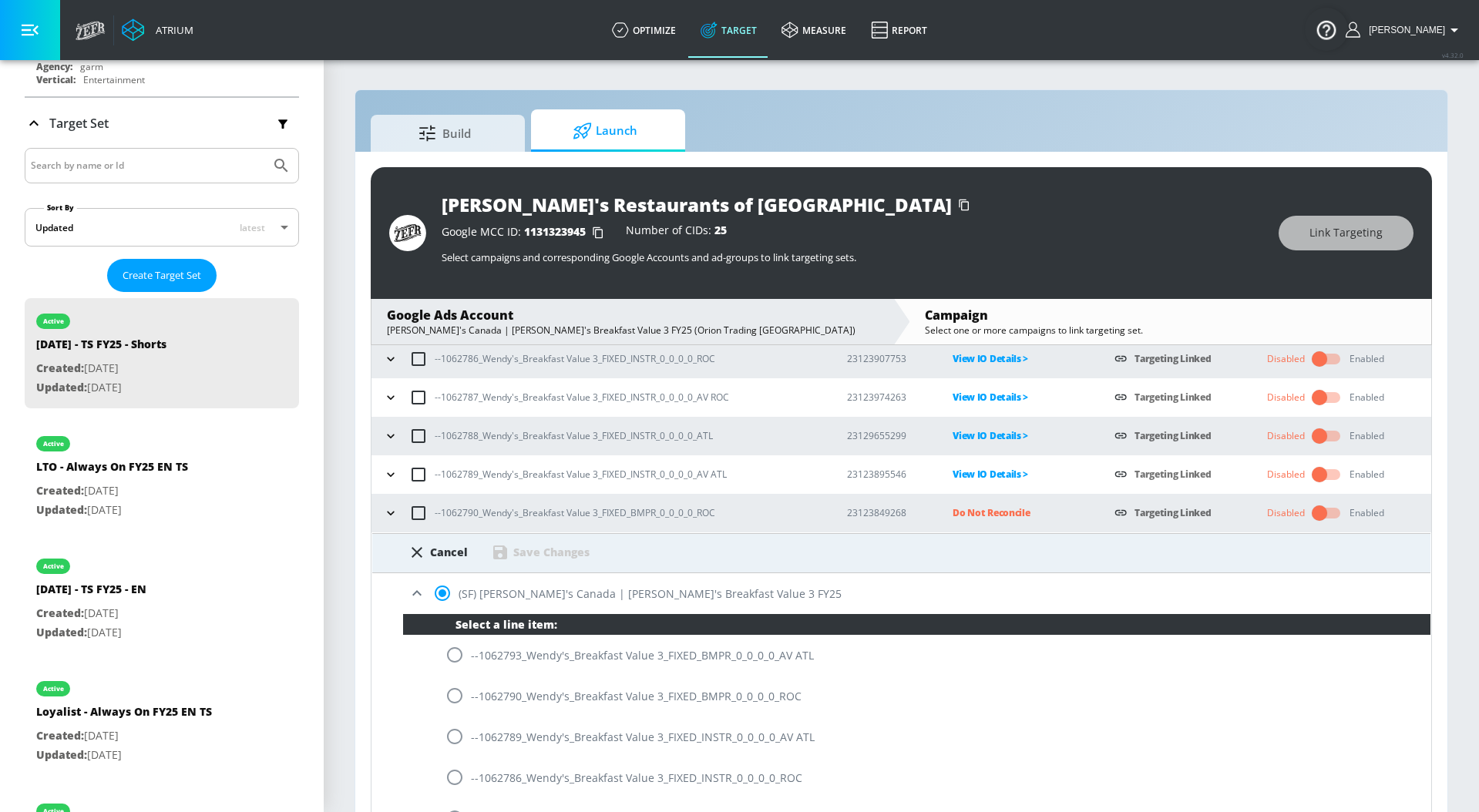
scroll to position [103, 0]
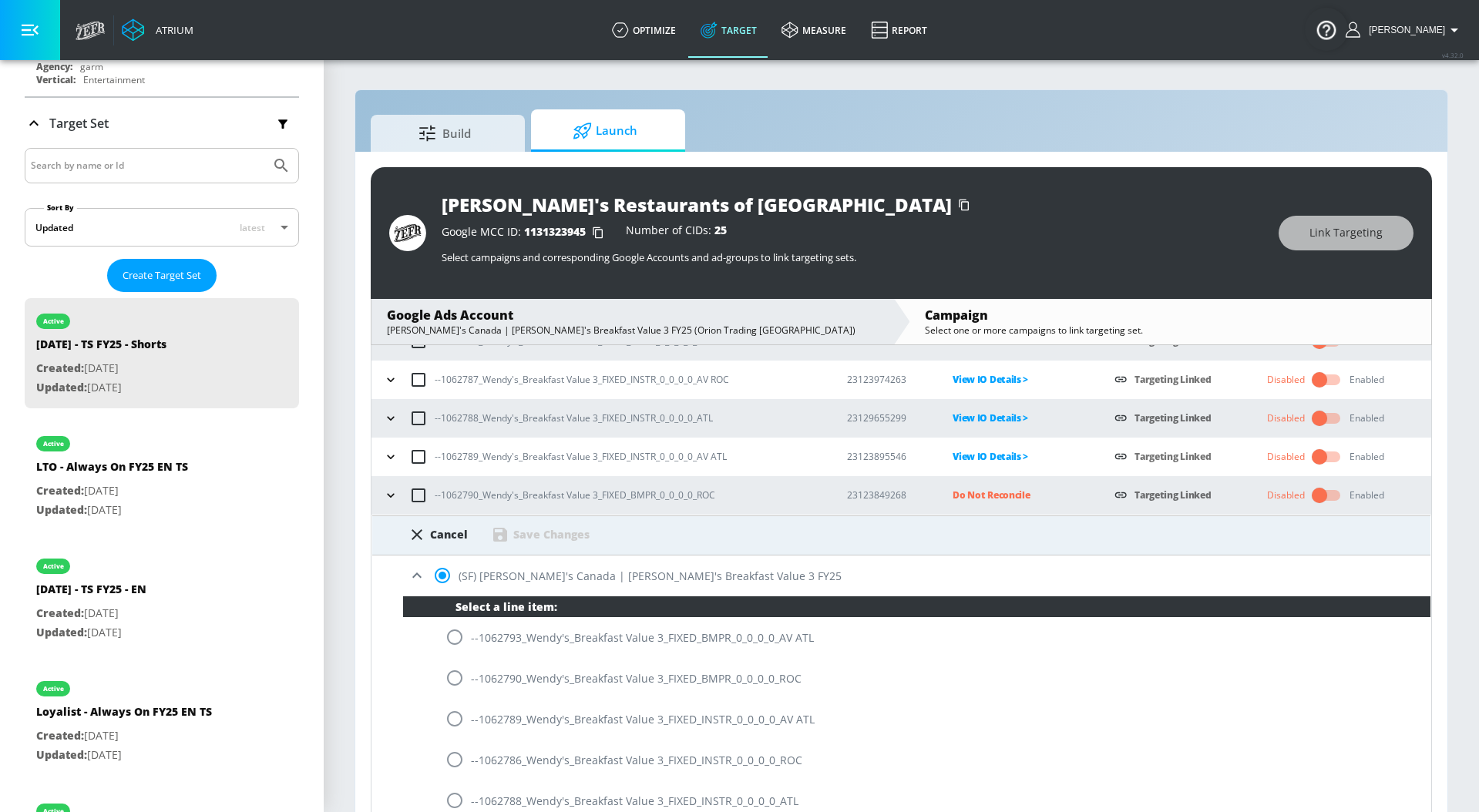
click at [455, 685] on input "radio" at bounding box center [455, 678] width 32 height 32
radio input "true"
click at [546, 537] on div "Save Changes" at bounding box center [551, 534] width 76 height 14
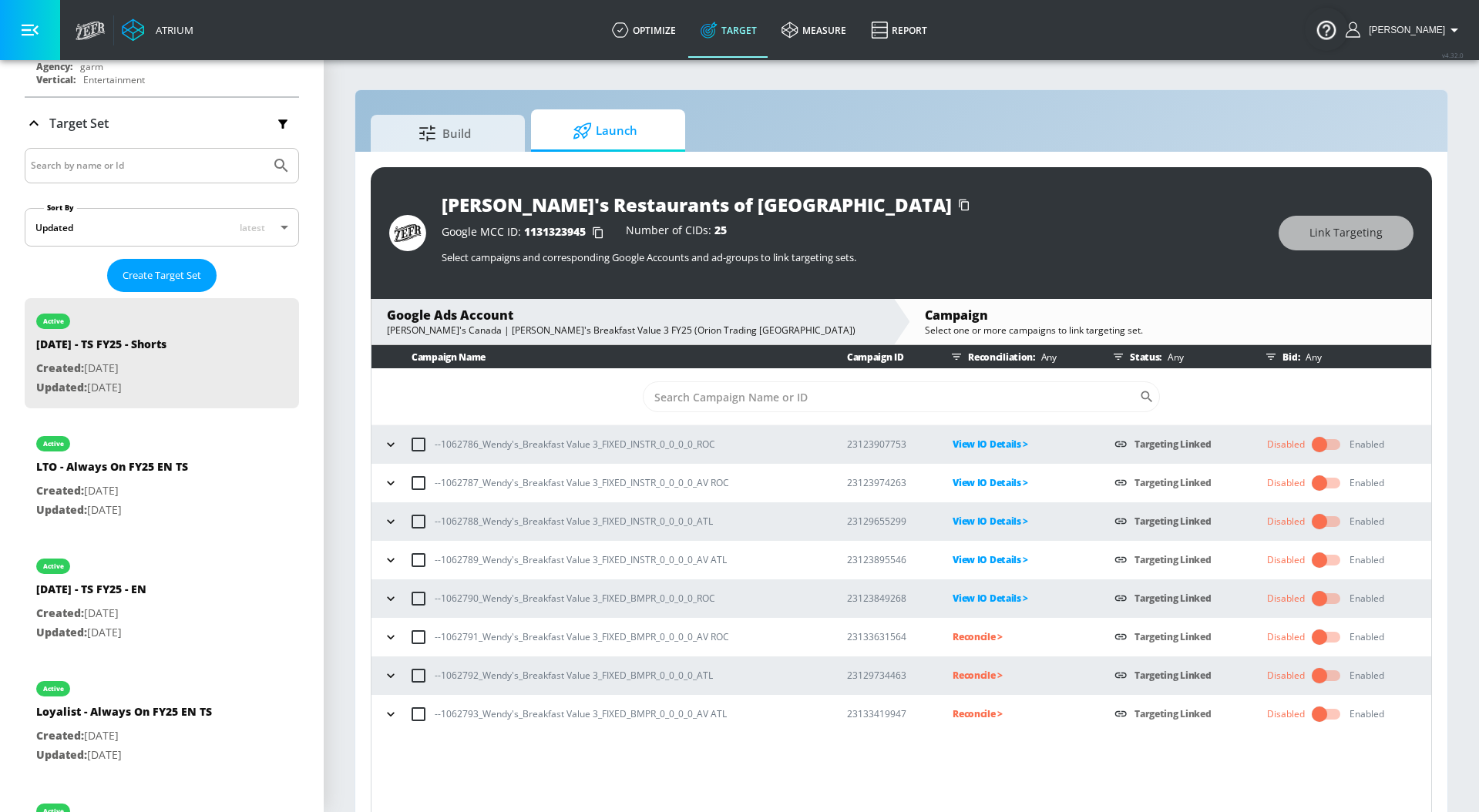
scroll to position [0, 0]
drag, startPoint x: 733, startPoint y: 639, endPoint x: 403, endPoint y: 639, distance: 330.0
click at [403, 639] on div "--1062791_Wendy's_Breakfast Value 3_FIXED_BMPR_0_0_0_0_AV ROC" at bounding box center [600, 637] width 443 height 32
click at [967, 635] on p "Reconcile >" at bounding box center [1020, 637] width 137 height 18
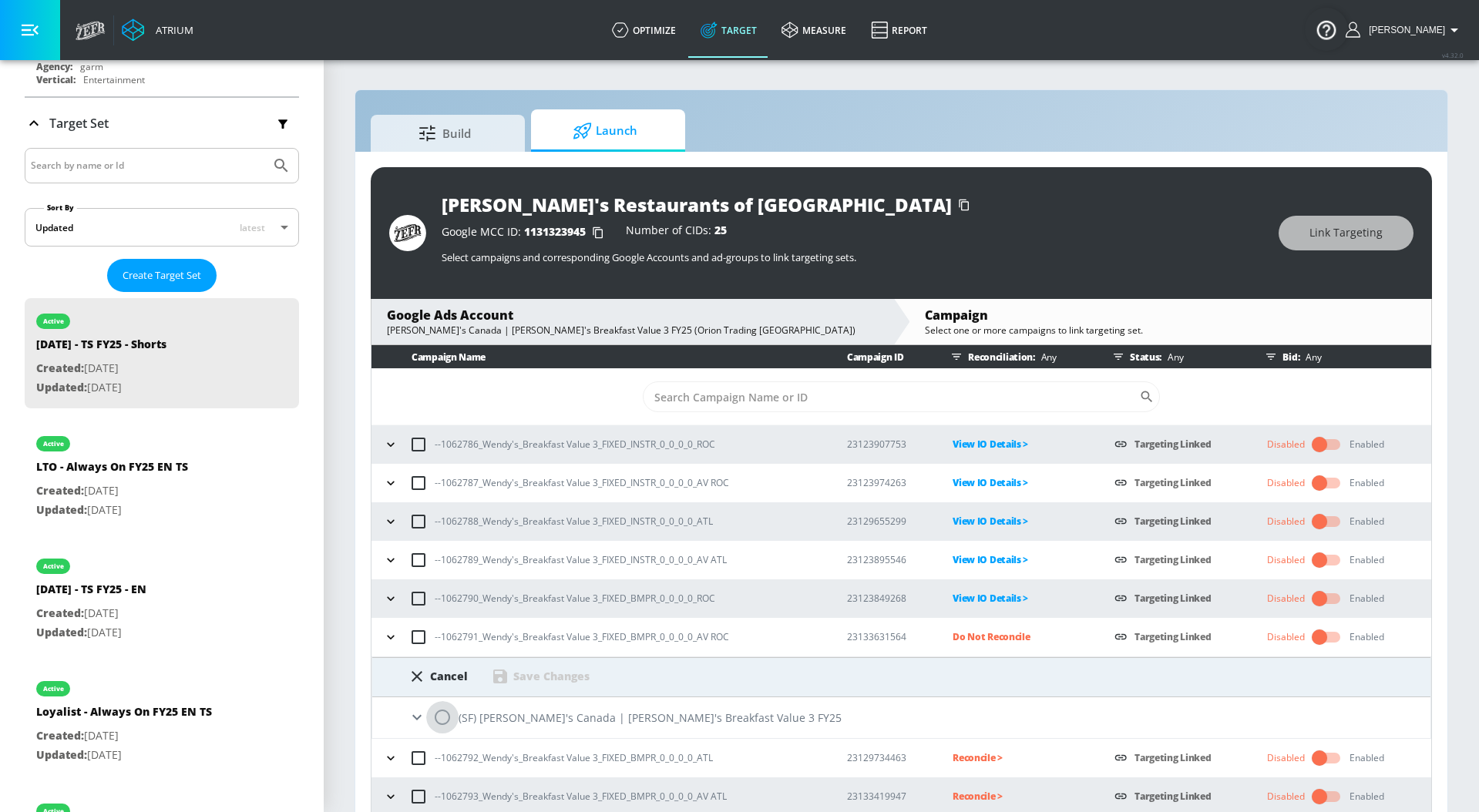
click at [446, 715] on input "radio" at bounding box center [442, 717] width 32 height 32
radio input "true"
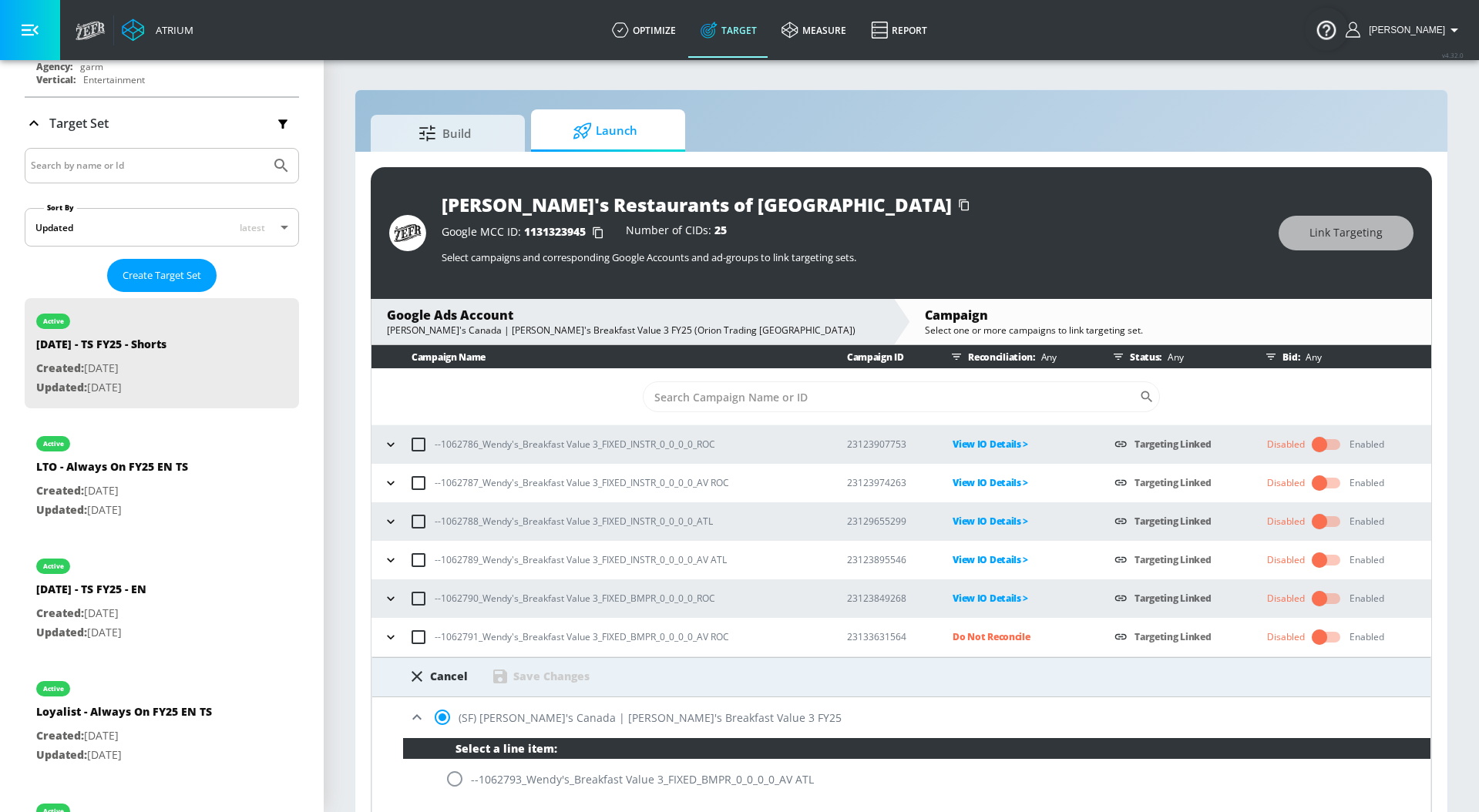
scroll to position [346, 0]
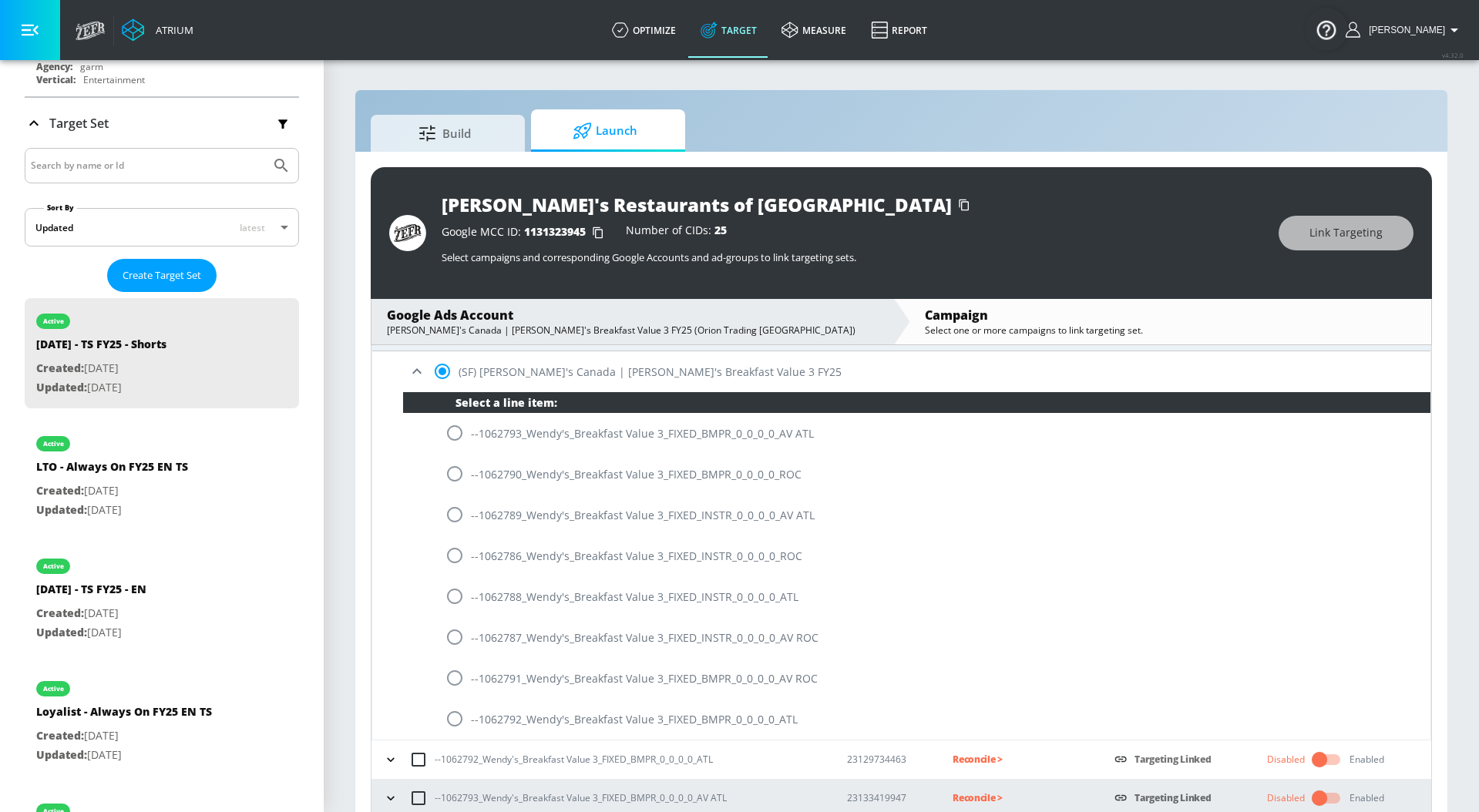
click at [456, 675] on input "radio" at bounding box center [455, 678] width 32 height 32
radio input "true"
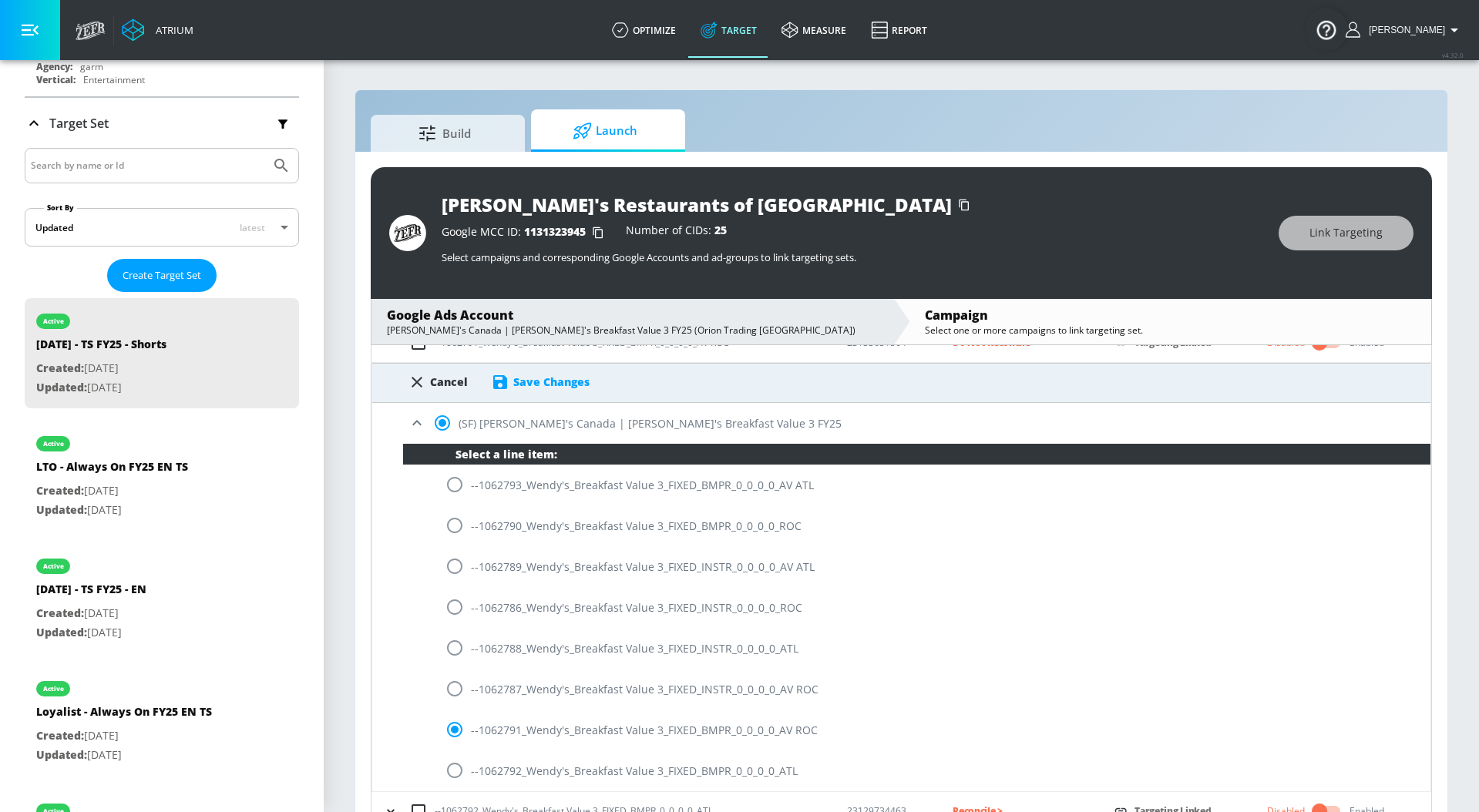
scroll to position [281, 0]
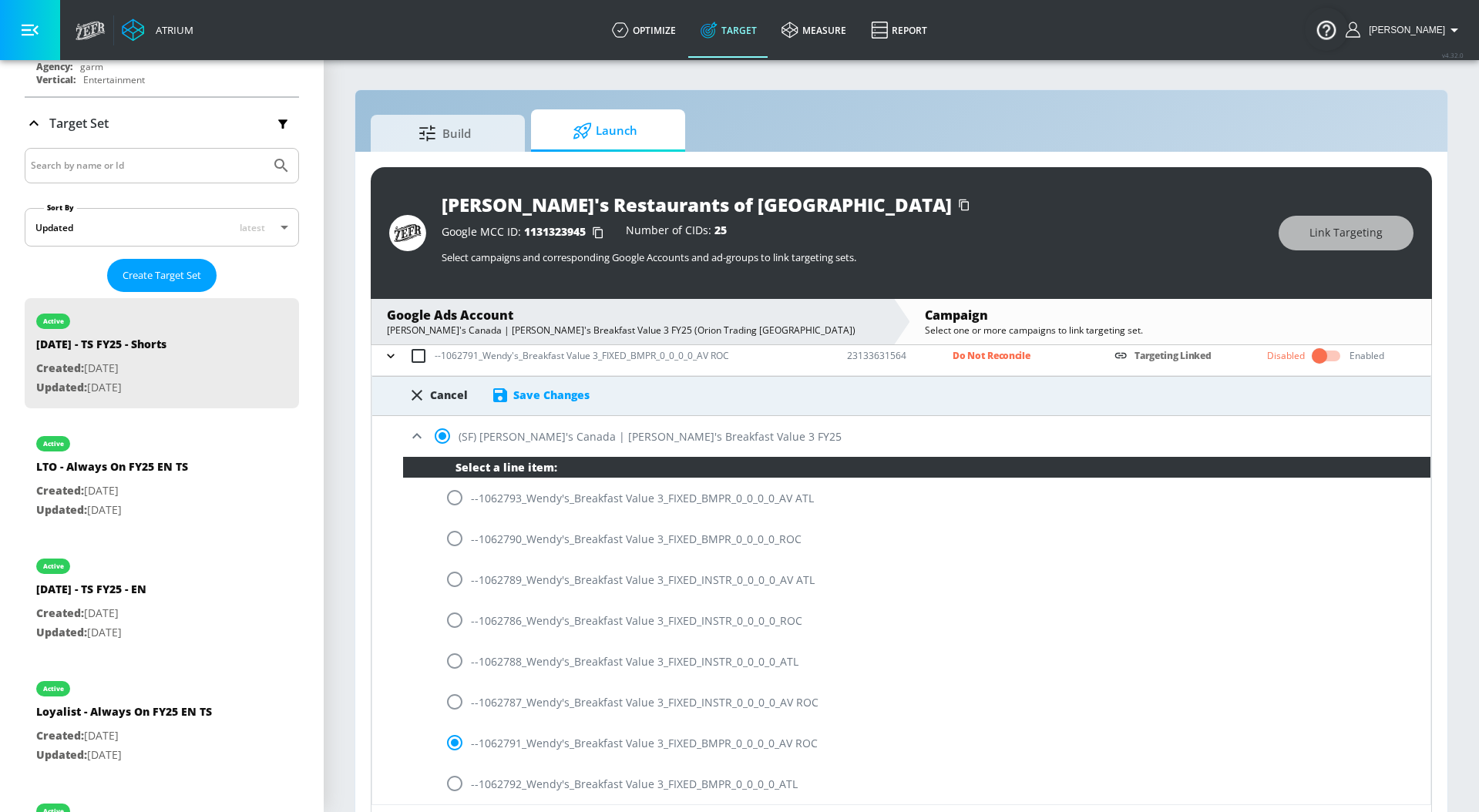
click at [518, 391] on div "Save Changes" at bounding box center [551, 394] width 76 height 14
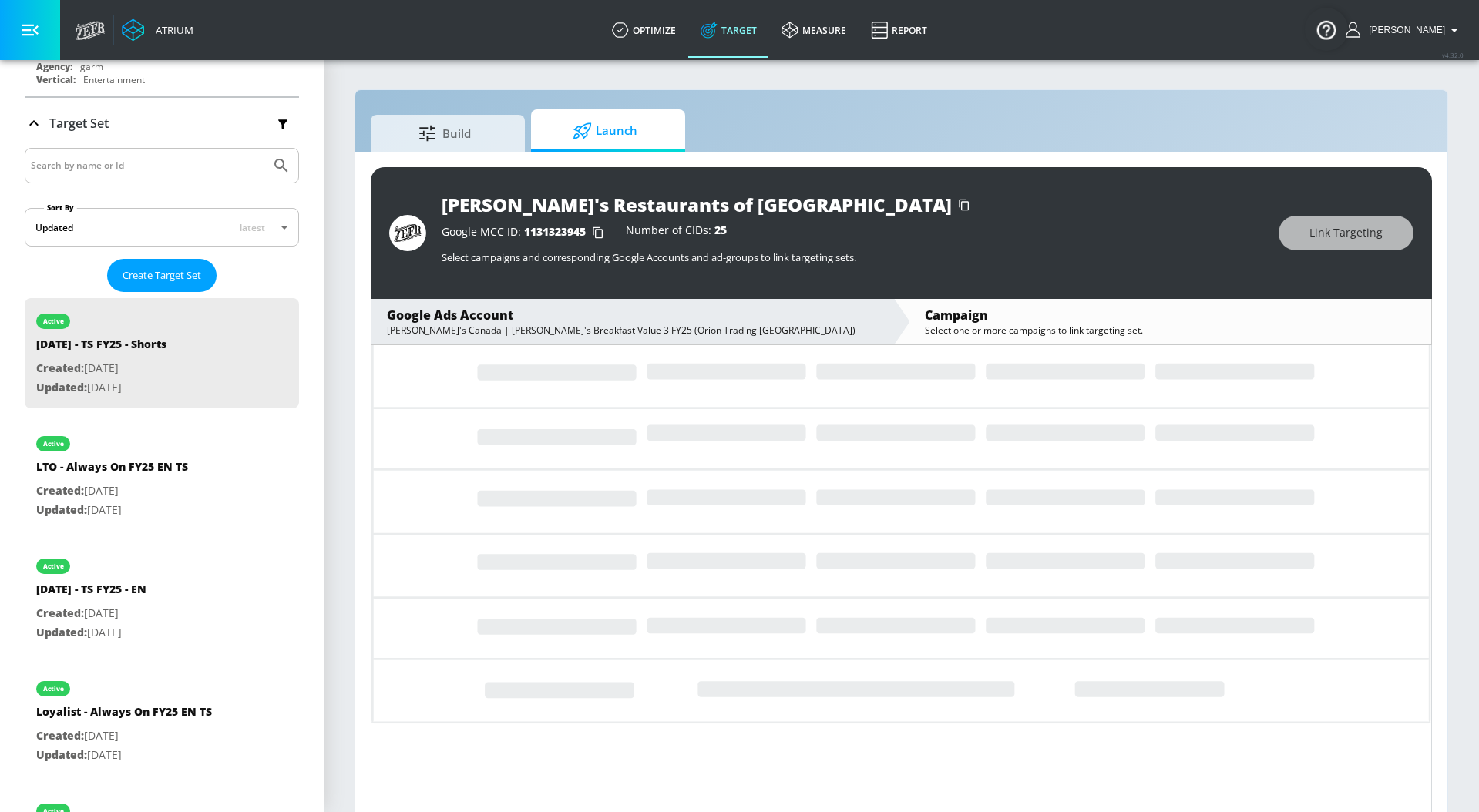
scroll to position [0, 0]
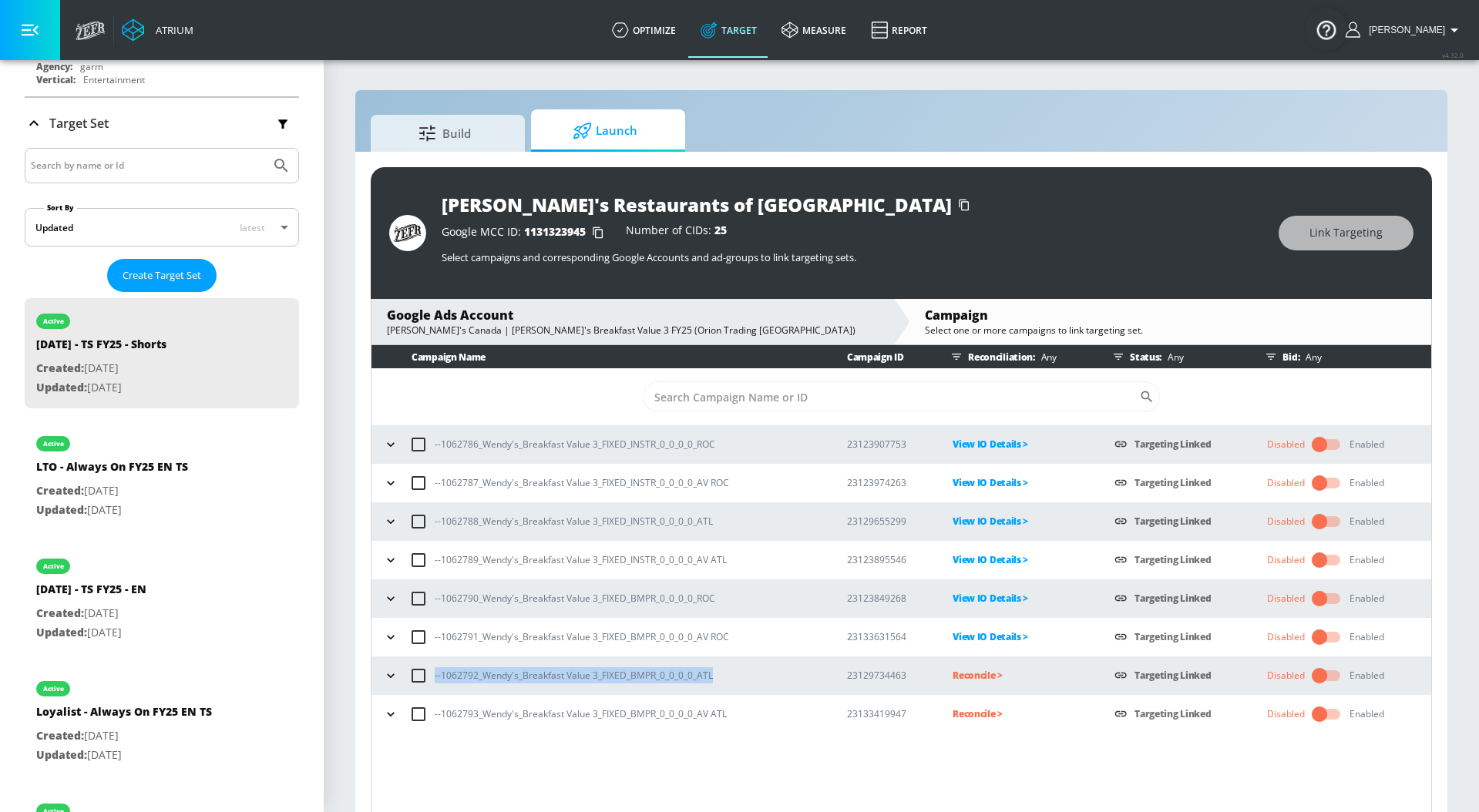
drag, startPoint x: 722, startPoint y: 672, endPoint x: 415, endPoint y: 672, distance: 307.0
click at [415, 672] on div "--1062792_Wendy's_Breakfast Value 3_FIXED_BMPR_0_0_0_0_ATL" at bounding box center [600, 675] width 443 height 32
click at [952, 674] on p "Reconcile >" at bounding box center [1020, 675] width 137 height 18
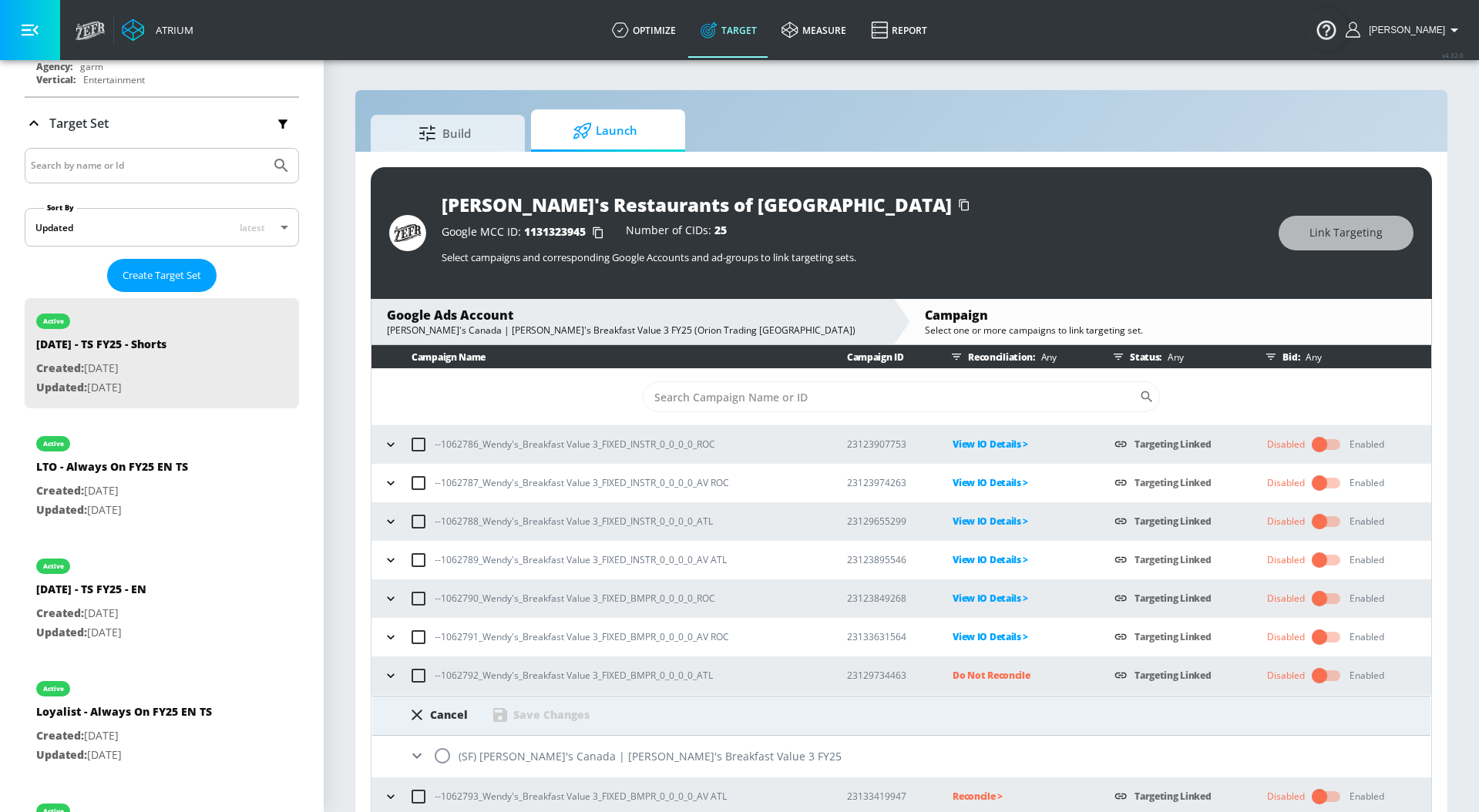
click at [441, 755] on input "radio" at bounding box center [442, 756] width 32 height 32
radio input "true"
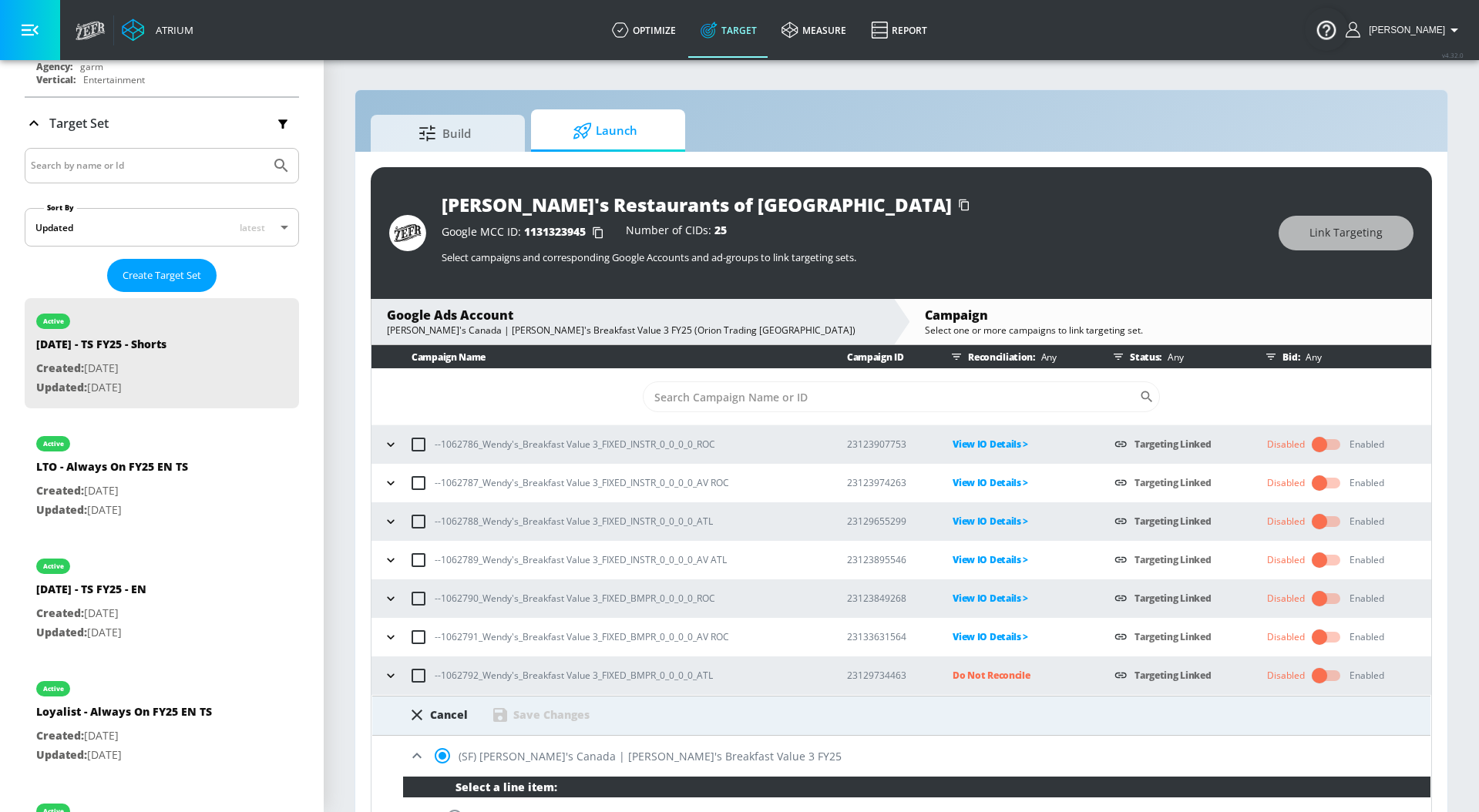
scroll to position [346, 0]
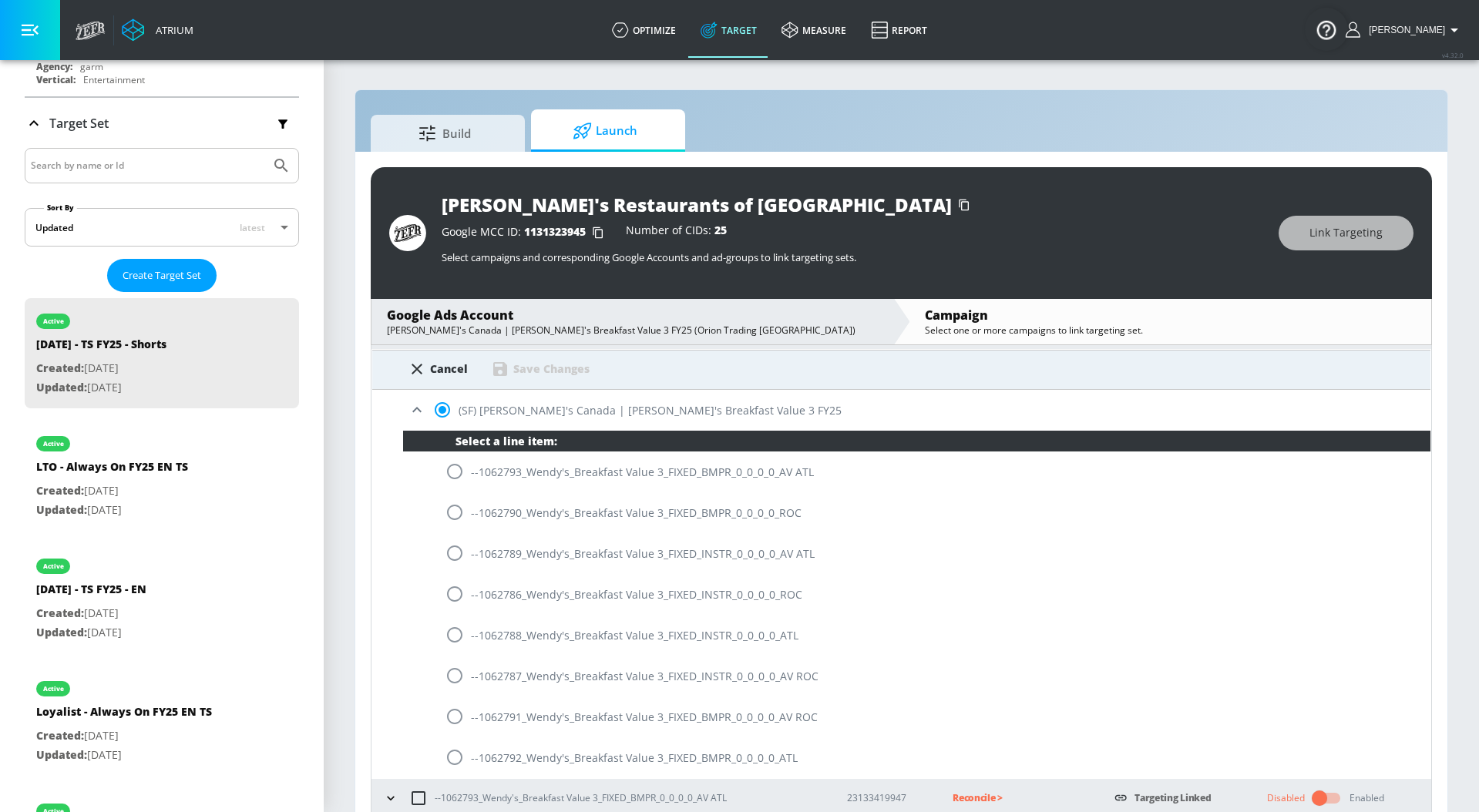
click at [468, 757] on input "radio" at bounding box center [455, 757] width 32 height 32
radio input "true"
click at [549, 366] on div "Save Changes" at bounding box center [551, 368] width 76 height 14
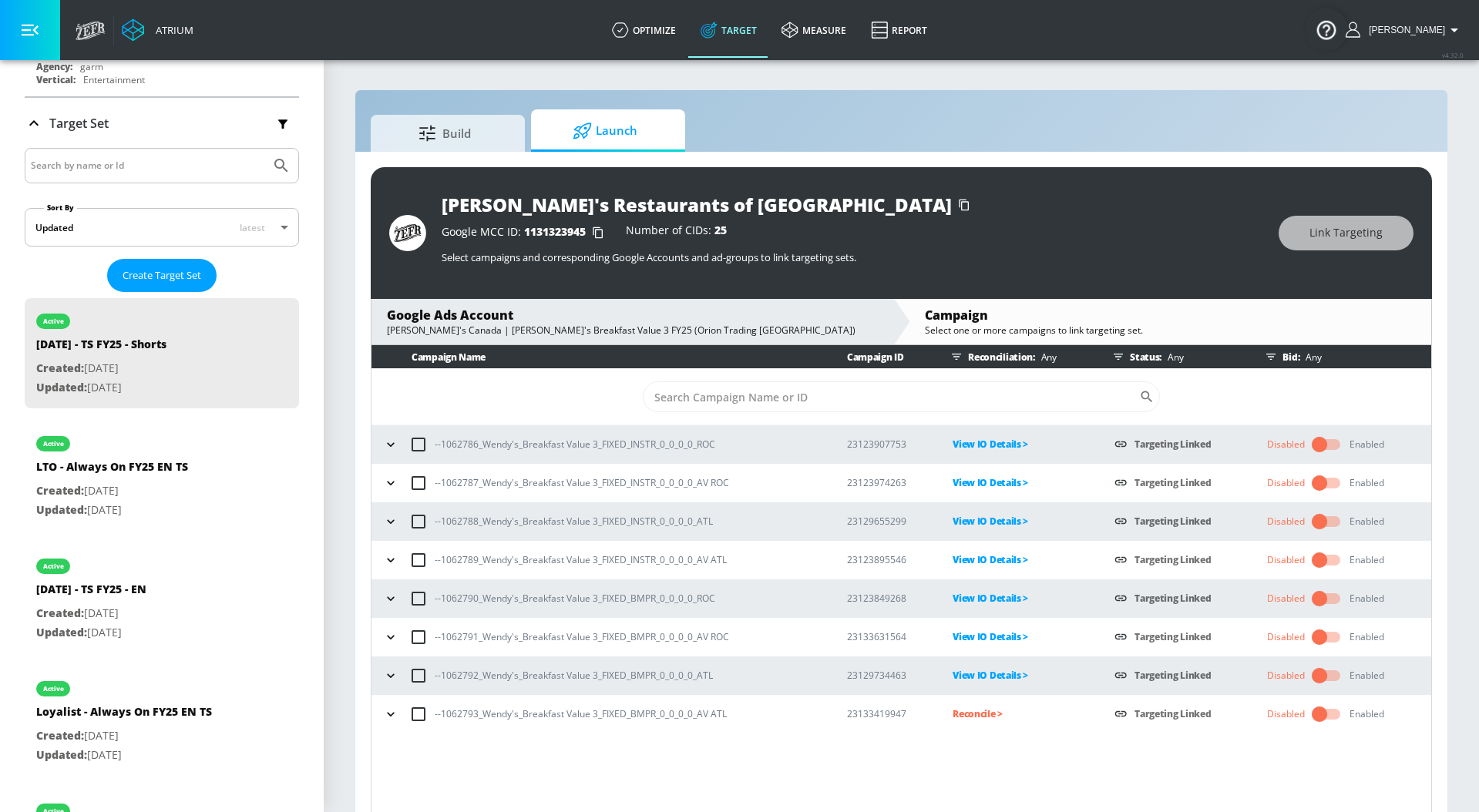
scroll to position [22, 0]
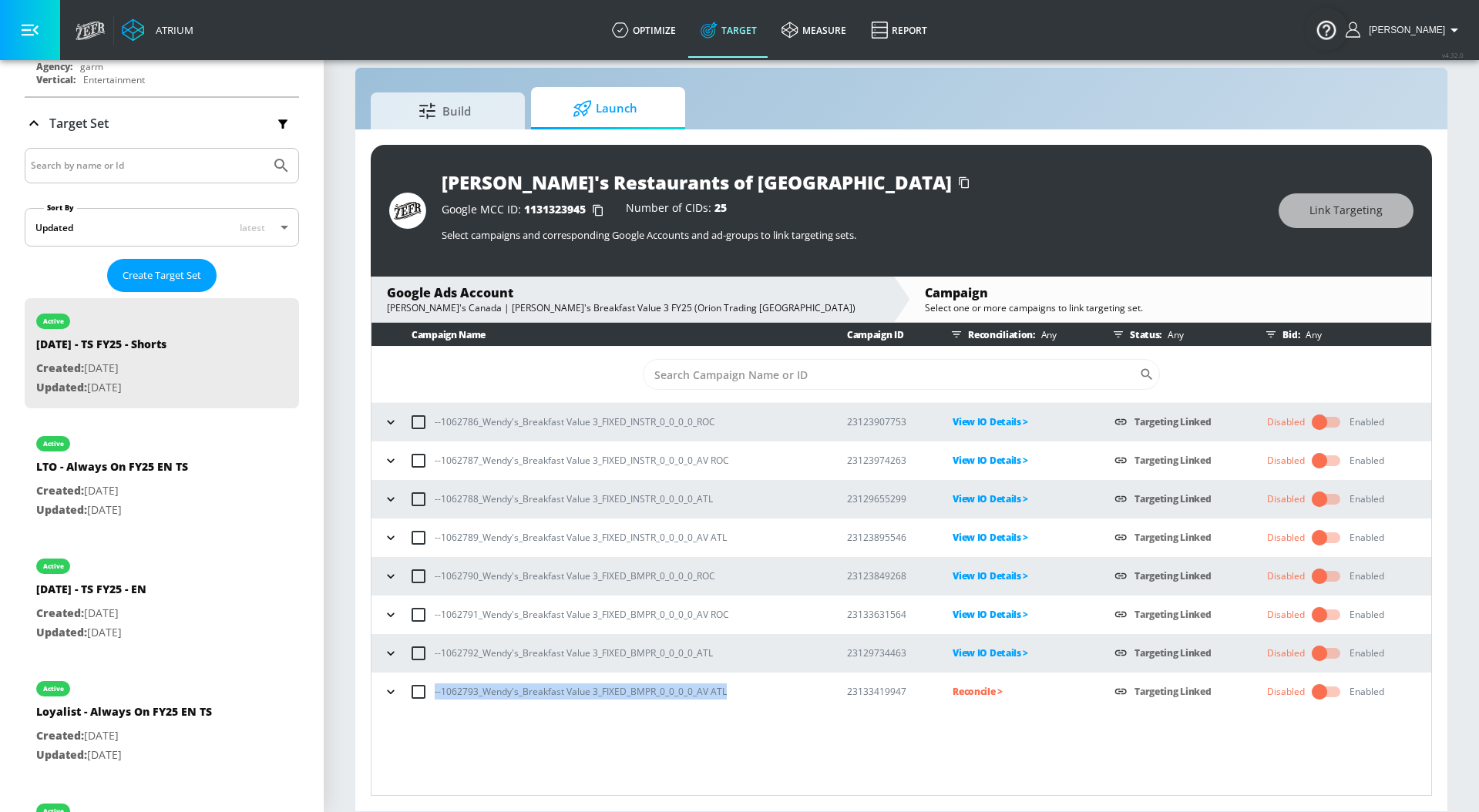
drag, startPoint x: 770, startPoint y: 689, endPoint x: 434, endPoint y: 691, distance: 336.0
click at [434, 691] on div "--1062793_Wendy's_Breakfast Value 3_FIXED_BMPR_0_0_0_0_AV ATL" at bounding box center [600, 691] width 443 height 32
click at [975, 700] on p "Reconcile >" at bounding box center [1020, 691] width 137 height 18
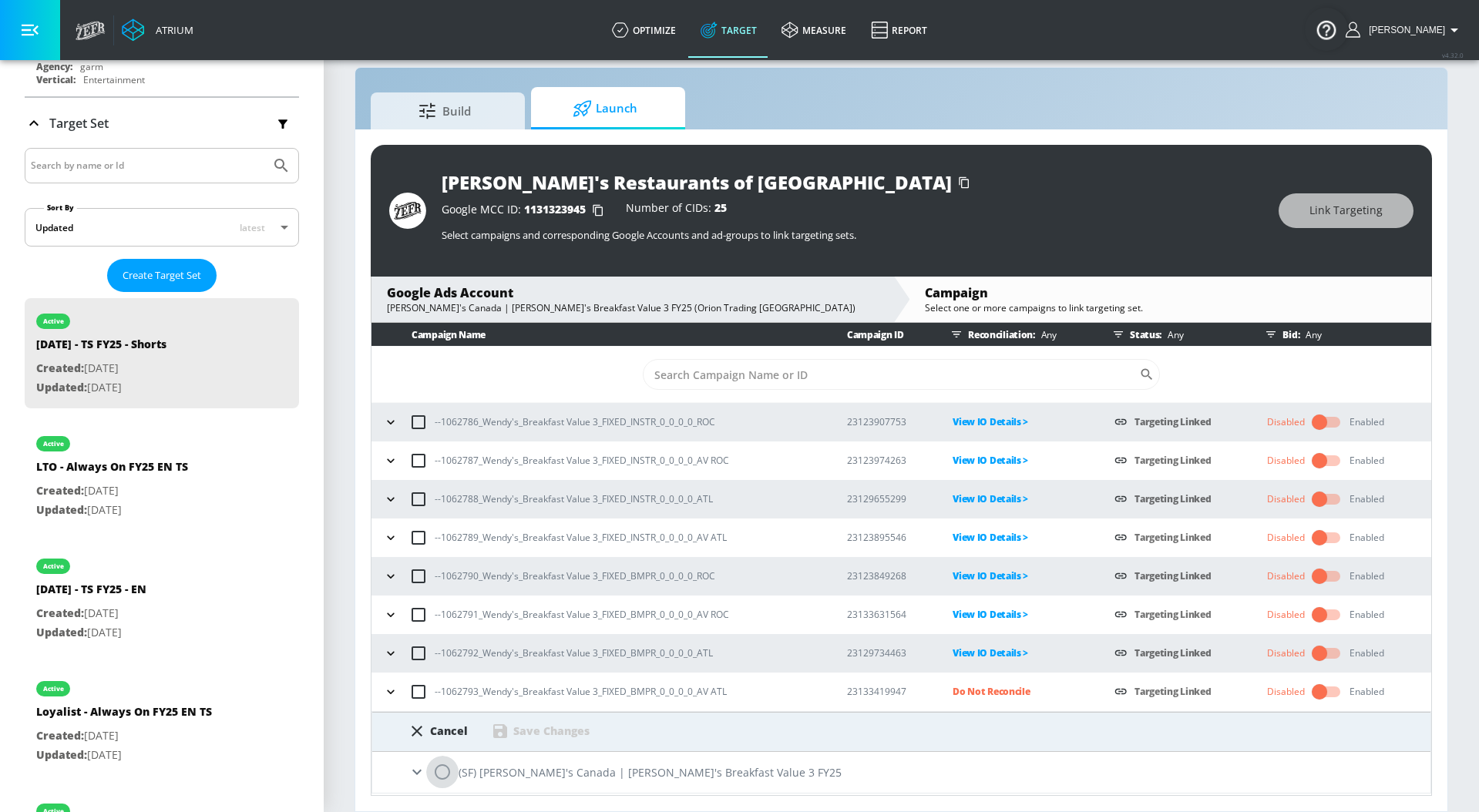
click at [438, 772] on input "radio" at bounding box center [442, 772] width 32 height 32
radio input "true"
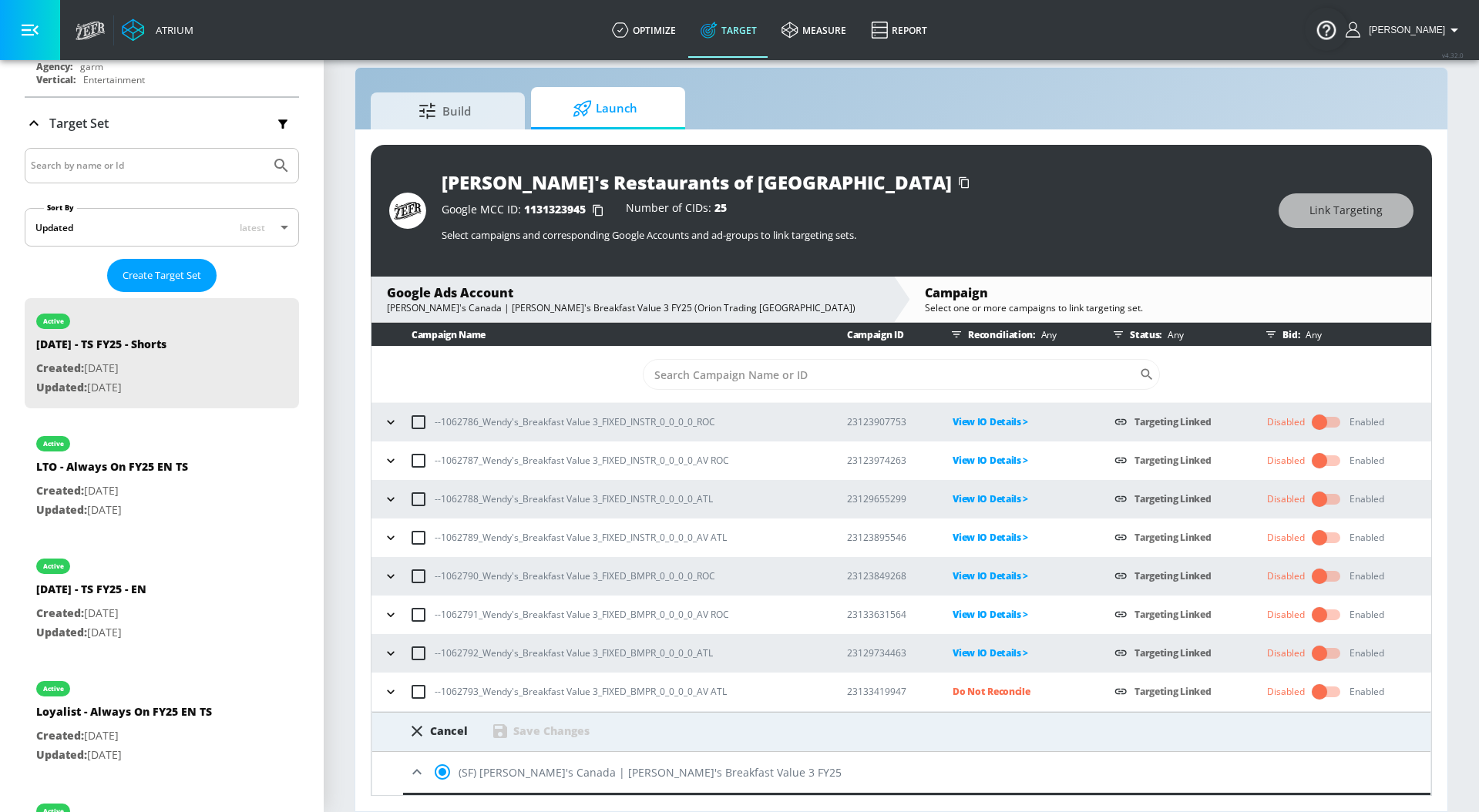
scroll to position [275, 0]
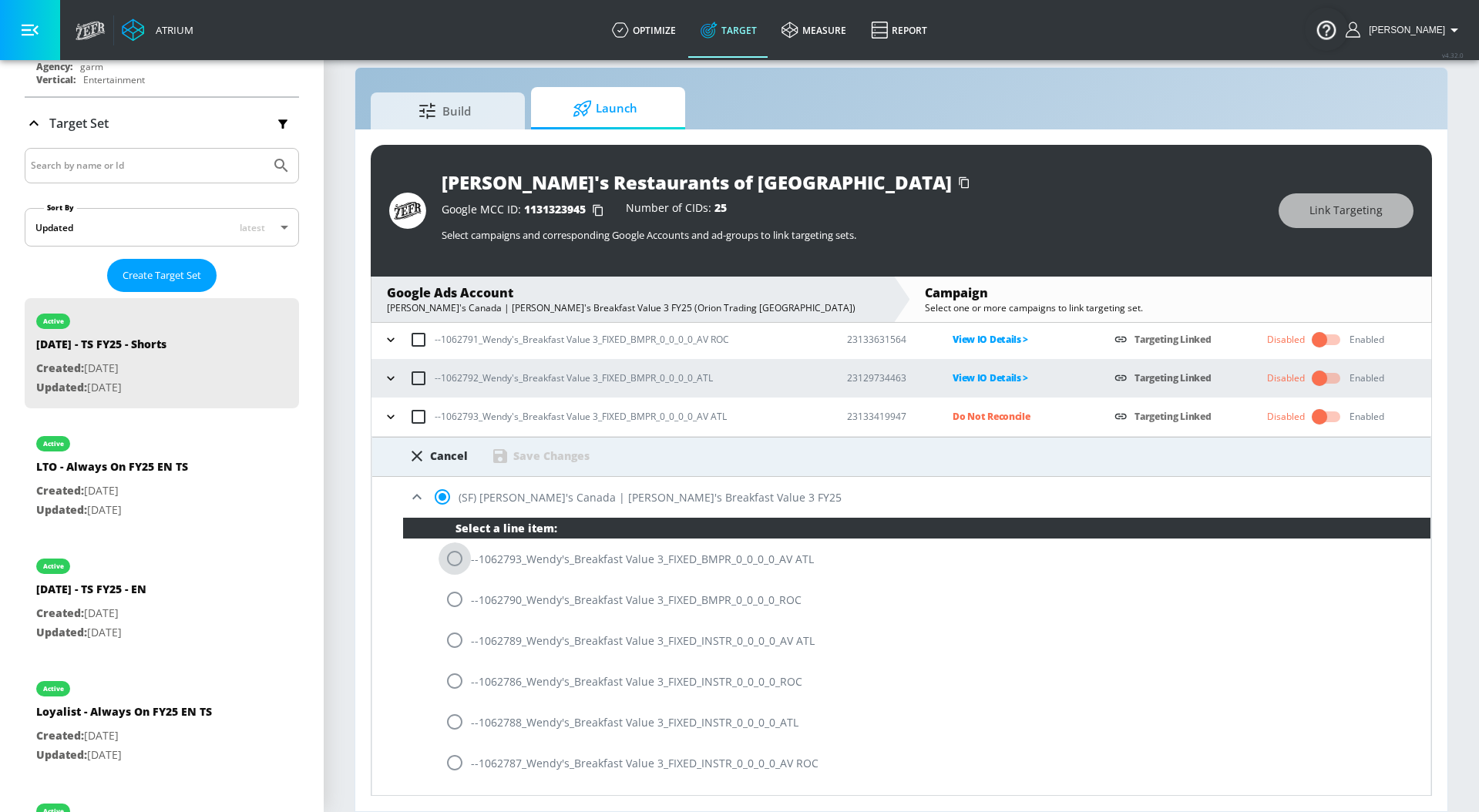
click at [455, 558] on input "radio" at bounding box center [455, 558] width 32 height 32
radio input "true"
click at [544, 461] on div "Save Changes" at bounding box center [551, 455] width 76 height 14
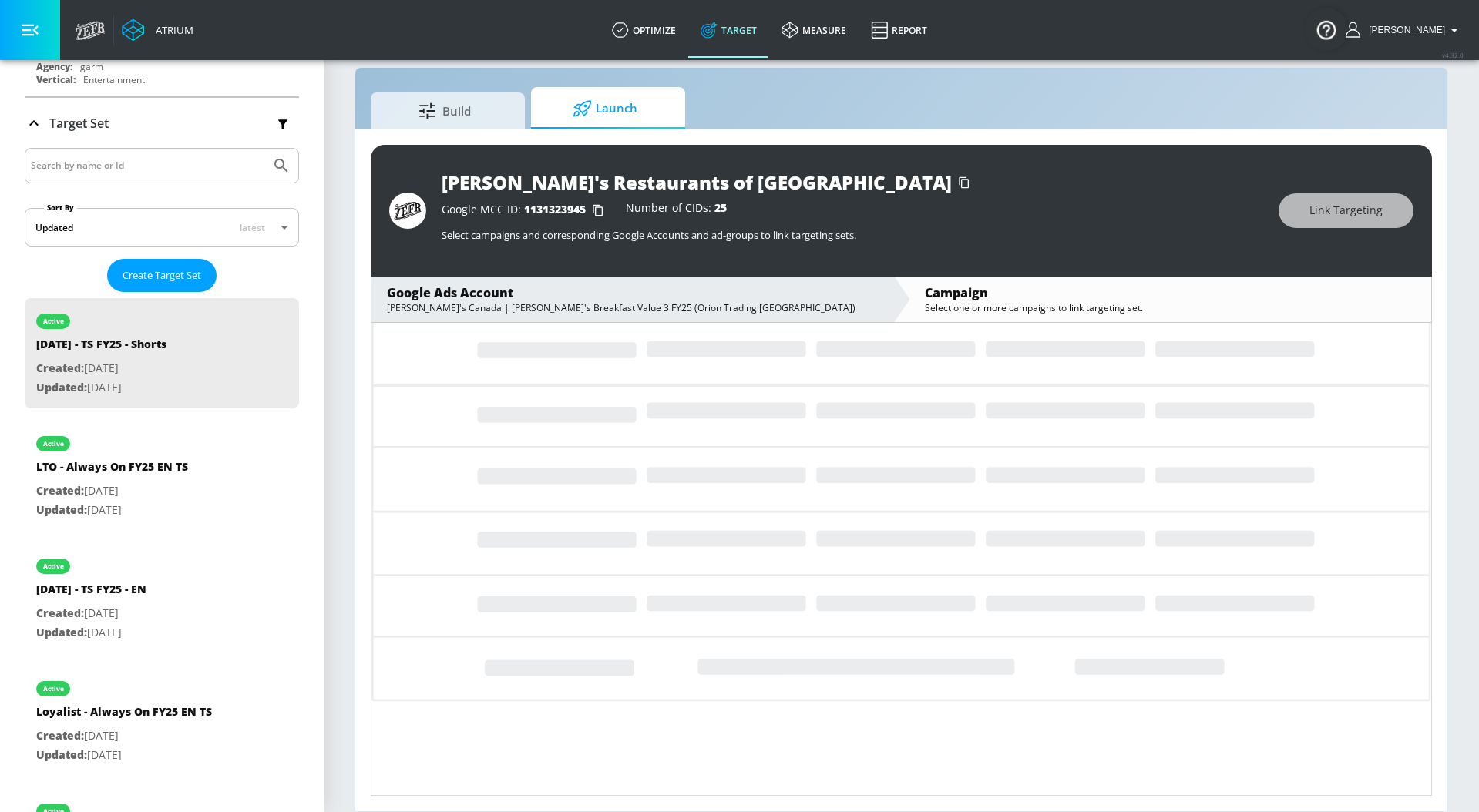
scroll to position [0, 0]
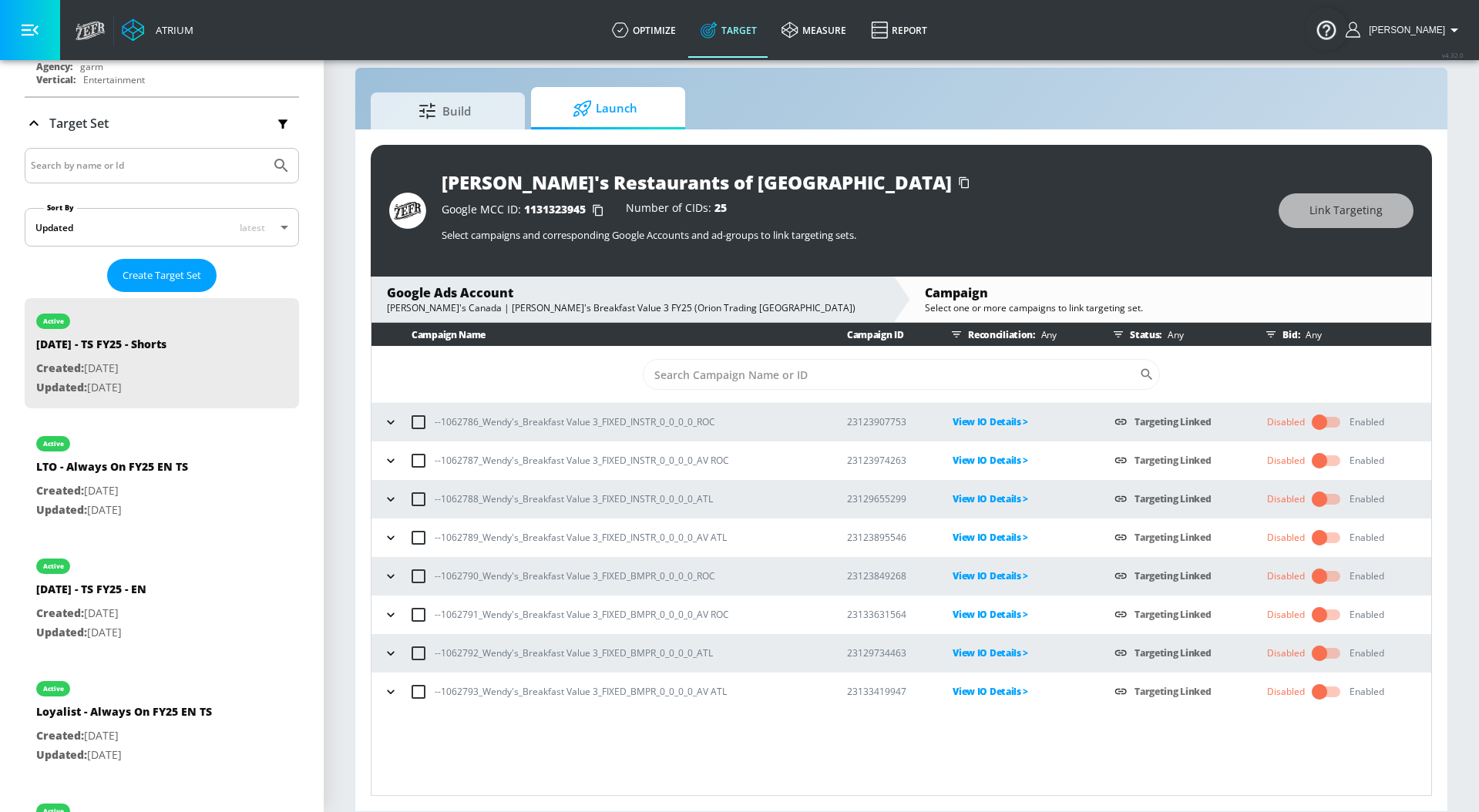
click at [387, 425] on icon "button" at bounding box center [390, 421] width 15 height 15
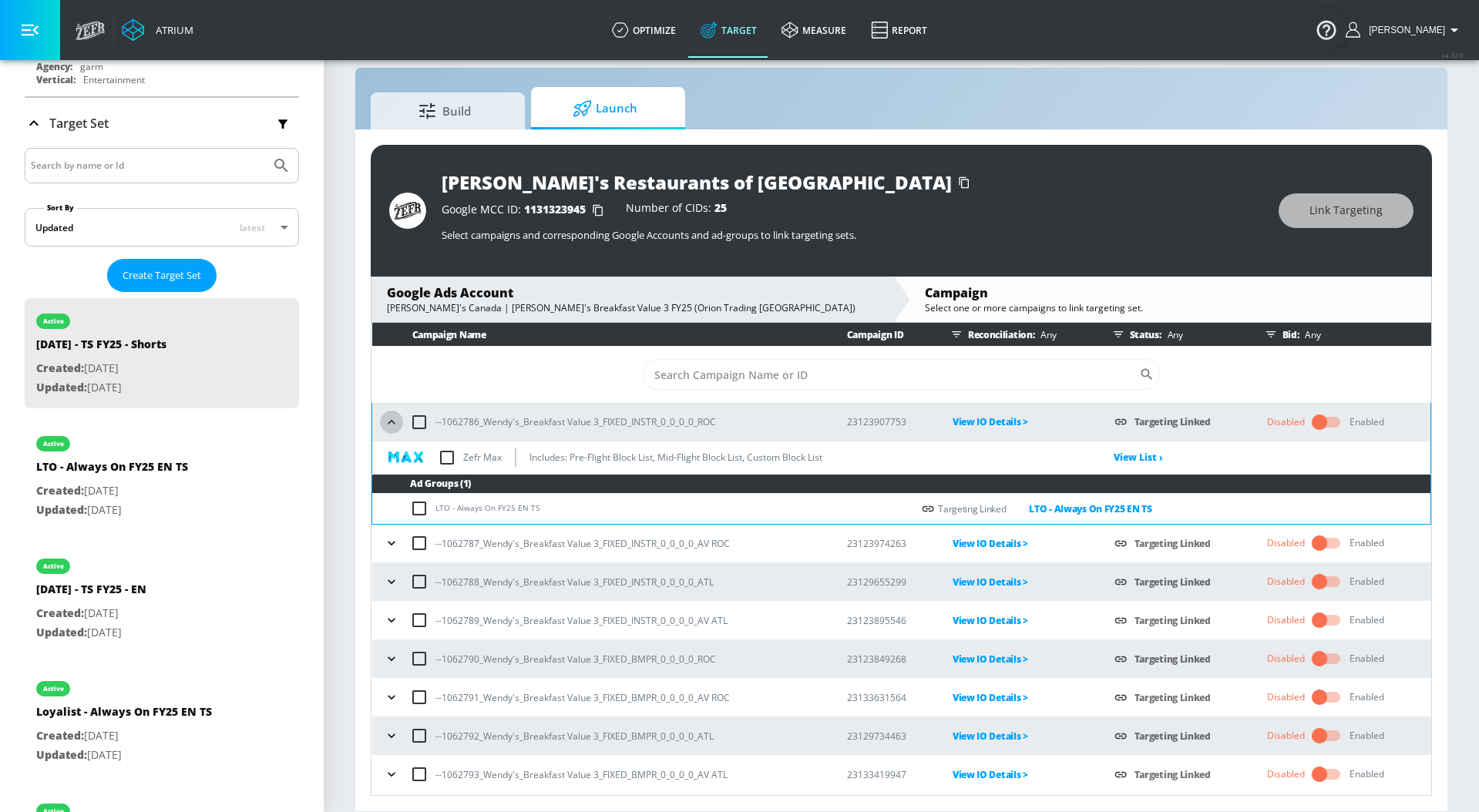
click at [387, 421] on icon "button" at bounding box center [391, 421] width 15 height 15
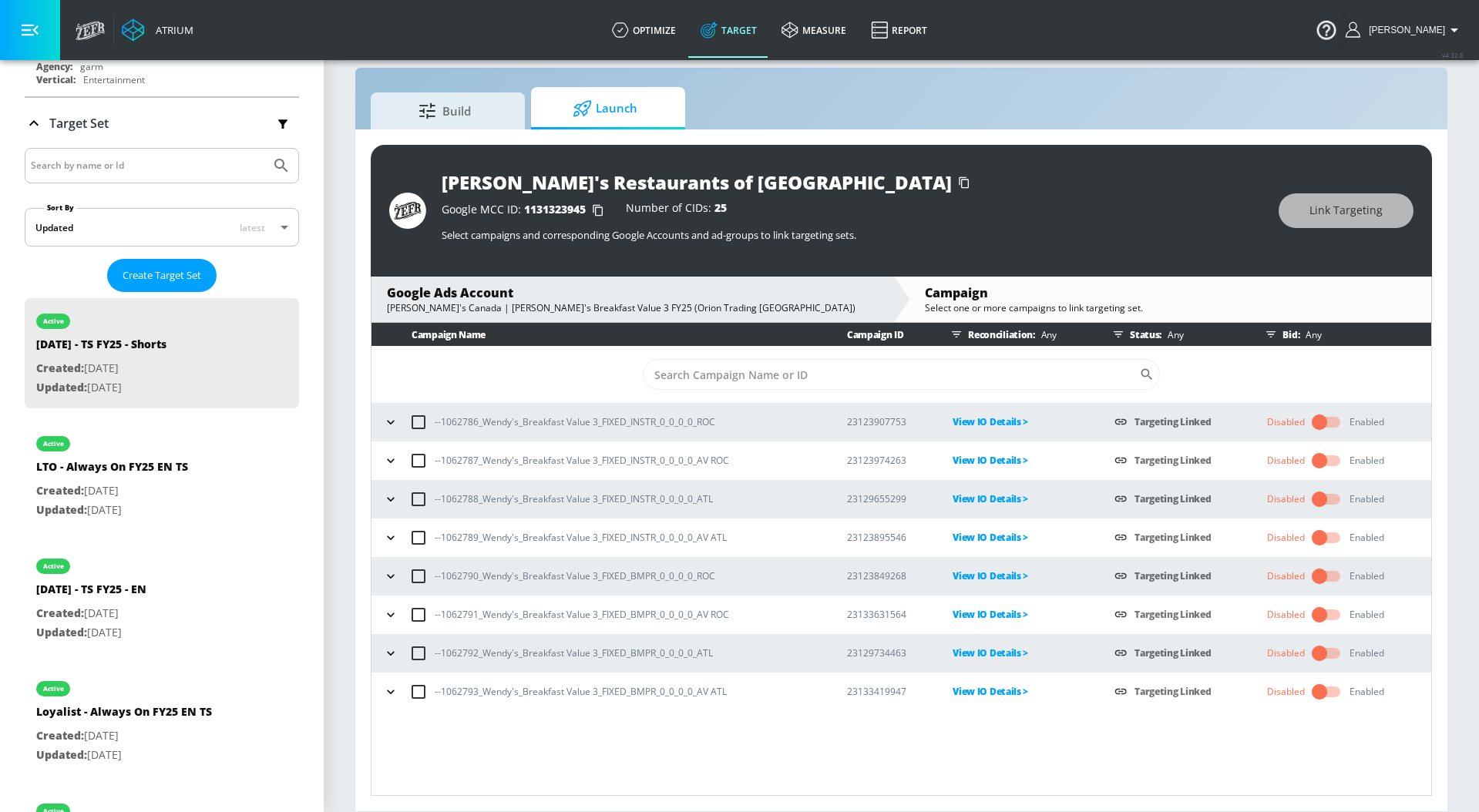
click at [982, 421] on p "View IO Details >" at bounding box center [1020, 422] width 137 height 18
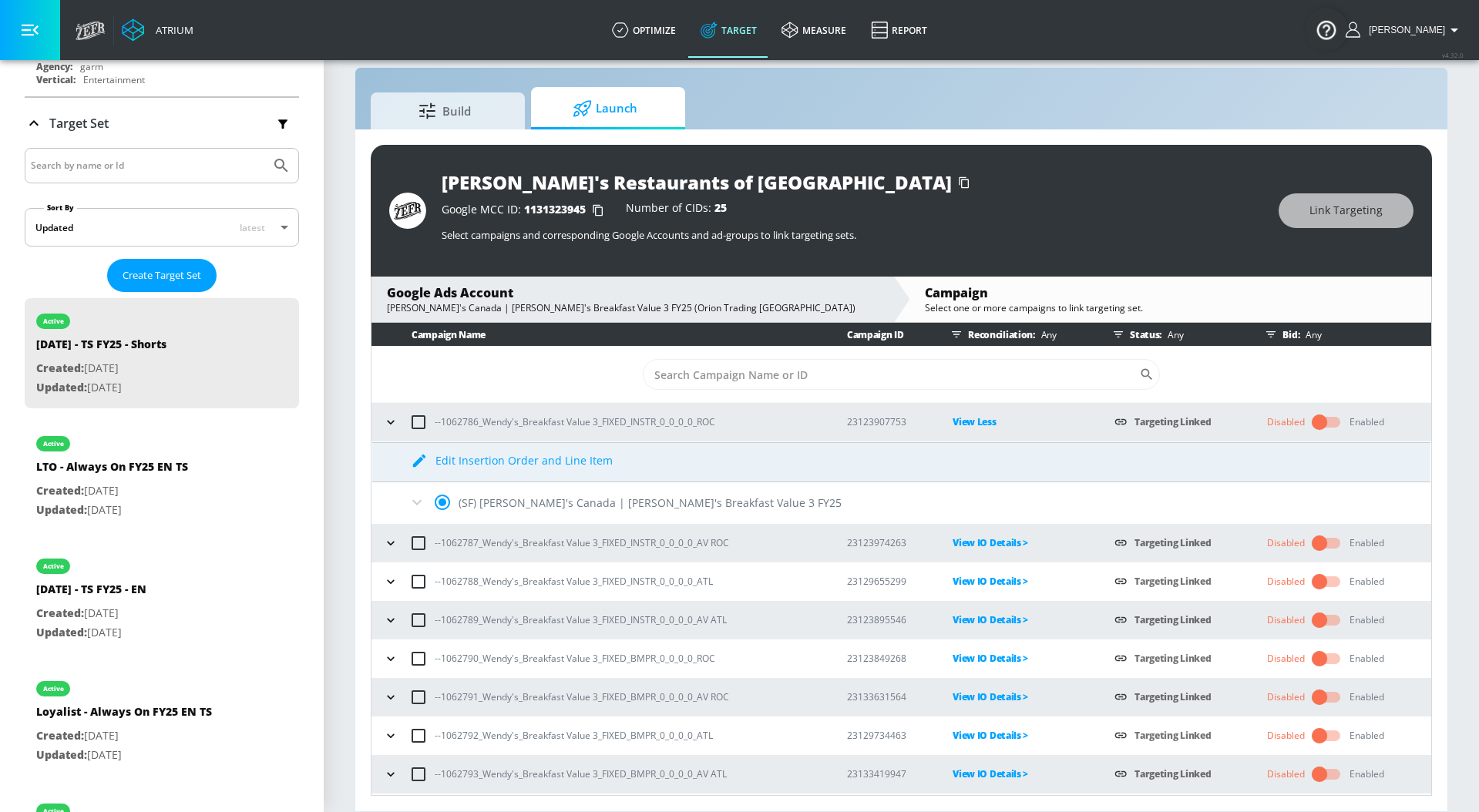
click at [419, 499] on icon at bounding box center [417, 502] width 19 height 19
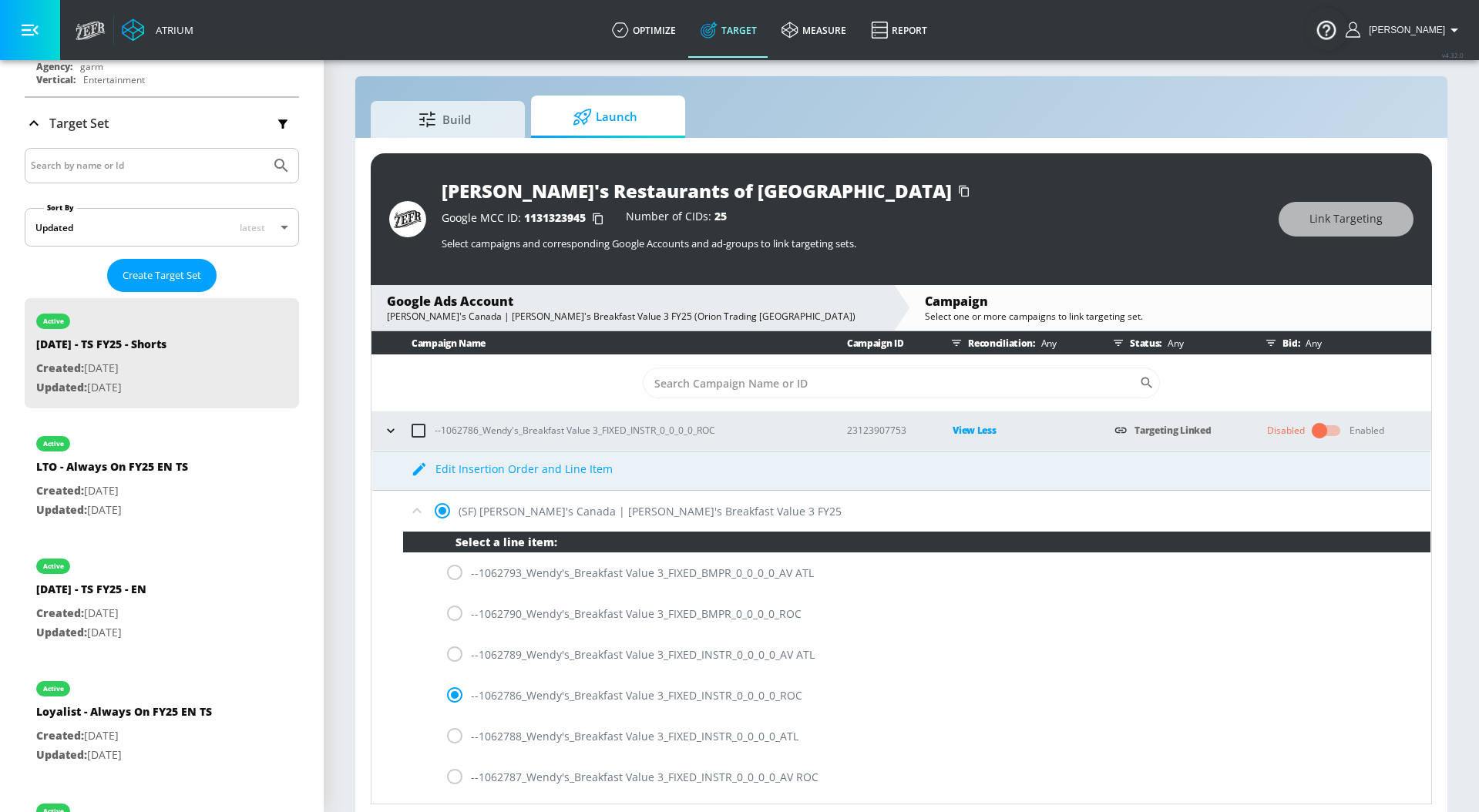
scroll to position [10, 0]
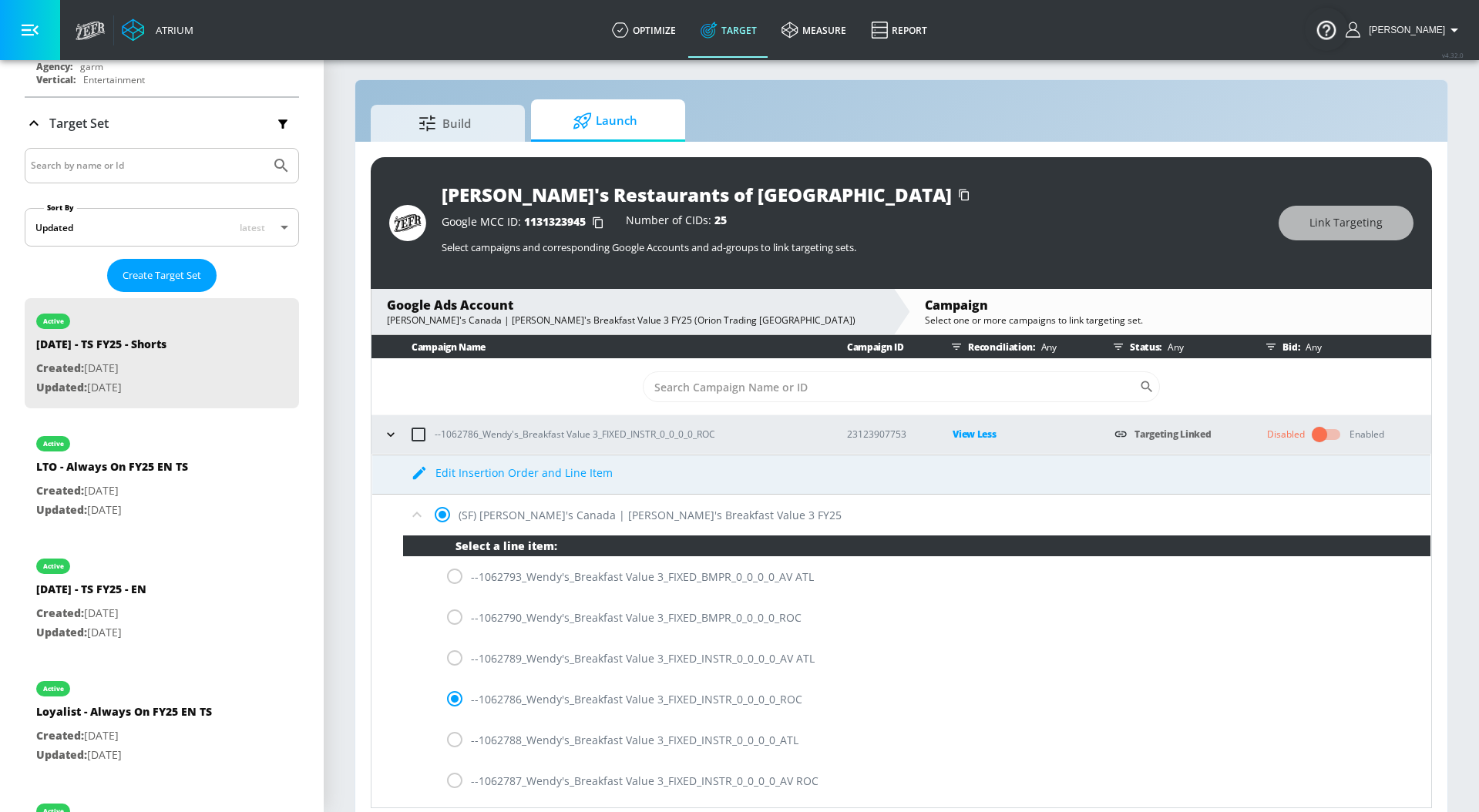
click at [417, 518] on icon at bounding box center [417, 514] width 19 height 19
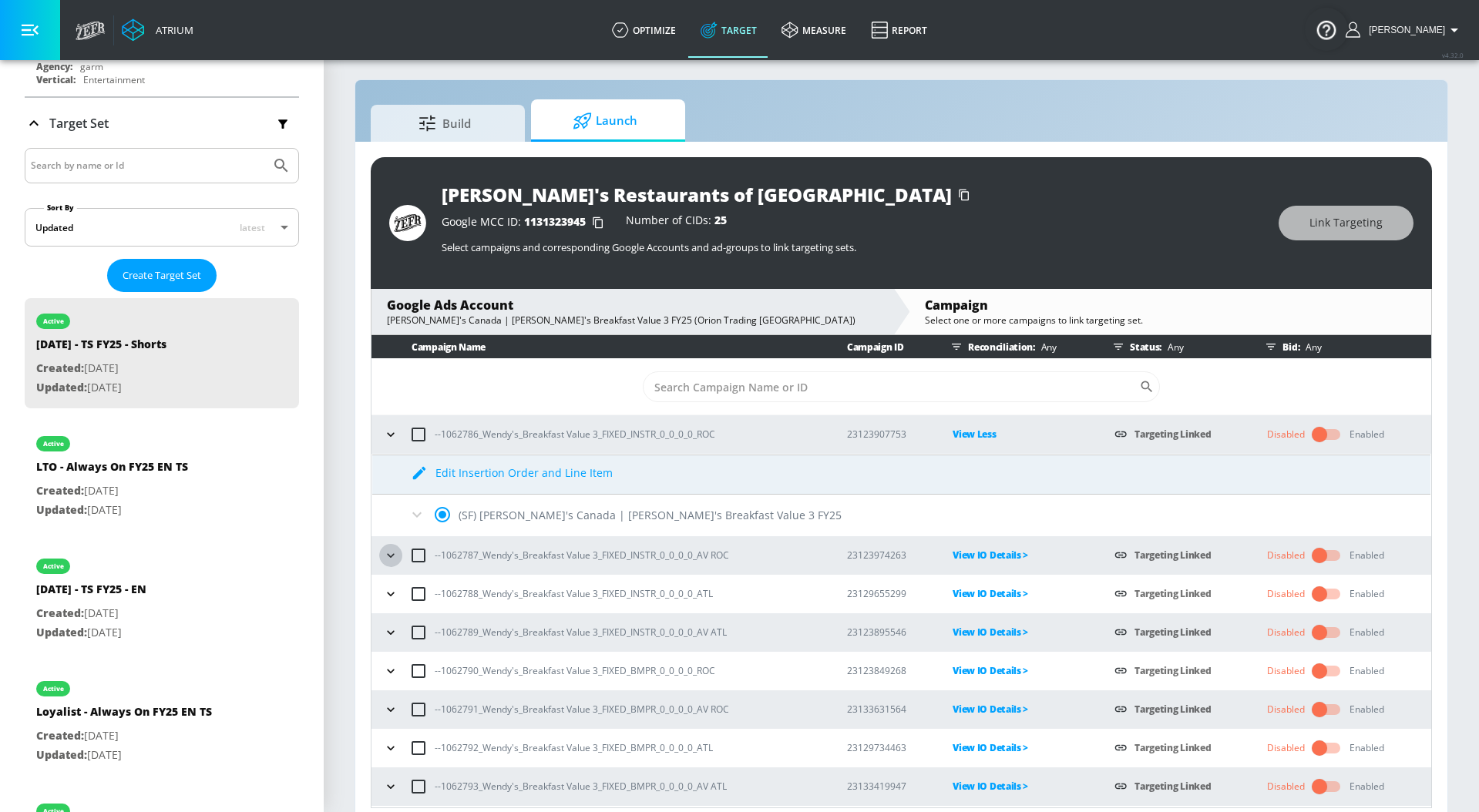
click at [391, 554] on icon "button" at bounding box center [390, 554] width 15 height 15
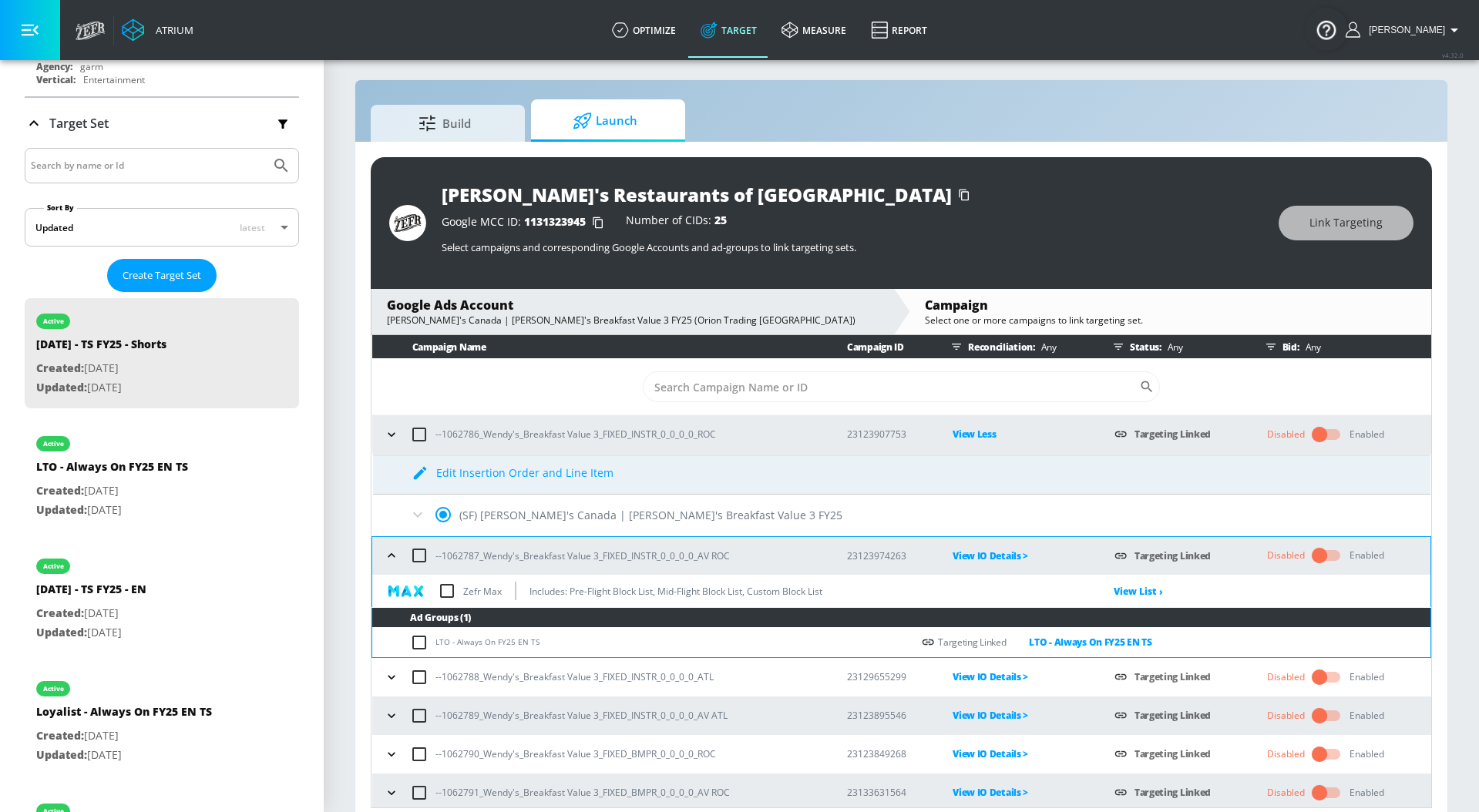
click at [982, 553] on p "View IO Details >" at bounding box center [1020, 555] width 137 height 18
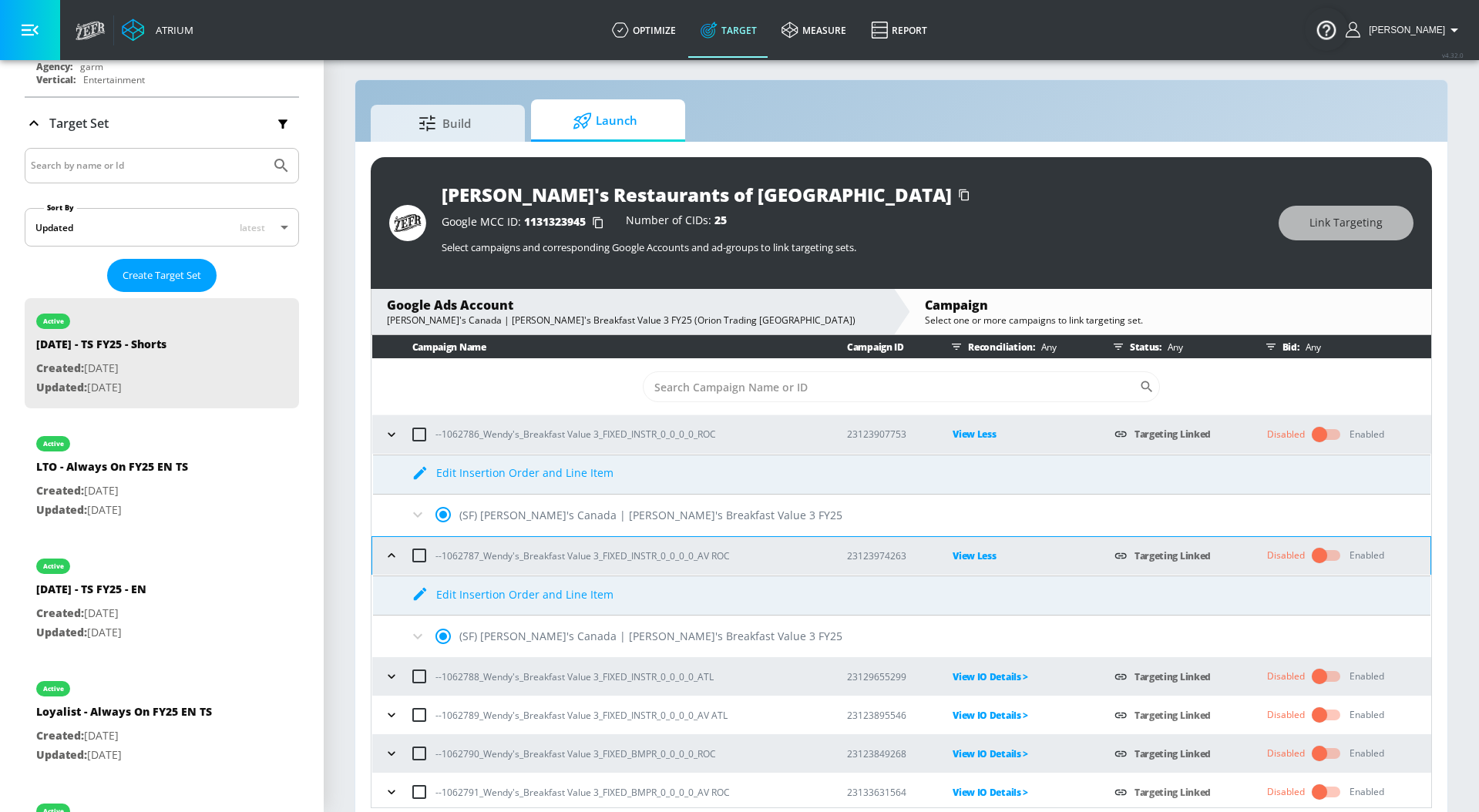
click at [419, 635] on icon at bounding box center [418, 636] width 9 height 5
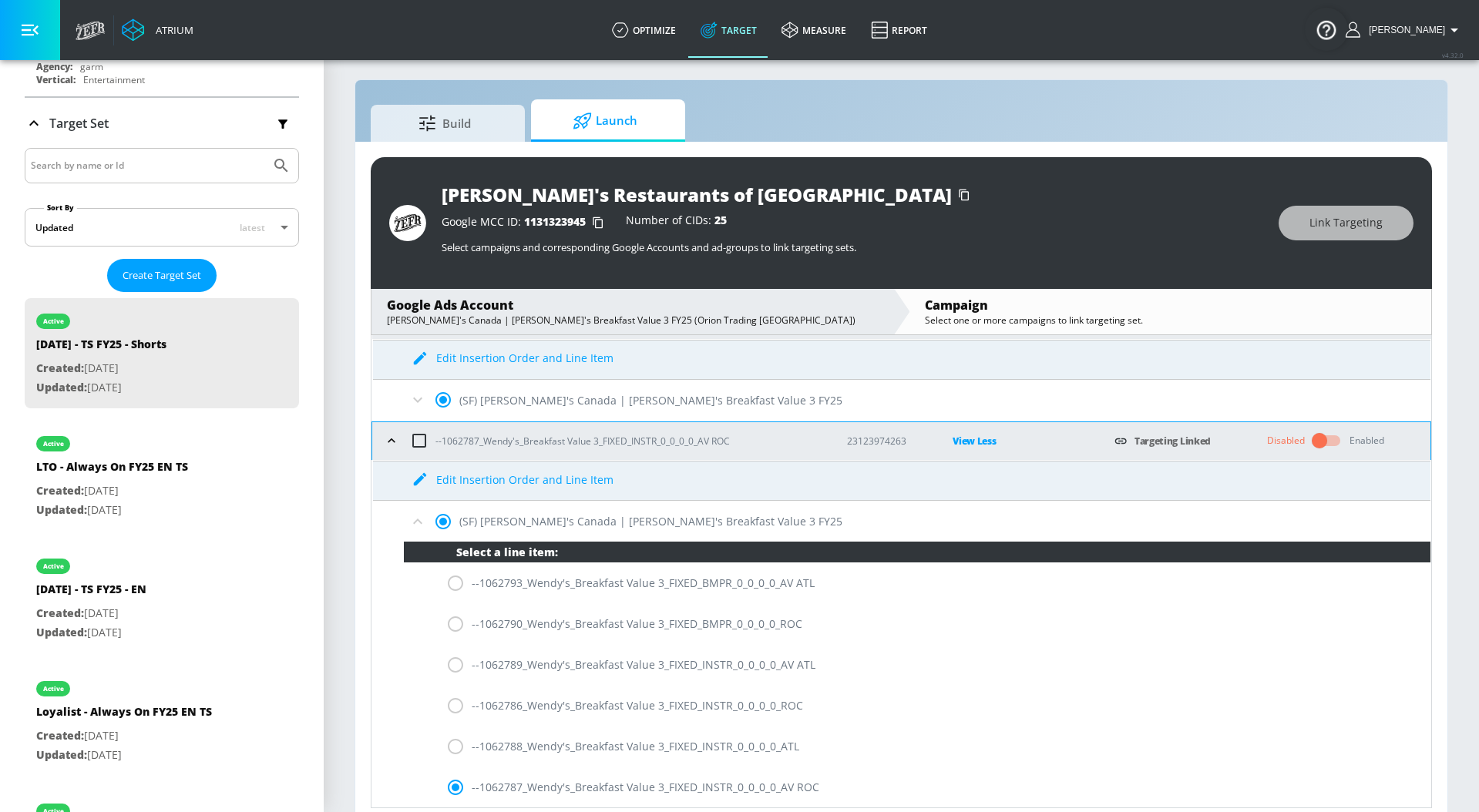
scroll to position [86, 0]
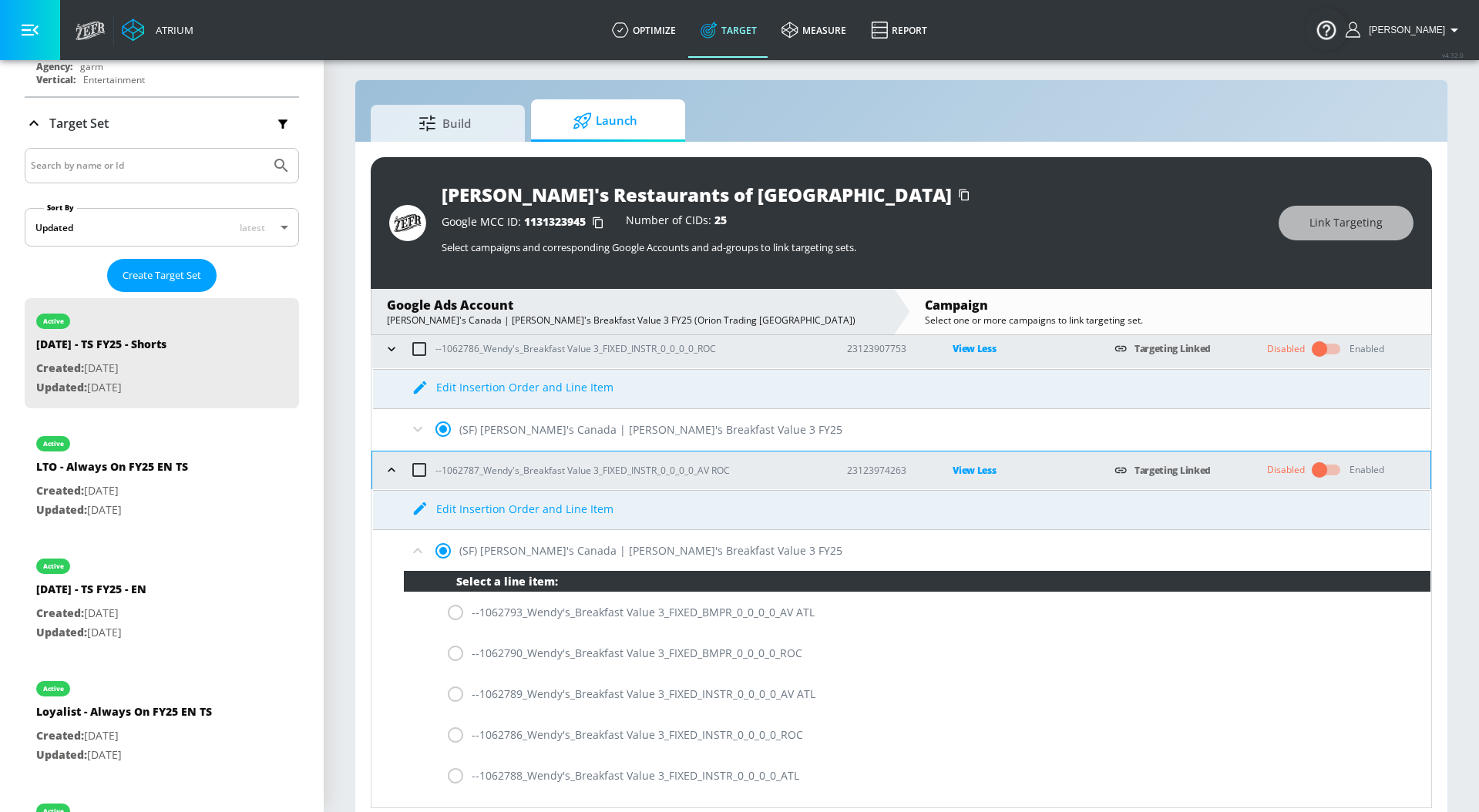
click at [391, 469] on icon "button" at bounding box center [391, 469] width 15 height 15
click at [387, 471] on icon "button" at bounding box center [391, 469] width 15 height 15
click at [982, 463] on p "View Less" at bounding box center [1020, 470] width 137 height 18
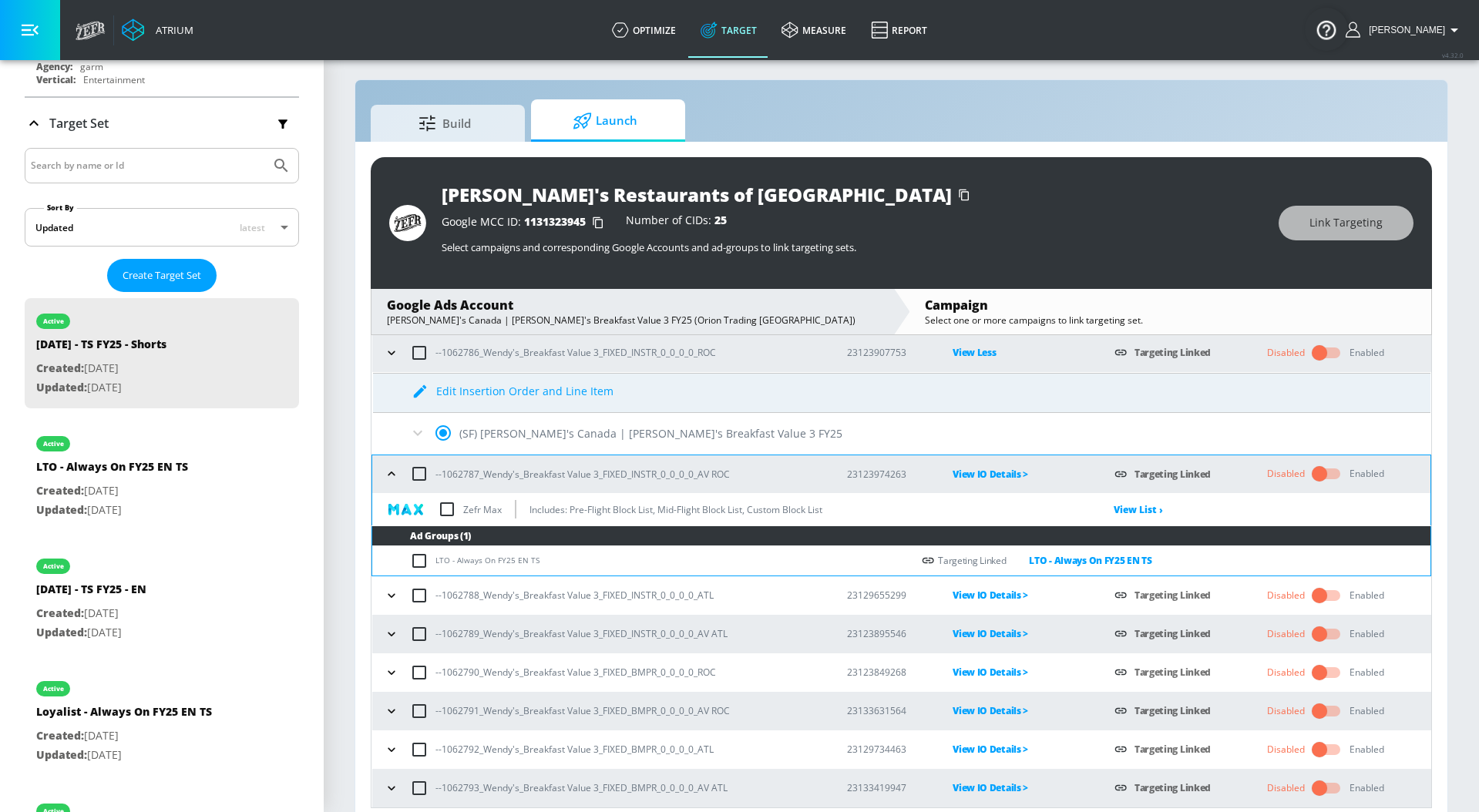
click at [982, 358] on p "View Less" at bounding box center [1020, 352] width 137 height 18
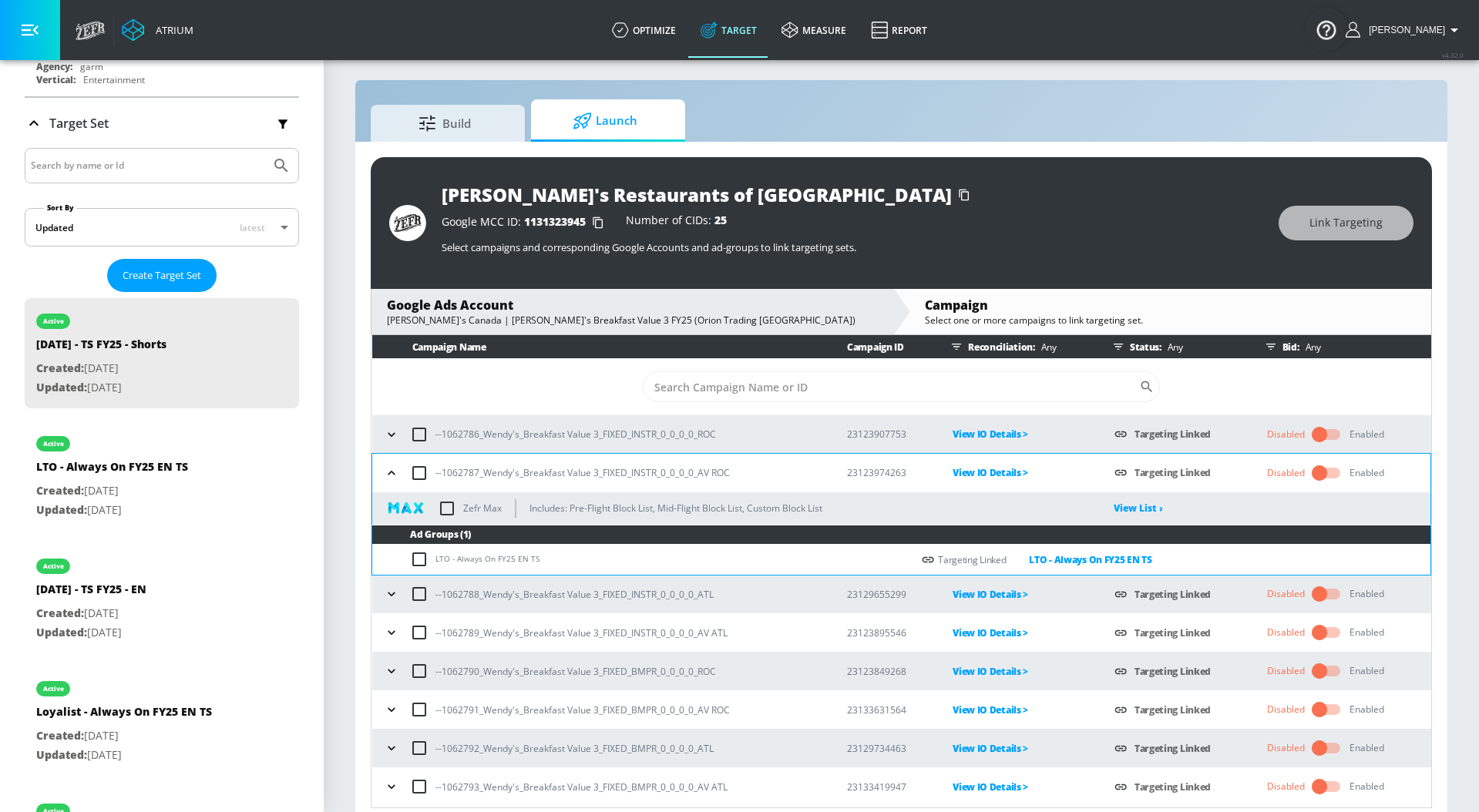
scroll to position [0, 0]
click at [384, 469] on icon "button" at bounding box center [391, 472] width 15 height 15
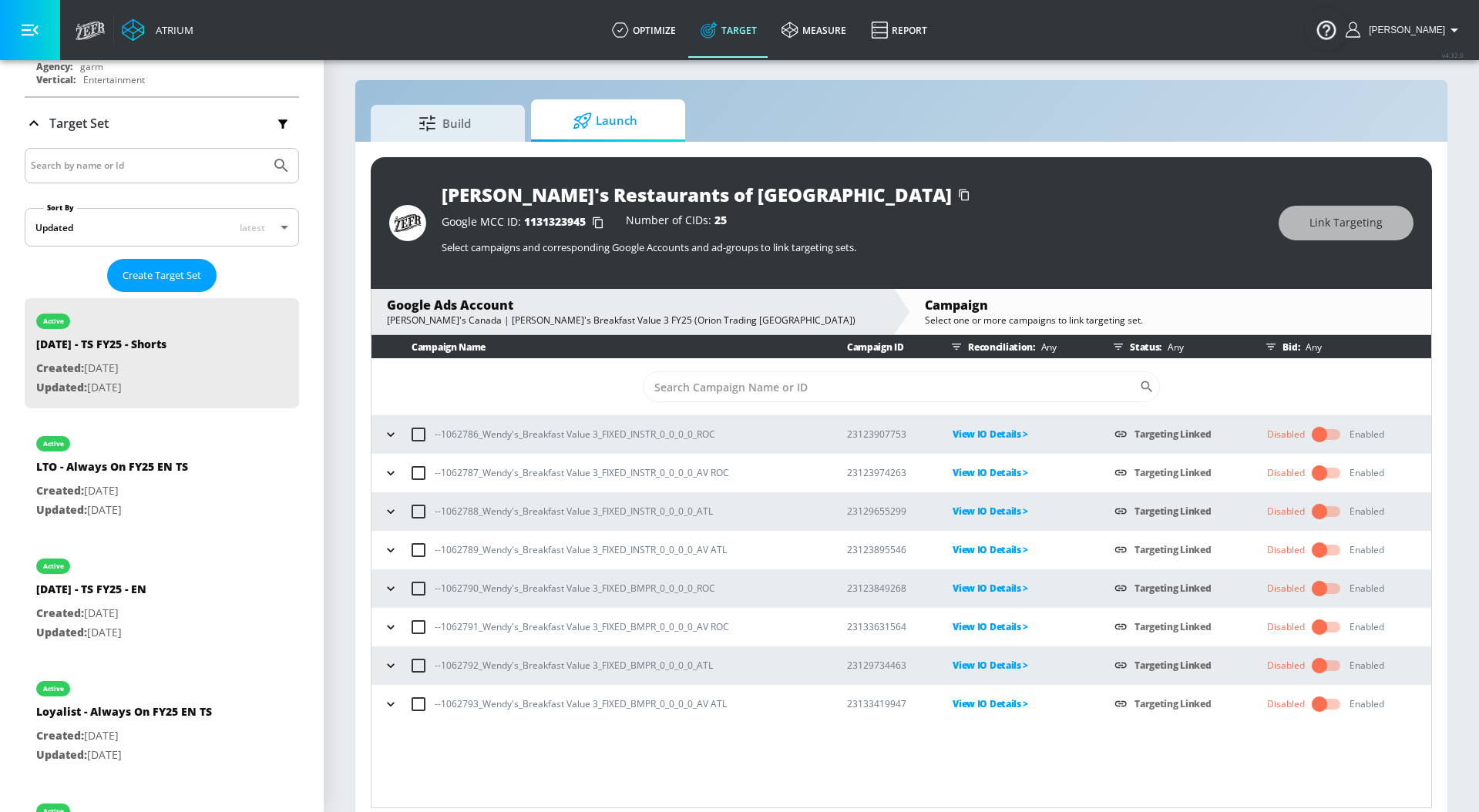
click at [390, 510] on icon "button" at bounding box center [390, 511] width 15 height 15
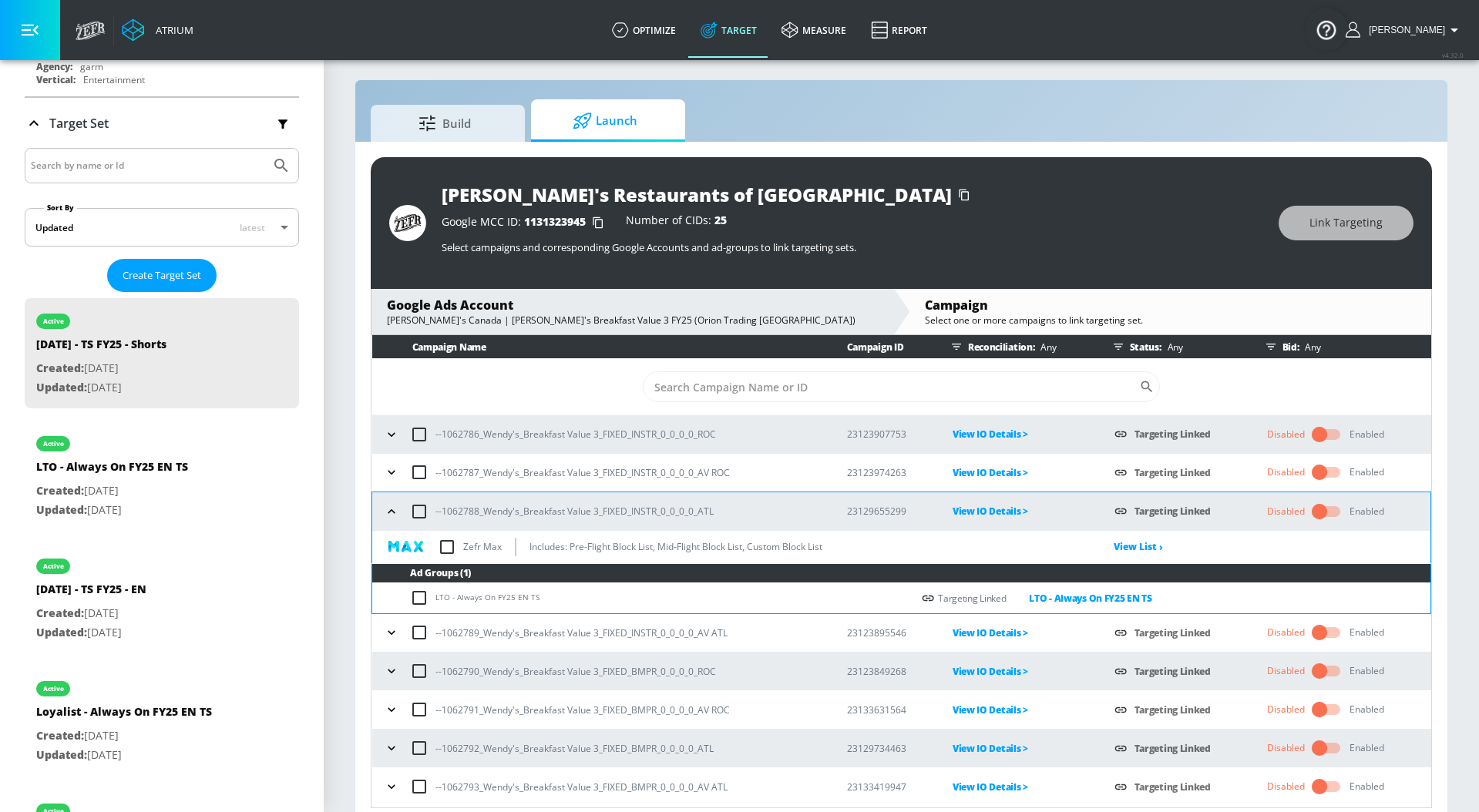
click at [994, 515] on p "View IO Details >" at bounding box center [1020, 511] width 137 height 18
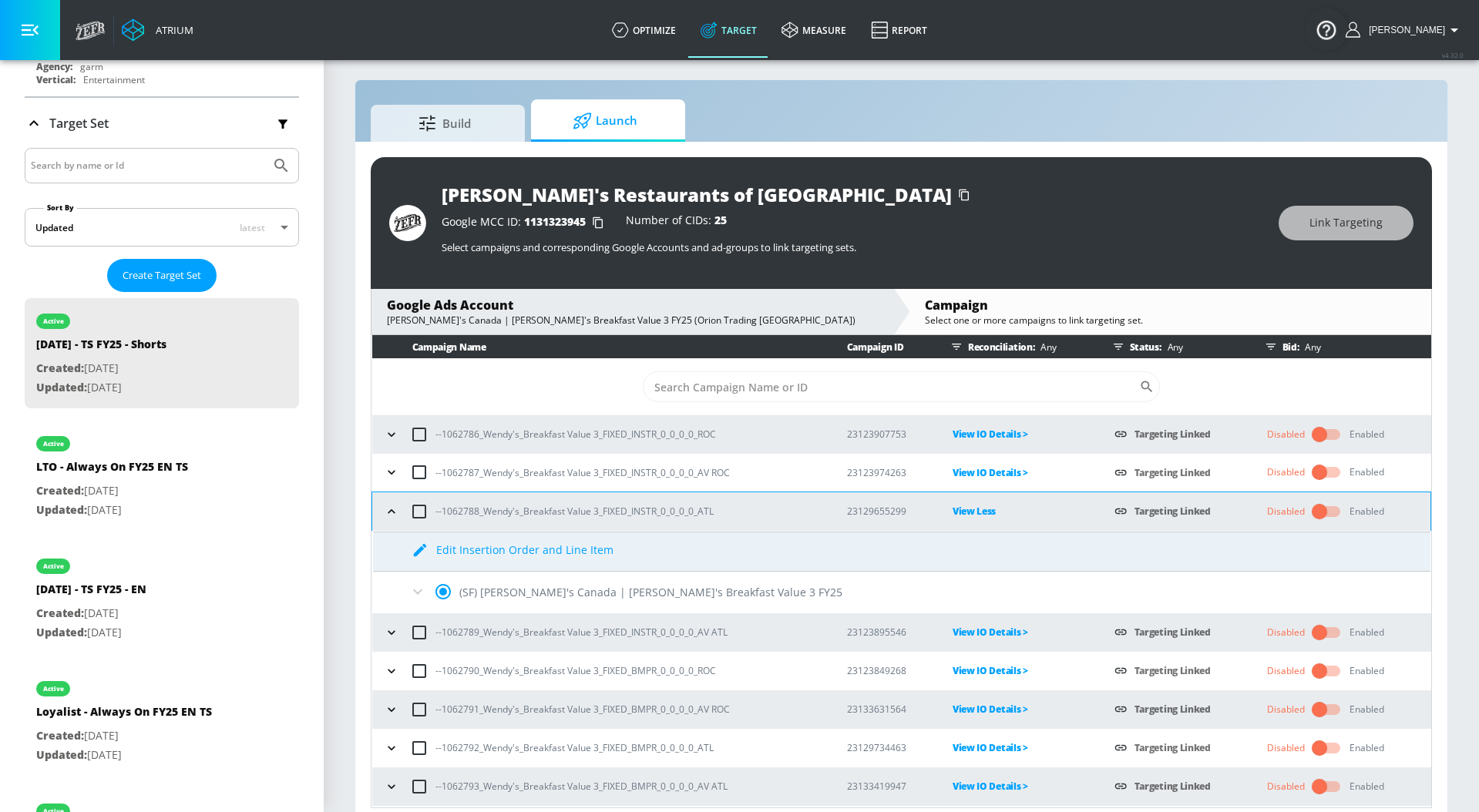
click at [412, 592] on icon at bounding box center [417, 591] width 19 height 19
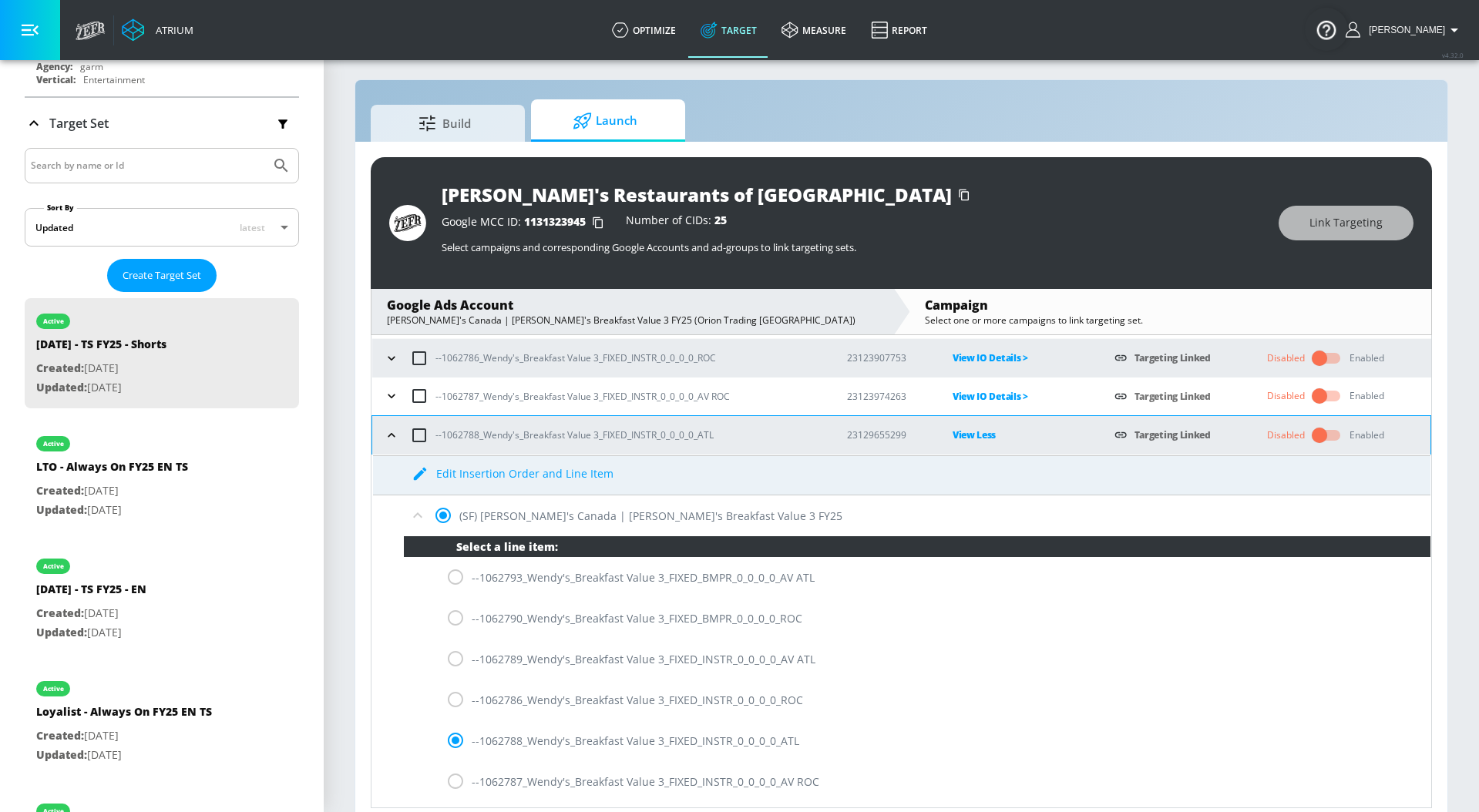
scroll to position [57, 0]
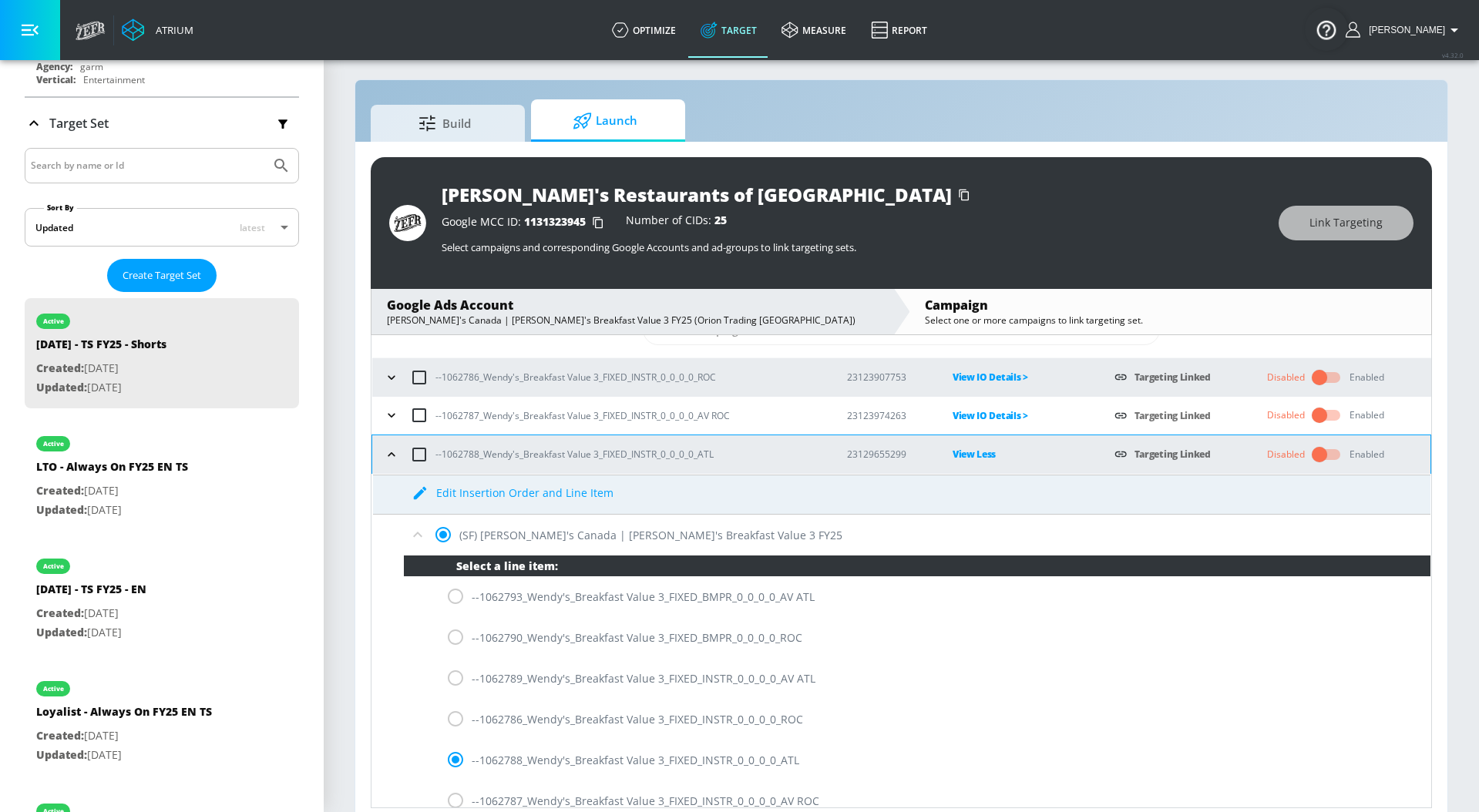
click at [417, 535] on icon at bounding box center [417, 534] width 19 height 19
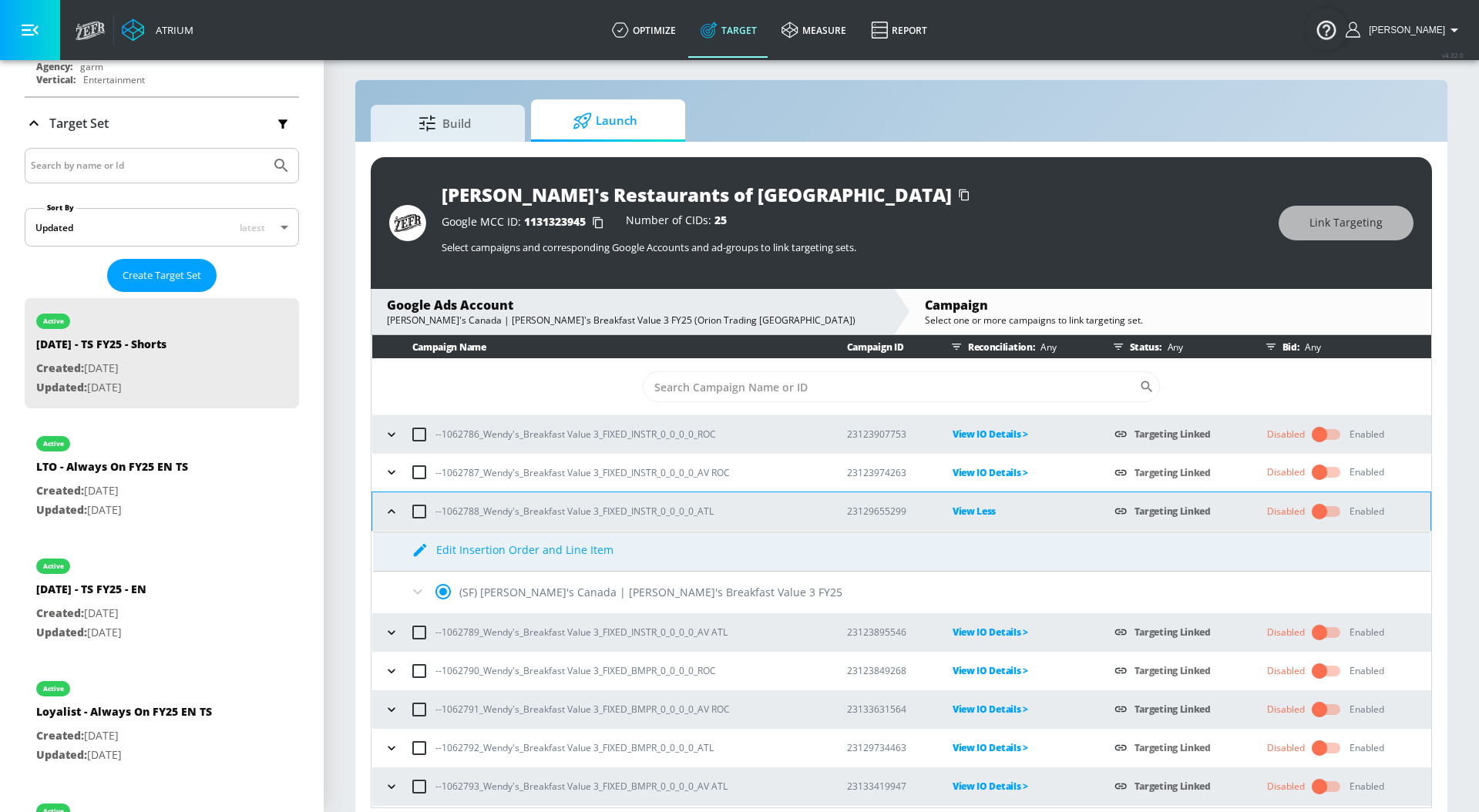
scroll to position [0, 0]
click at [387, 510] on icon "button" at bounding box center [391, 511] width 15 height 15
click at [971, 507] on p "View Less" at bounding box center [1020, 511] width 137 height 18
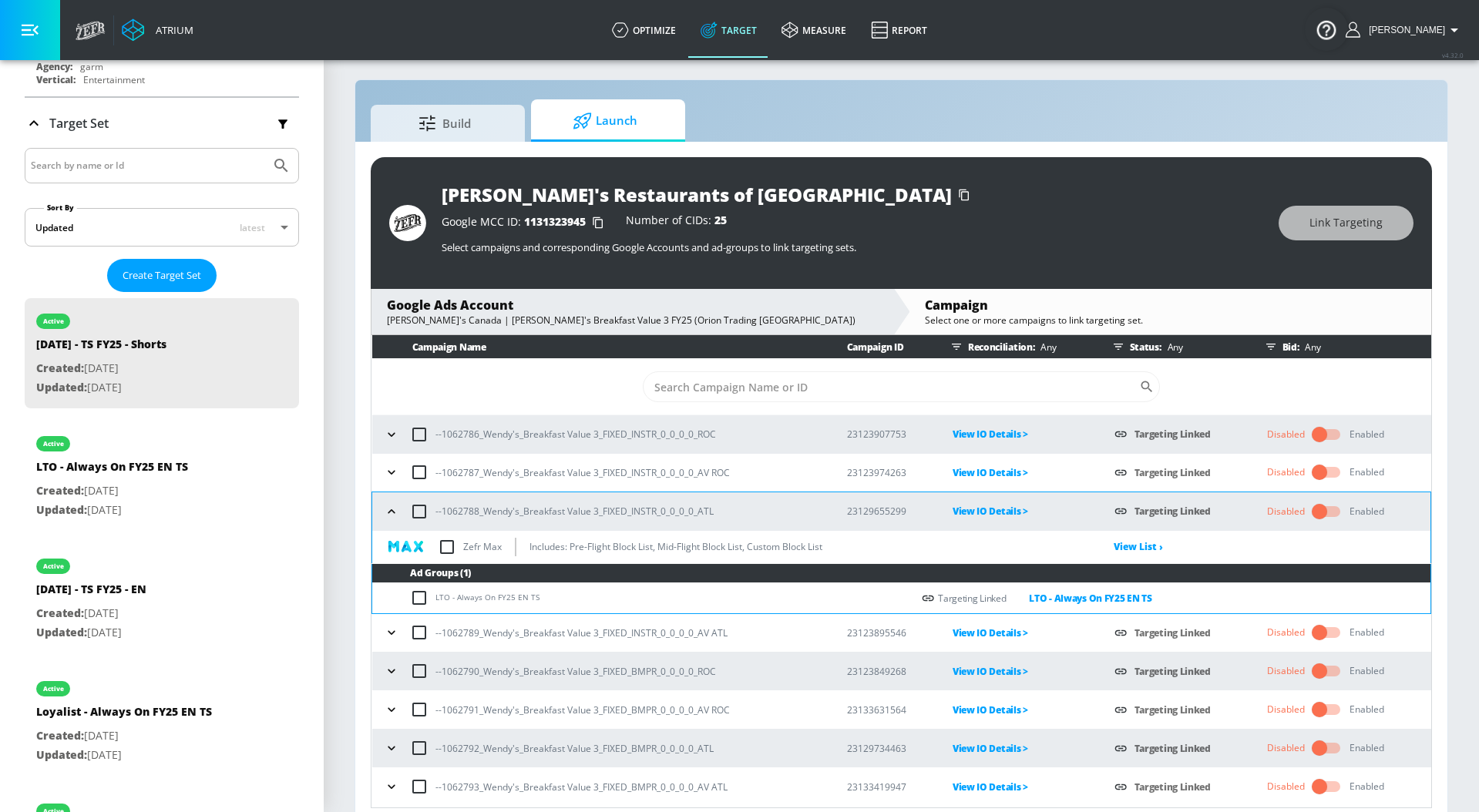
click at [388, 510] on icon "button" at bounding box center [391, 511] width 15 height 15
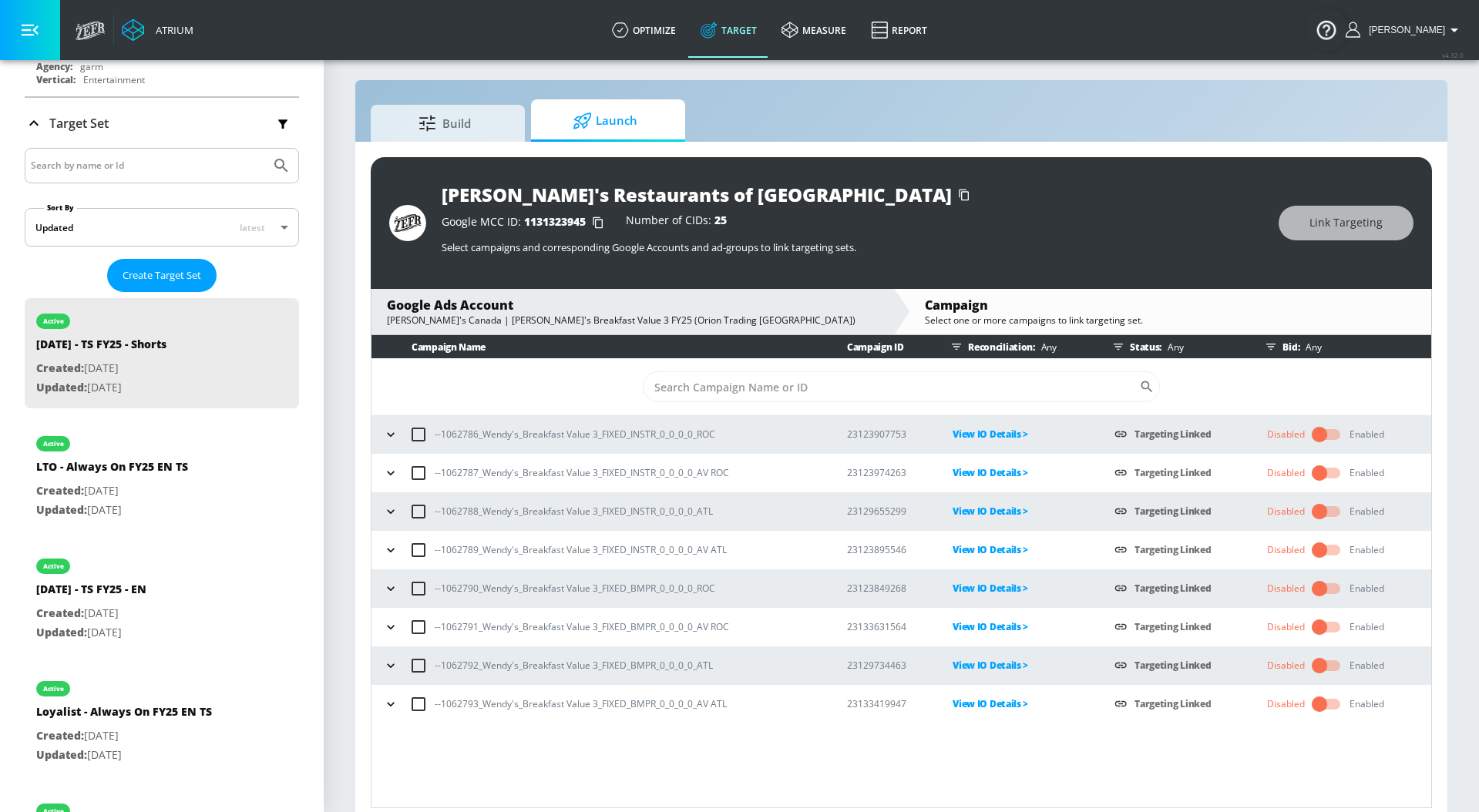
click at [965, 543] on p "View IO Details >" at bounding box center [1020, 550] width 137 height 18
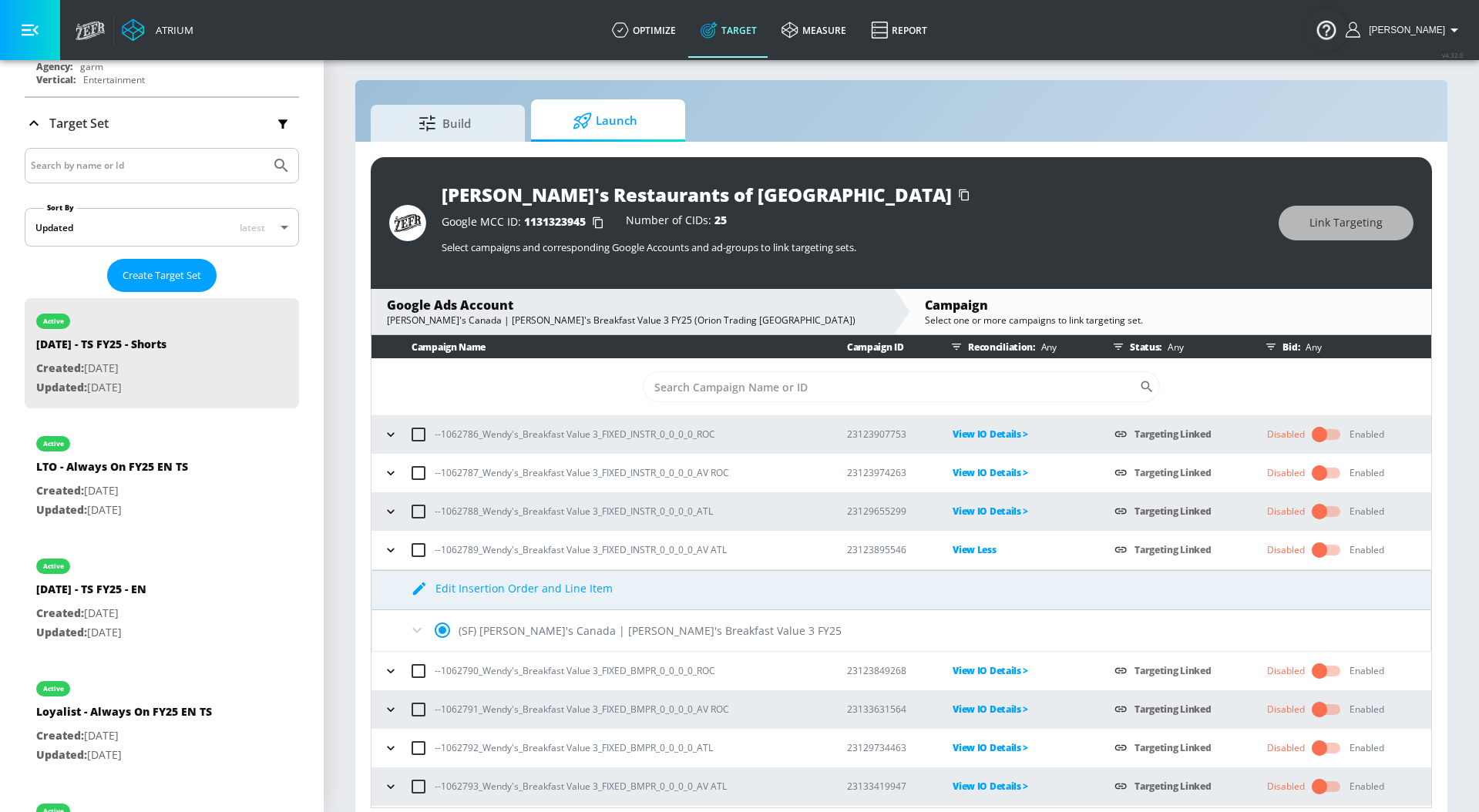
click at [412, 625] on icon at bounding box center [417, 630] width 19 height 19
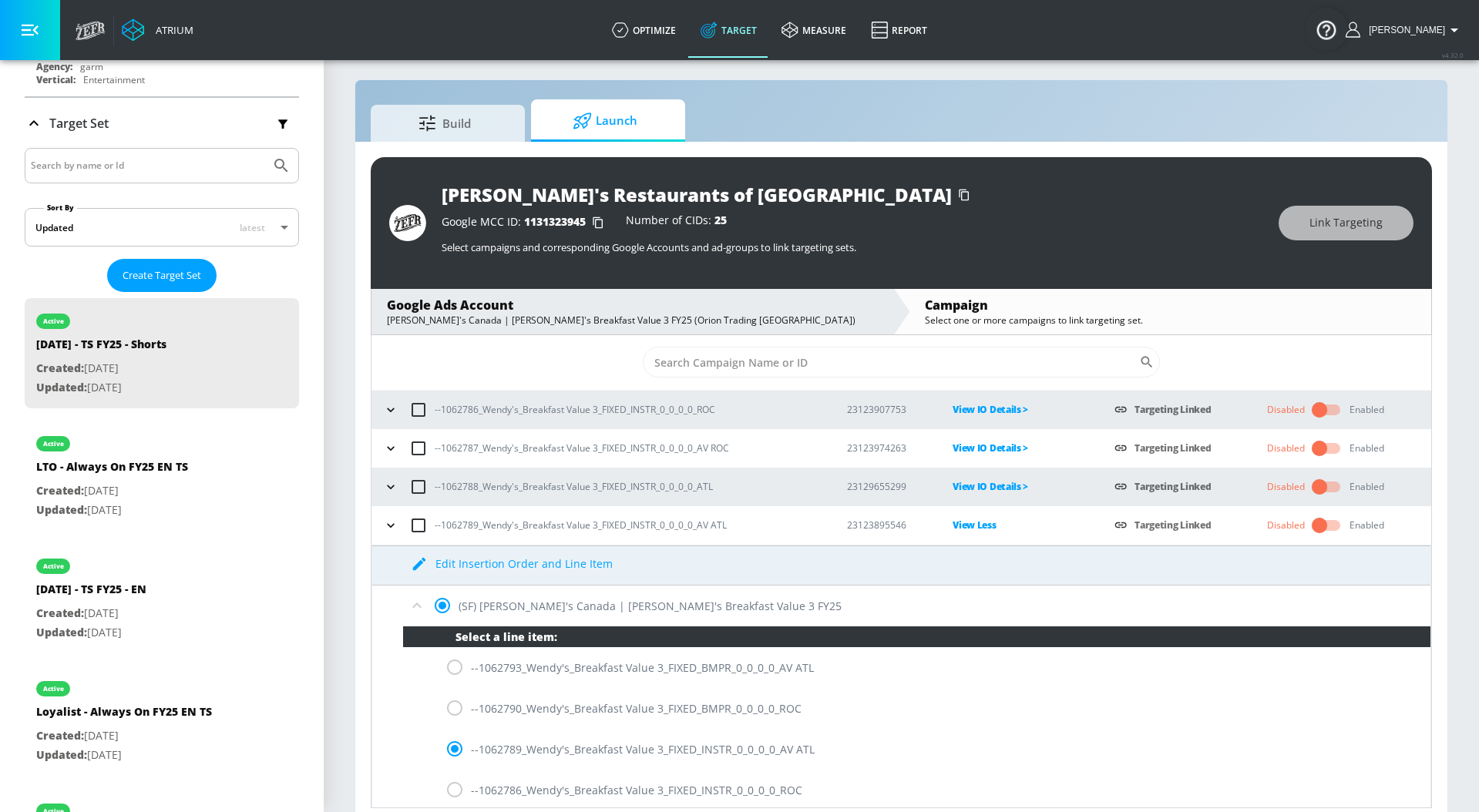
scroll to position [23, 0]
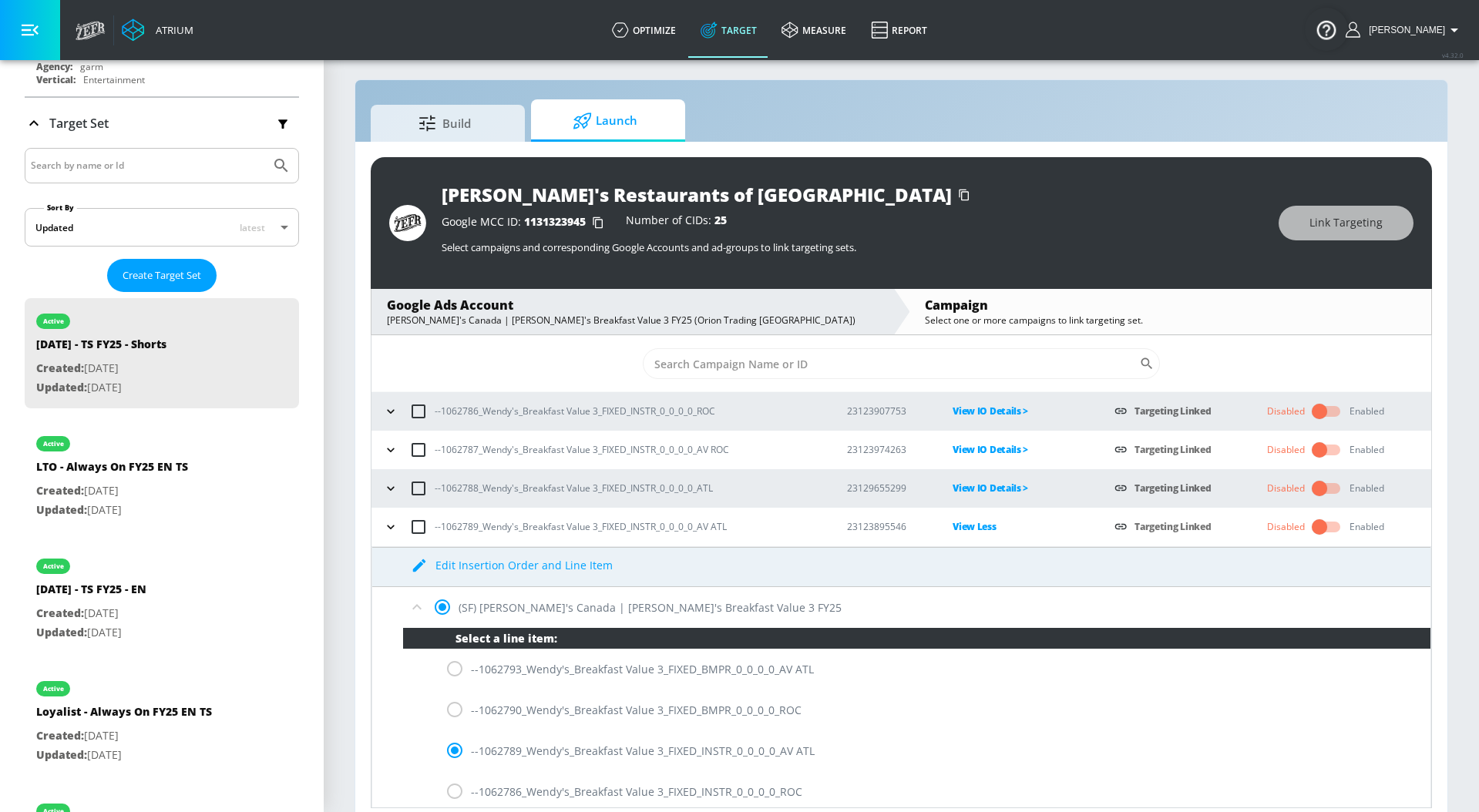
click at [416, 607] on icon at bounding box center [417, 606] width 19 height 19
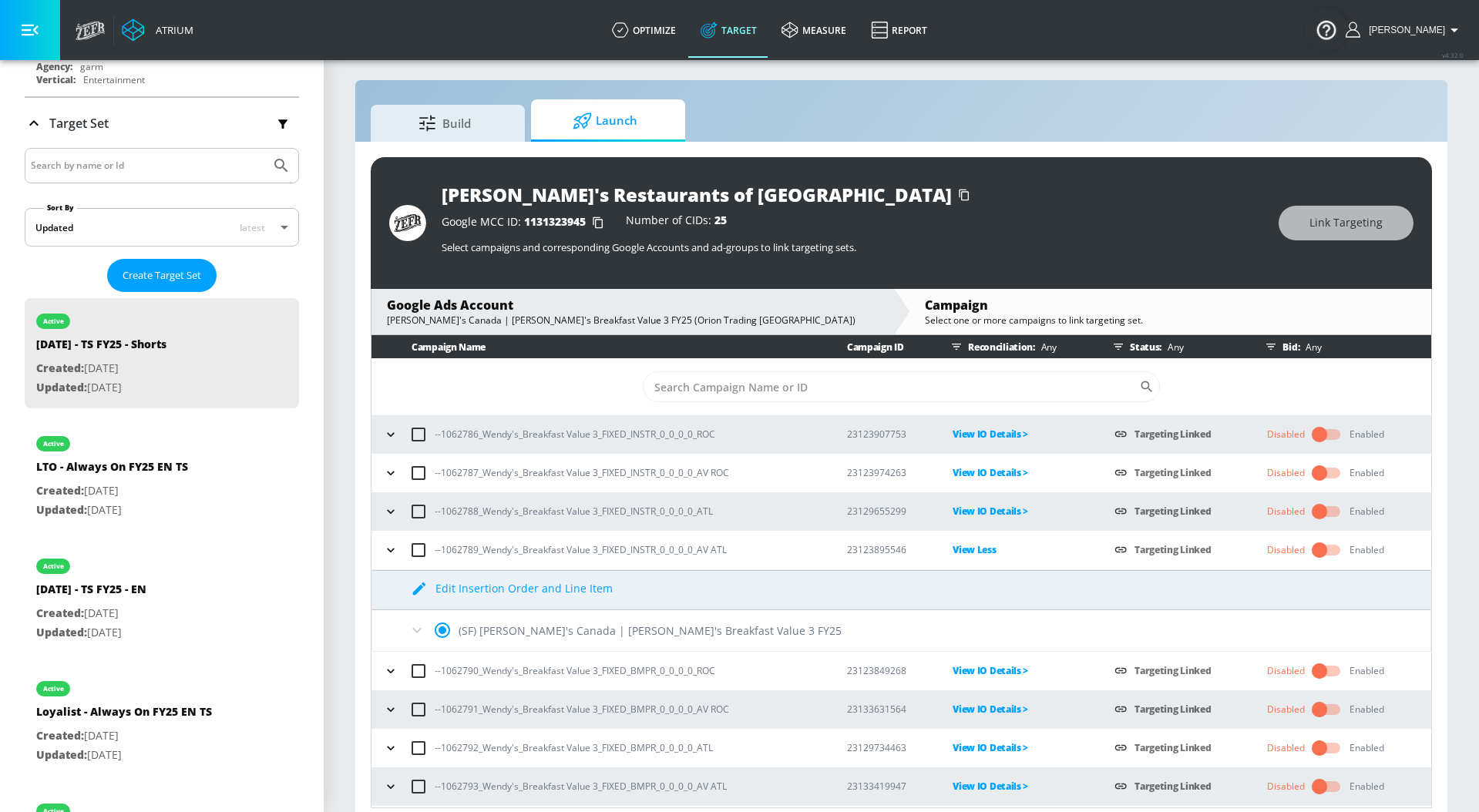
click at [974, 546] on p "View Less" at bounding box center [1020, 550] width 137 height 18
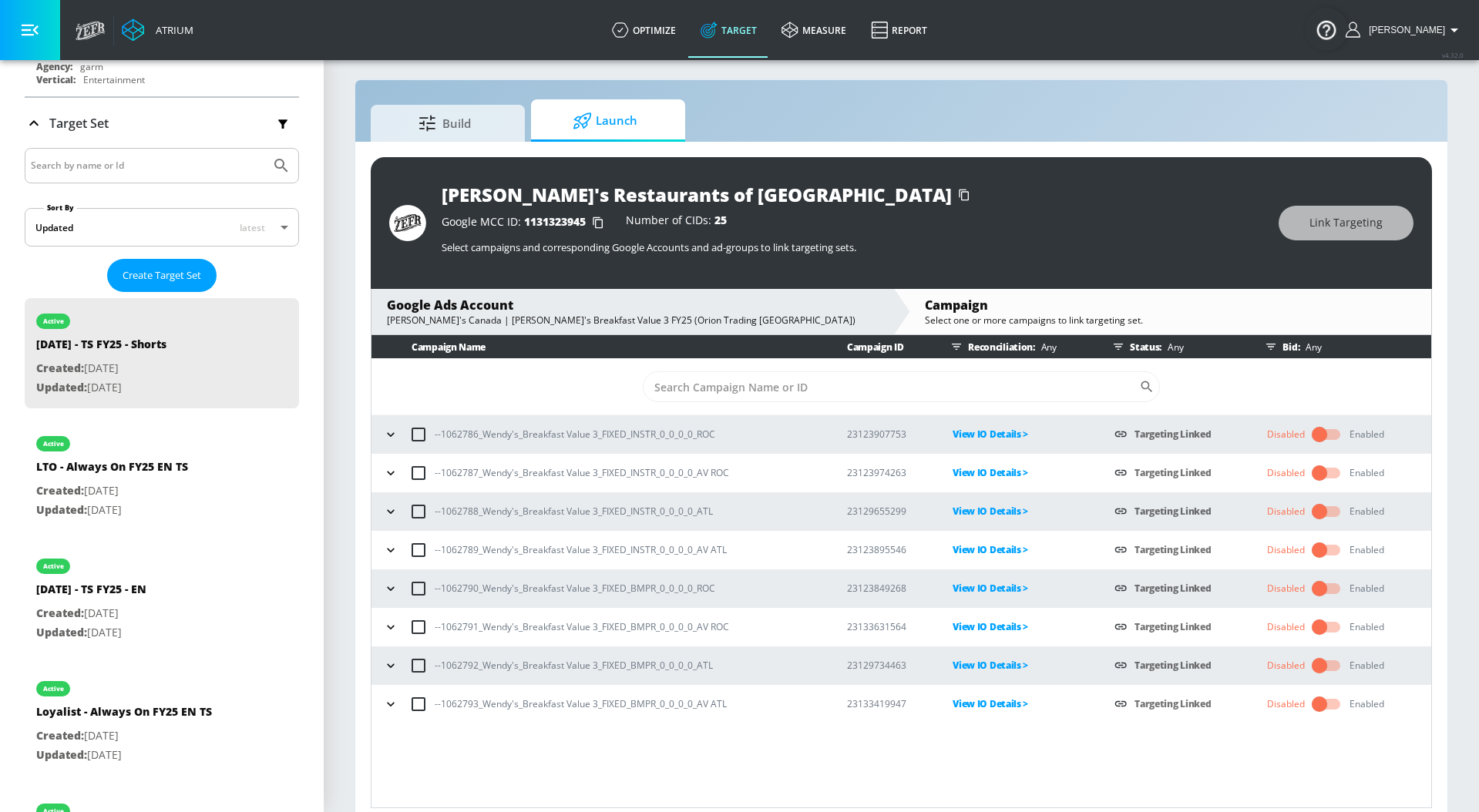
click at [977, 590] on p "View IO Details >" at bounding box center [1020, 588] width 137 height 18
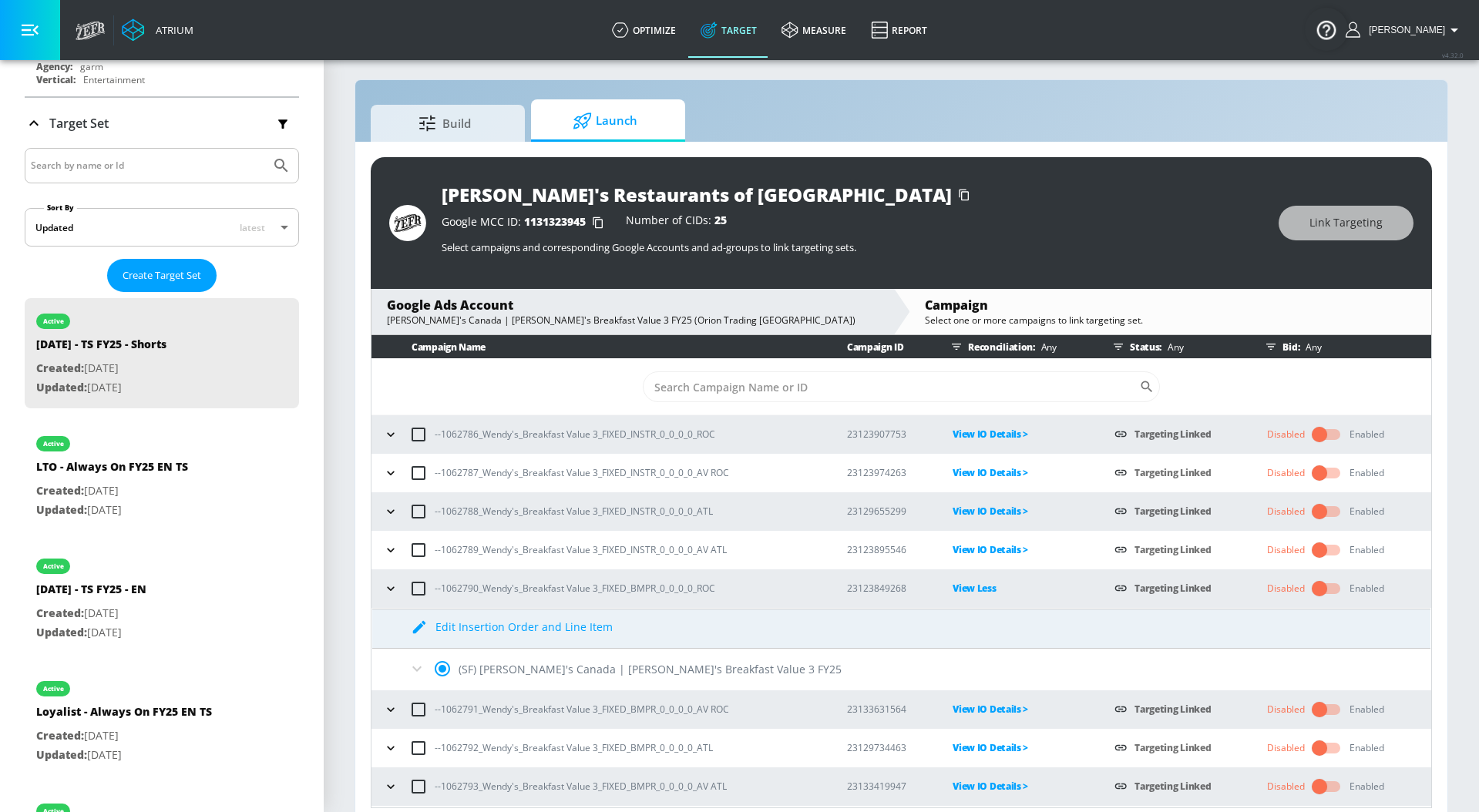
click at [414, 670] on icon at bounding box center [417, 668] width 19 height 19
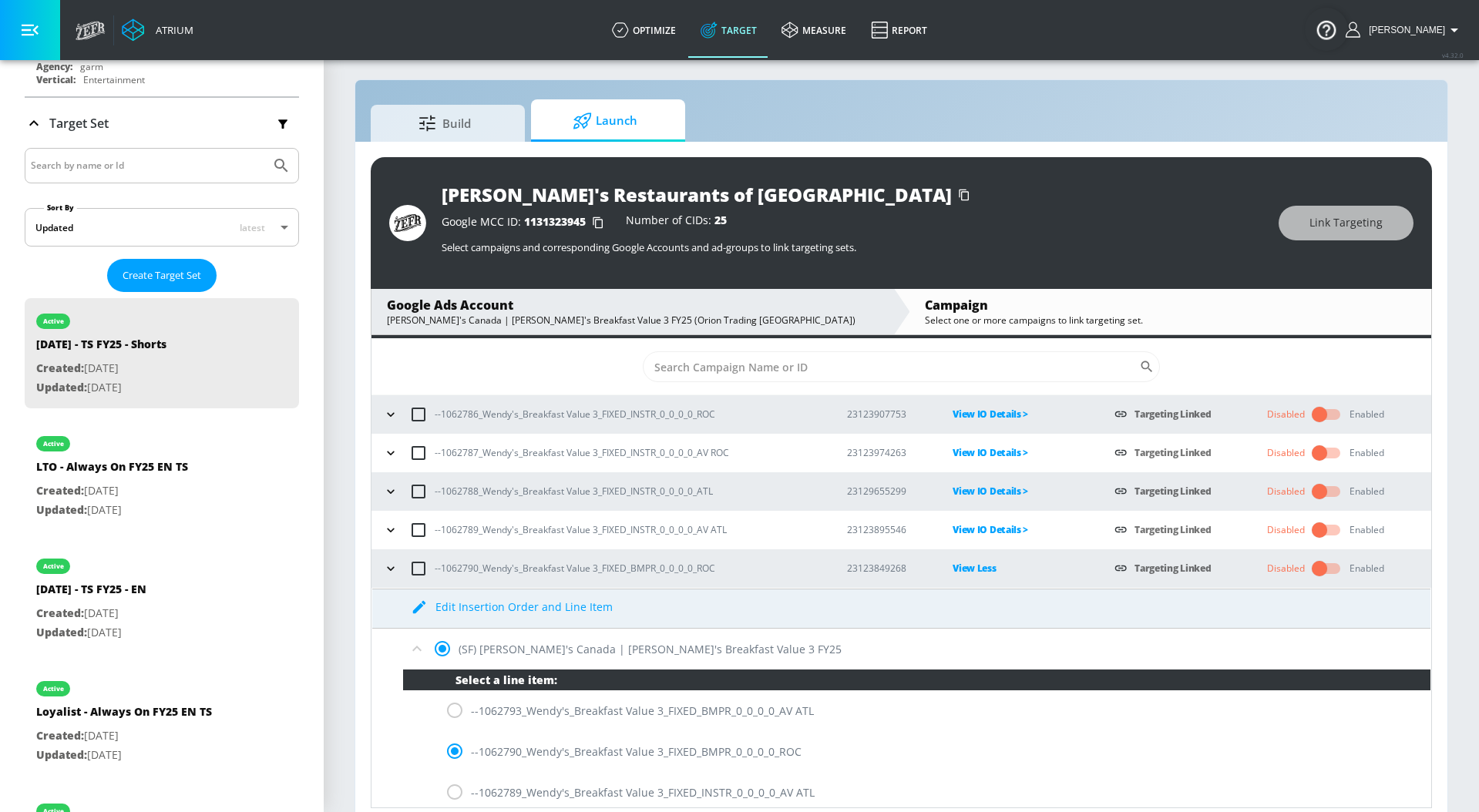
scroll to position [30, 0]
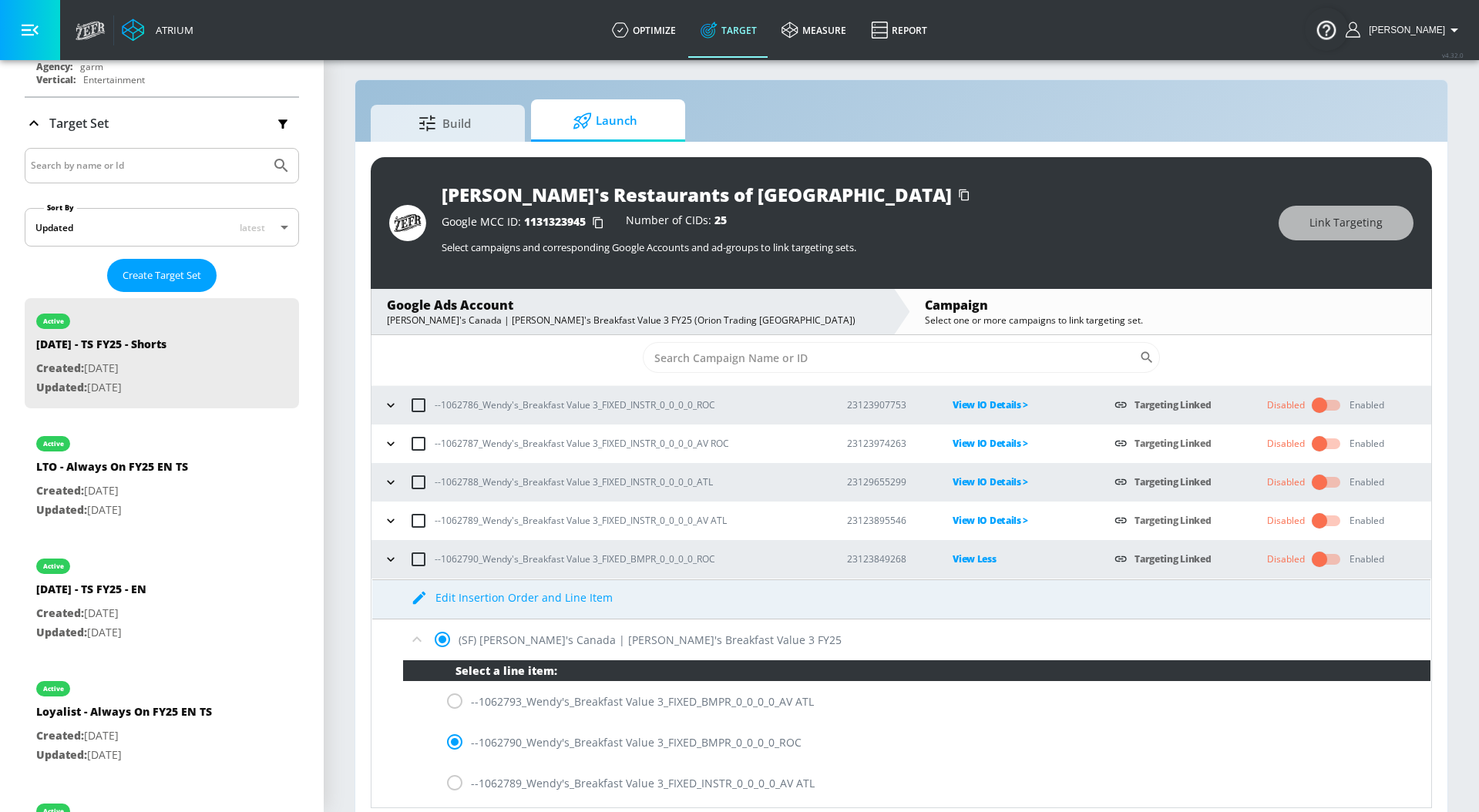
click at [417, 641] on icon at bounding box center [417, 639] width 19 height 19
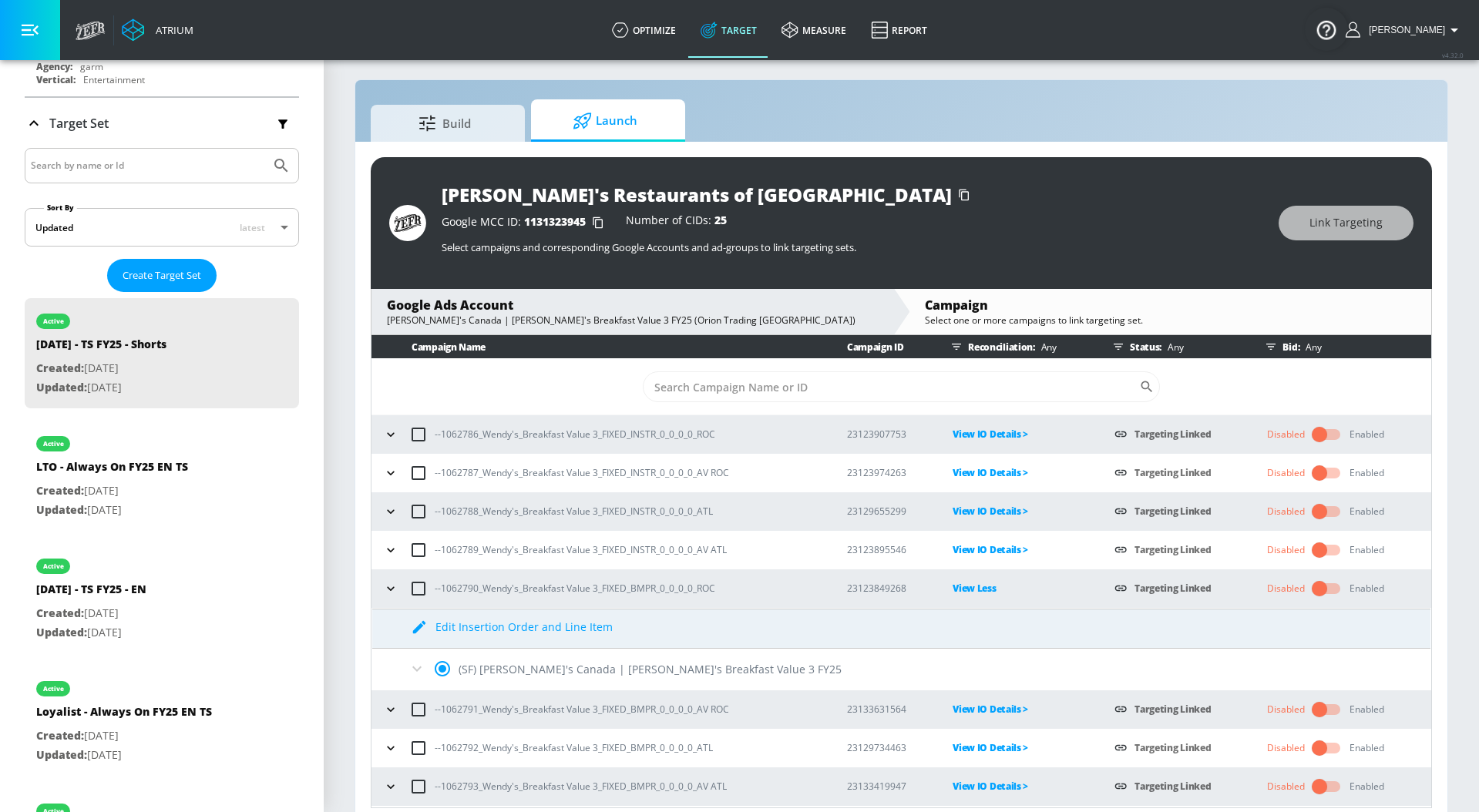
scroll to position [0, 0]
click at [967, 593] on p "View Less" at bounding box center [1020, 588] width 137 height 18
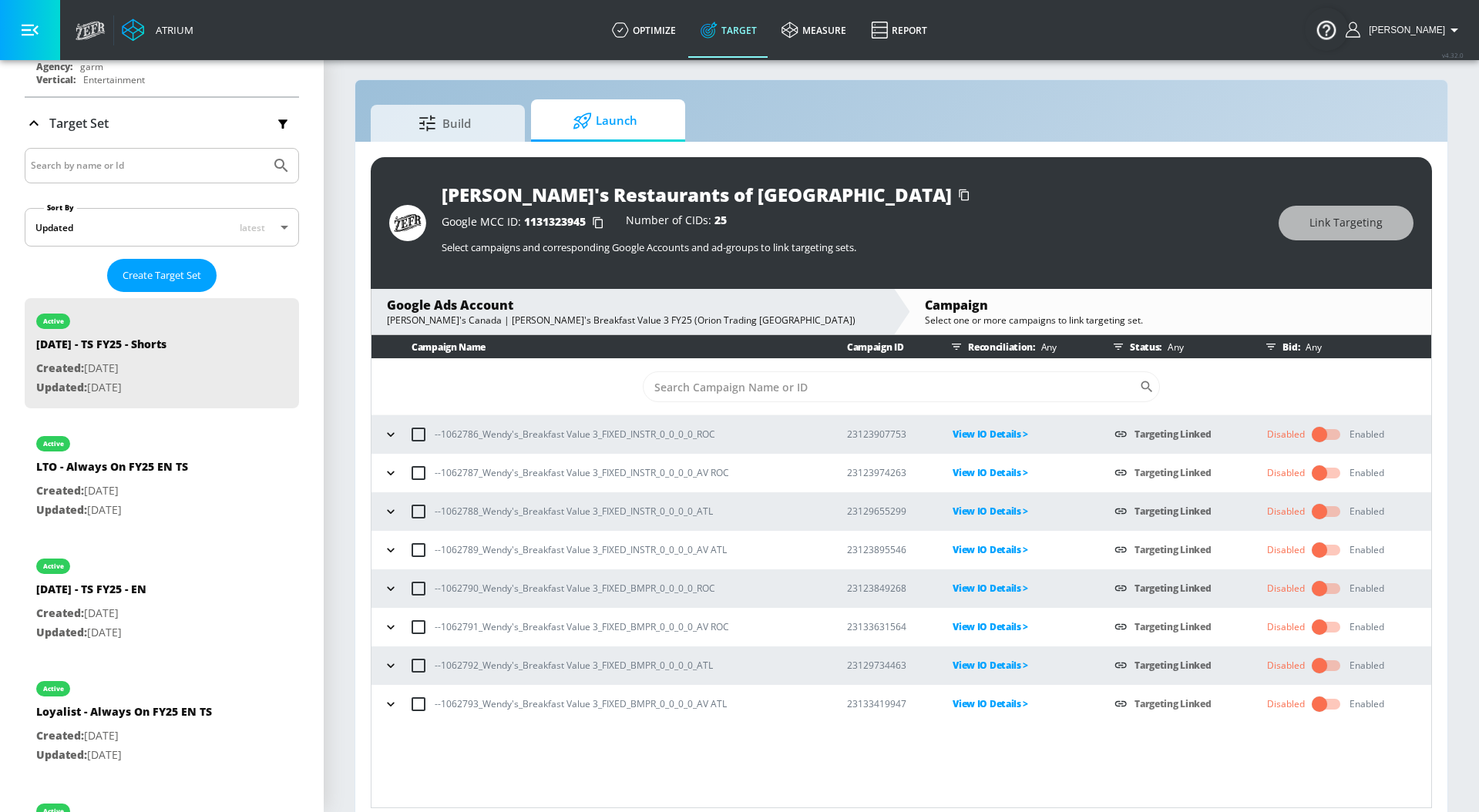
click at [978, 626] on p "View IO Details >" at bounding box center [1020, 627] width 137 height 18
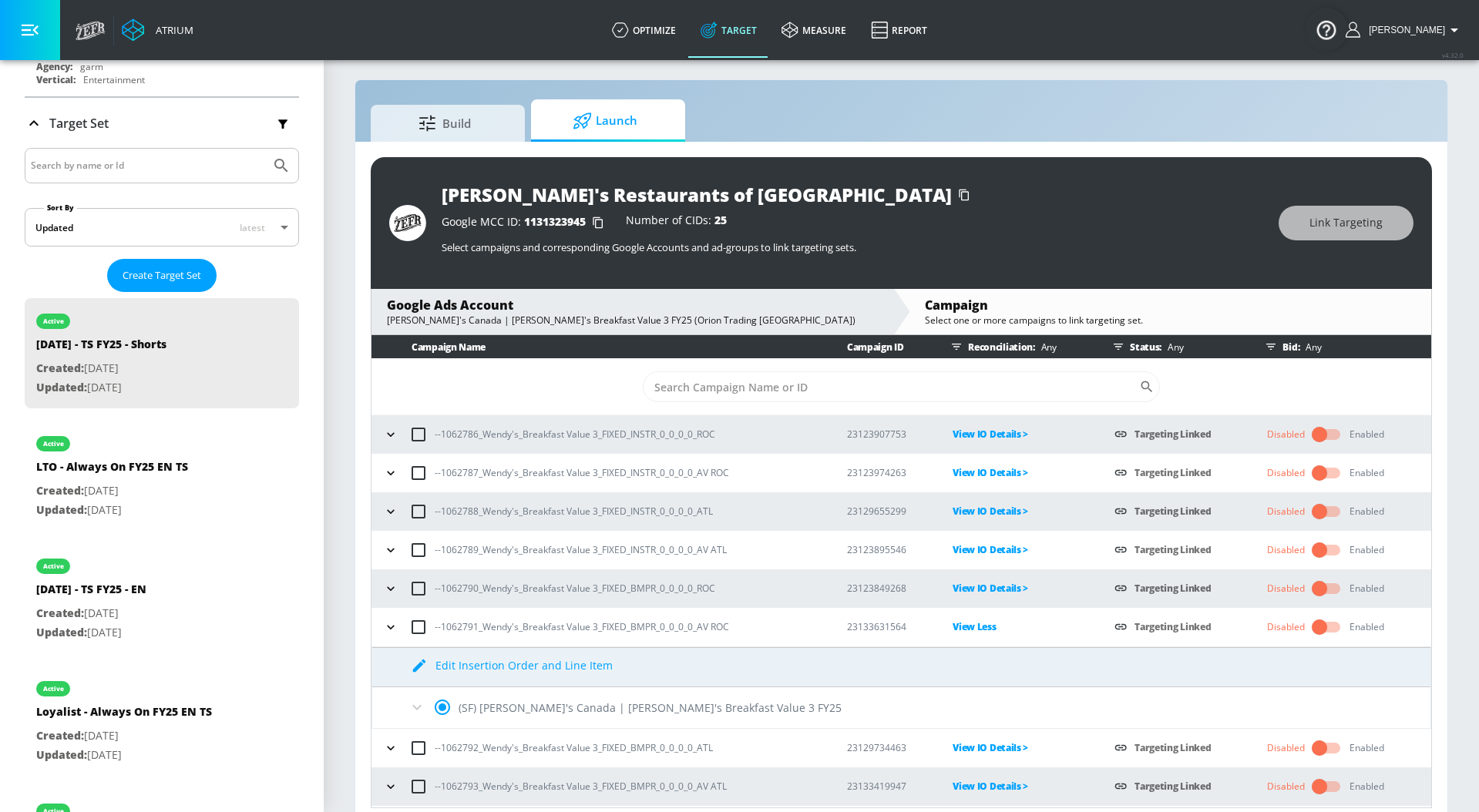
click at [417, 710] on icon at bounding box center [417, 706] width 19 height 19
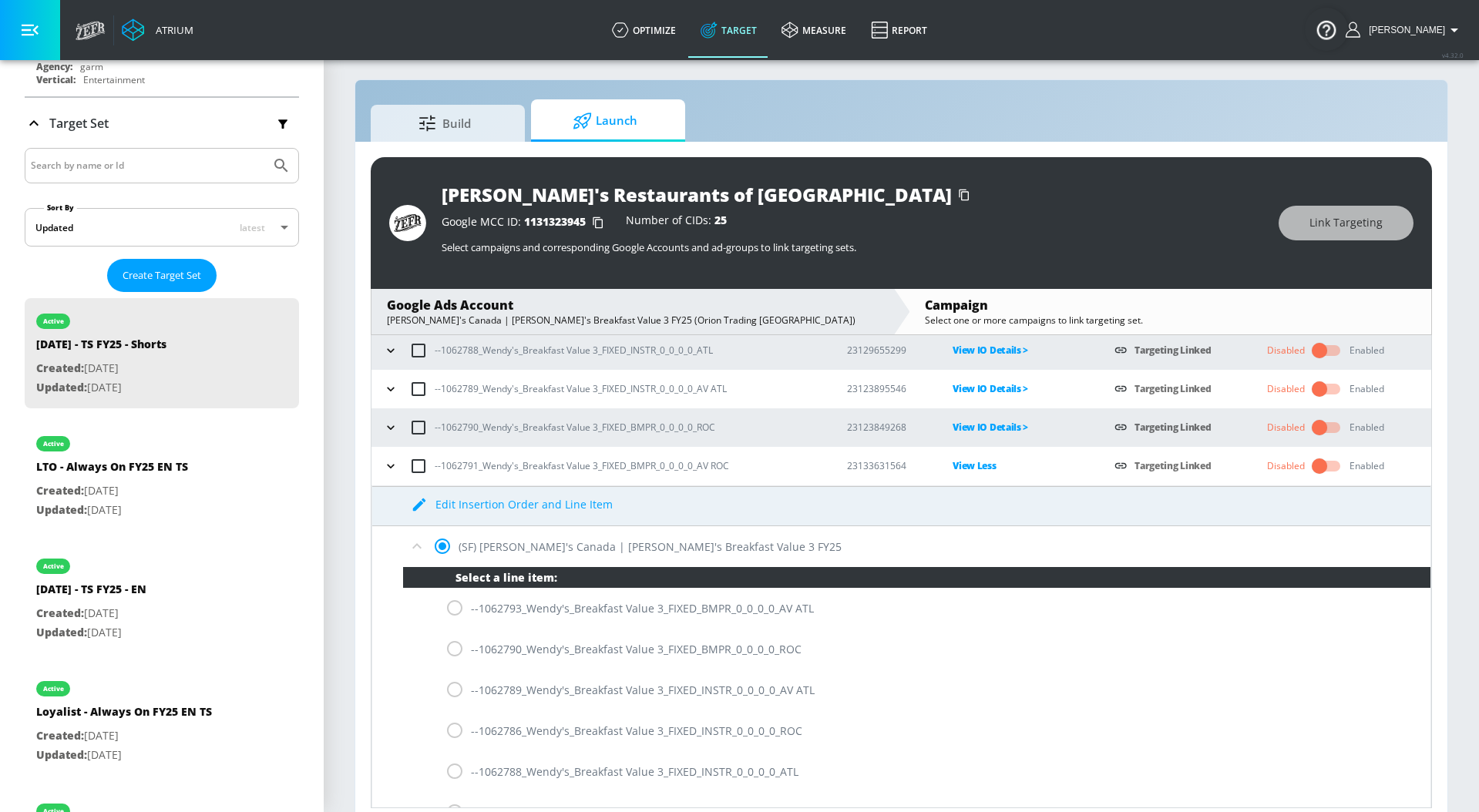
scroll to position [156, 0]
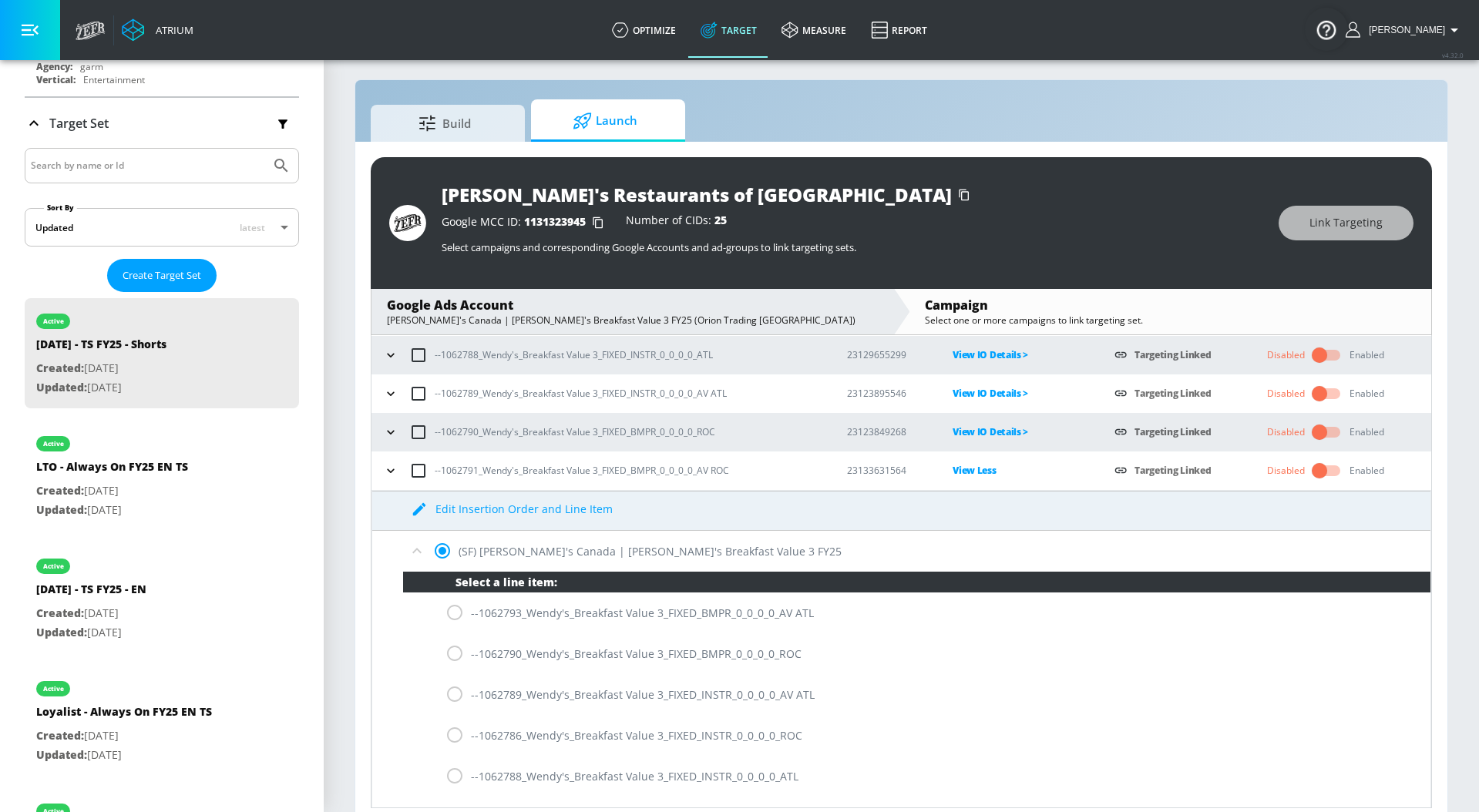
click at [984, 467] on p "View Less" at bounding box center [1020, 470] width 137 height 18
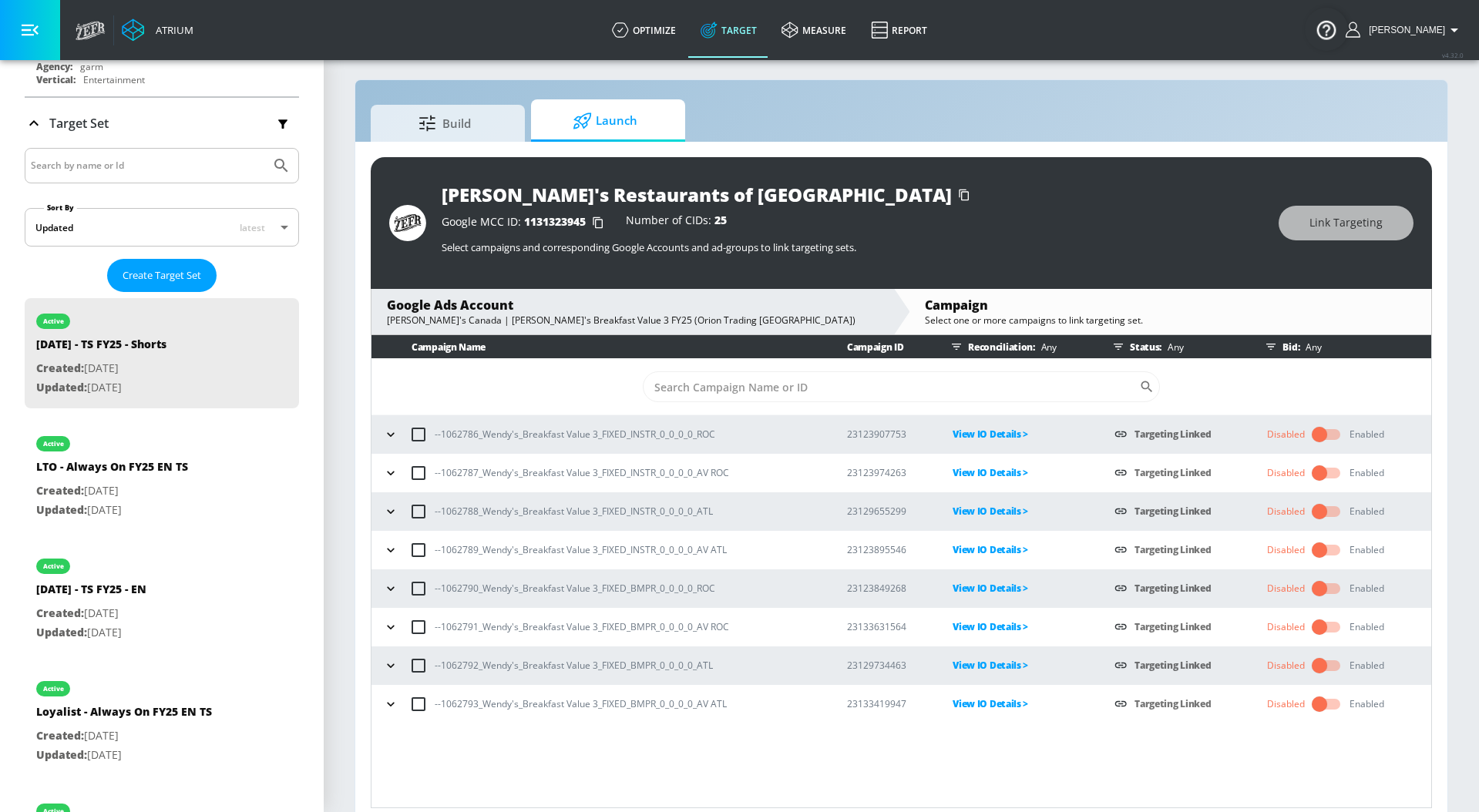
click at [979, 667] on p "View IO Details >" at bounding box center [1020, 665] width 137 height 18
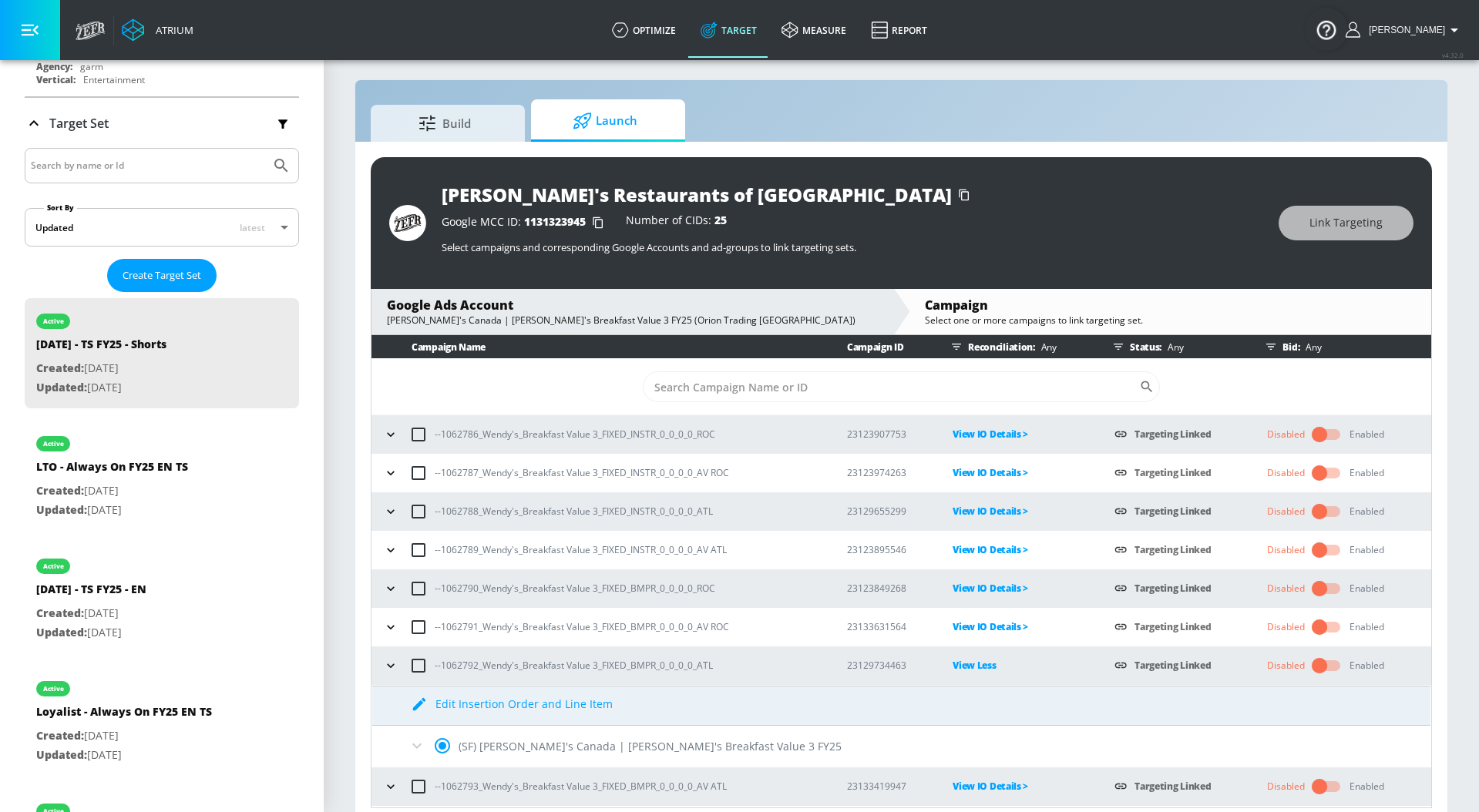
click at [419, 743] on icon at bounding box center [417, 745] width 19 height 19
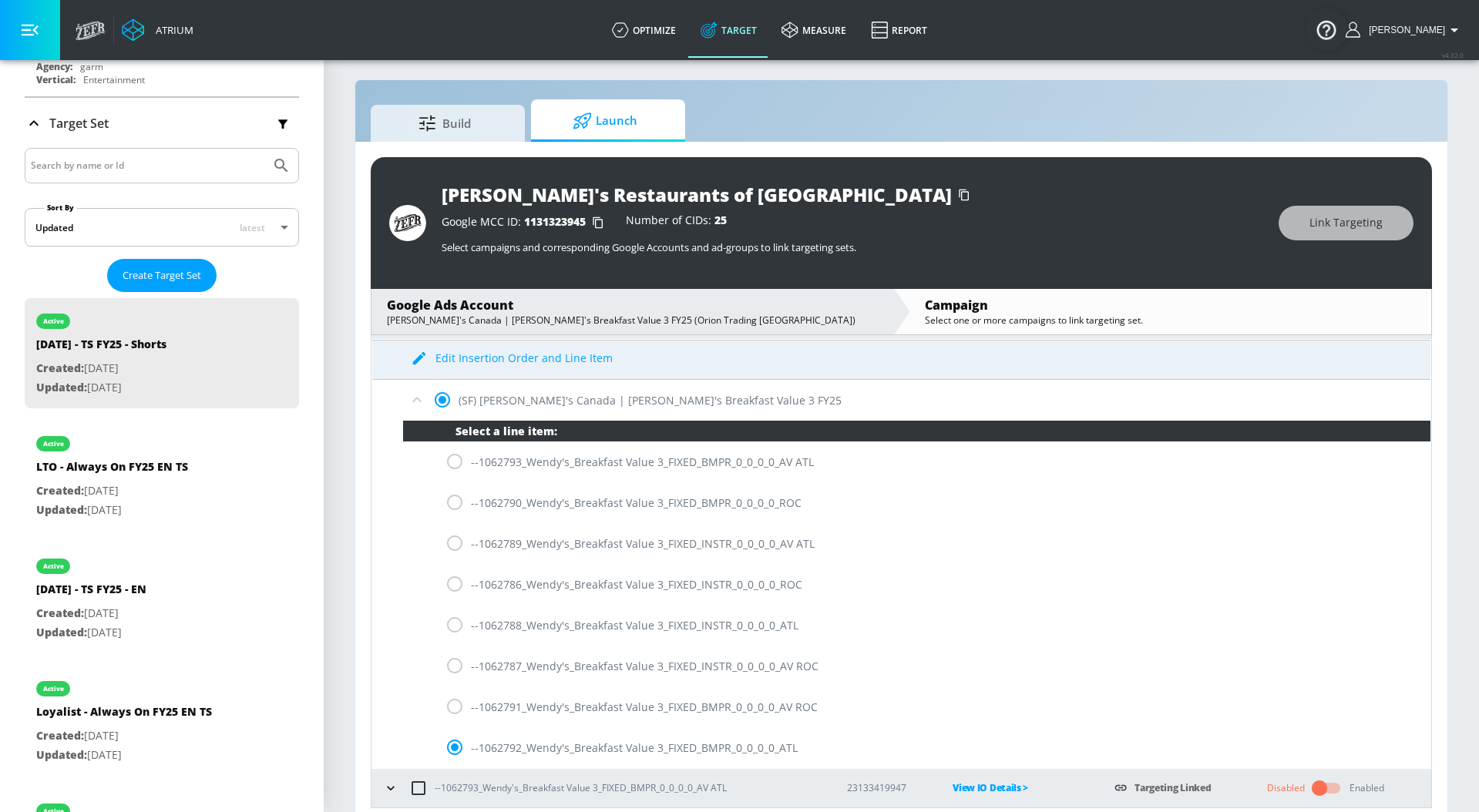
scroll to position [157, 0]
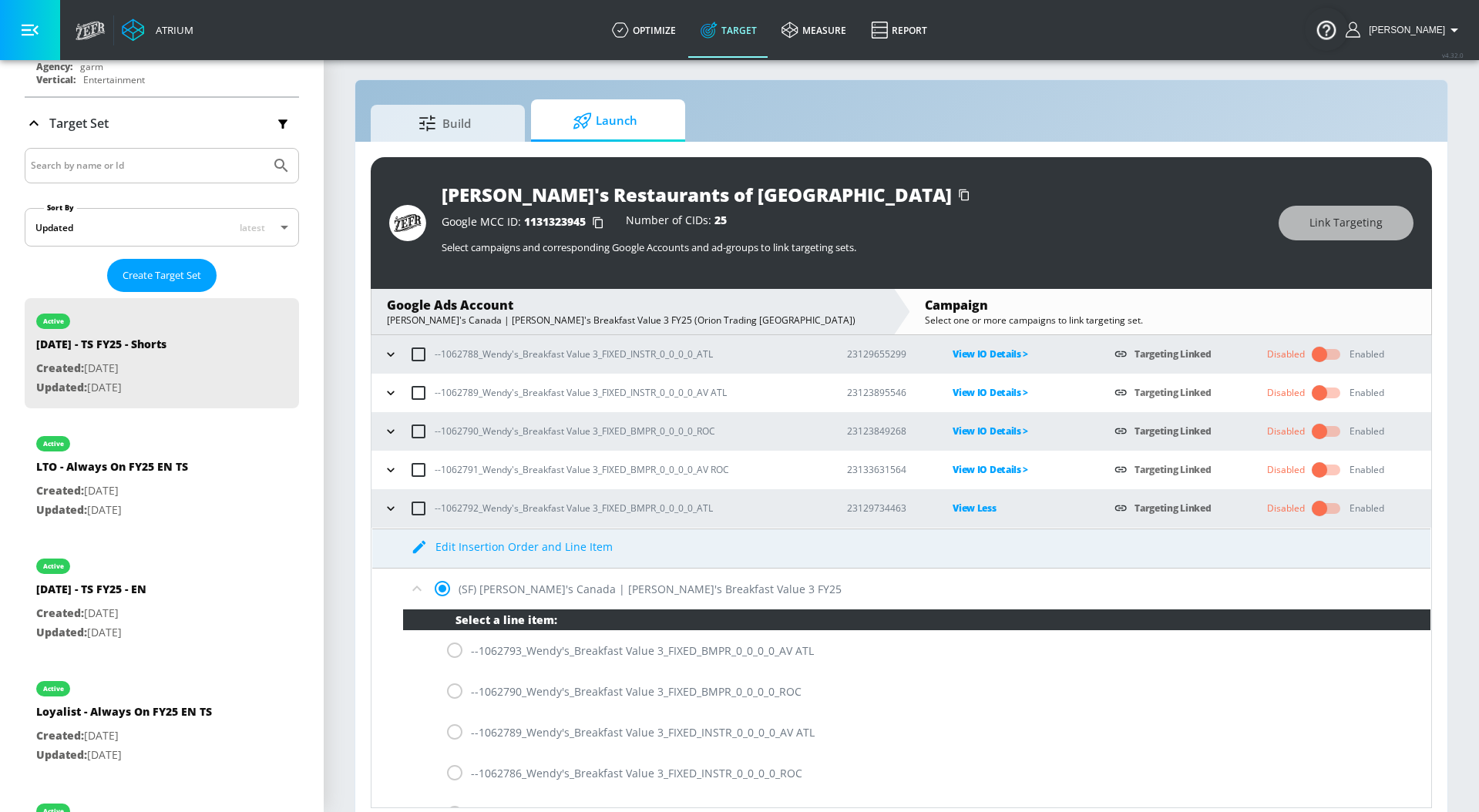
click at [974, 506] on p "View Less" at bounding box center [1020, 508] width 137 height 18
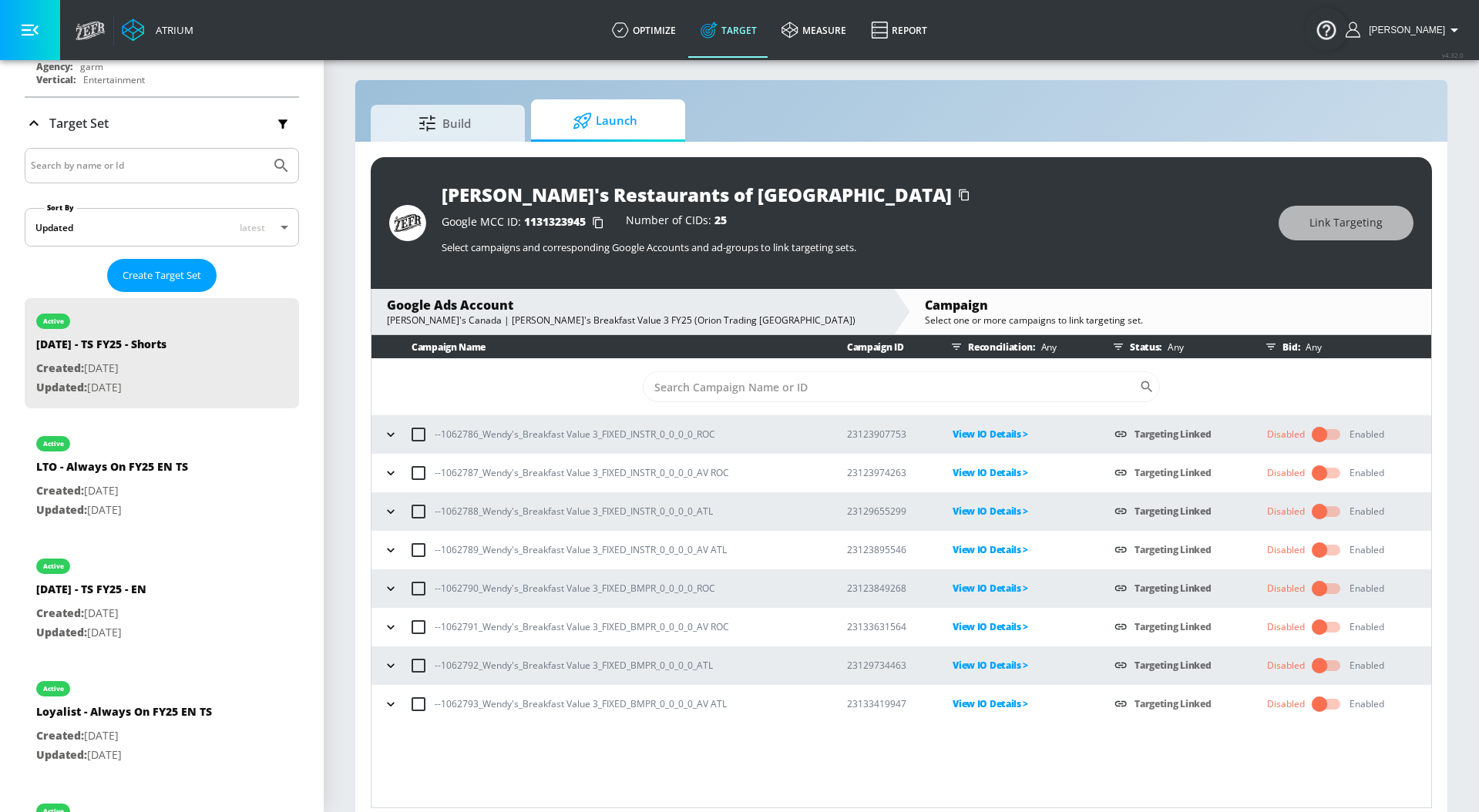
click at [972, 702] on p "View IO Details >" at bounding box center [1020, 704] width 137 height 18
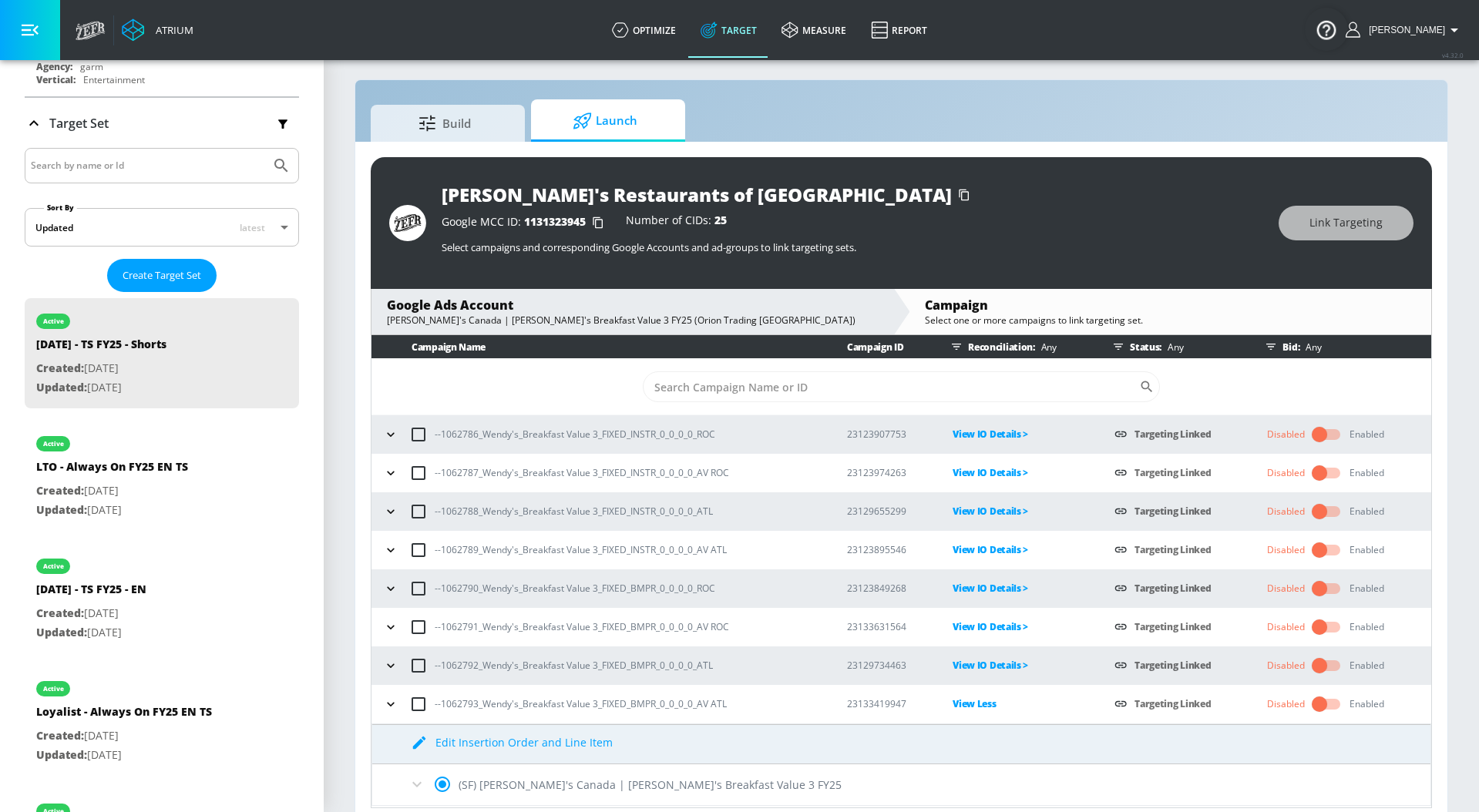
scroll to position [22, 0]
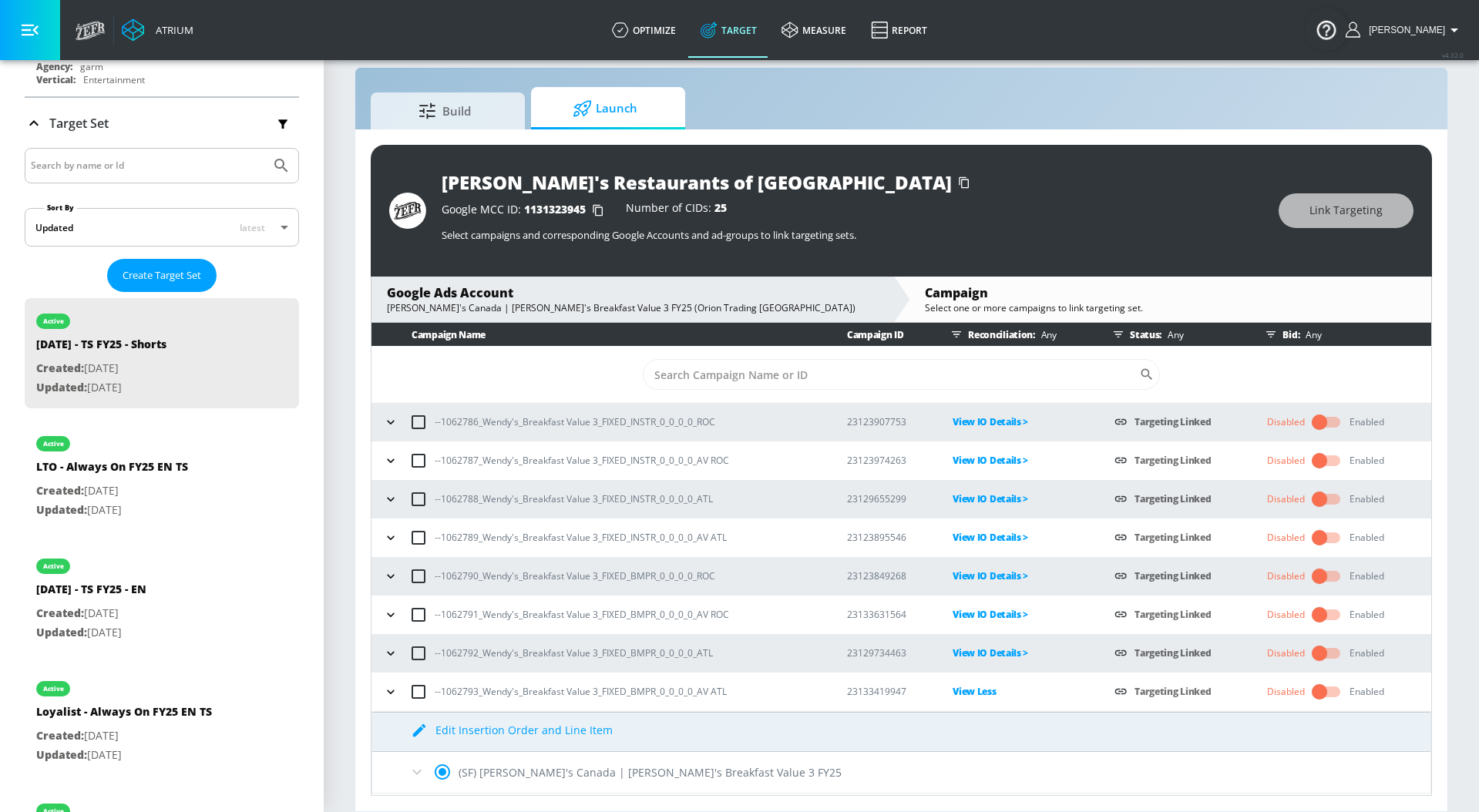
click at [413, 769] on icon at bounding box center [417, 772] width 9 height 5
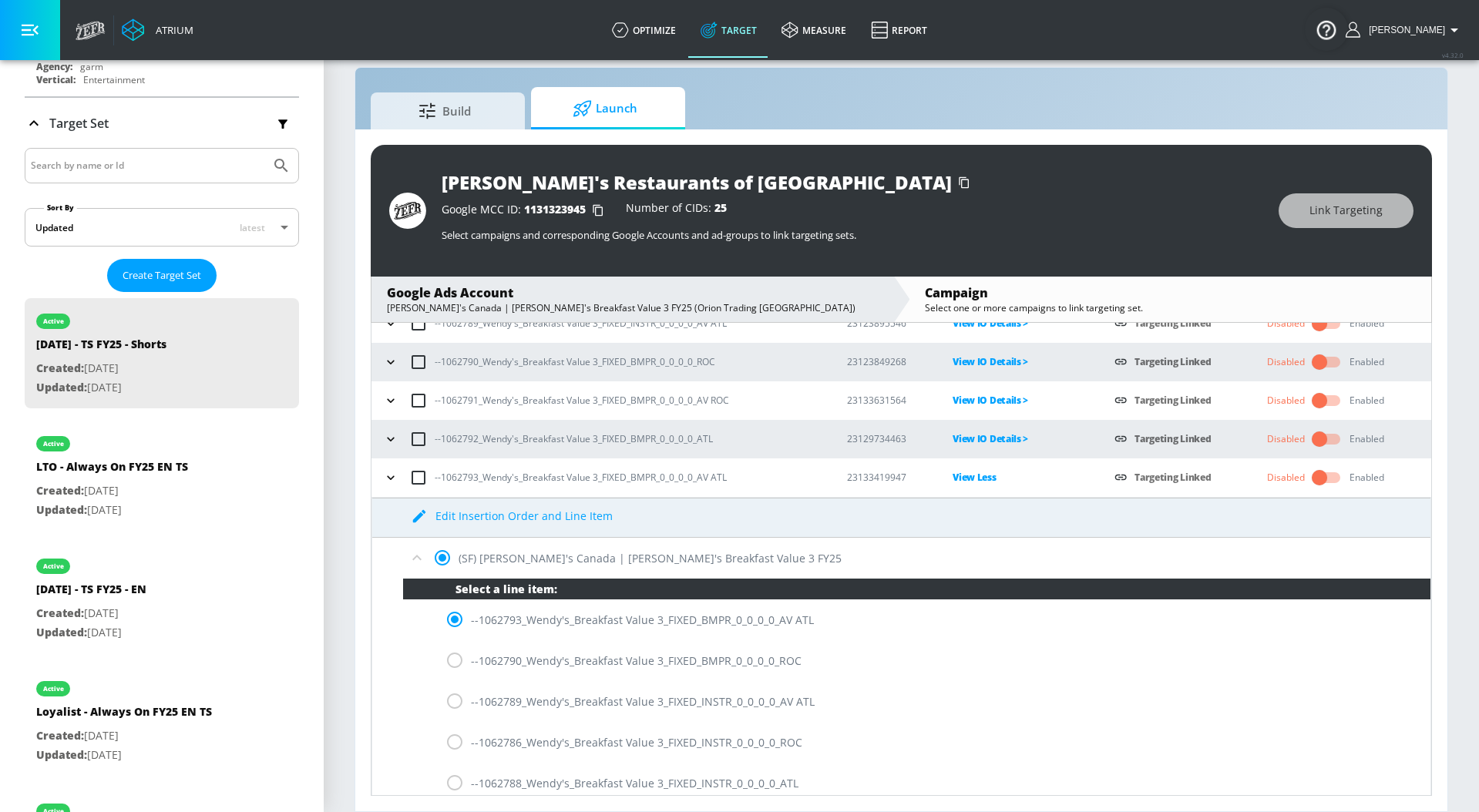
scroll to position [208, 0]
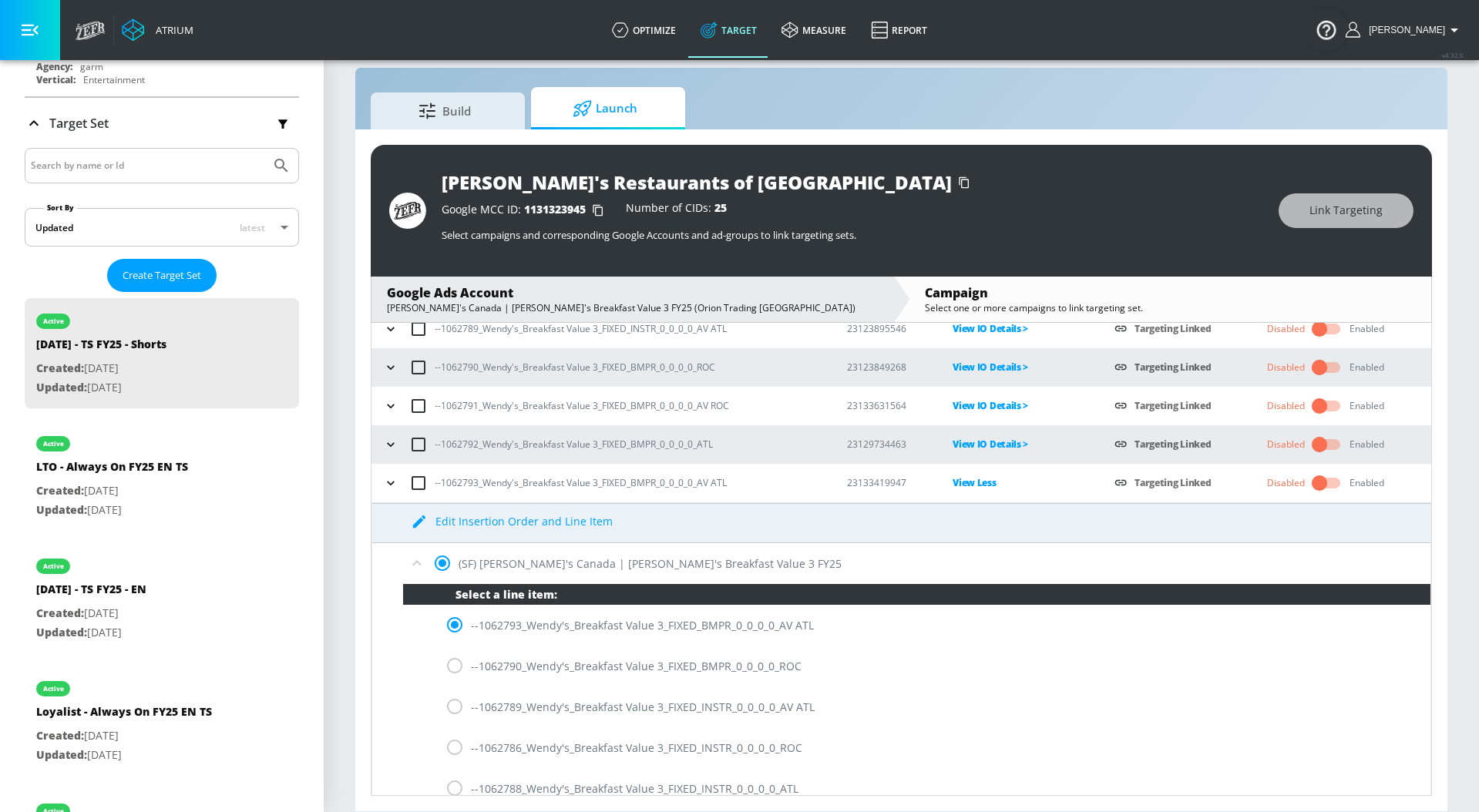
click at [414, 561] on icon at bounding box center [417, 562] width 19 height 19
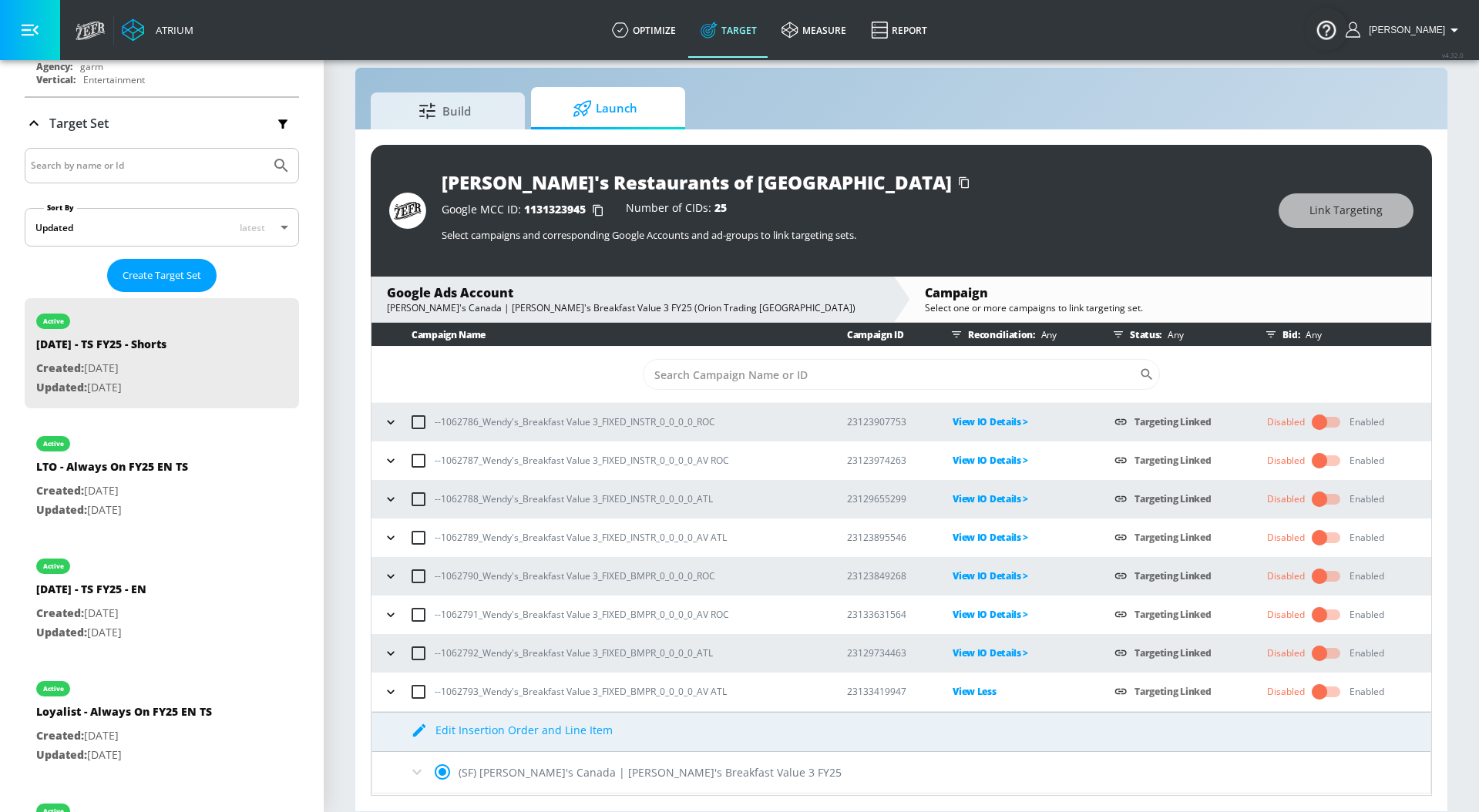
scroll to position [0, 0]
click at [391, 692] on icon "button" at bounding box center [390, 691] width 7 height 4
click at [979, 696] on p "View Less" at bounding box center [1020, 691] width 137 height 18
